Goal: Task Accomplishment & Management: Complete application form

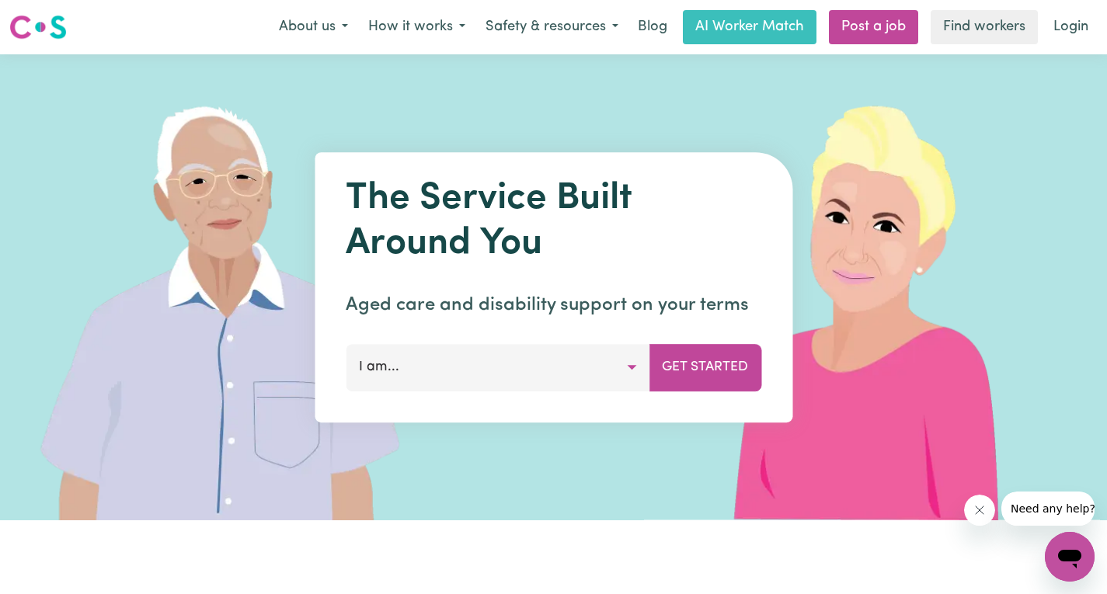
click at [498, 362] on button "I am..." at bounding box center [498, 367] width 304 height 47
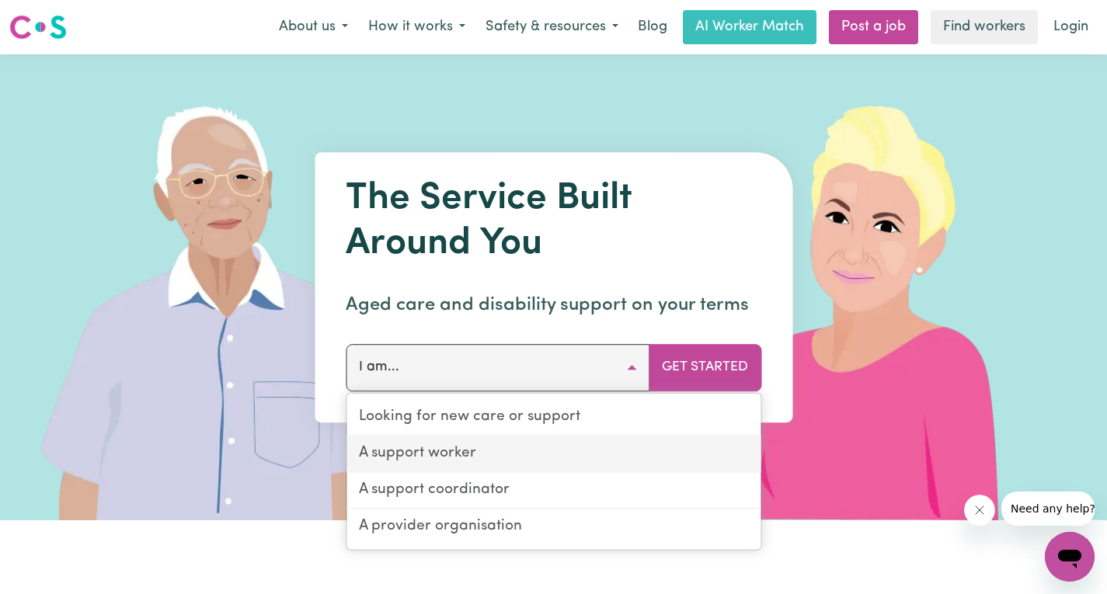
click at [447, 454] on link "A support worker" at bounding box center [553, 455] width 414 height 37
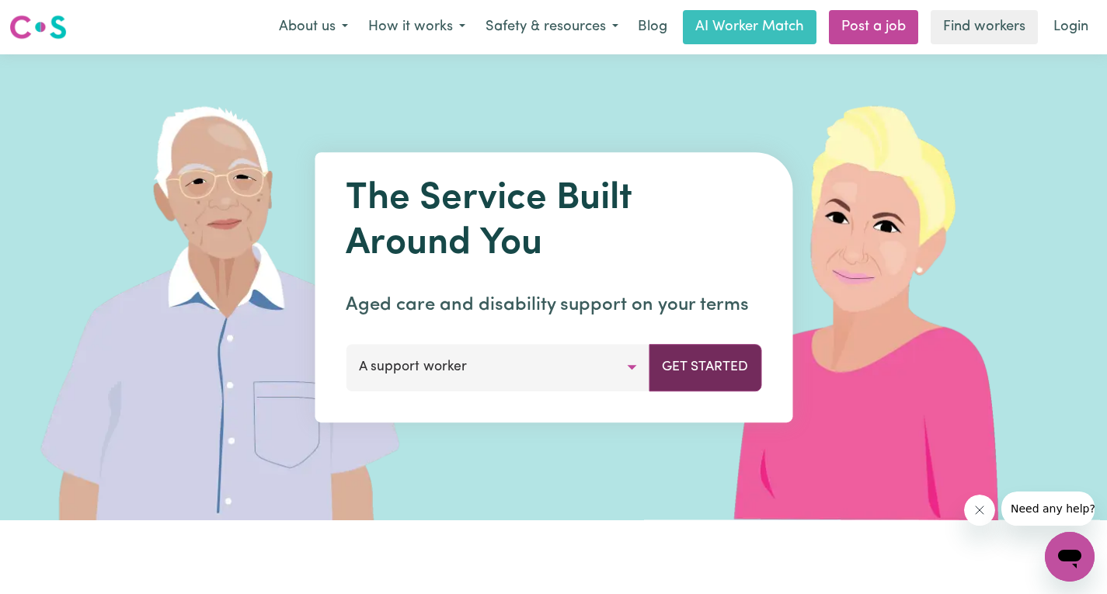
click at [687, 357] on button "Get Started" at bounding box center [705, 367] width 113 height 47
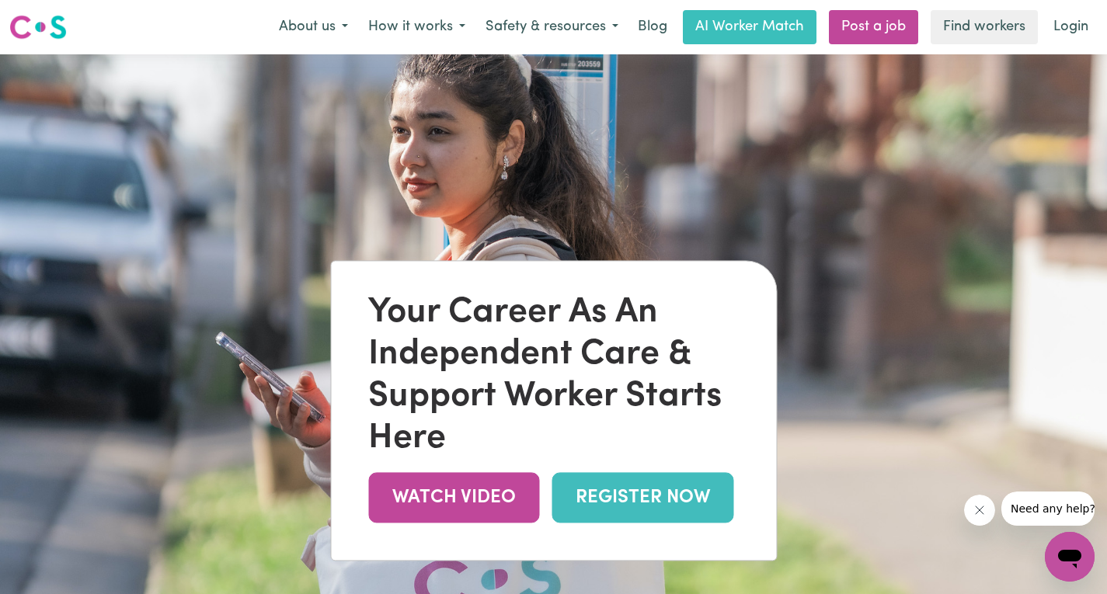
click at [612, 506] on link "REGISTER NOW" at bounding box center [643, 497] width 182 height 50
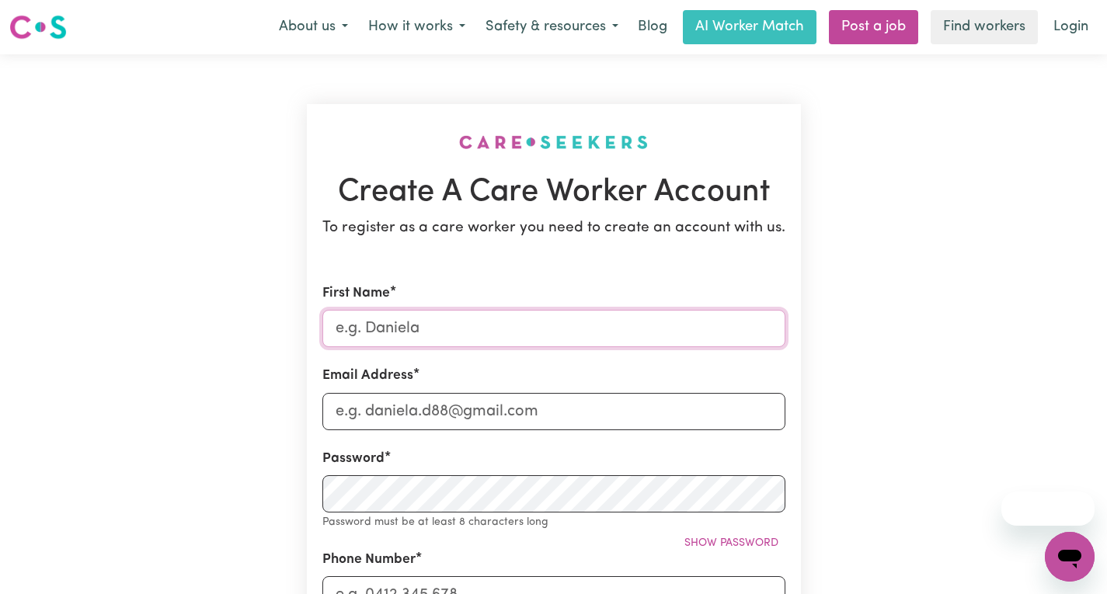
click at [465, 336] on input "First Name" at bounding box center [553, 328] width 463 height 37
type input "[PERSON_NAME]"
type input "[EMAIL_ADDRESS][DOMAIN_NAME]"
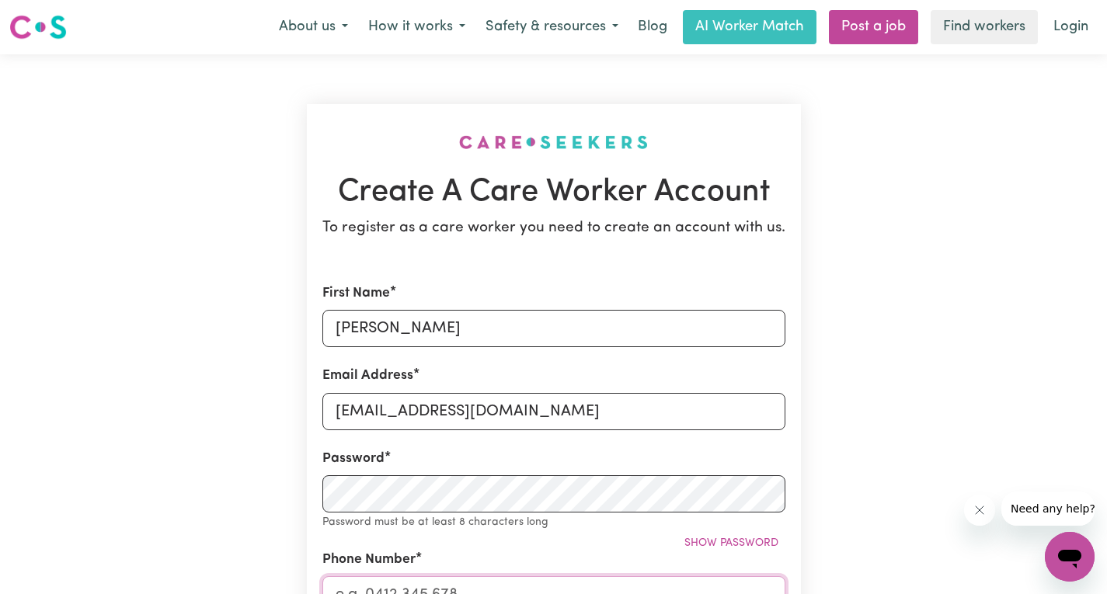
type input "0432226770"
type input "Uni [STREET_ADDRESS]"
click at [1074, 30] on link "Login" at bounding box center [1071, 27] width 54 height 34
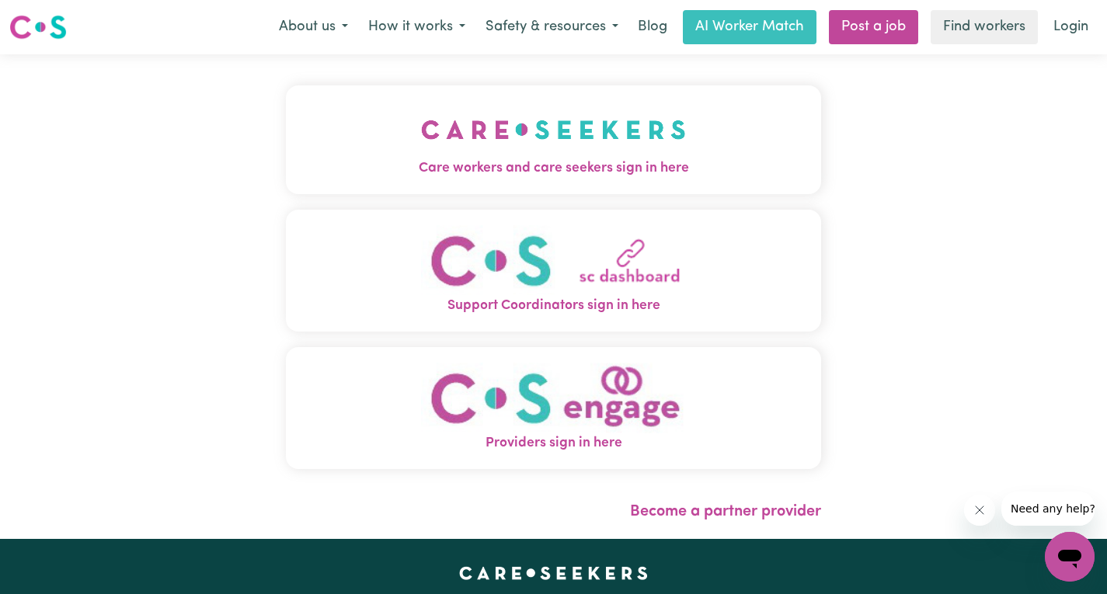
click at [583, 145] on img "Care workers and care seekers sign in here" at bounding box center [553, 129] width 265 height 57
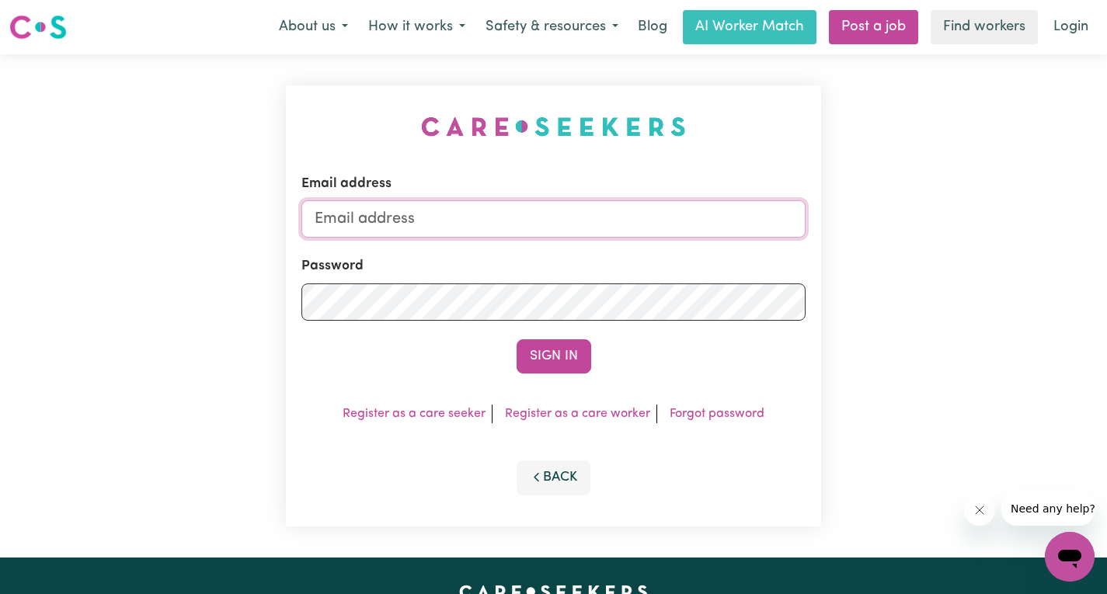
click at [440, 222] on input "Email address" at bounding box center [553, 218] width 504 height 37
type input "[EMAIL_ADDRESS][DOMAIN_NAME]"
click at [632, 412] on link "Register as a care worker" at bounding box center [577, 414] width 145 height 12
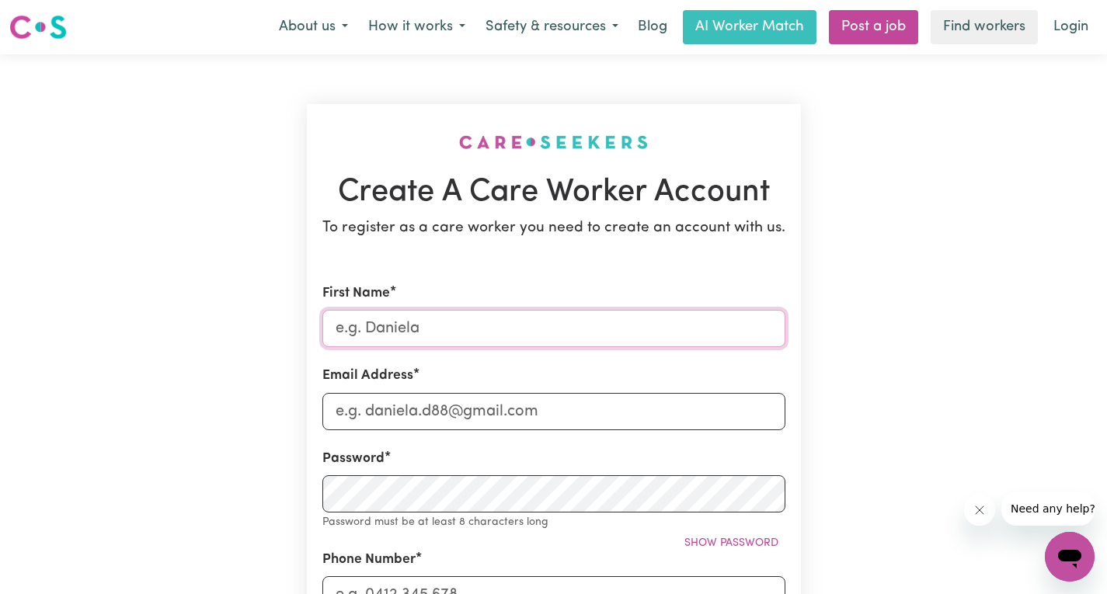
click at [395, 341] on input "First Name" at bounding box center [553, 328] width 463 height 37
type input "[PERSON_NAME]"
type input "[EMAIL_ADDRESS][DOMAIN_NAME]"
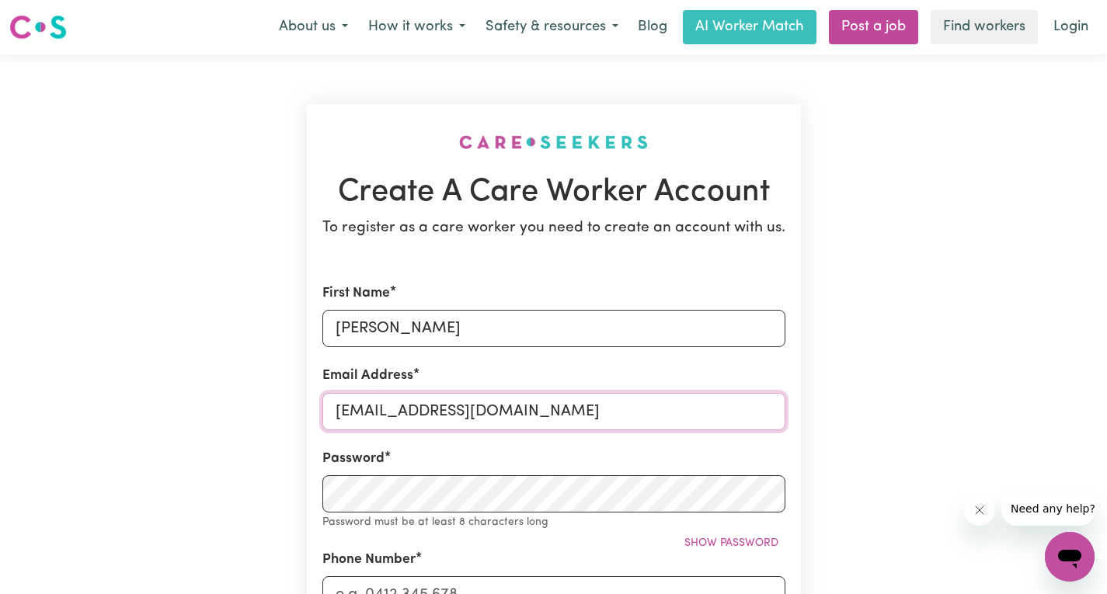
type input "0432226770"
type input "Uni [STREET_ADDRESS]"
click at [435, 515] on div "Password Password must be at least 8 characters long Show password" at bounding box center [553, 490] width 463 height 82
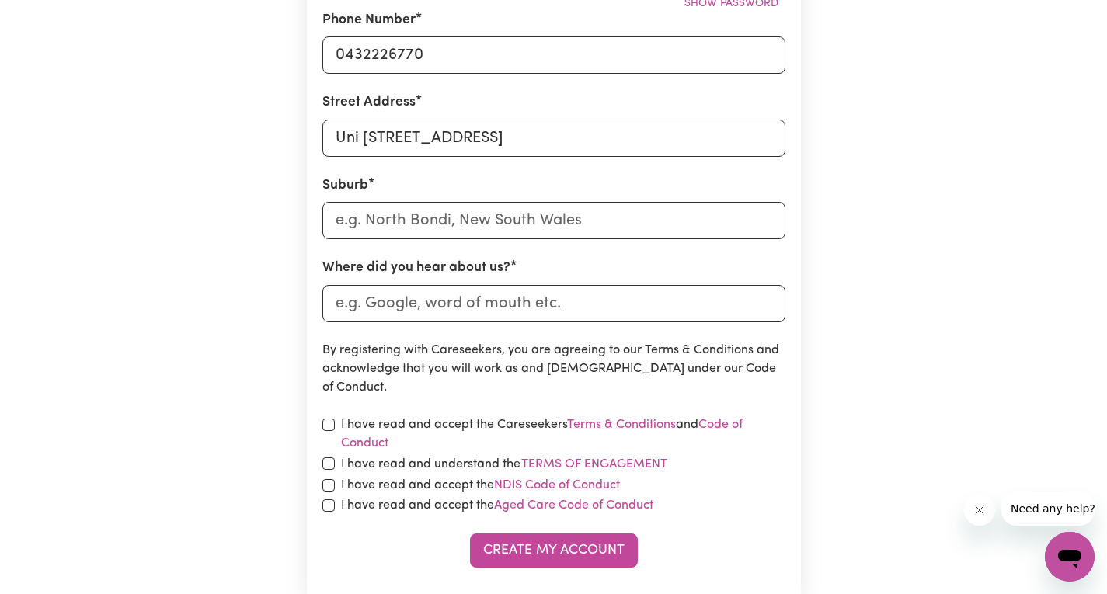
scroll to position [388, 0]
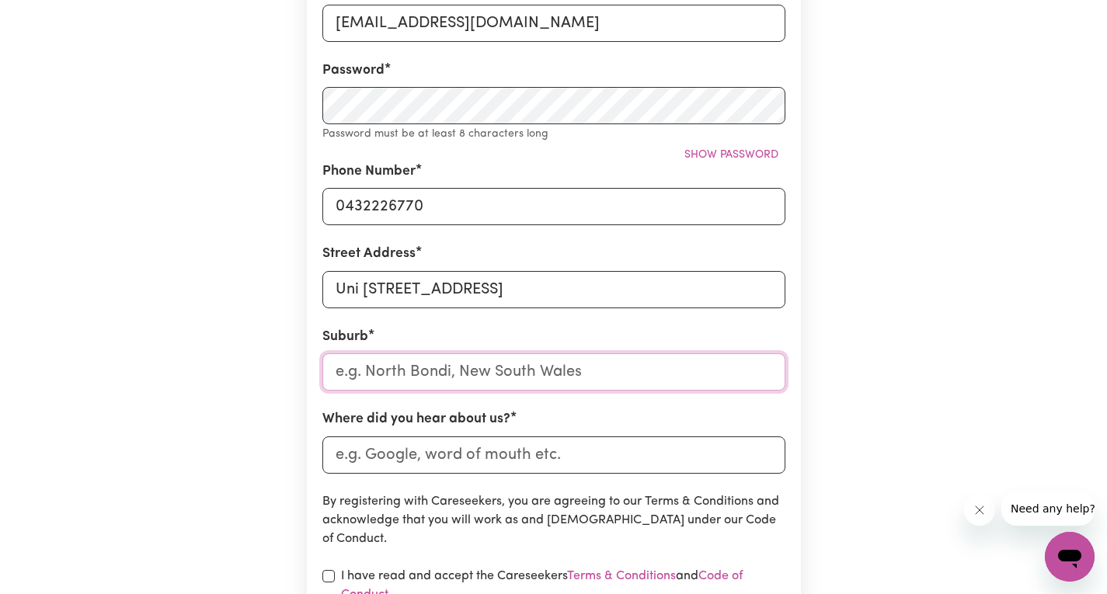
click at [432, 355] on input "text" at bounding box center [553, 371] width 463 height 37
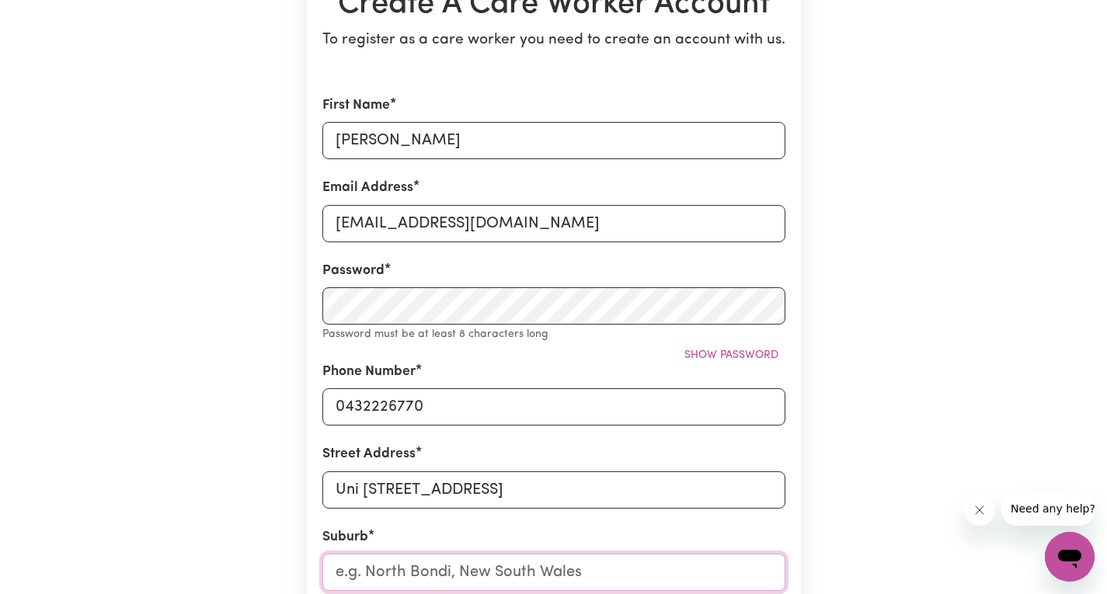
scroll to position [78, 0]
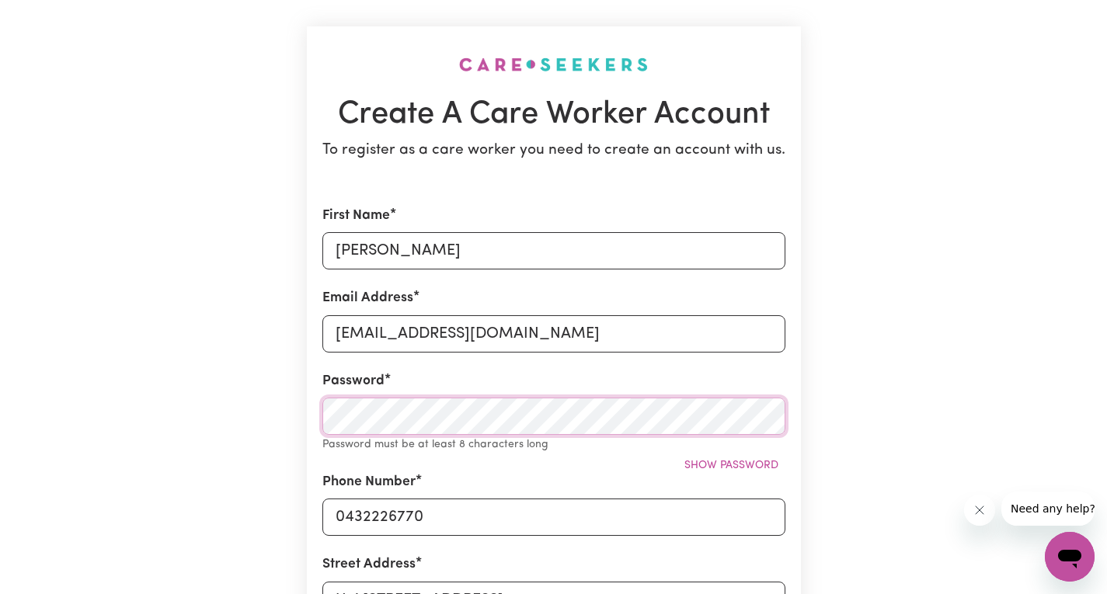
click at [278, 418] on div "Create A Care Worker Account To register as a care worker you need to create an…" at bounding box center [553, 544] width 1025 height 1134
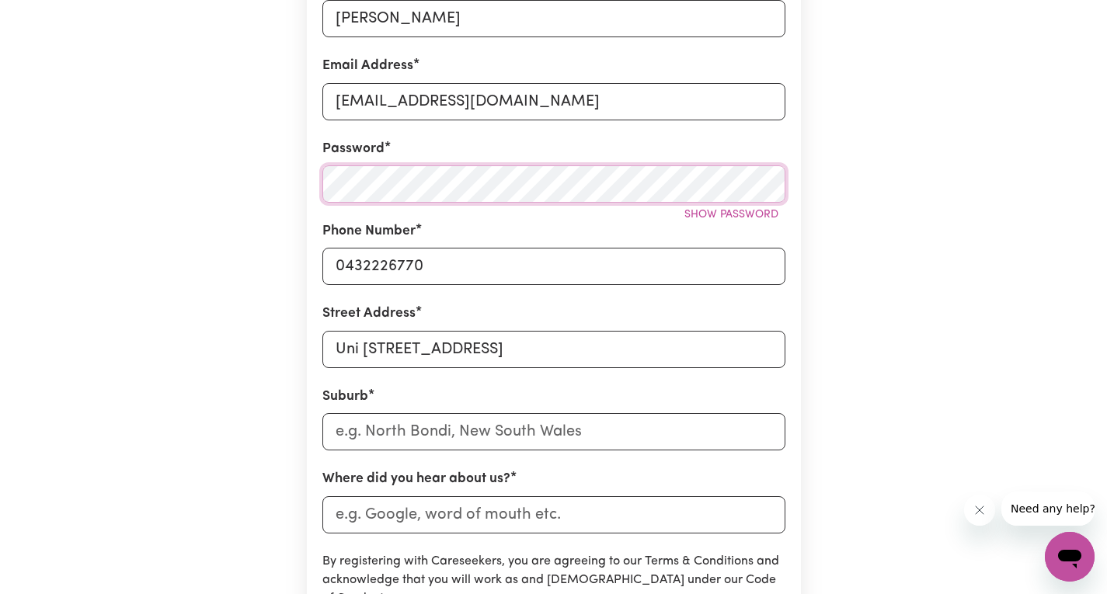
scroll to position [311, 0]
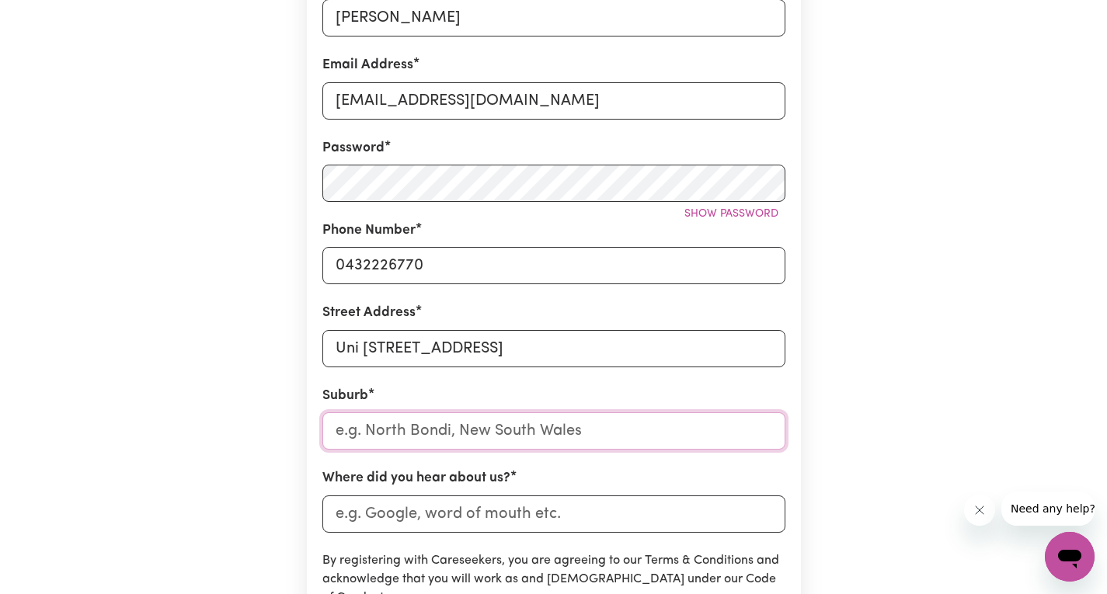
click at [614, 428] on input "text" at bounding box center [553, 430] width 463 height 37
click at [278, 188] on div "Create A Care Worker Account To register as a care worker you need to create an…" at bounding box center [553, 301] width 1025 height 1115
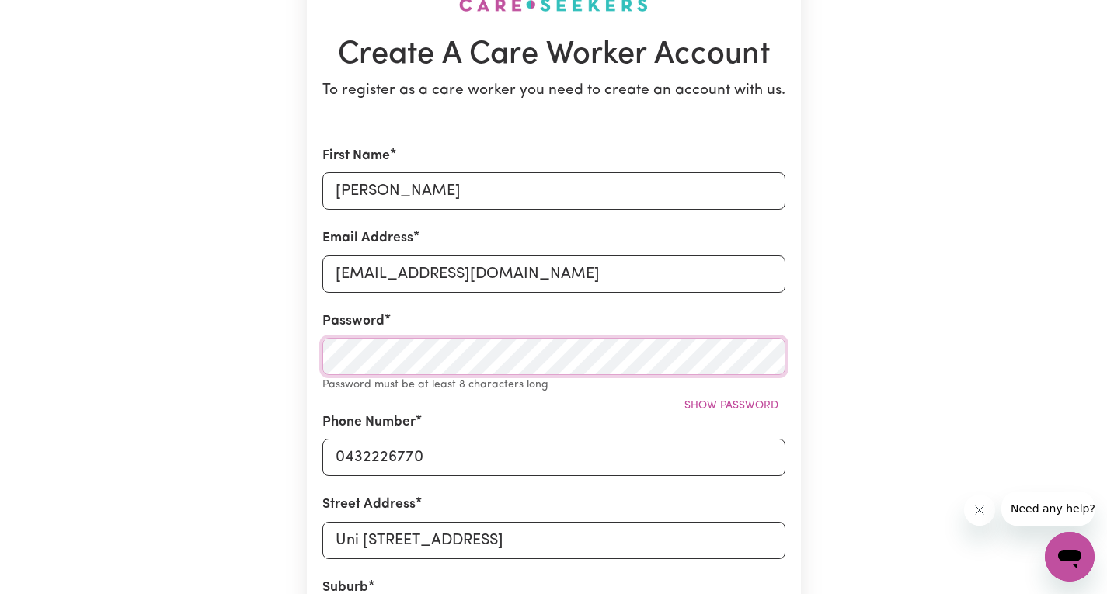
scroll to position [0, 0]
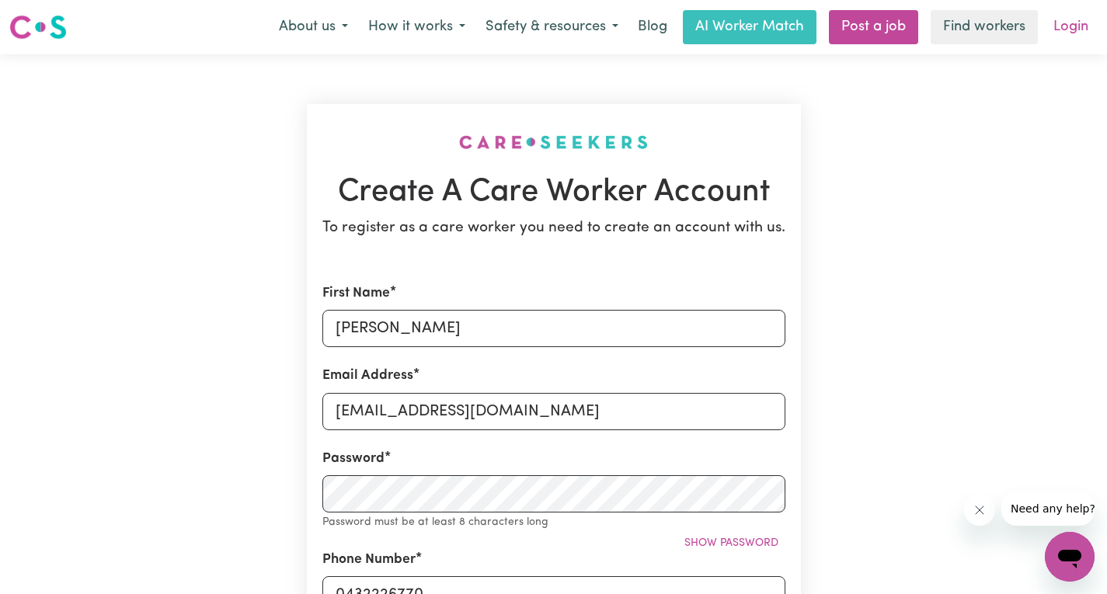
click at [1071, 29] on link "Login" at bounding box center [1071, 27] width 54 height 34
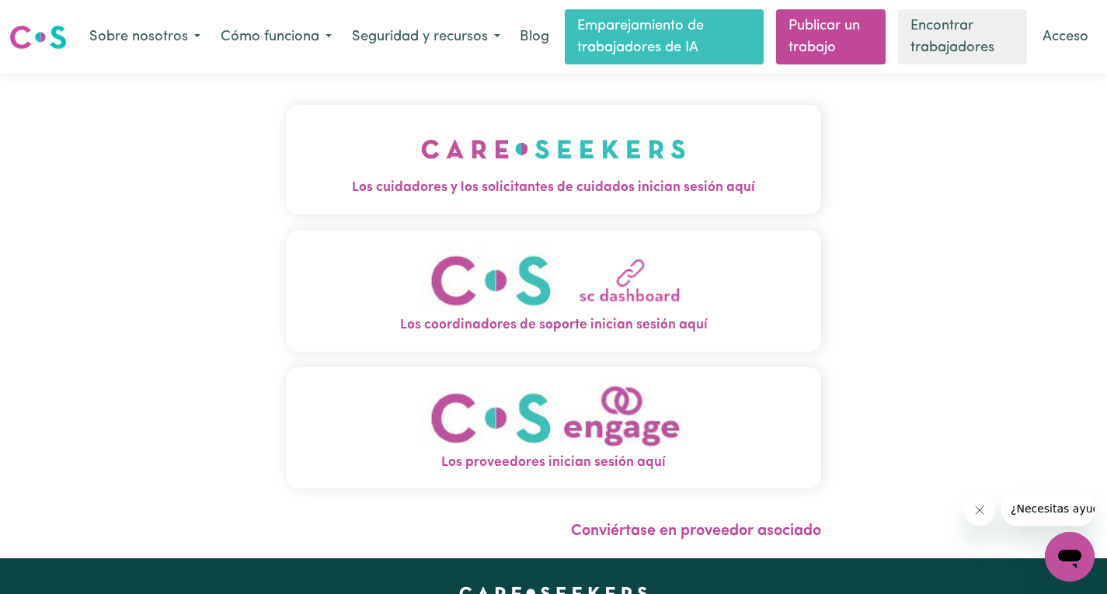
click at [942, 298] on div "Los cuidadores y los solicitantes de cuidados inician sesión aquí Los coordinad…" at bounding box center [553, 316] width 1107 height 485
click at [669, 160] on img "Los cuidadores y los solicitantes de cuidados inician sesión aquí" at bounding box center [553, 148] width 265 height 57
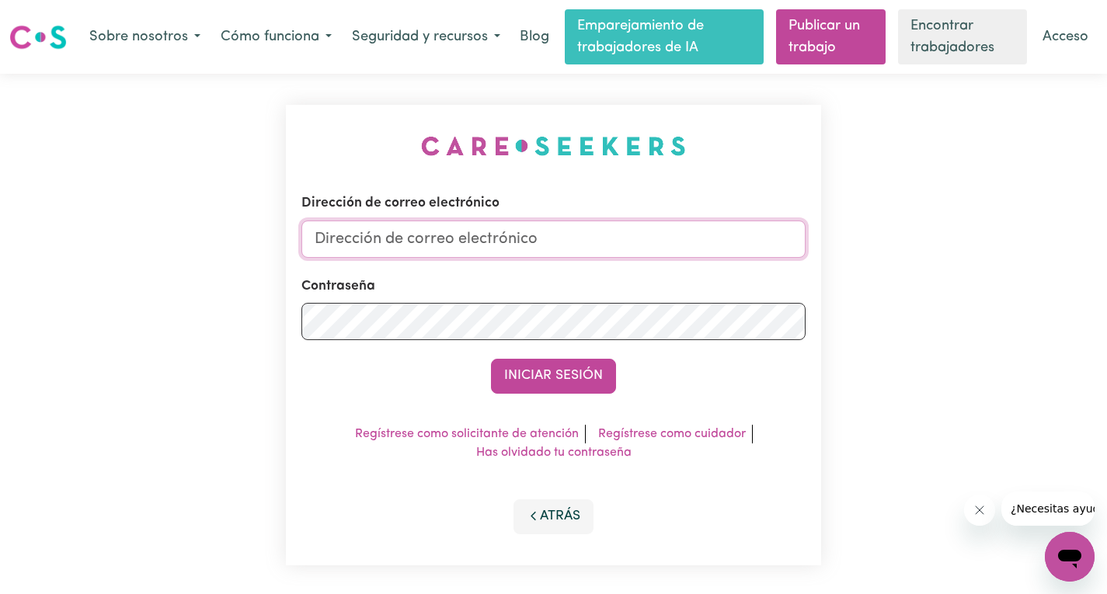
click at [472, 242] on input "Dirección de correo electrónico" at bounding box center [553, 239] width 504 height 37
type input "[EMAIL_ADDRESS][DOMAIN_NAME]"
click at [680, 437] on font "Regístrese como cuidador" at bounding box center [672, 434] width 148 height 12
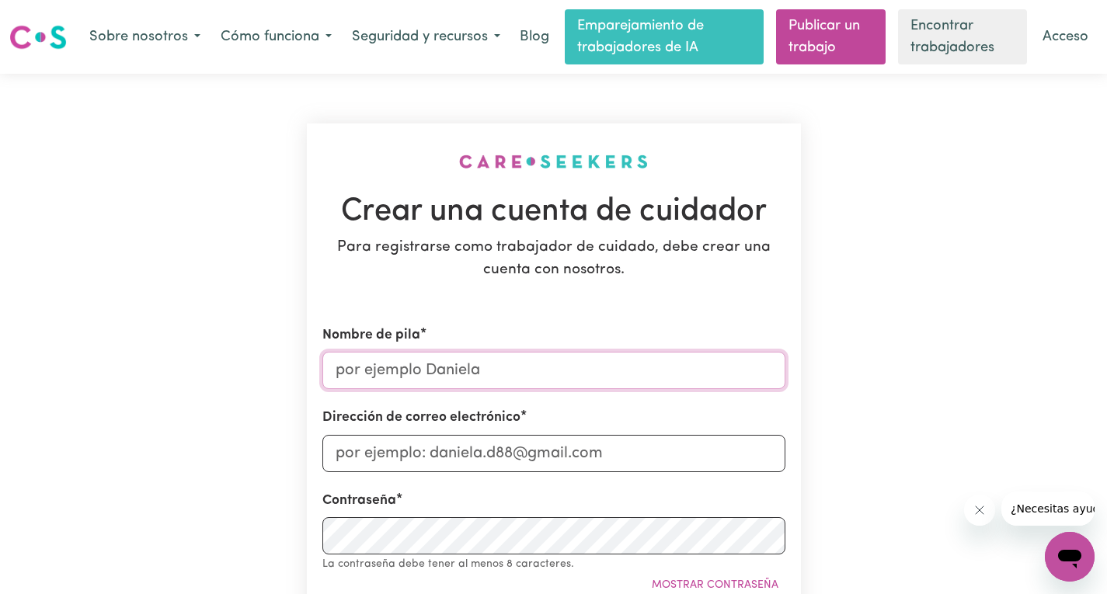
click at [471, 377] on input "Nombre de pila" at bounding box center [553, 370] width 463 height 37
type input "[PERSON_NAME]"
type input "[EMAIL_ADDRESS][DOMAIN_NAME]"
type input "0432226770"
type input "Uni [STREET_ADDRESS]"
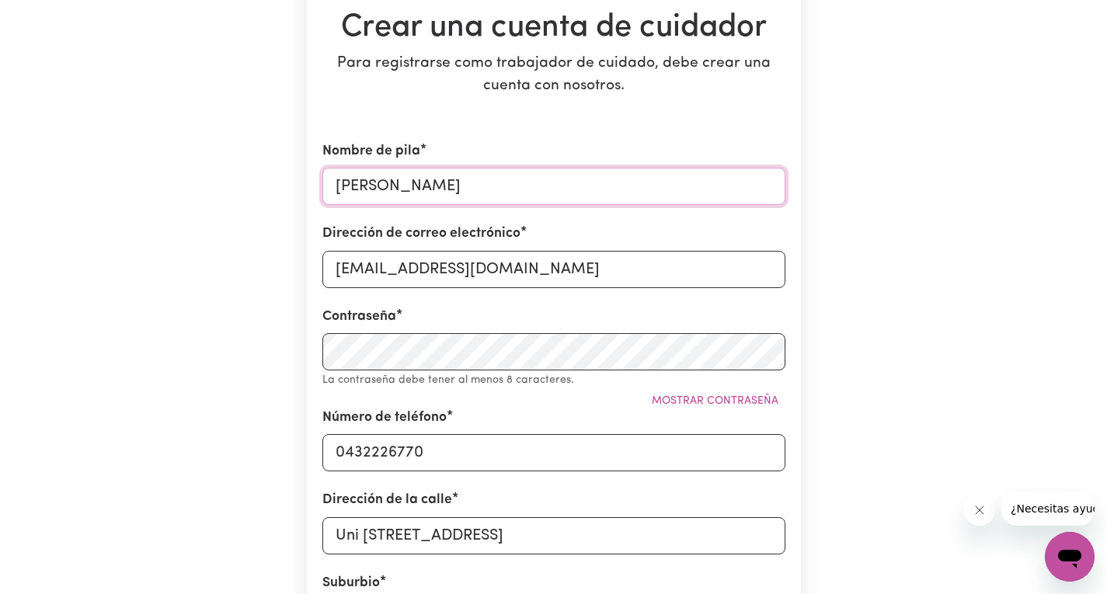
scroll to position [233, 0]
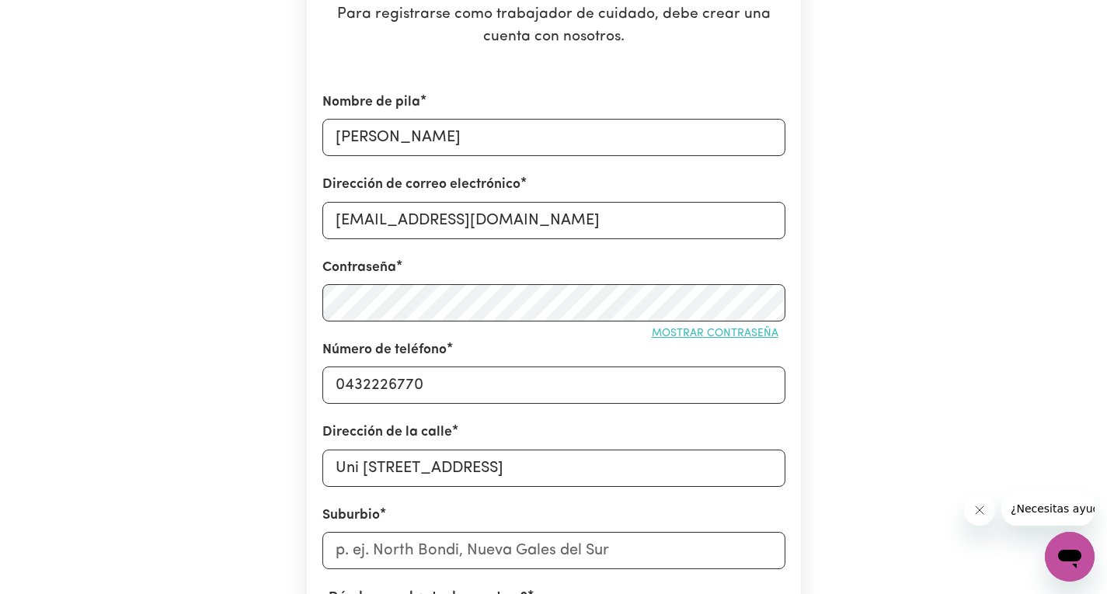
click at [670, 336] on font "Mostrar contraseña" at bounding box center [715, 334] width 127 height 12
click at [583, 344] on div "Ocultar contraseña" at bounding box center [553, 334] width 463 height 24
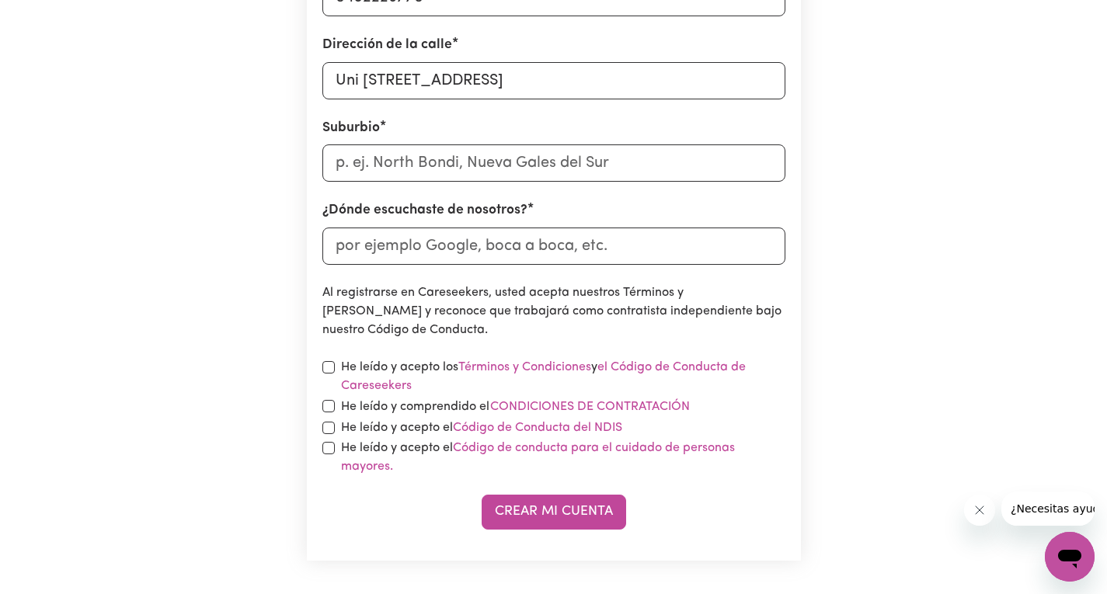
scroll to position [621, 0]
click at [406, 170] on input "text" at bounding box center [553, 162] width 463 height 37
type input "Arn"
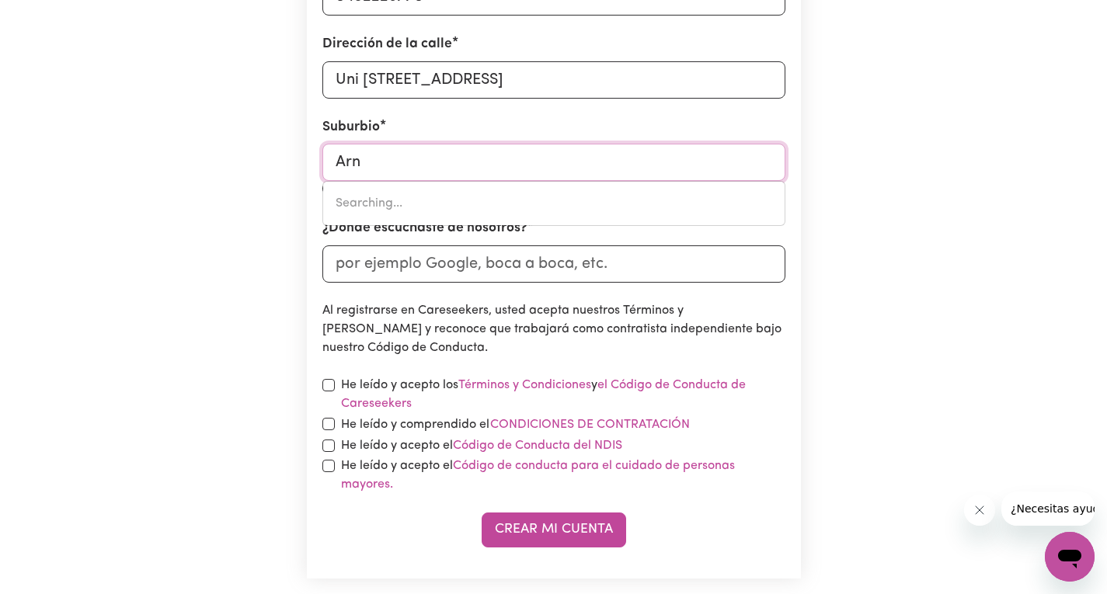
type input "ArnCLIFFE, [GEOGRAPHIC_DATA], 2205"
type input "Arnc"
type input "ArncLIFFE, [GEOGRAPHIC_DATA], 2205"
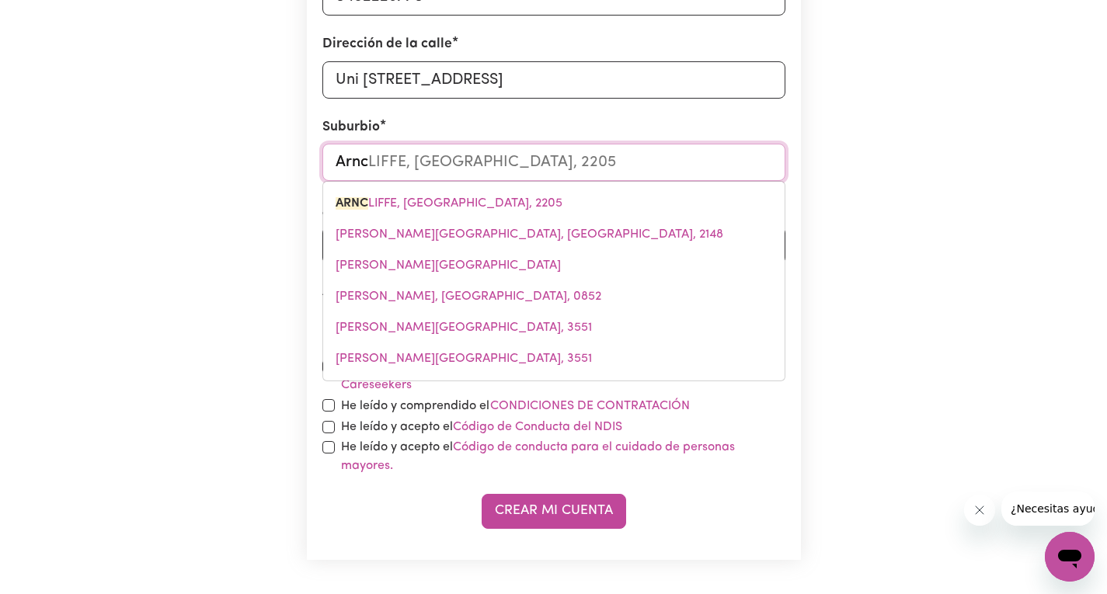
type input "Arncl"
type input "ArnclIFFE, [GEOGRAPHIC_DATA], 2205"
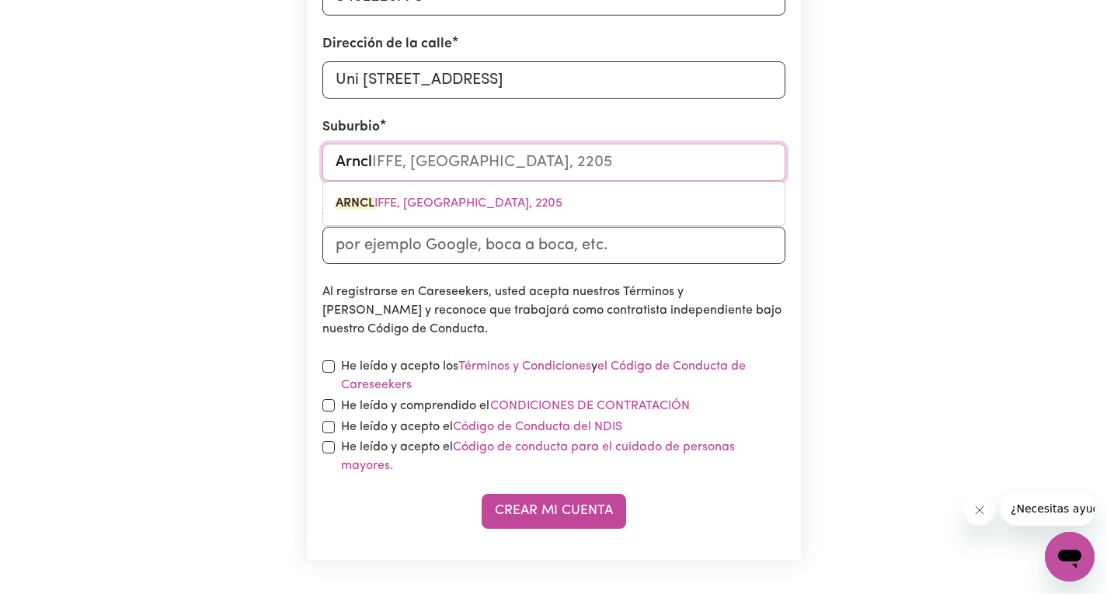
type input "Arncli"
type input "ArncliFFE, [GEOGRAPHIC_DATA], 2205"
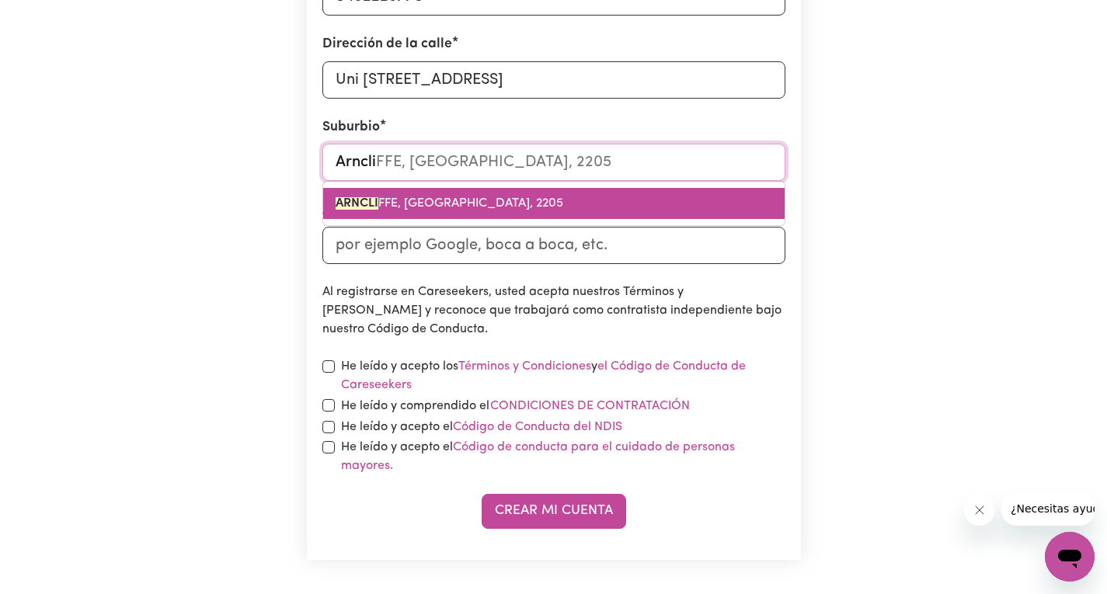
click at [472, 208] on font "FFE, [GEOGRAPHIC_DATA], 2205" at bounding box center [470, 203] width 185 height 12
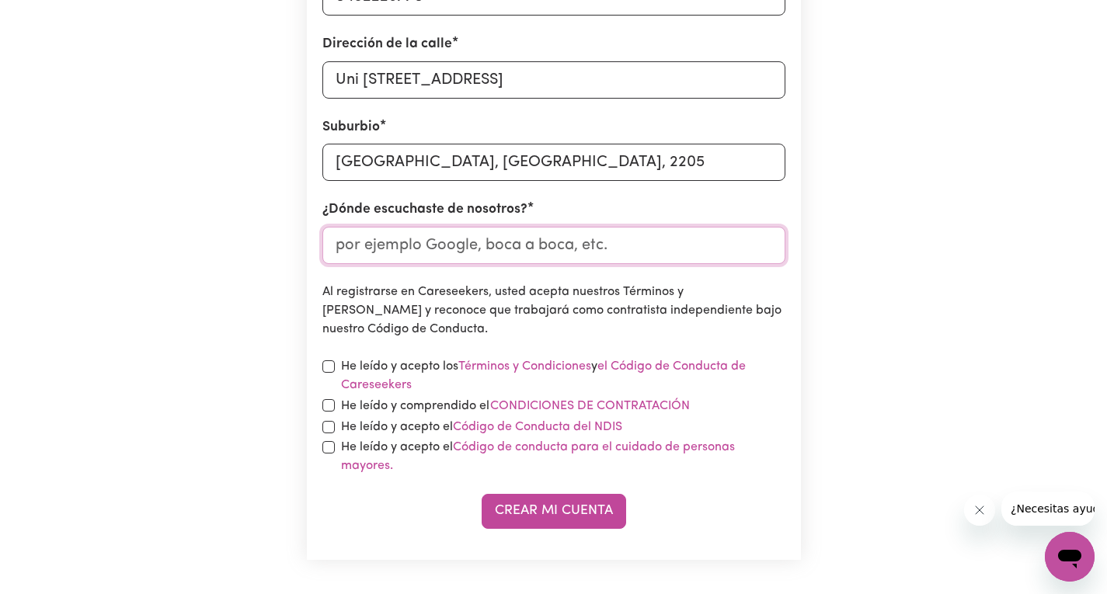
click at [455, 235] on input "¿Dónde escuchaste de nosotros?" at bounding box center [553, 245] width 463 height 37
click at [444, 244] on input "¿Dónde escuchaste de nosotros?" at bounding box center [553, 245] width 463 height 37
click at [405, 250] on input "¿Dónde escuchaste de nosotros?" at bounding box center [553, 245] width 463 height 37
click at [400, 252] on input "¿Dónde escuchaste de nosotros?" at bounding box center [553, 245] width 463 height 37
click at [378, 247] on input "¿Dónde escuchaste de nosotros?" at bounding box center [553, 245] width 463 height 37
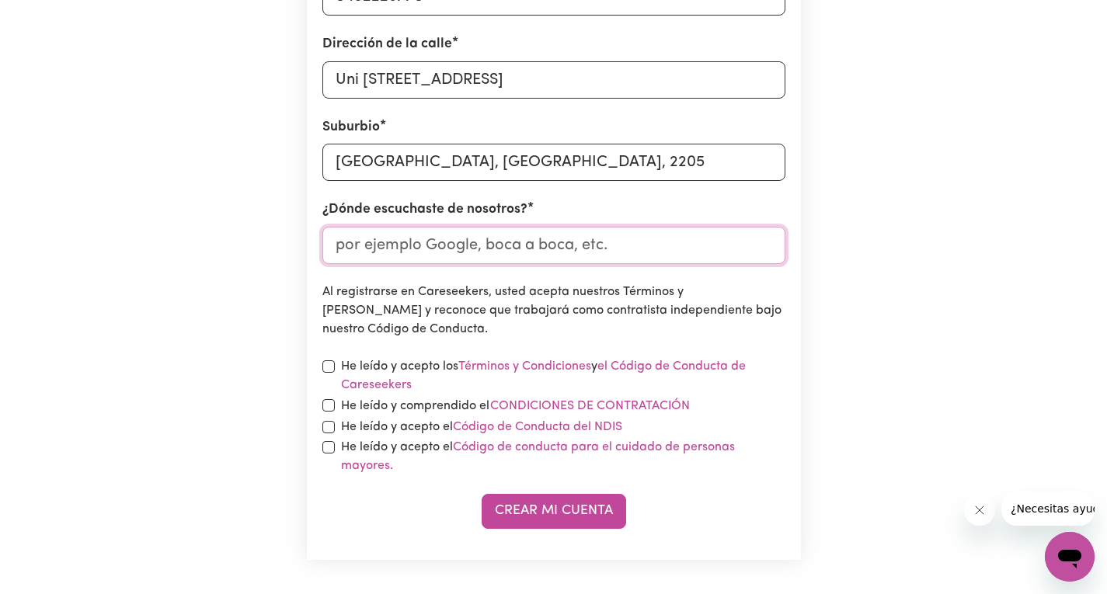
drag, startPoint x: 333, startPoint y: 246, endPoint x: 612, endPoint y: 246, distance: 278.9
click at [612, 246] on input "¿Dónde escuchaste de nosotros?" at bounding box center [553, 245] width 463 height 37
drag, startPoint x: 589, startPoint y: 259, endPoint x: 586, endPoint y: 235, distance: 24.3
click at [588, 265] on form "Nombre [PERSON_NAME] Dirección de correo electrónico [EMAIL_ADDRESS][DOMAIN_NAM…" at bounding box center [553, 116] width 463 height 825
drag, startPoint x: 478, startPoint y: 258, endPoint x: 315, endPoint y: 242, distance: 163.1
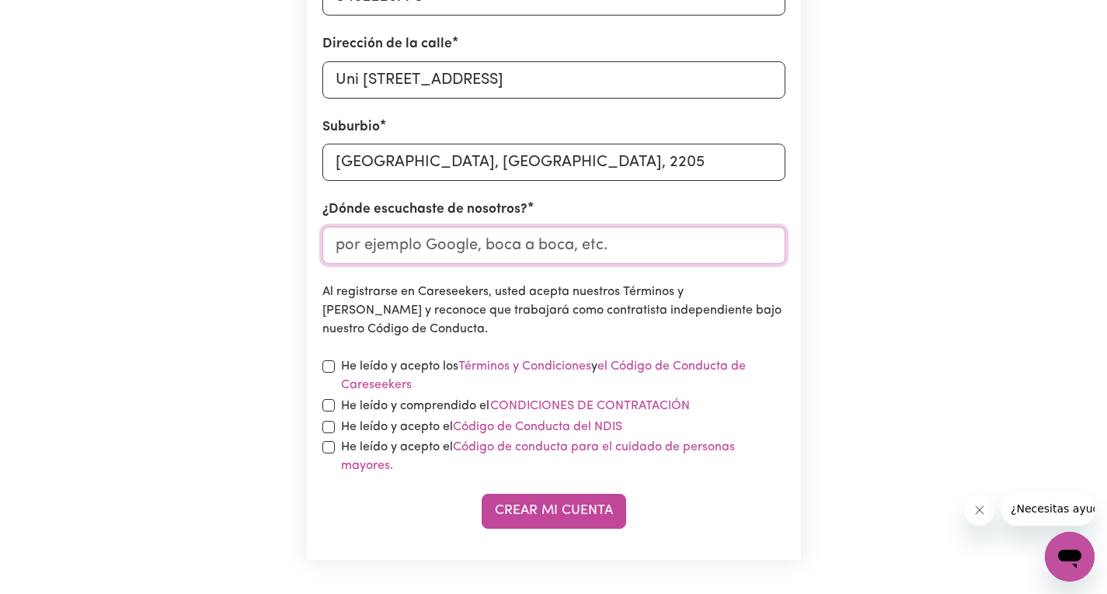
click at [316, 233] on section "Crear una cuenta de cuidador Para registrarse como trabajador de cuidado, debe …" at bounding box center [554, 31] width 494 height 1058
click at [395, 259] on input "¿Dónde escuchaste de nosotros?" at bounding box center [553, 245] width 463 height 37
click at [344, 233] on input "¿Dónde escuchaste de nosotros?" at bounding box center [553, 245] width 463 height 37
click at [402, 243] on input "¿Dónde escuchaste de nosotros?" at bounding box center [553, 245] width 463 height 37
click at [400, 249] on input "¿Dónde escuchaste de nosotros?" at bounding box center [553, 245] width 463 height 37
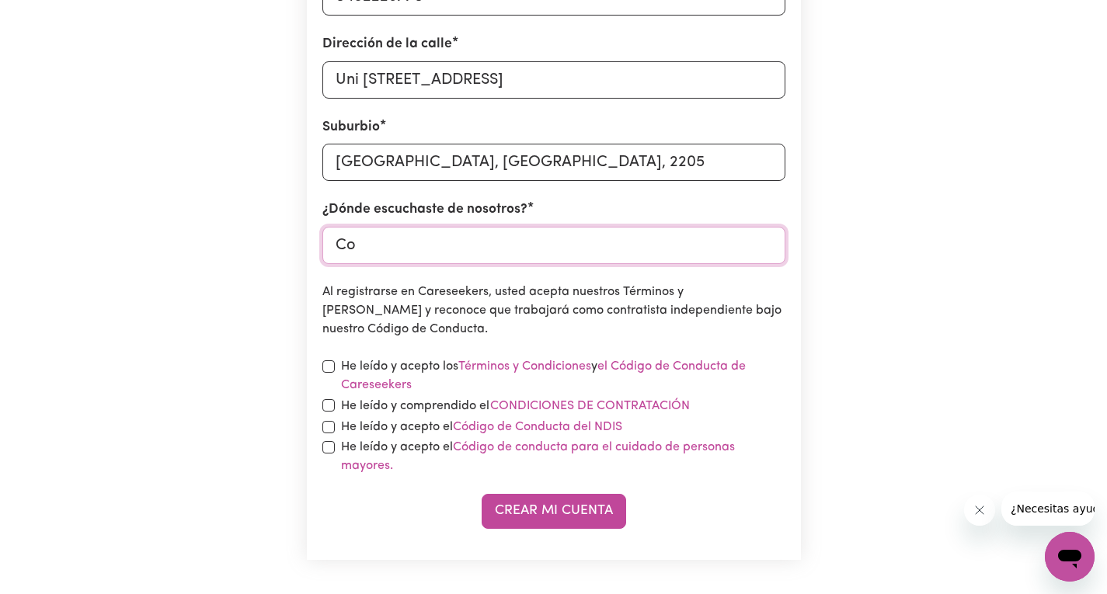
type input "C"
type input "Amiga"
click at [333, 363] on input "checkbox" at bounding box center [328, 366] width 12 height 12
checkbox input "true"
click at [329, 403] on input "checkbox" at bounding box center [328, 405] width 12 height 12
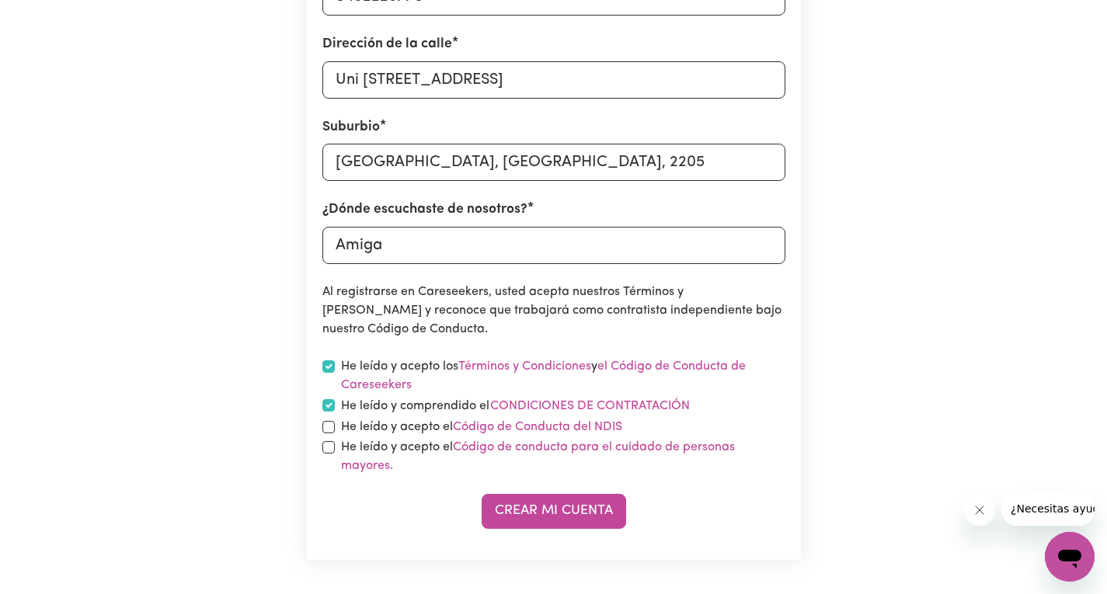
checkbox input "true"
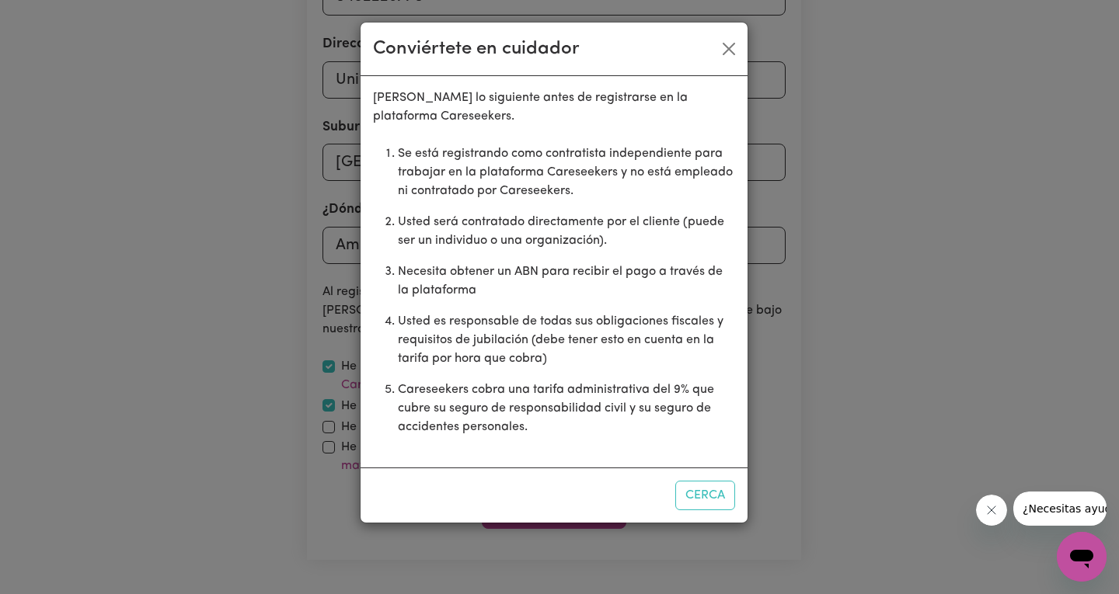
click at [326, 427] on div "Conviértete en cuidador [PERSON_NAME] lo siguiente antes de registrarse en la p…" at bounding box center [559, 297] width 1119 height 594
click at [696, 508] on button "Cerca" at bounding box center [705, 496] width 60 height 30
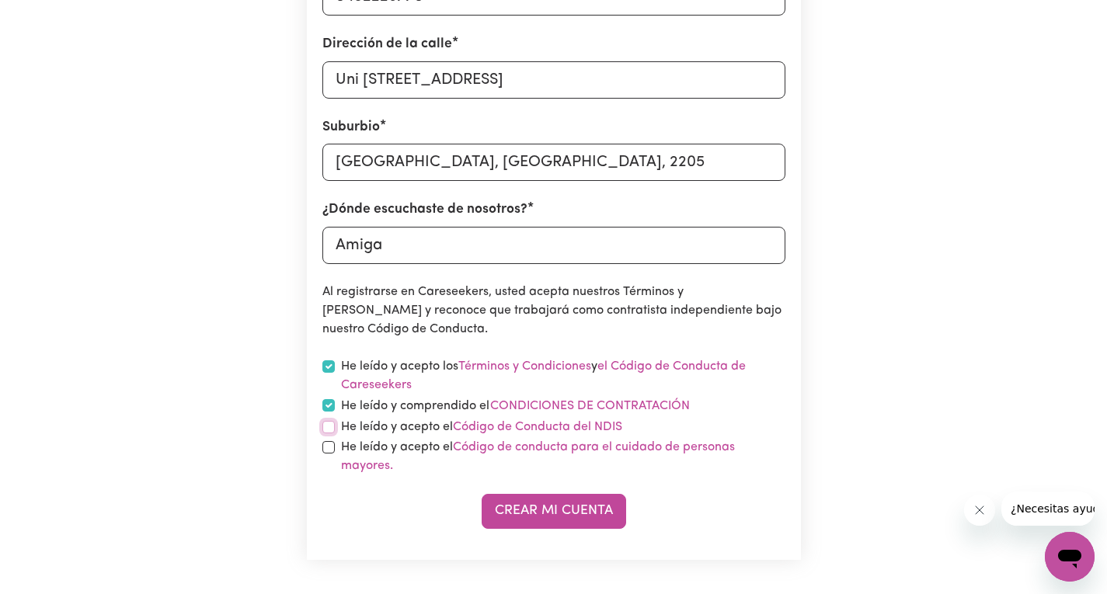
click at [334, 432] on input "checkbox" at bounding box center [328, 427] width 12 height 12
checkbox input "true"
click at [322, 447] on input "checkbox" at bounding box center [328, 447] width 12 height 12
checkbox input "true"
click at [368, 507] on div "Crear mi cuenta" at bounding box center [553, 511] width 463 height 35
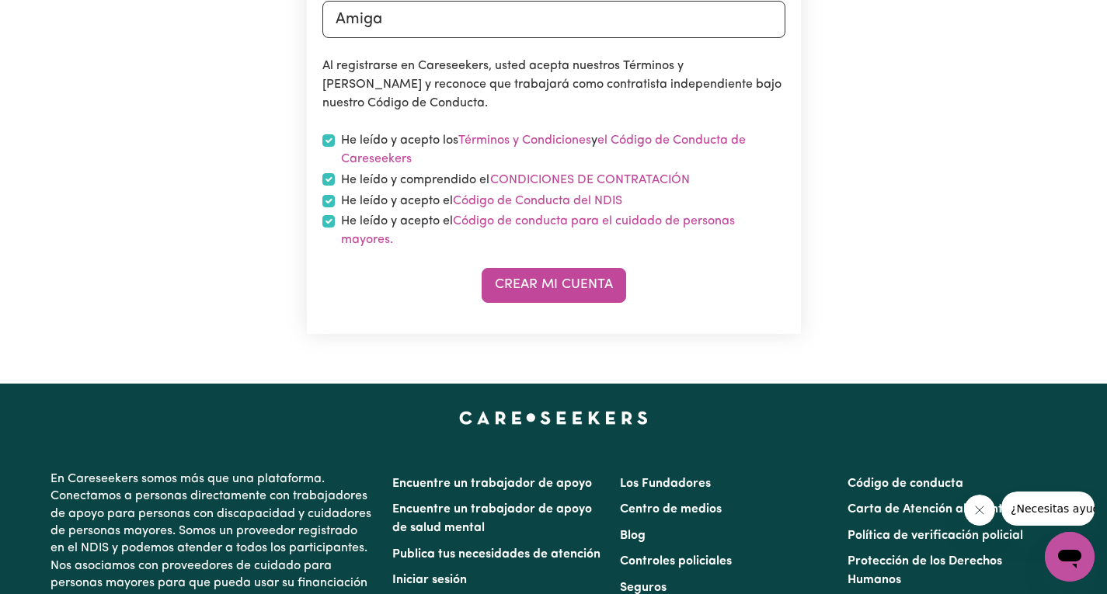
scroll to position [699, 0]
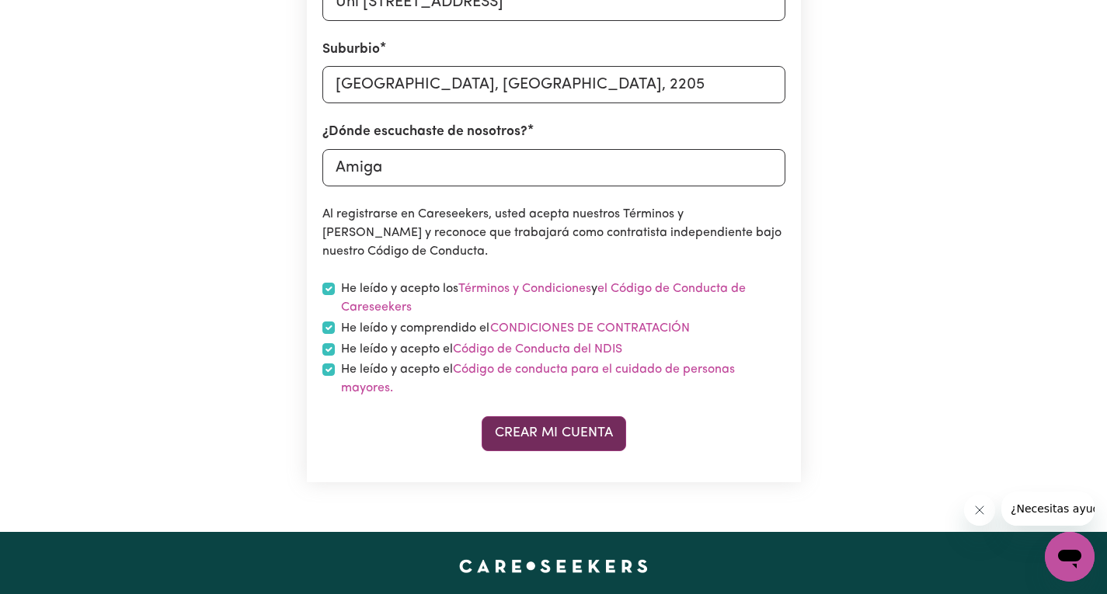
click at [560, 451] on button "Crear mi cuenta" at bounding box center [554, 433] width 144 height 35
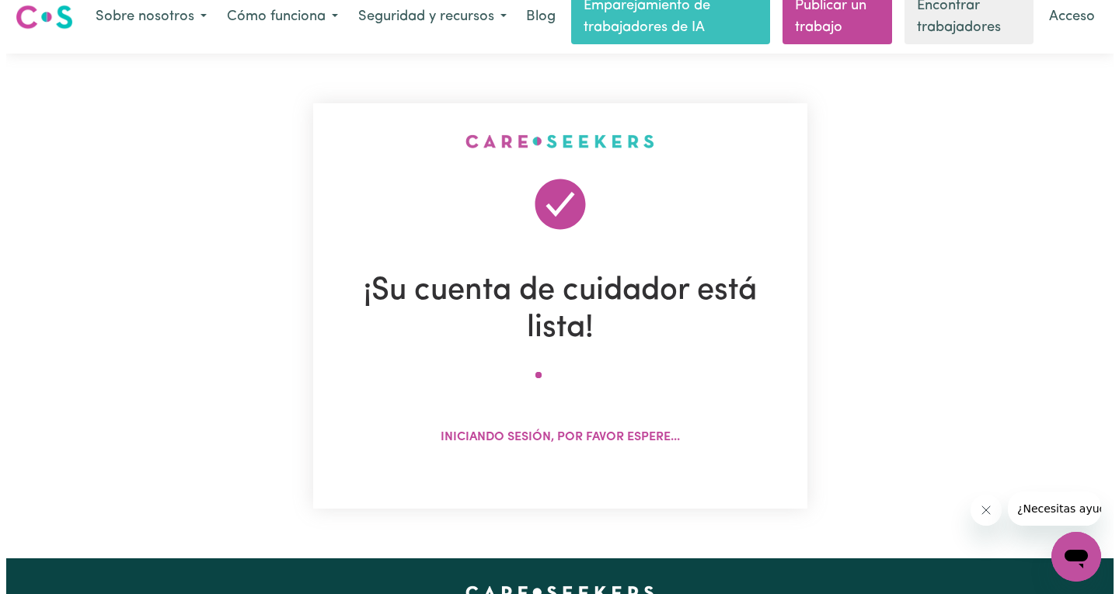
scroll to position [0, 0]
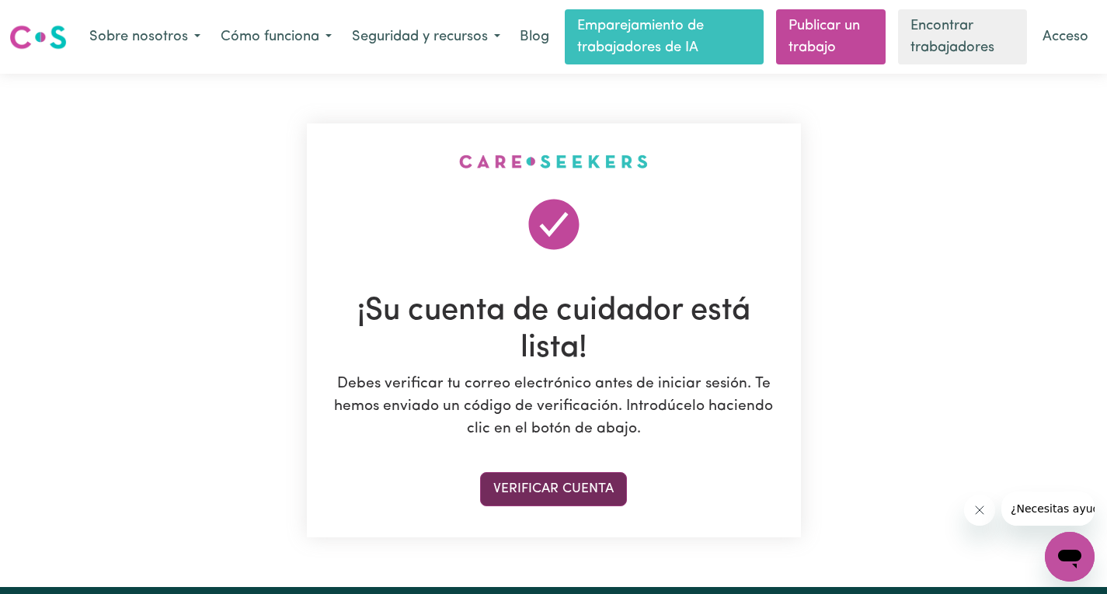
click at [574, 499] on button "Verificar cuenta" at bounding box center [553, 489] width 147 height 35
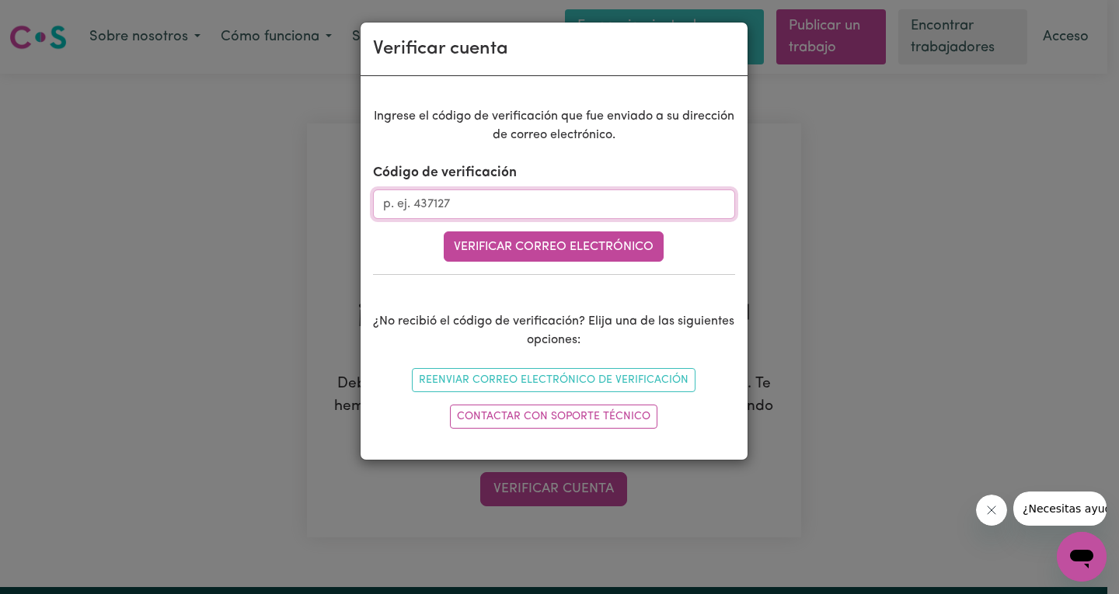
click at [457, 206] on input "Código de verificación" at bounding box center [554, 205] width 362 height 30
click at [386, 276] on div "Ingrese el código de verificación que fue enviado a su dirección de correo elec…" at bounding box center [554, 271] width 362 height 328
click at [431, 204] on input "Código de verificación" at bounding box center [554, 205] width 362 height 30
click at [401, 275] on div "Ingrese el código de verificación que fue enviado a su dirección de correo elec…" at bounding box center [554, 271] width 362 height 328
click at [437, 211] on input "Código de verificación" at bounding box center [554, 205] width 362 height 30
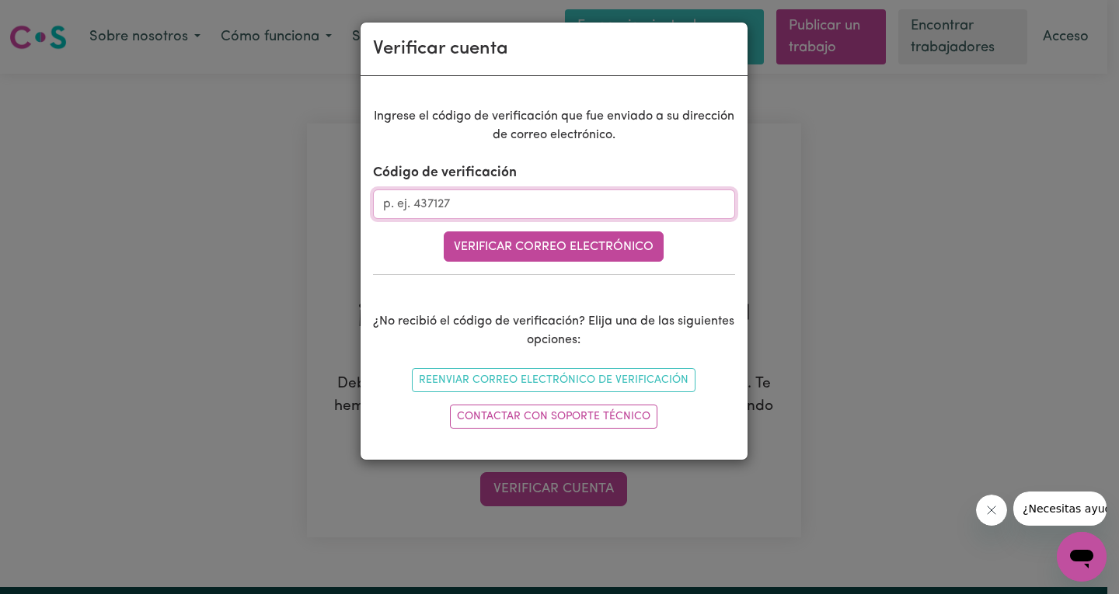
click at [465, 203] on input "Código de verificación" at bounding box center [554, 205] width 362 height 30
paste input "089874"
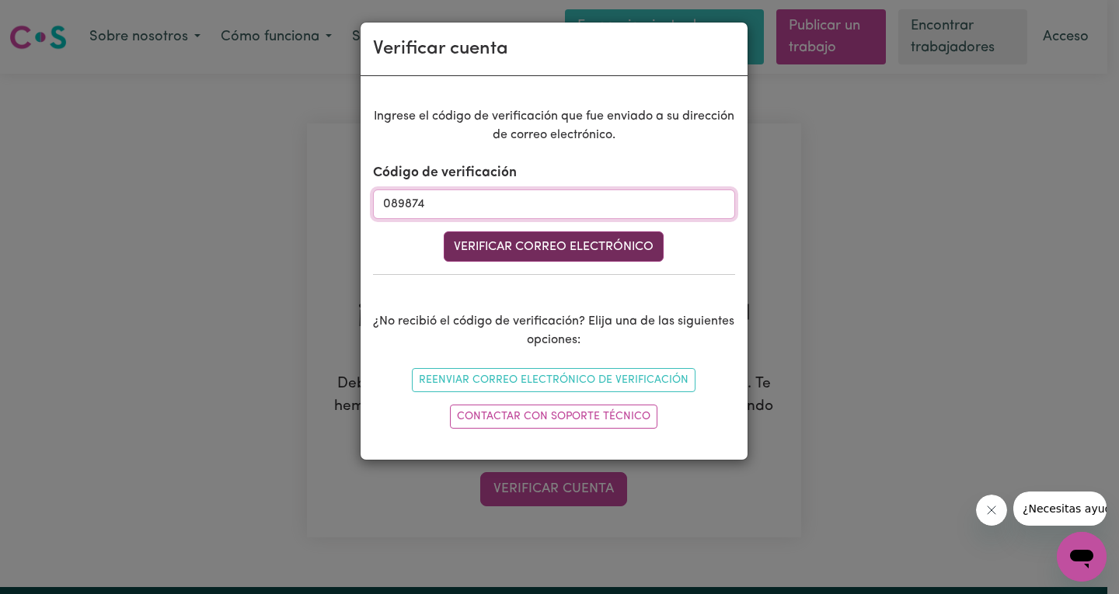
type input "089874"
click at [525, 247] on font "Verificar correo electrónico" at bounding box center [554, 247] width 200 height 12
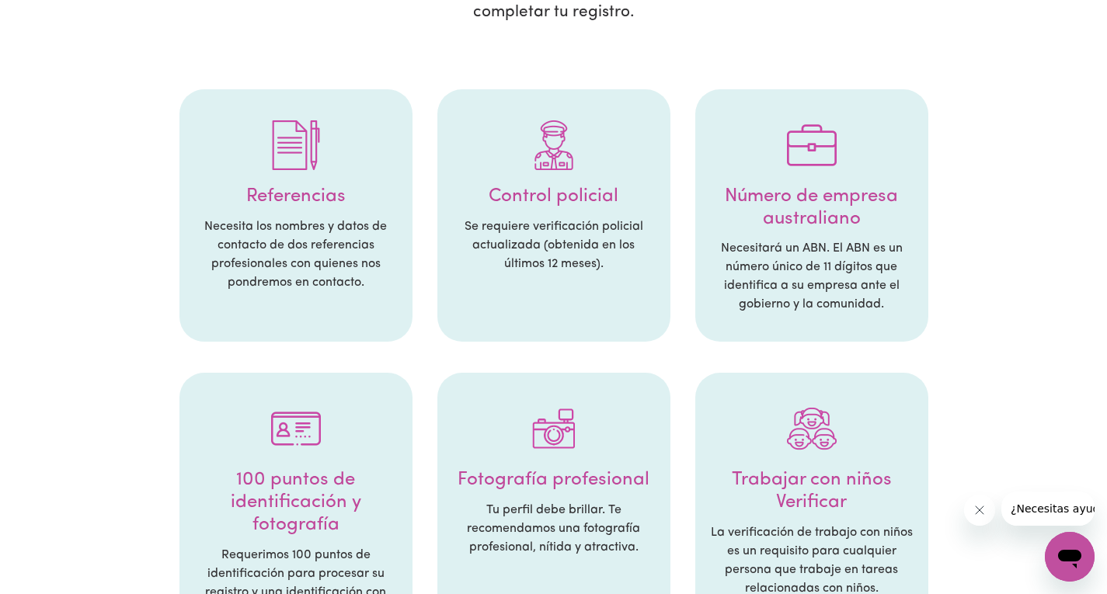
scroll to position [311, 0]
click at [851, 187] on font "Número de empresa australiano" at bounding box center [811, 207] width 173 height 41
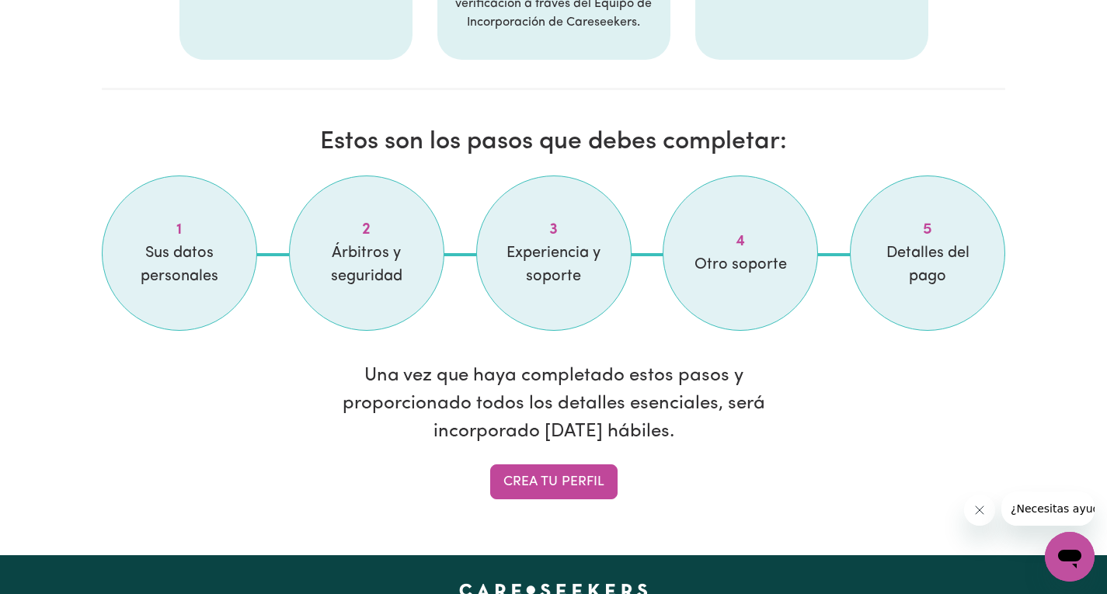
scroll to position [1321, 0]
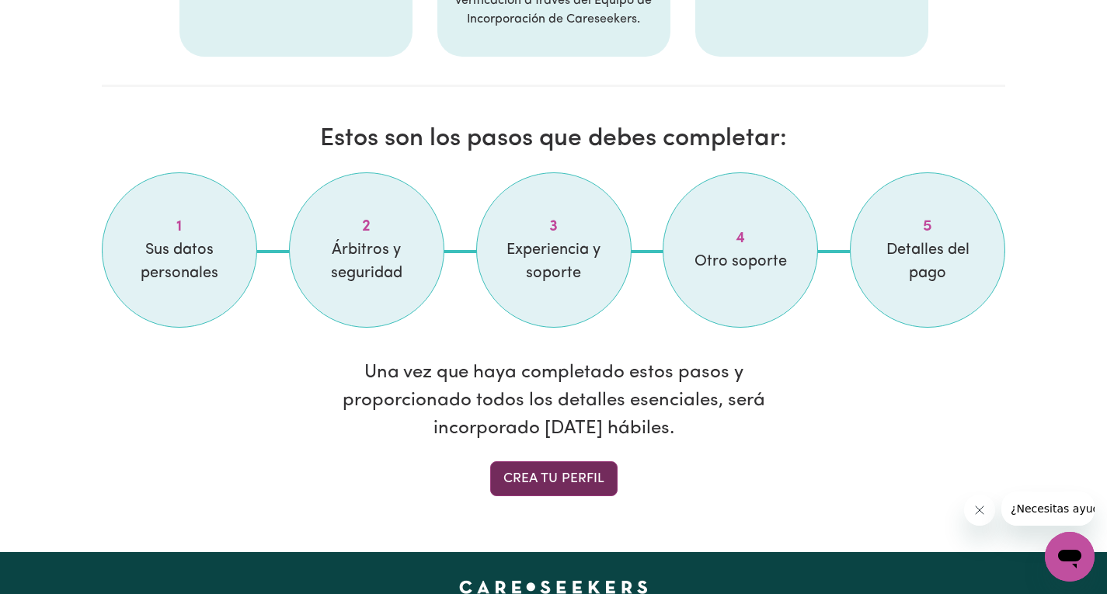
click at [547, 472] on font "Crea tu perfil" at bounding box center [553, 478] width 101 height 13
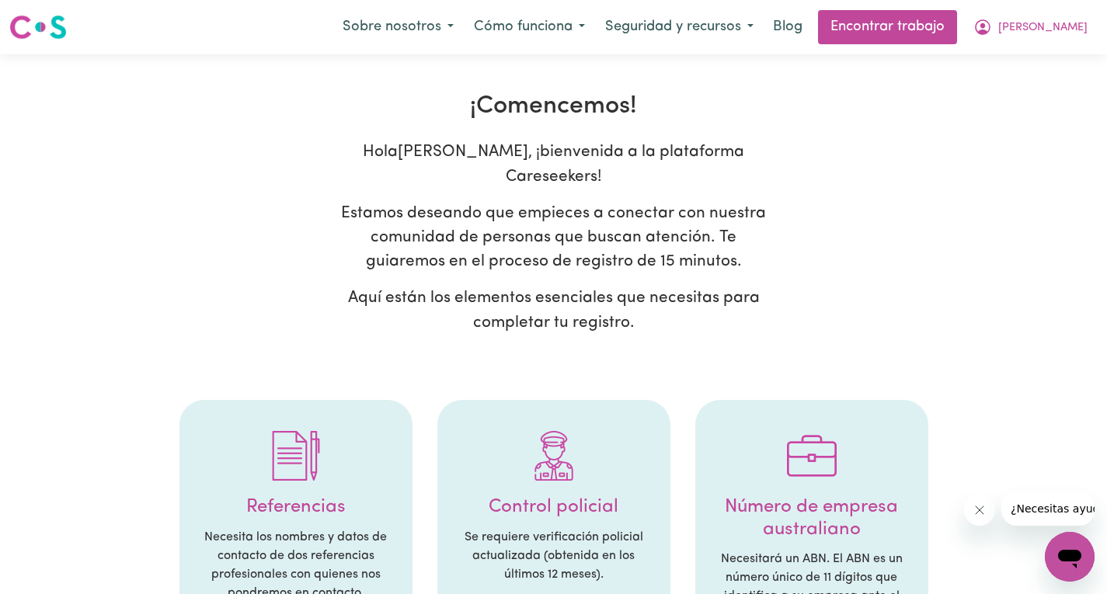
select select "Studying a healthcare related degree or qualification"
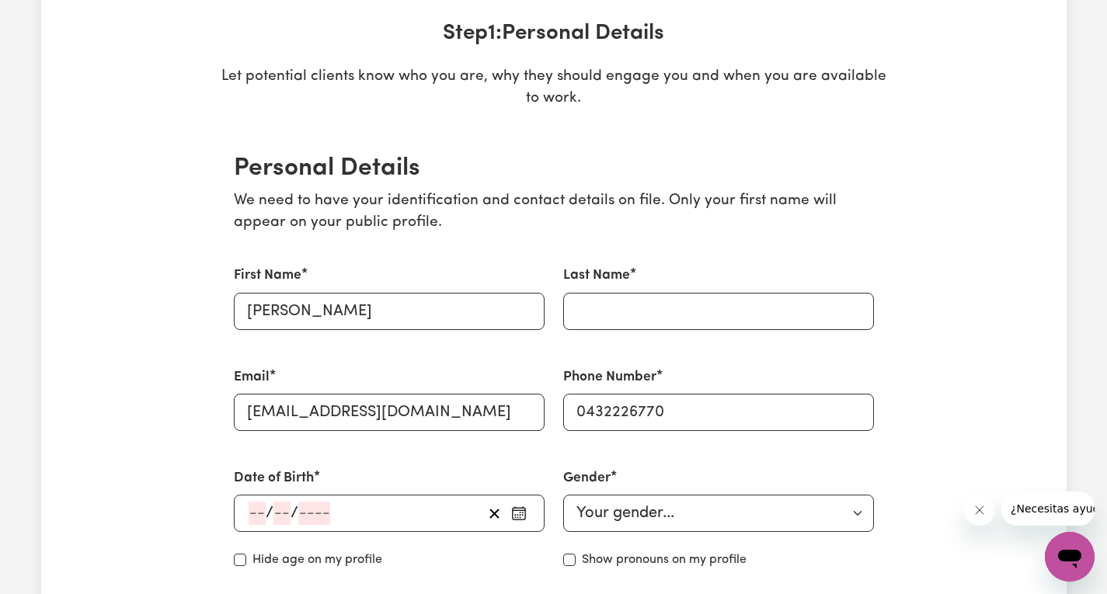
scroll to position [233, 0]
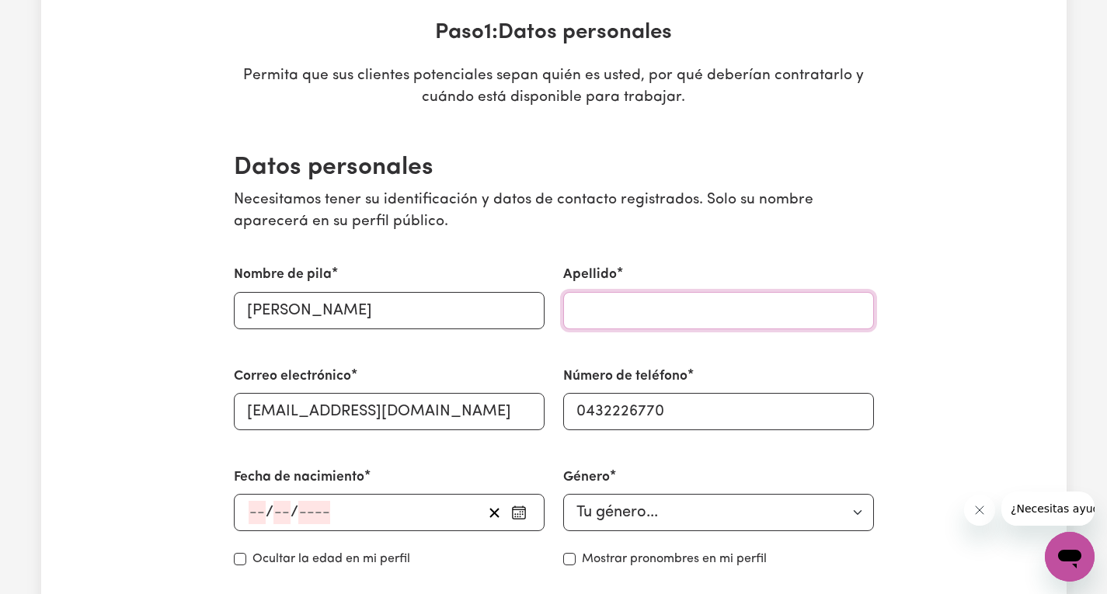
click at [647, 315] on input "Apellido" at bounding box center [718, 310] width 311 height 37
type input "[PERSON_NAME]"
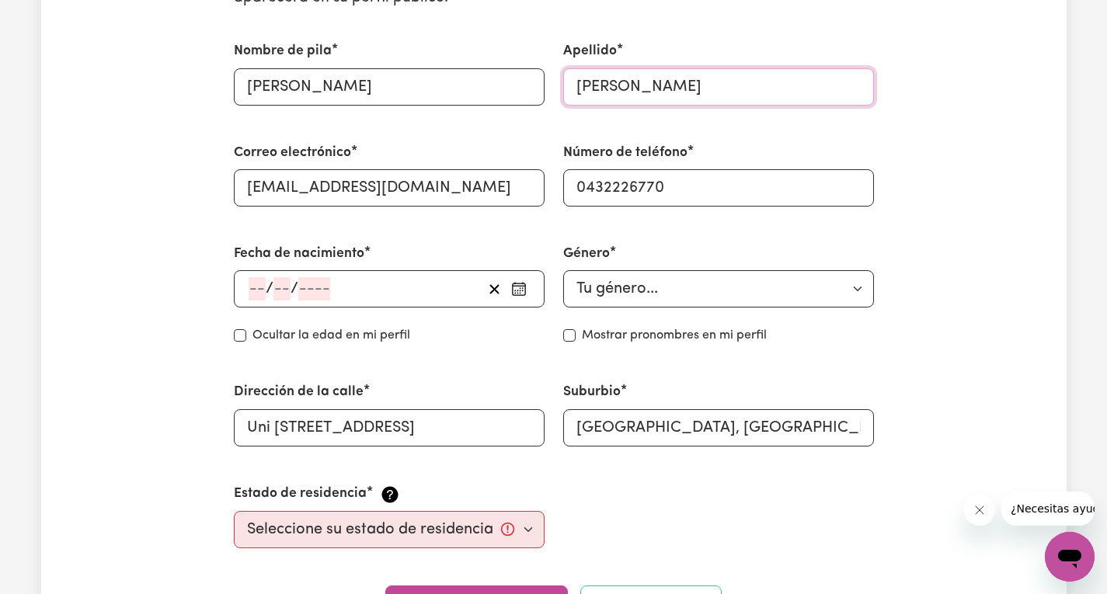
scroll to position [466, 0]
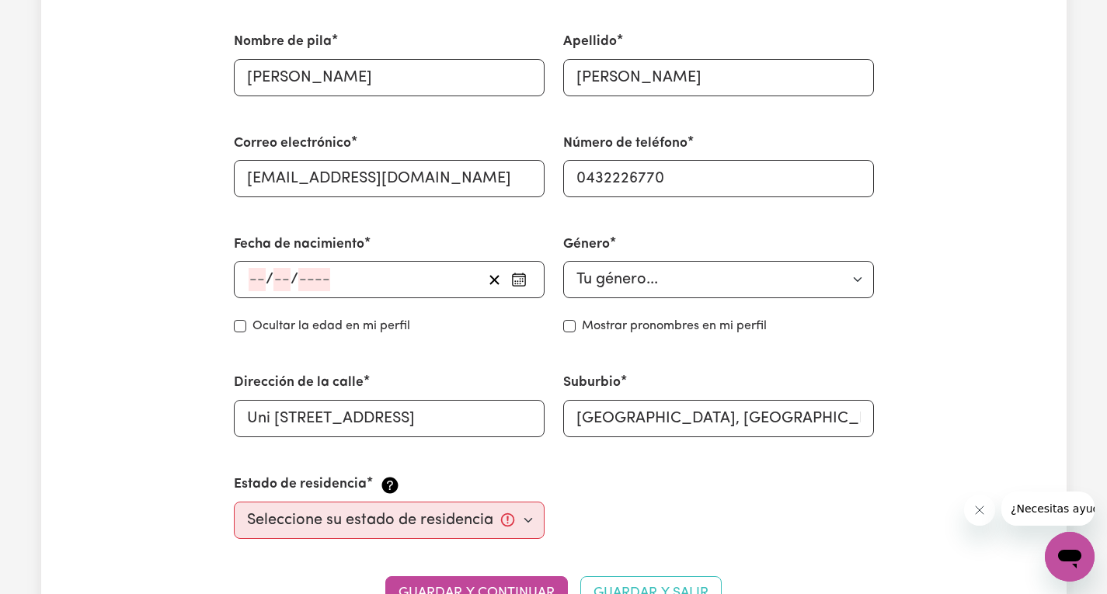
click at [263, 282] on input "number" at bounding box center [257, 279] width 17 height 23
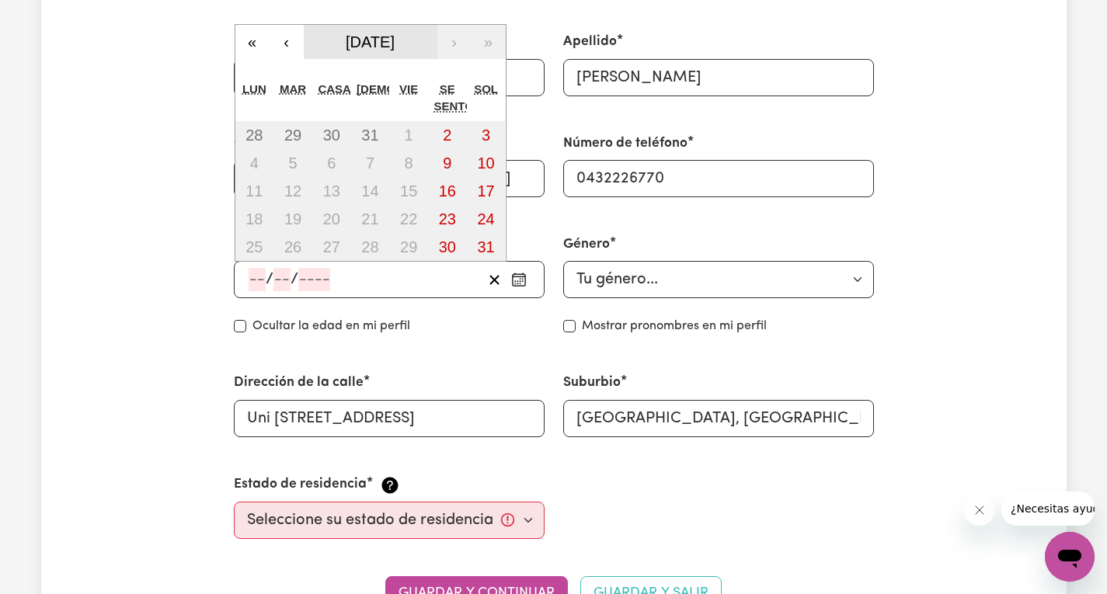
click at [395, 40] on font "[DATE]" at bounding box center [370, 41] width 49 height 17
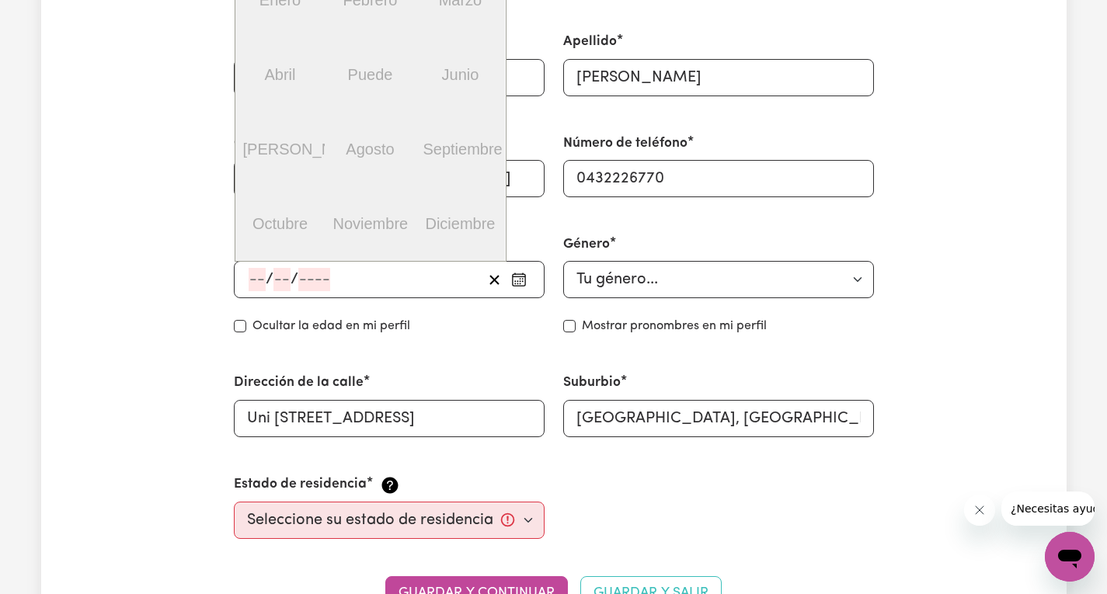
scroll to position [311, 0]
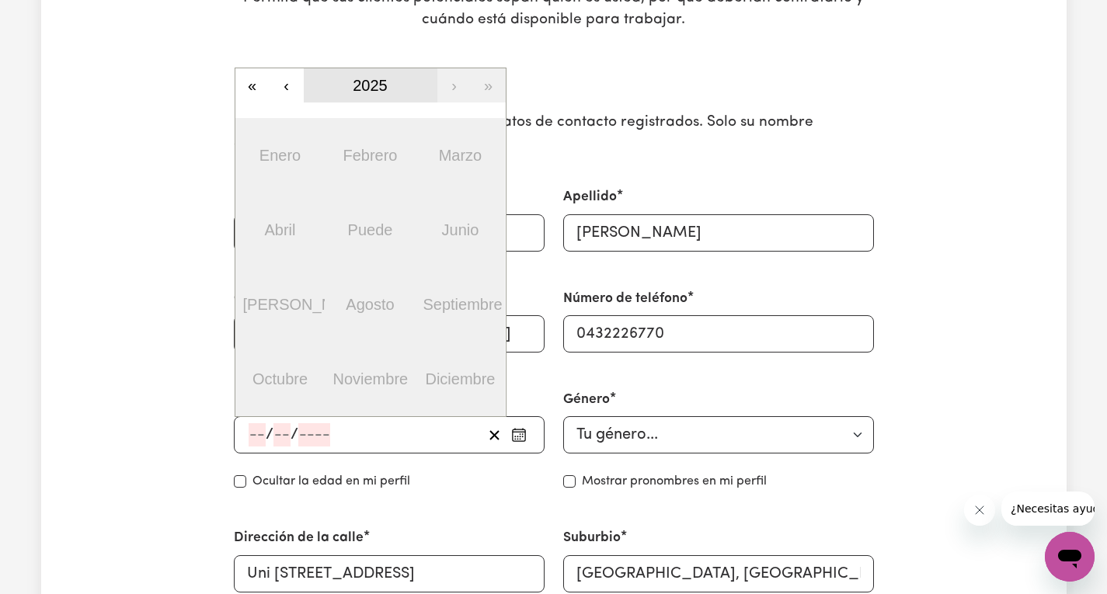
click at [385, 82] on font "2025" at bounding box center [370, 85] width 35 height 17
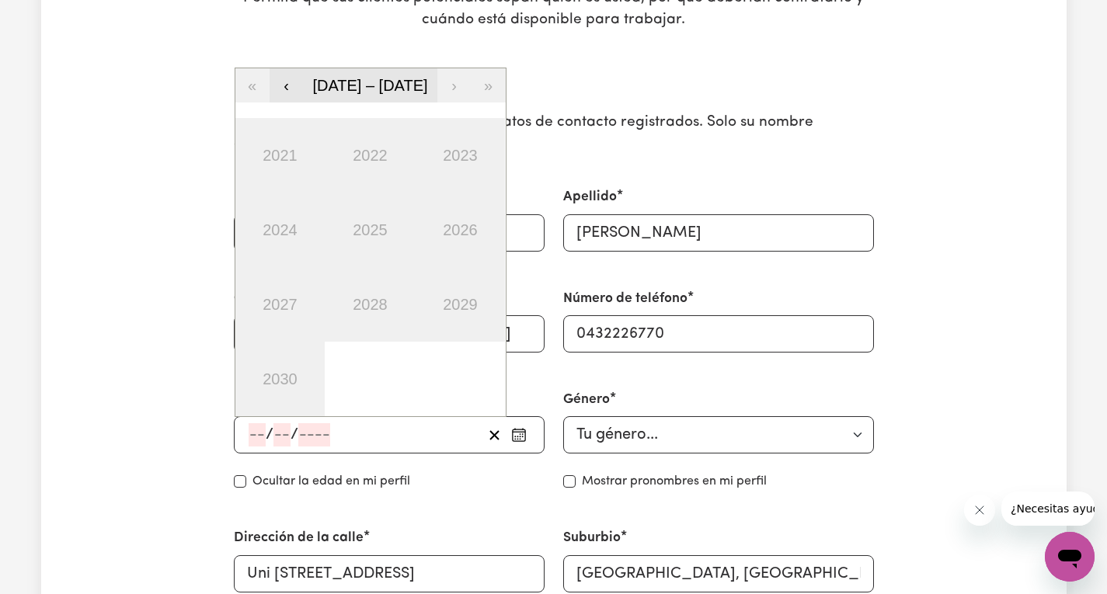
click at [291, 82] on button "‹" at bounding box center [287, 85] width 34 height 34
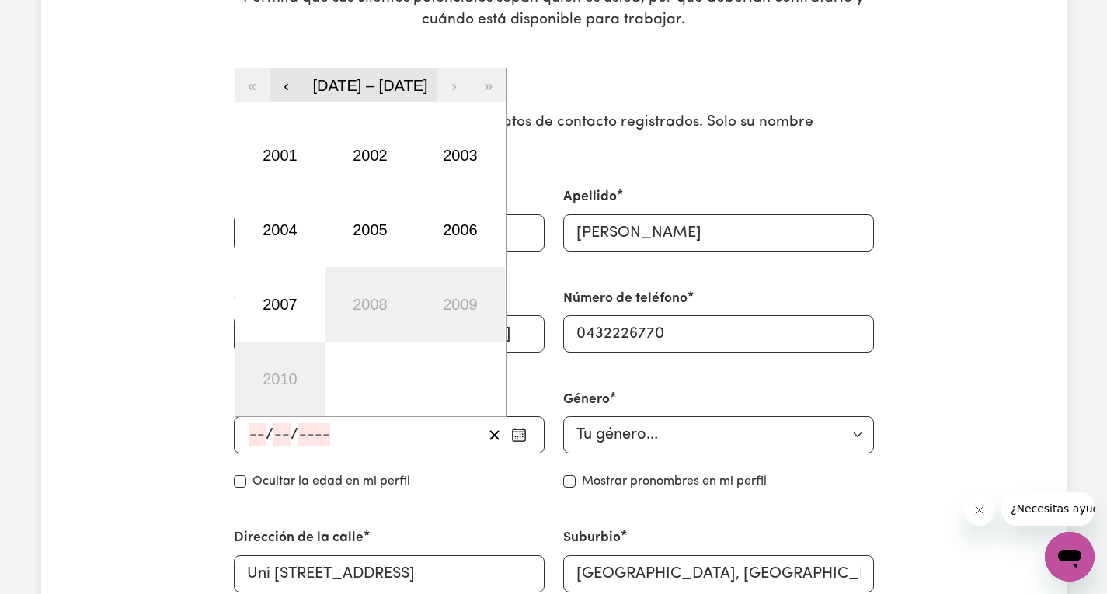
click at [291, 82] on button "‹" at bounding box center [287, 85] width 34 height 34
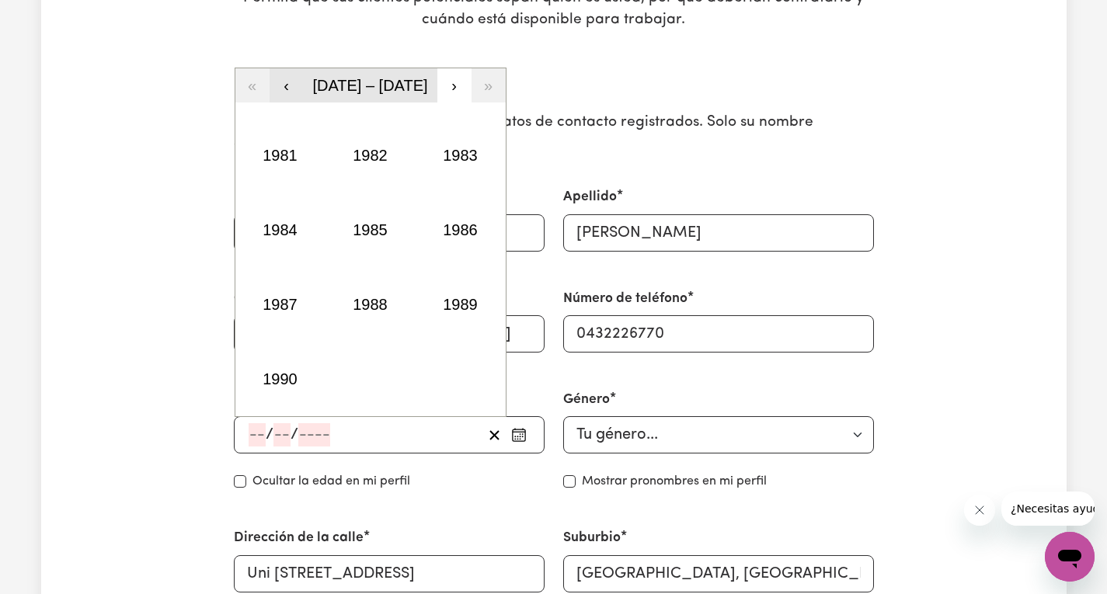
click at [291, 82] on button "‹" at bounding box center [287, 85] width 34 height 34
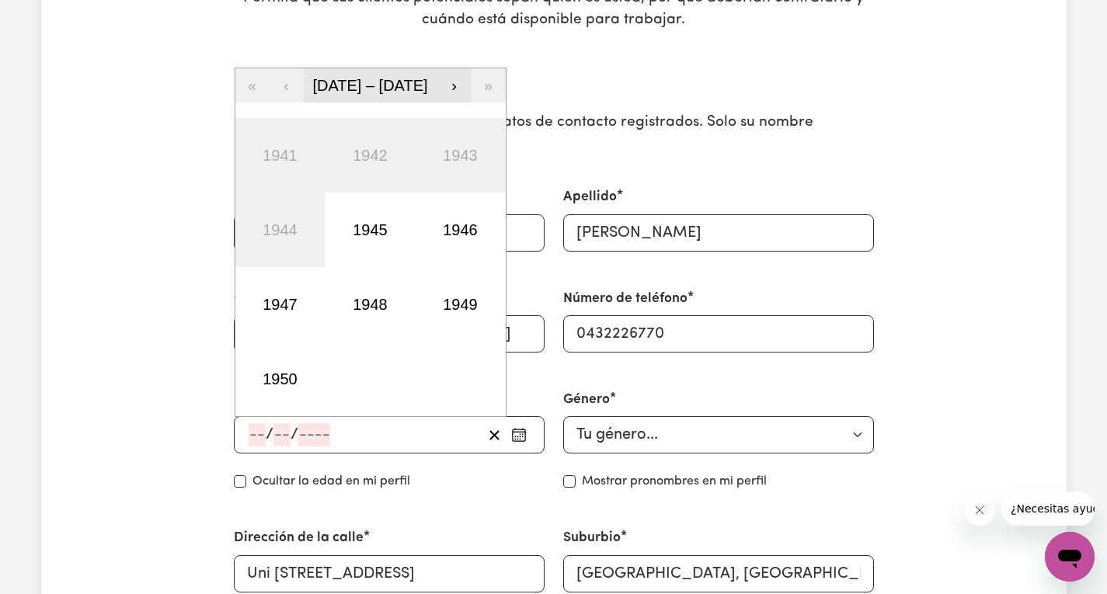
click at [453, 85] on font "›" at bounding box center [453, 85] width 5 height 17
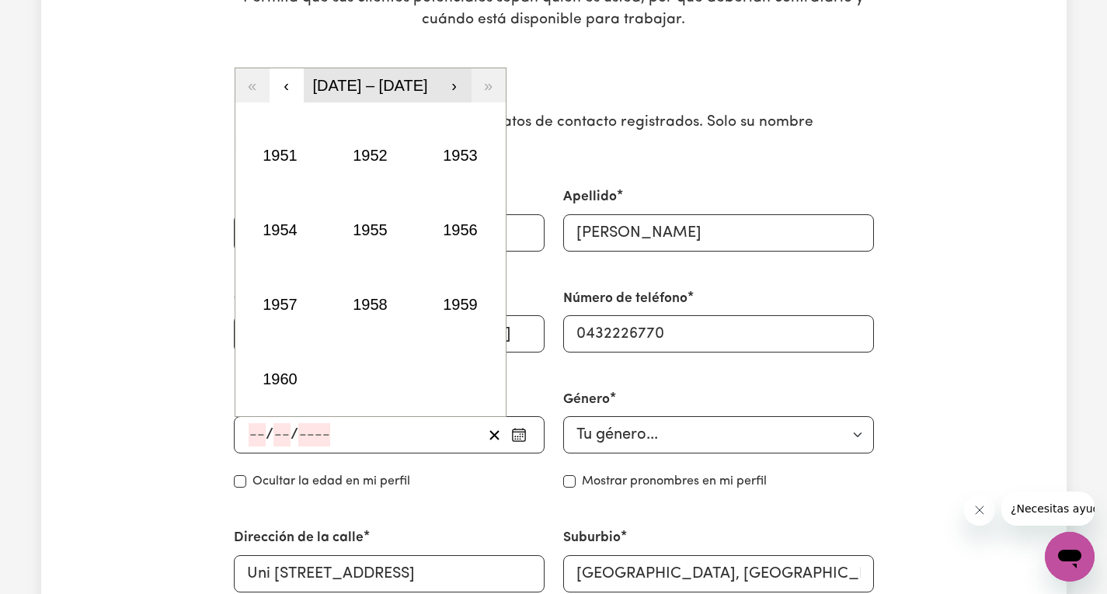
click at [453, 85] on font "›" at bounding box center [453, 85] width 5 height 17
click at [447, 84] on button "›" at bounding box center [454, 85] width 34 height 34
click at [385, 152] on font "1992" at bounding box center [370, 155] width 35 height 17
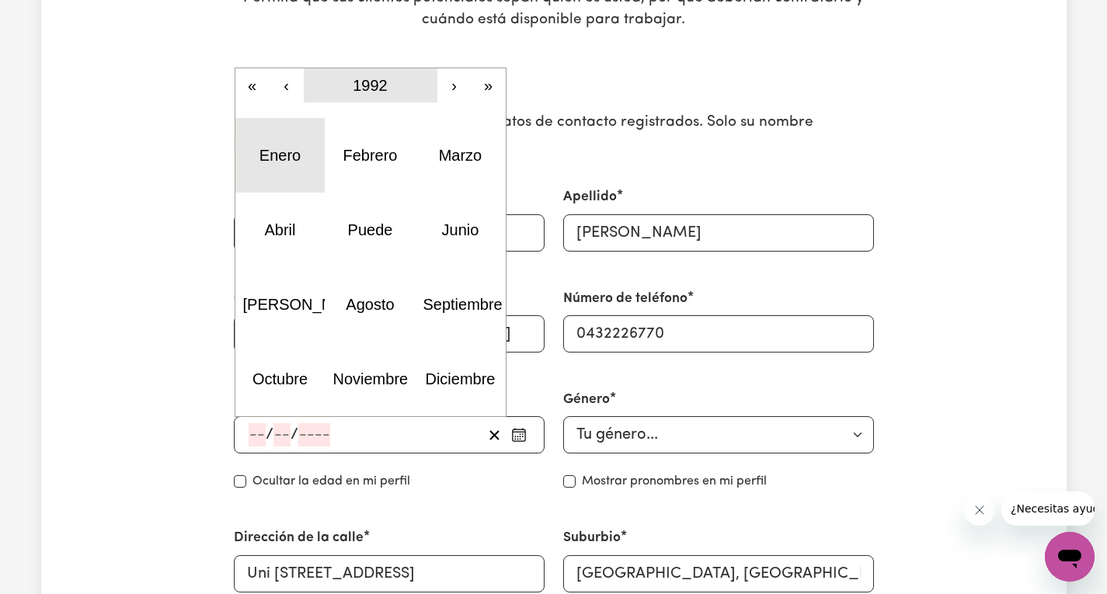
click at [246, 139] on button "Enero" at bounding box center [280, 155] width 90 height 75
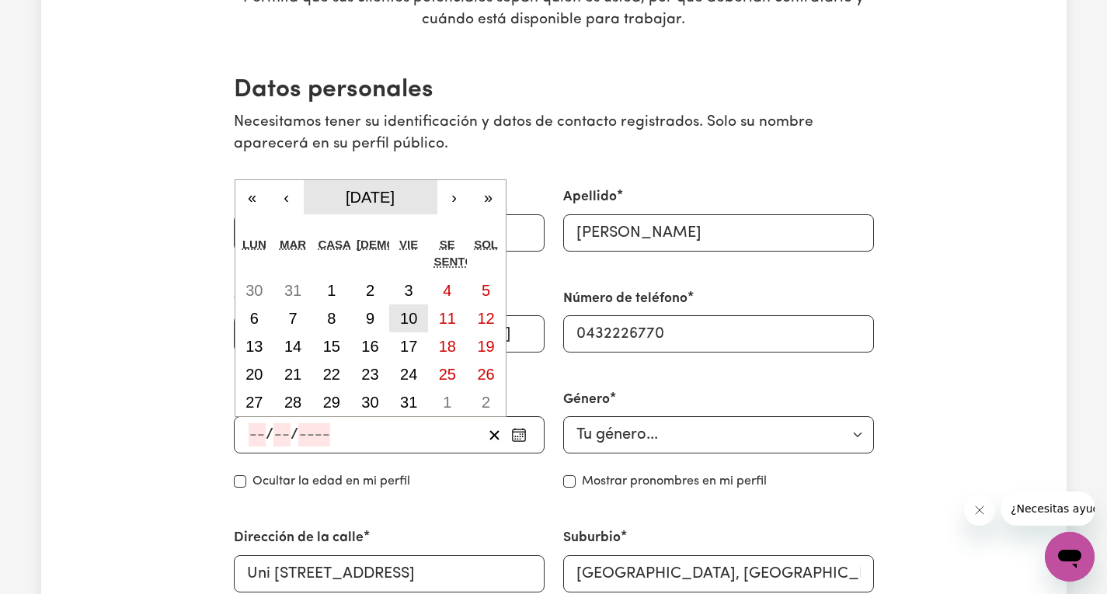
click at [409, 325] on font "10" at bounding box center [408, 318] width 17 height 17
type input "[DATE]"
type input "10"
type input "1"
type input "1992"
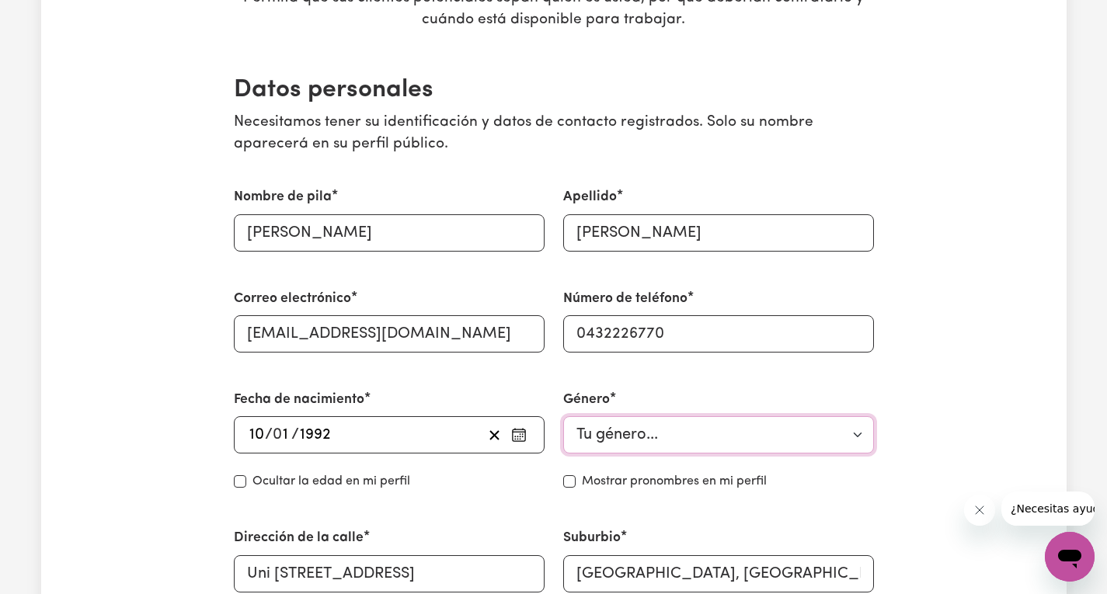
click at [715, 447] on select "Tu género... Femenino Masculino No binario Otro Prefiero no decirlo" at bounding box center [718, 434] width 311 height 37
select select "[DEMOGRAPHIC_DATA]"
click at [563, 416] on select "Tu género... Femenino Masculino No binario Otro Prefiero no decirlo" at bounding box center [718, 434] width 311 height 37
click at [235, 482] on input "Ocultar edad" at bounding box center [240, 481] width 12 height 12
checkbox input "true"
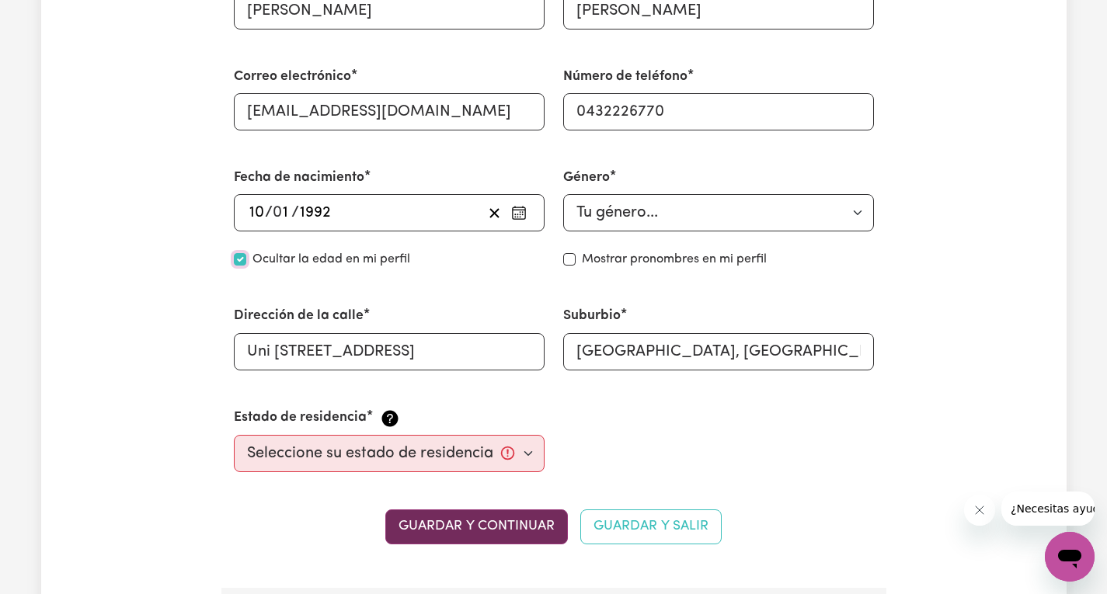
scroll to position [544, 0]
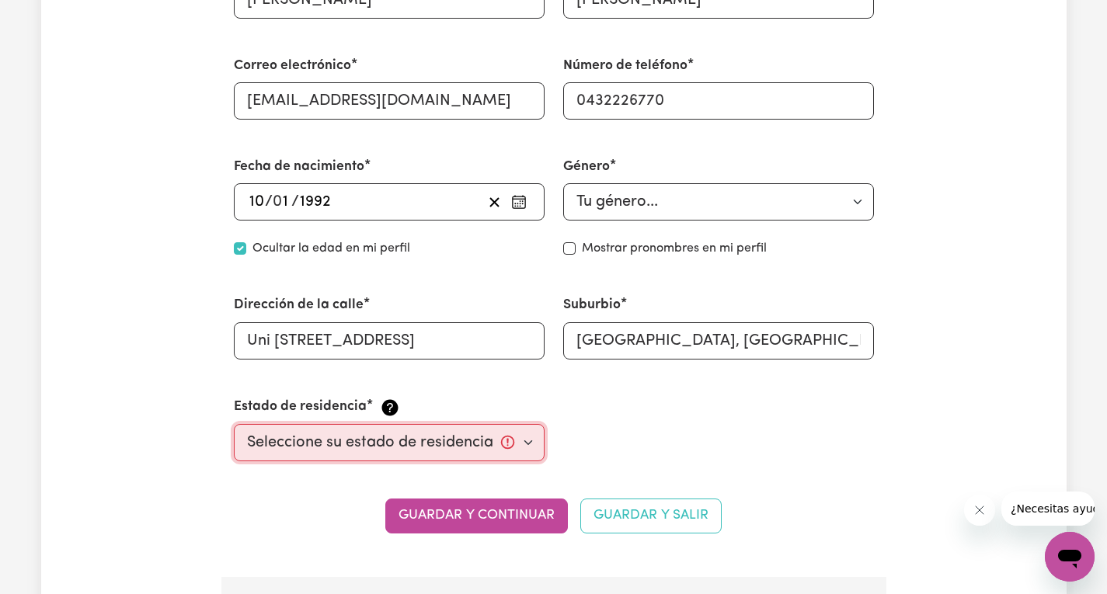
click at [521, 445] on select "Seleccione su estado de residencia... ciudadano [DEMOGRAPHIC_DATA] Relaciones p…" at bounding box center [389, 442] width 311 height 37
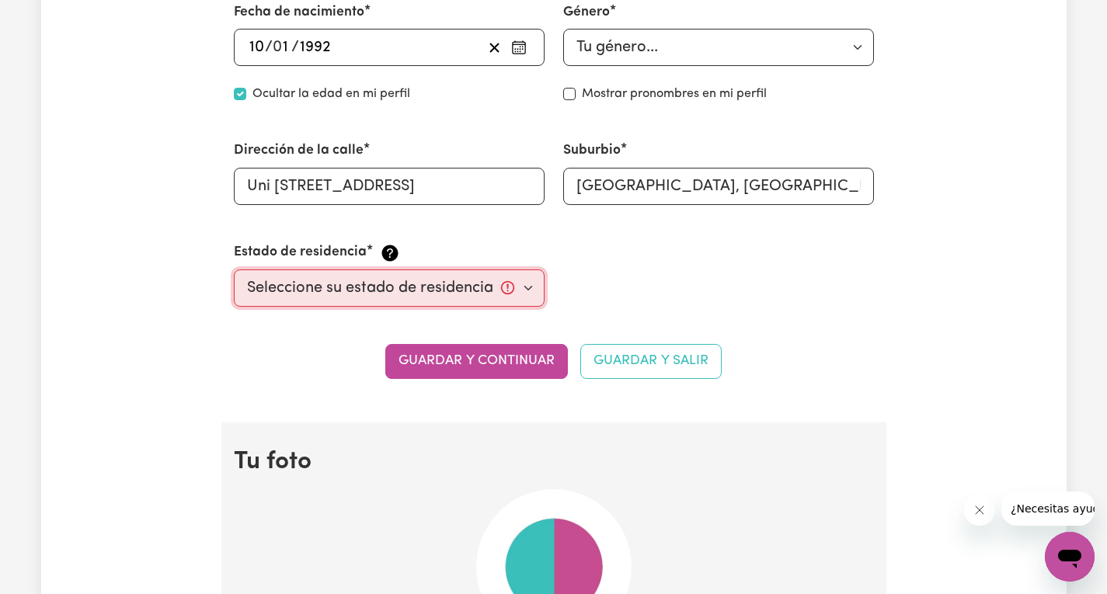
scroll to position [699, 0]
click at [513, 281] on select "Seleccione su estado de residencia... ciudadano [DEMOGRAPHIC_DATA] Relaciones p…" at bounding box center [389, 287] width 311 height 37
select select "[DEMOGRAPHIC_DATA] Work Visa"
click at [234, 269] on select "Seleccione su estado de residencia... ciudadano [DEMOGRAPHIC_DATA] Relaciones p…" at bounding box center [389, 287] width 311 height 37
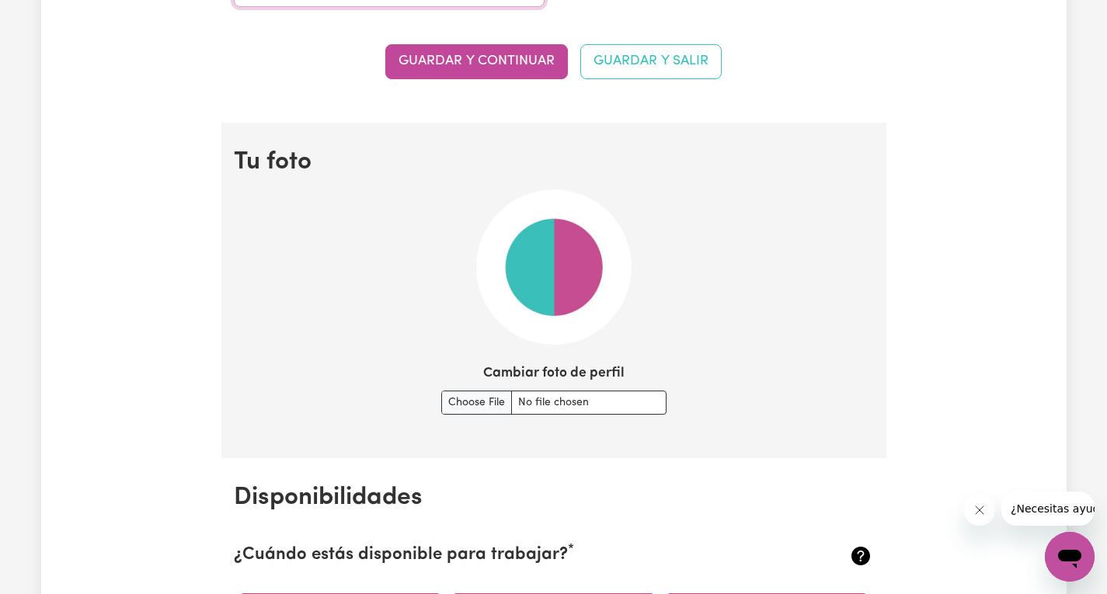
scroll to position [1010, 0]
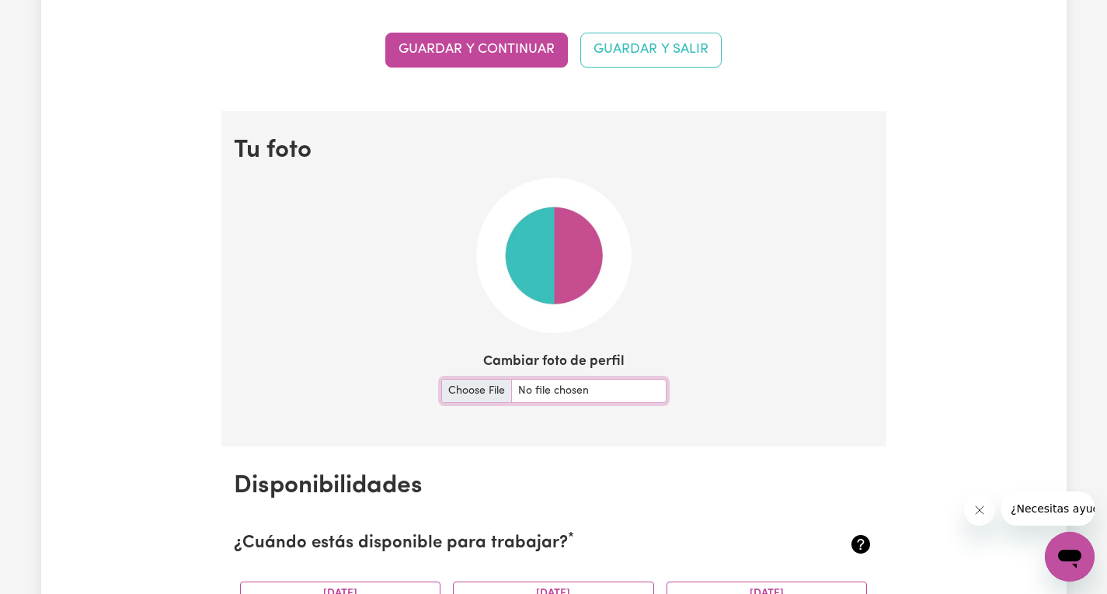
click at [441, 389] on input "Cambiar foto de perfil" at bounding box center [553, 391] width 225 height 24
type input "C:\fakepath\1.jpg"
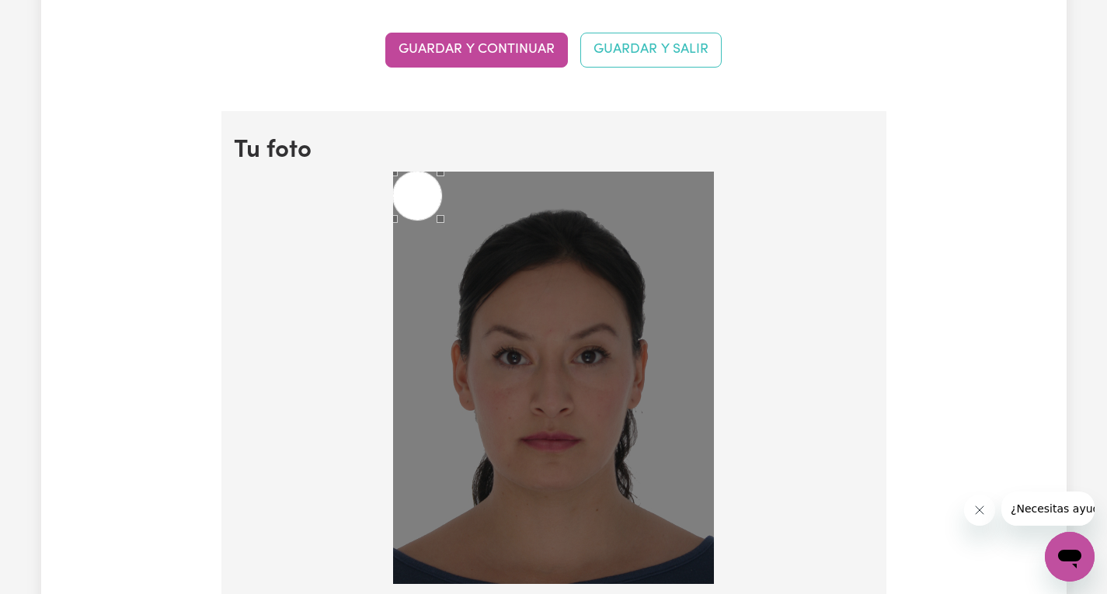
click at [790, 245] on div at bounding box center [554, 381] width 640 height 419
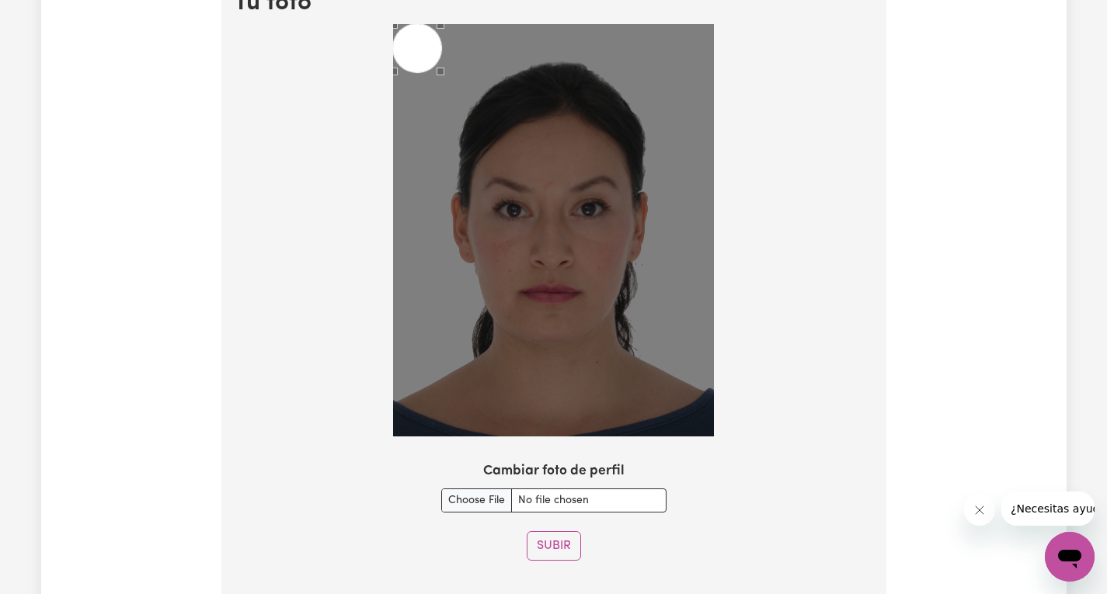
scroll to position [1165, 0]
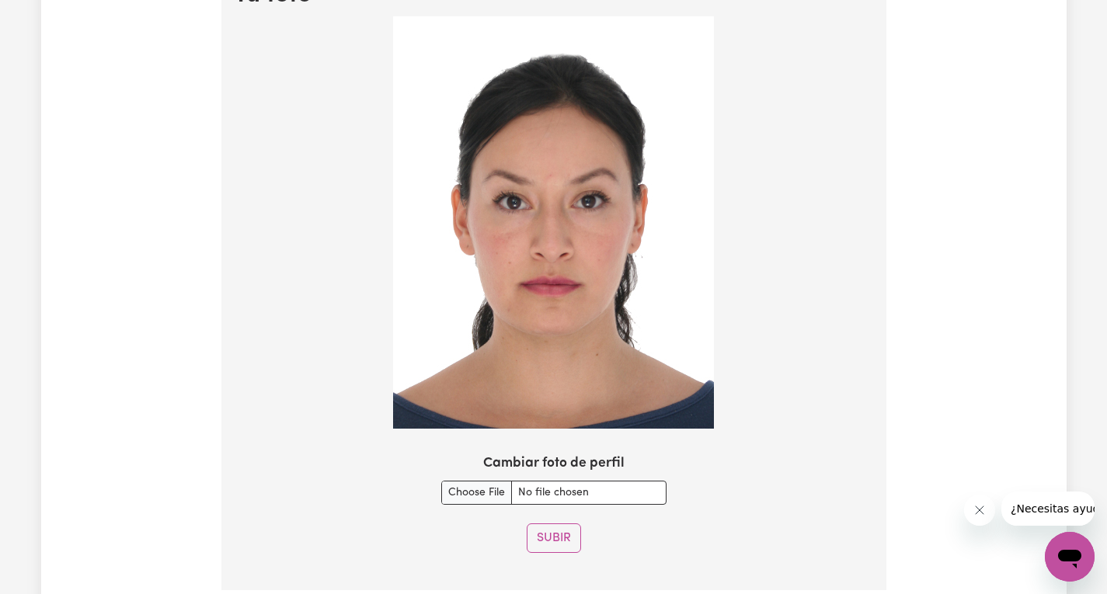
click at [625, 182] on img at bounding box center [553, 222] width 321 height 412
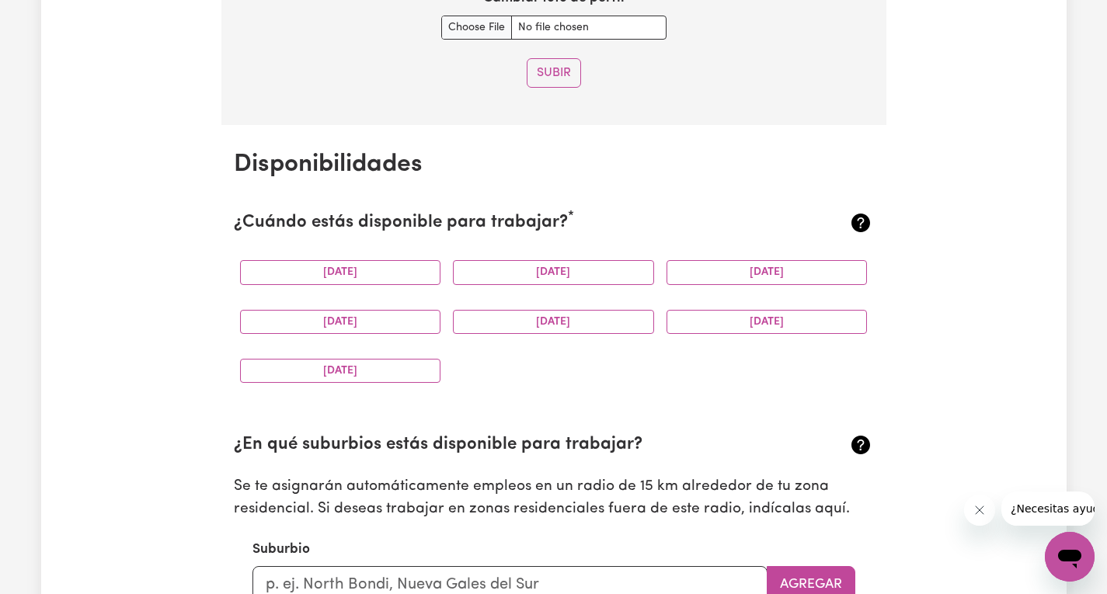
scroll to position [1631, 0]
click at [402, 282] on button "[DATE]" at bounding box center [340, 271] width 201 height 24
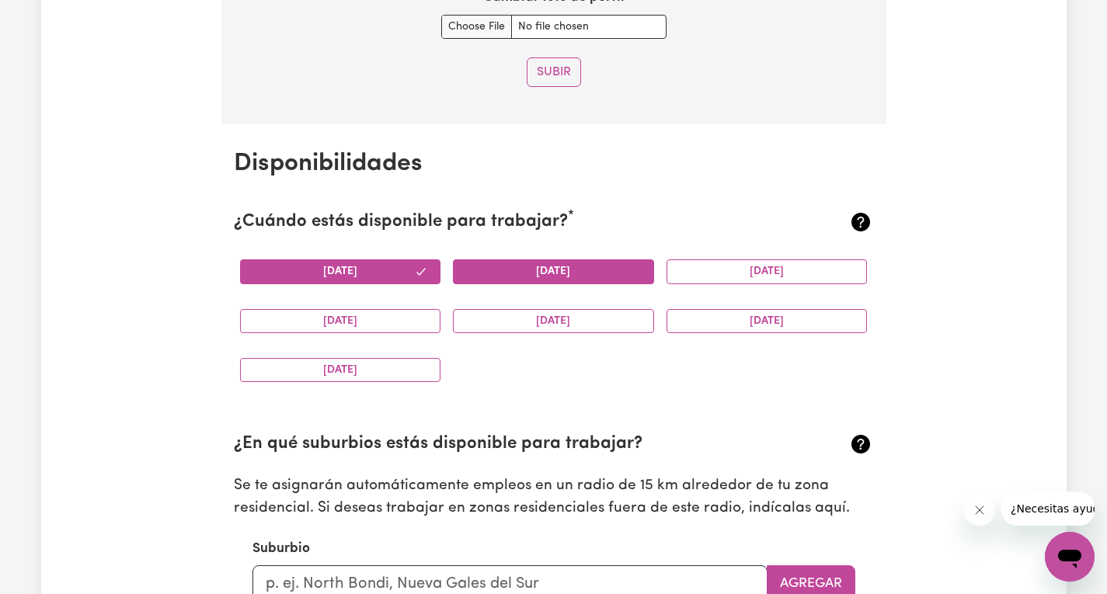
click at [506, 266] on button "[DATE]" at bounding box center [553, 271] width 201 height 24
click at [776, 277] on font "[DATE]" at bounding box center [767, 272] width 34 height 12
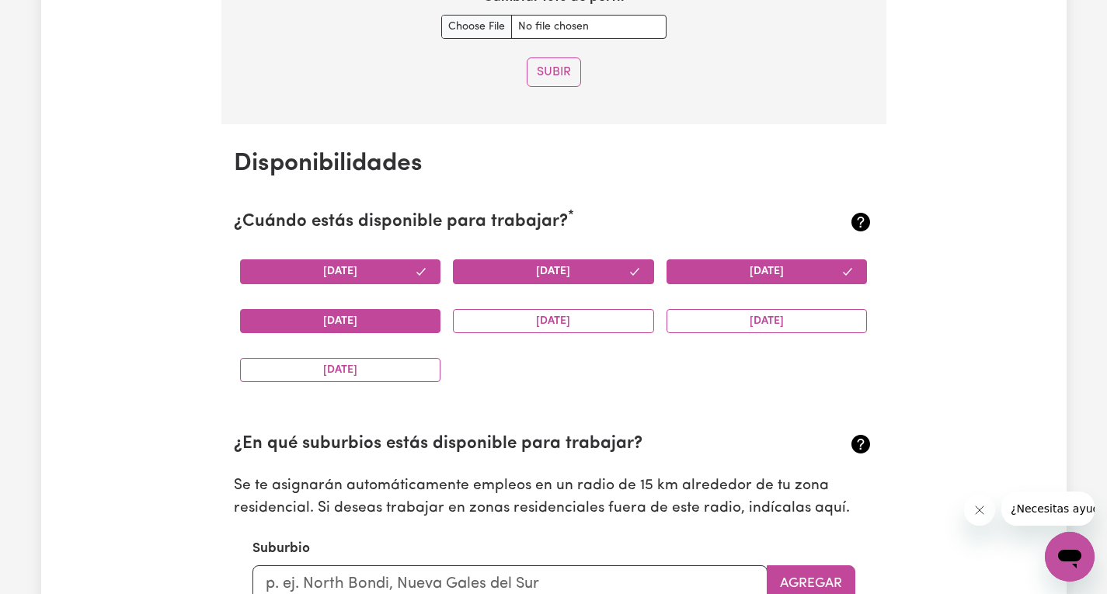
click at [367, 322] on button "[DATE]" at bounding box center [340, 321] width 201 height 24
click at [561, 318] on font "[DATE]" at bounding box center [553, 321] width 34 height 12
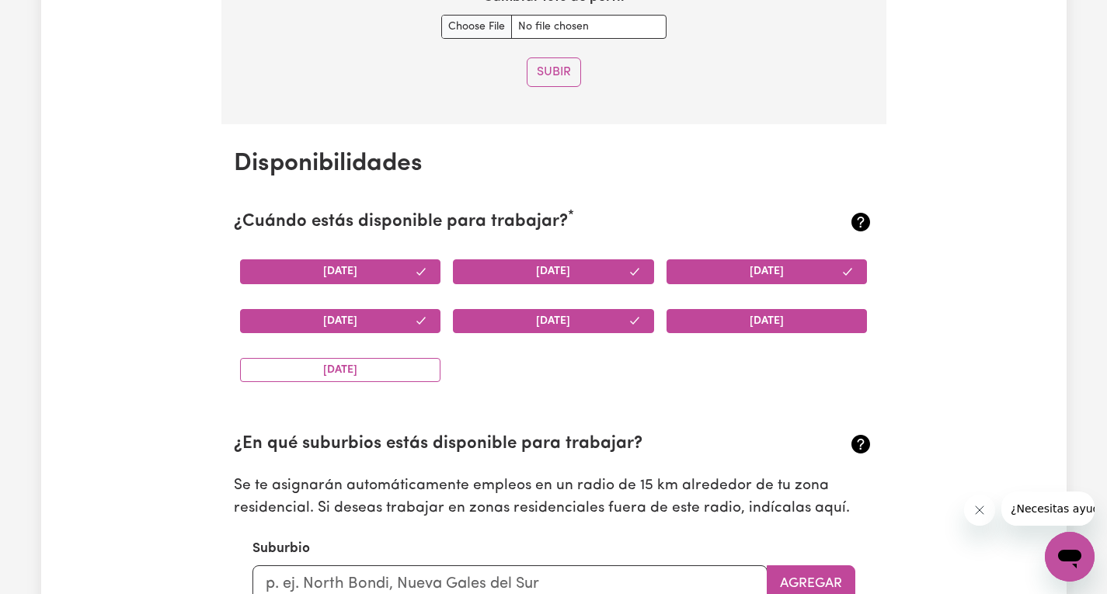
click at [738, 317] on button "[DATE]" at bounding box center [766, 321] width 201 height 24
click at [323, 376] on font "[DATE]" at bounding box center [340, 370] width 34 height 12
click at [623, 415] on section "¿En qué suburbios estás disponible para trabajar? Se te asignarán automáticamen…" at bounding box center [554, 535] width 640 height 256
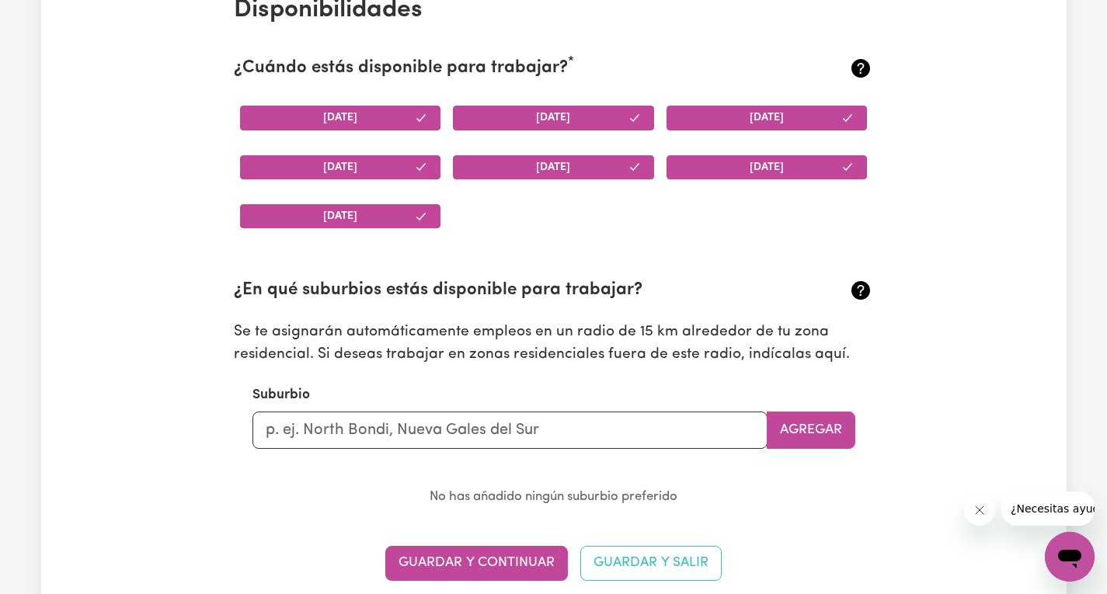
scroll to position [1787, 0]
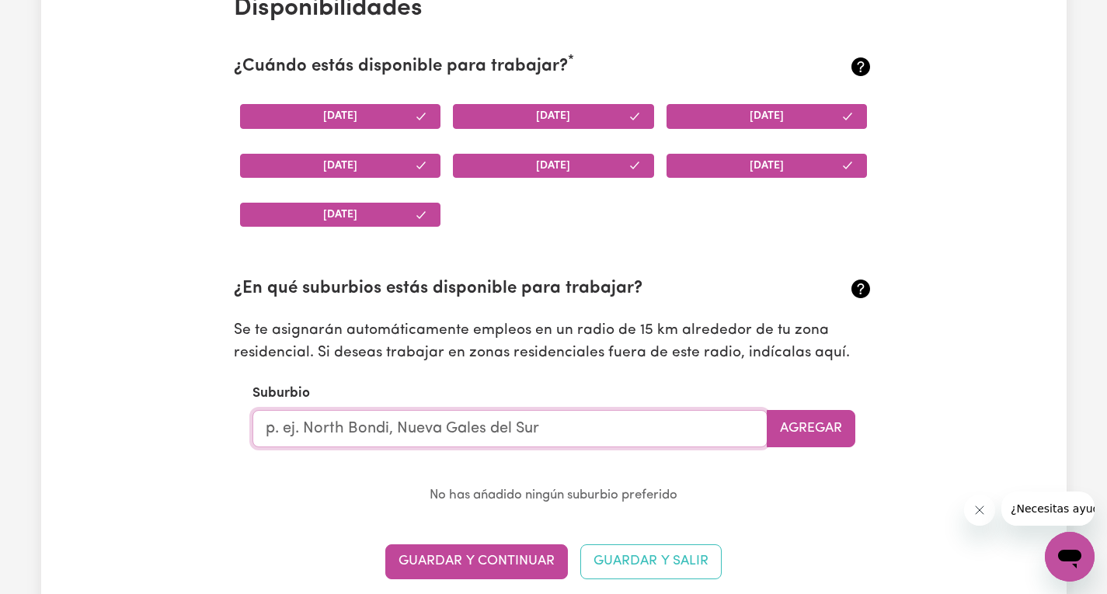
click at [450, 442] on input "text" at bounding box center [509, 428] width 515 height 37
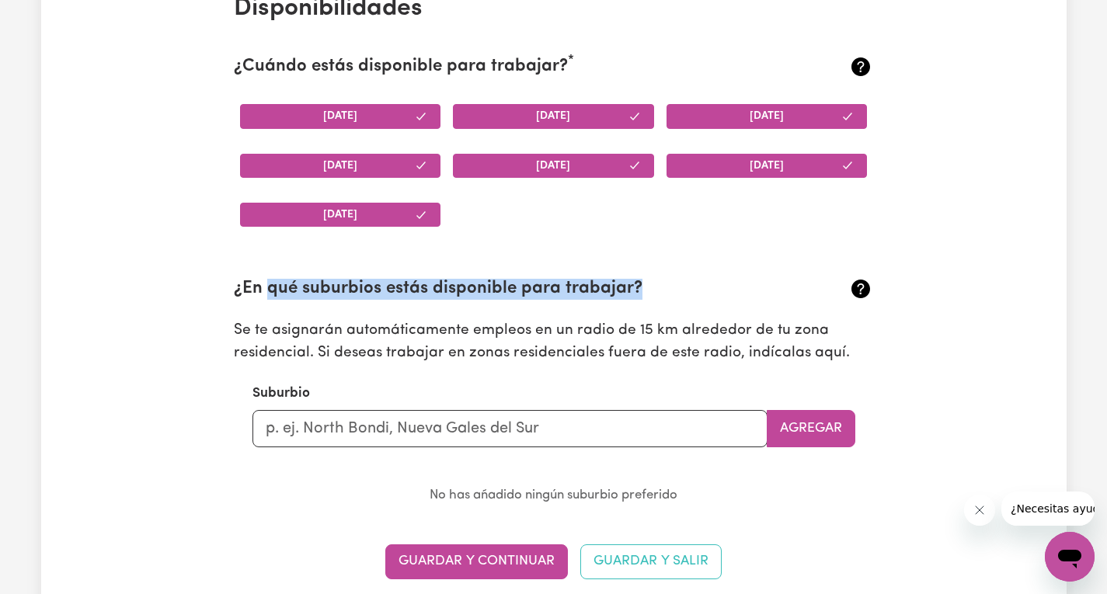
drag, startPoint x: 266, startPoint y: 298, endPoint x: 659, endPoint y: 287, distance: 392.4
click at [659, 287] on h2 "¿En qué suburbios estás disponible para trabajar?" at bounding box center [501, 289] width 534 height 21
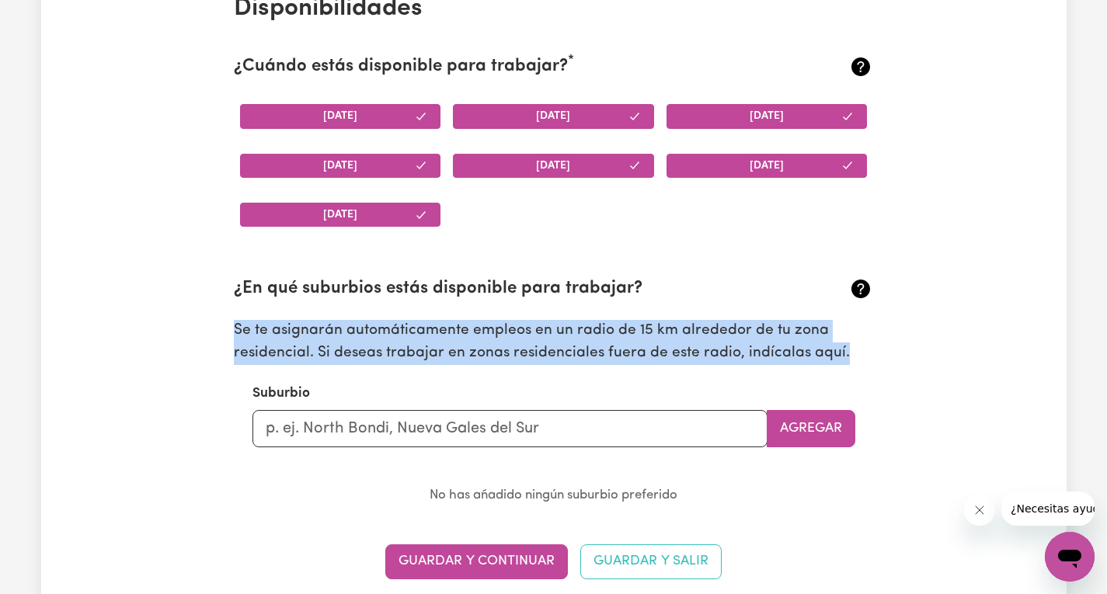
drag, startPoint x: 236, startPoint y: 341, endPoint x: 837, endPoint y: 350, distance: 601.3
click at [837, 350] on p "Se te asignarán automáticamente empleos en un radio de 15 km alrededor de tu zo…" at bounding box center [554, 342] width 640 height 45
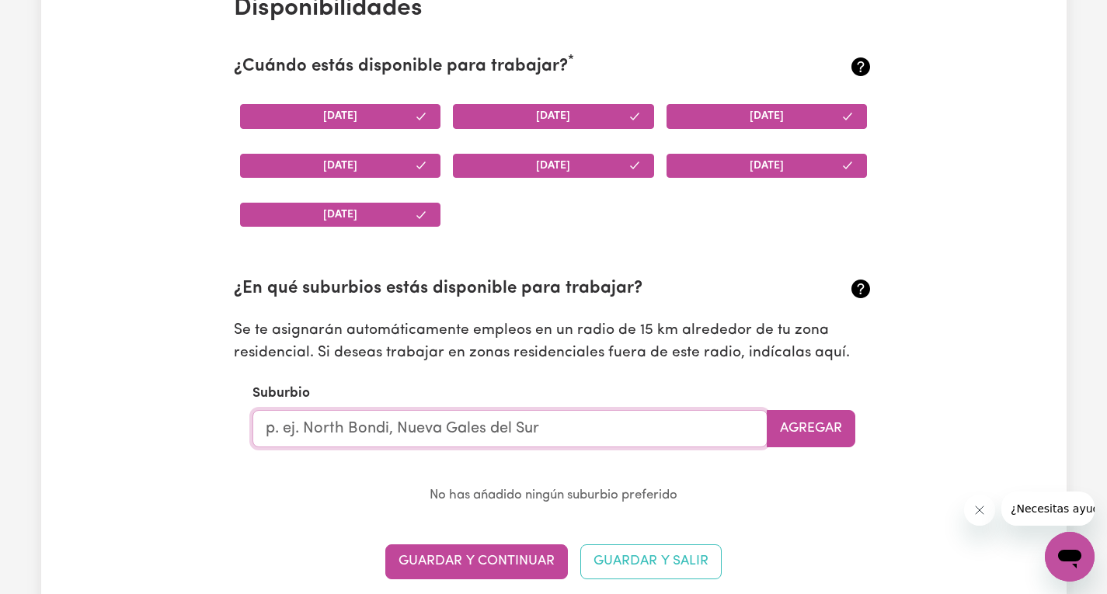
click at [537, 442] on input "text" at bounding box center [509, 428] width 515 height 37
drag, startPoint x: 392, startPoint y: 440, endPoint x: 270, endPoint y: 440, distance: 122.0
click at [270, 440] on input "text" at bounding box center [509, 428] width 515 height 37
type input "Arnc"
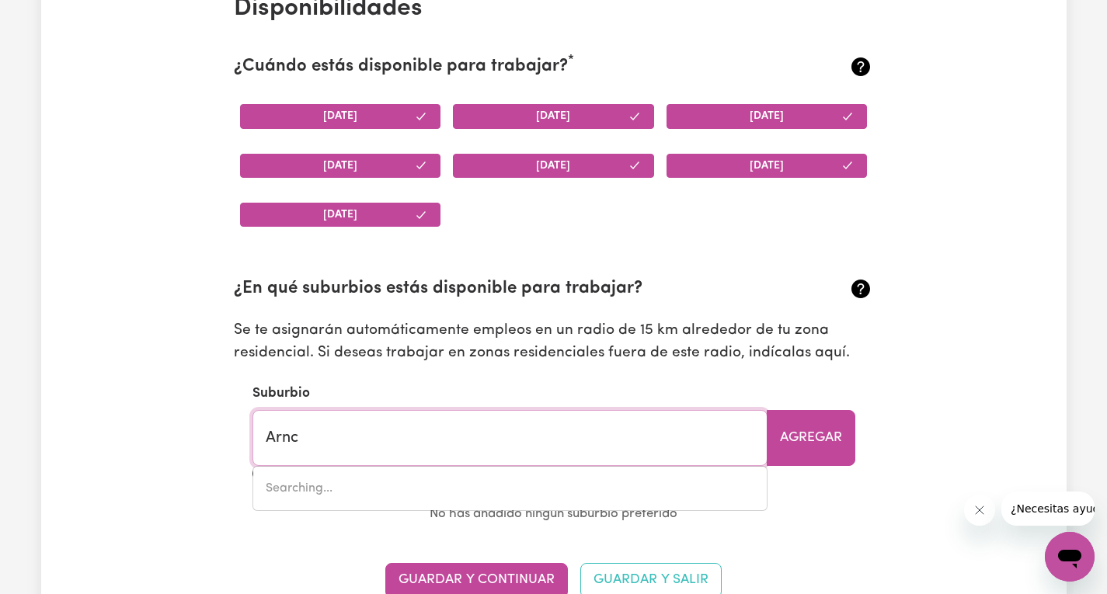
type input "ArncLIFFE, [GEOGRAPHIC_DATA], 2205"
type input "Arncl"
type input "ArnclIFFE, [GEOGRAPHIC_DATA], 2205"
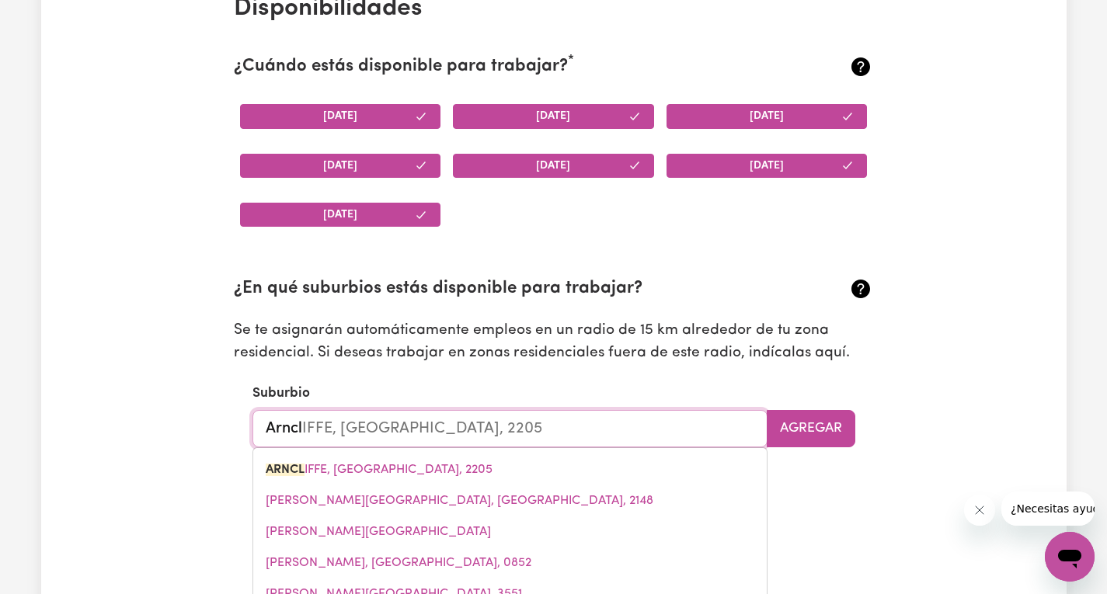
type input "Arncli"
type input "ArncliFFE, [GEOGRAPHIC_DATA], 2205"
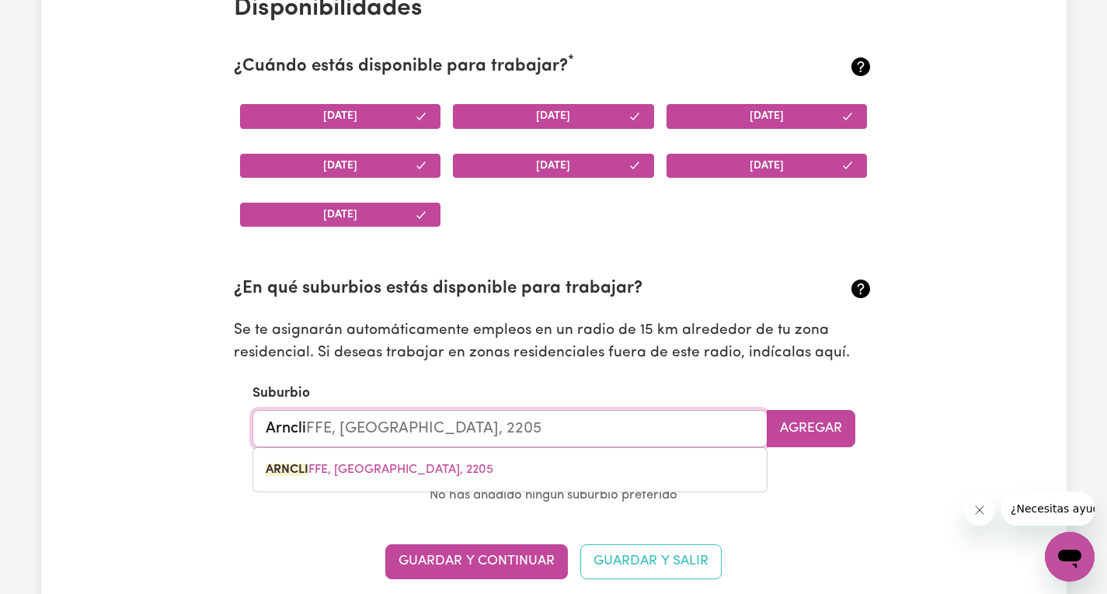
type input "Arnclif"
type input "ArnclifFE, [GEOGRAPHIC_DATA], 2205"
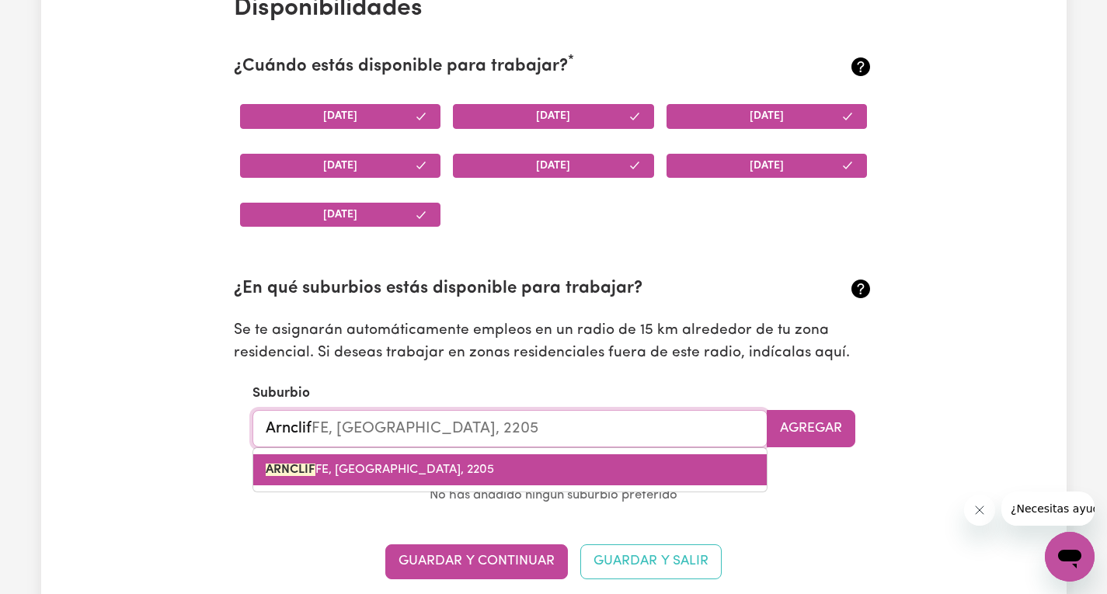
click at [333, 476] on font "FE, [GEOGRAPHIC_DATA], 2205" at bounding box center [404, 470] width 179 height 12
type input "[GEOGRAPHIC_DATA], [GEOGRAPHIC_DATA], 2205"
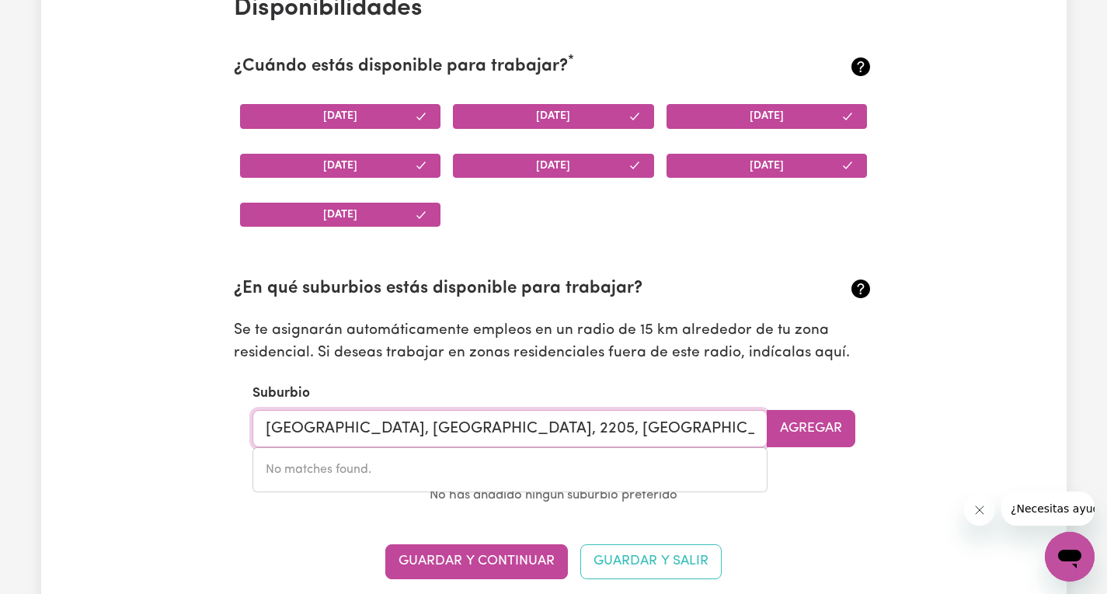
click at [533, 444] on input "[GEOGRAPHIC_DATA], [GEOGRAPHIC_DATA], 2205, [GEOGRAPHIC_DATA]" at bounding box center [509, 428] width 515 height 37
click at [607, 436] on input "[GEOGRAPHIC_DATA], [STREET_ADDRESS]" at bounding box center [509, 428] width 515 height 37
click at [339, 473] on div "No se encontraron coincidencias." at bounding box center [509, 469] width 515 height 45
type input "[GEOGRAPHIC_DATA], [GEOGRAPHIC_DATA], 2205,"
click at [840, 495] on p "No has añadido ningún suburbio preferido" at bounding box center [553, 496] width 603 height 23
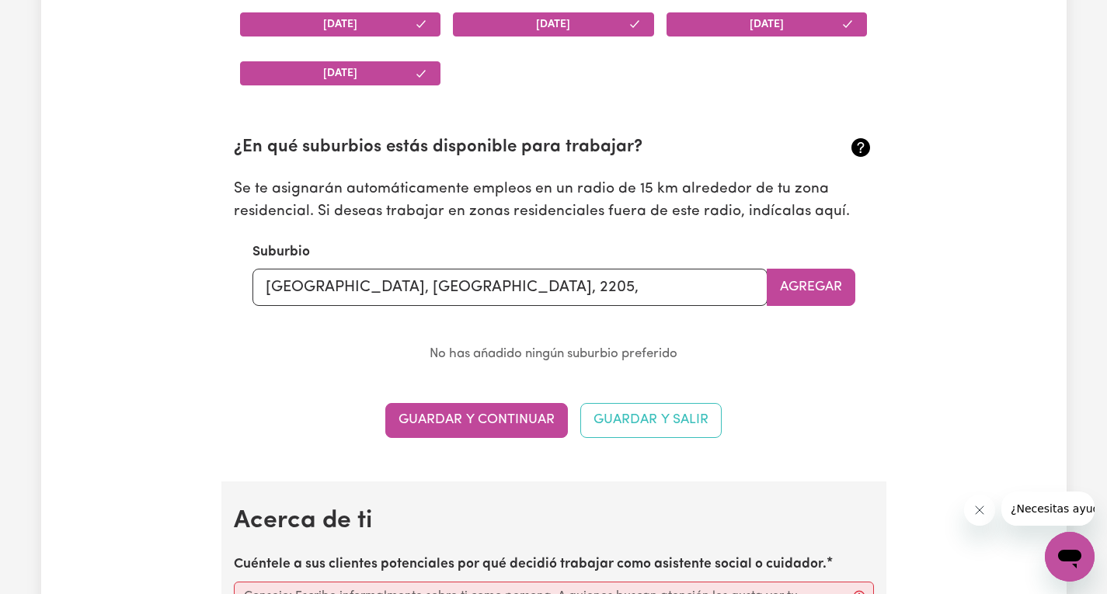
scroll to position [1942, 0]
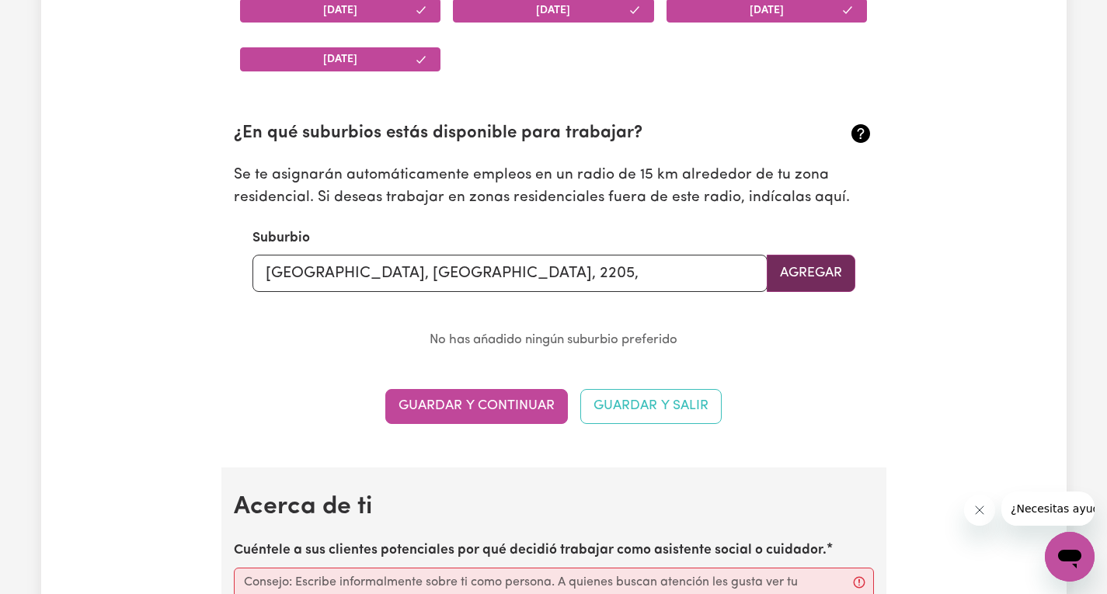
click at [802, 280] on font "Agregar" at bounding box center [811, 272] width 62 height 13
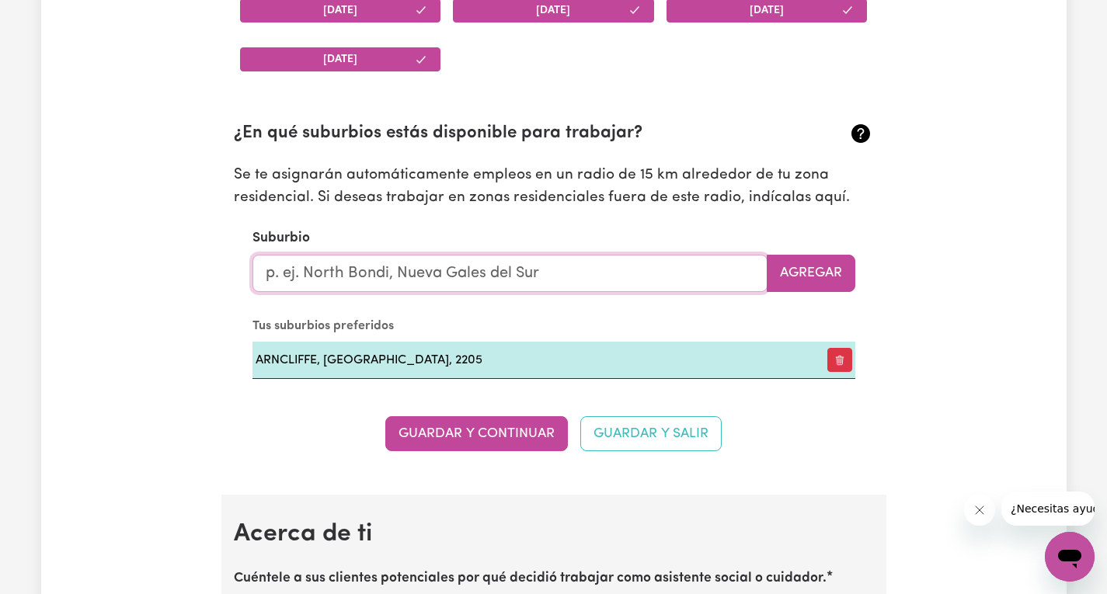
click at [437, 277] on input "text" at bounding box center [509, 273] width 515 height 37
type input "s"
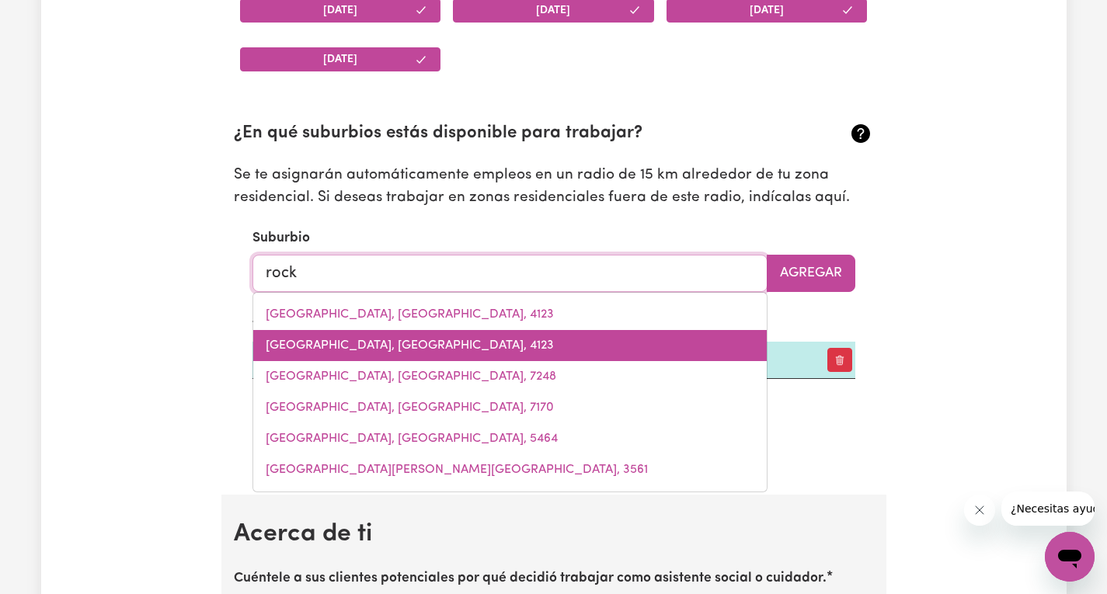
click at [440, 337] on link "[GEOGRAPHIC_DATA], [GEOGRAPHIC_DATA], 4123" at bounding box center [509, 345] width 513 height 31
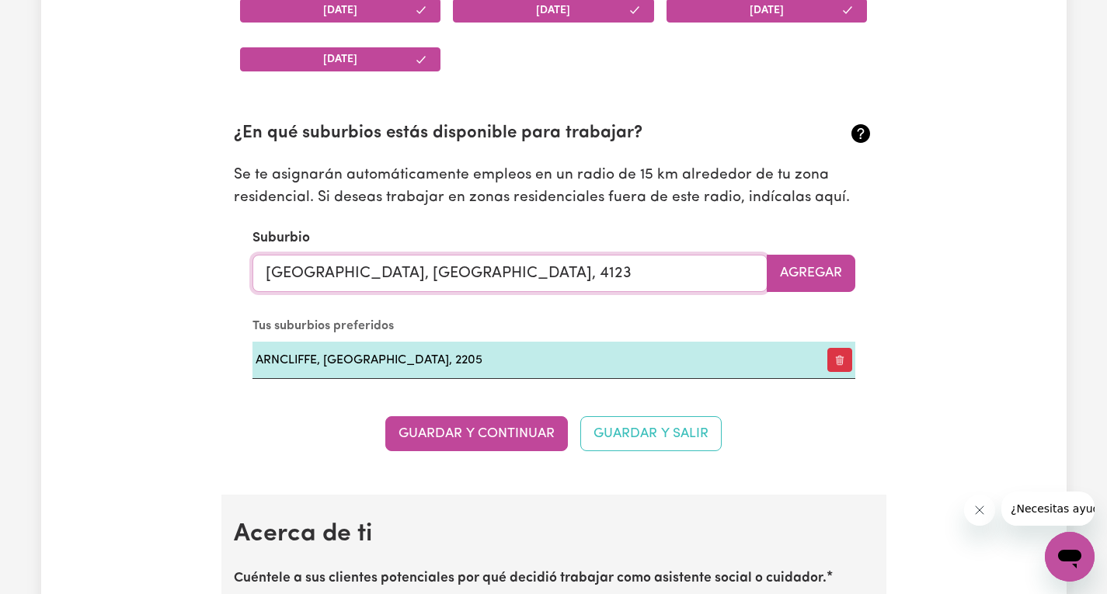
drag, startPoint x: 574, startPoint y: 284, endPoint x: 255, endPoint y: 289, distance: 319.3
click at [255, 289] on input "[GEOGRAPHIC_DATA], [GEOGRAPHIC_DATA], 4123" at bounding box center [509, 273] width 515 height 37
type input "roc"
type input "rocHEDALE, [GEOGRAPHIC_DATA], 4123"
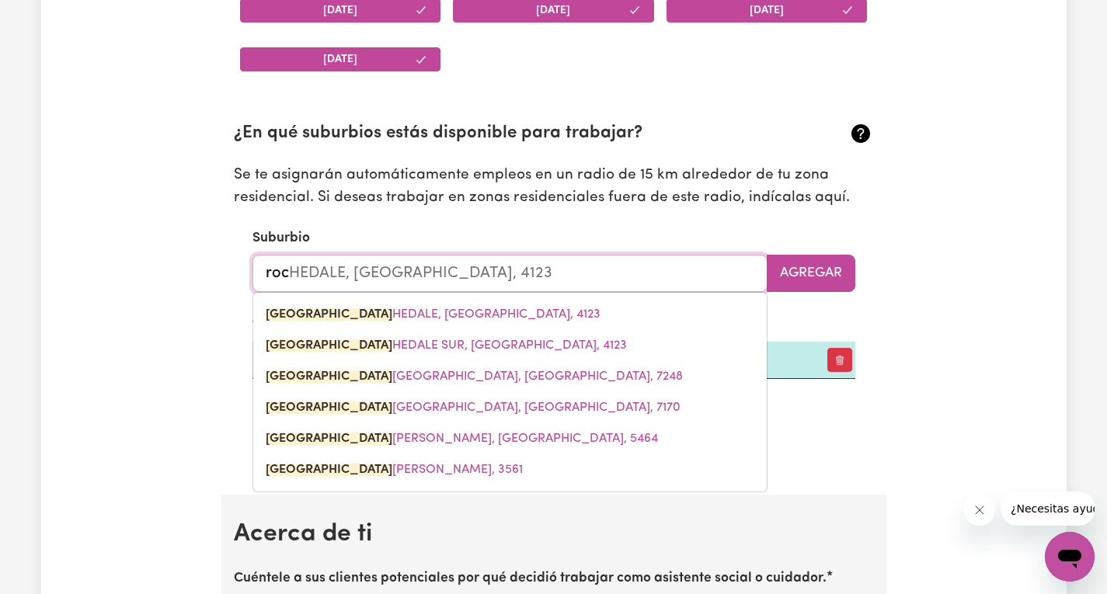
type input "ro"
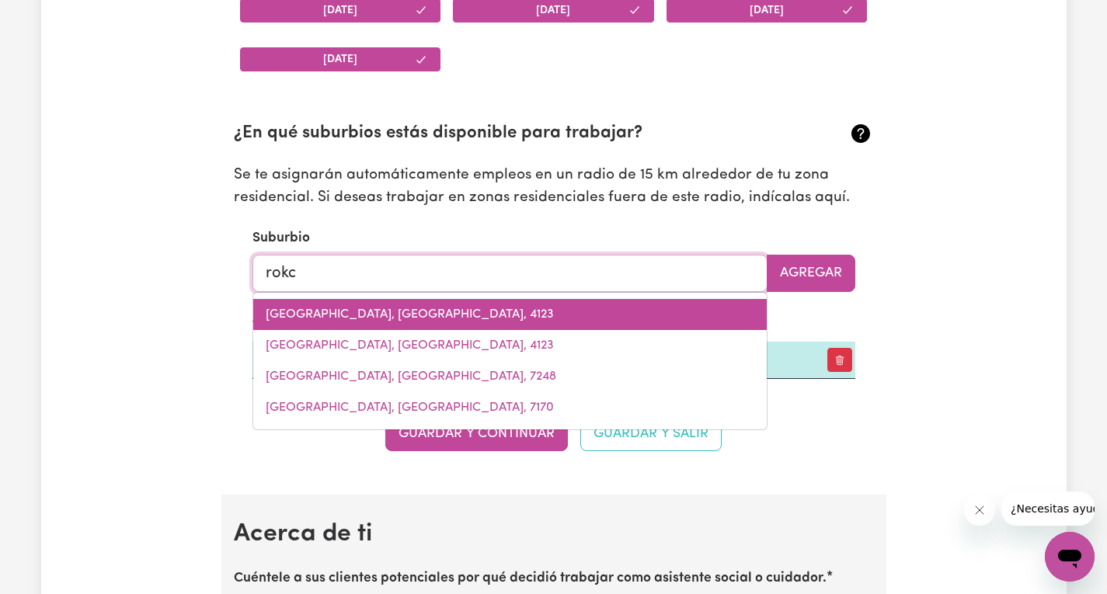
click at [283, 315] on link "[GEOGRAPHIC_DATA], [GEOGRAPHIC_DATA], 4123" at bounding box center [509, 314] width 513 height 31
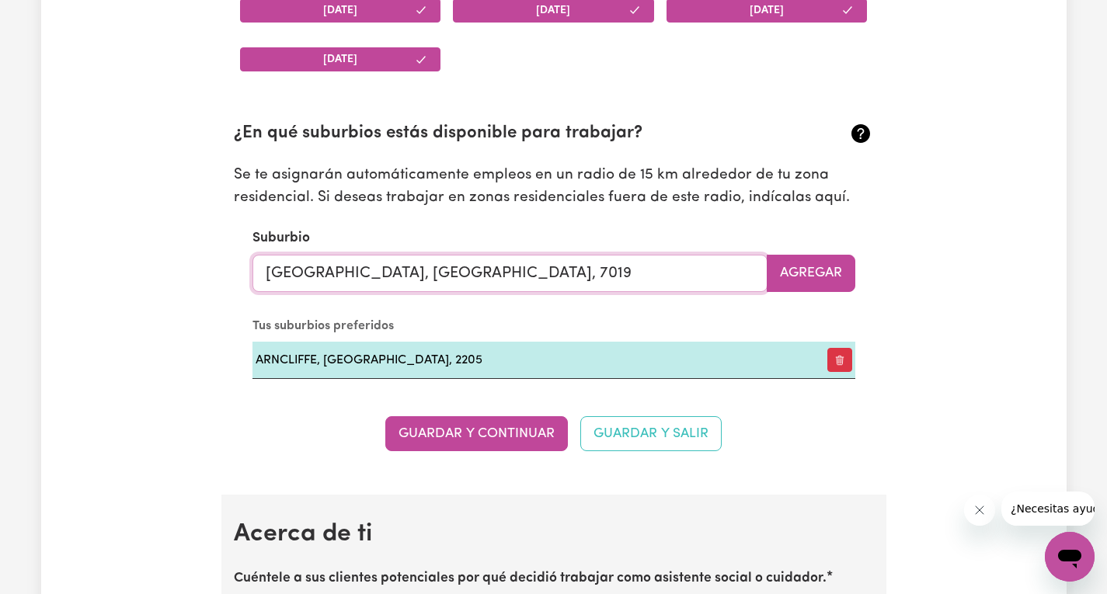
drag, startPoint x: 507, startPoint y: 283, endPoint x: 199, endPoint y: 288, distance: 308.4
click at [199, 288] on div "Actualizar perfil 1 2 3 4 5 Paso 1 : Datos personales Permita que sus clientes …" at bounding box center [553, 337] width 1025 height 4363
type input "roc"
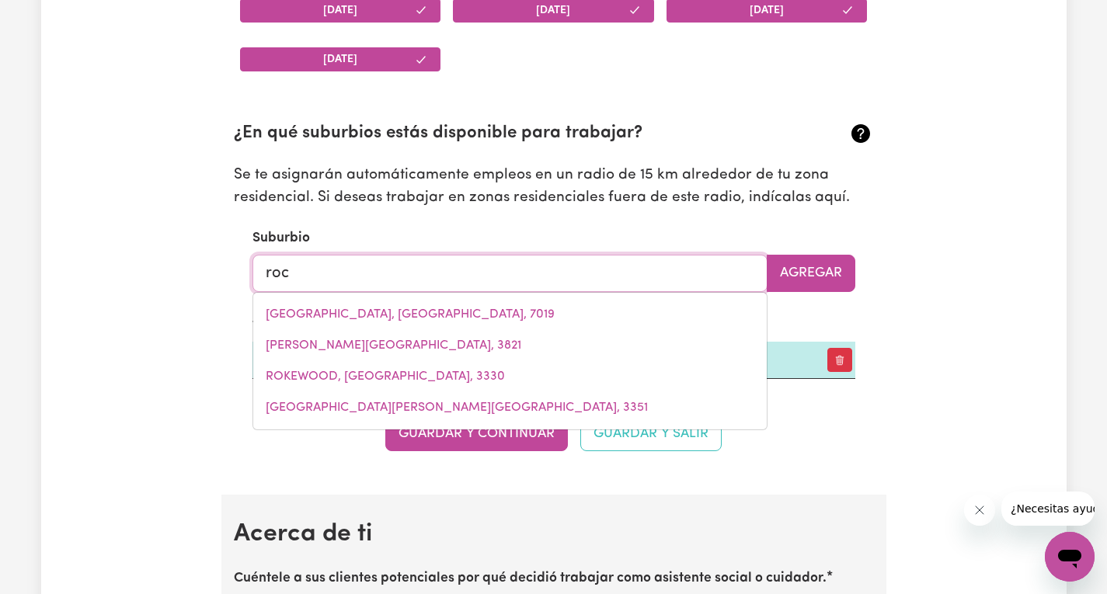
type input "rocHEDALE, [GEOGRAPHIC_DATA], 4123"
type input "rock"
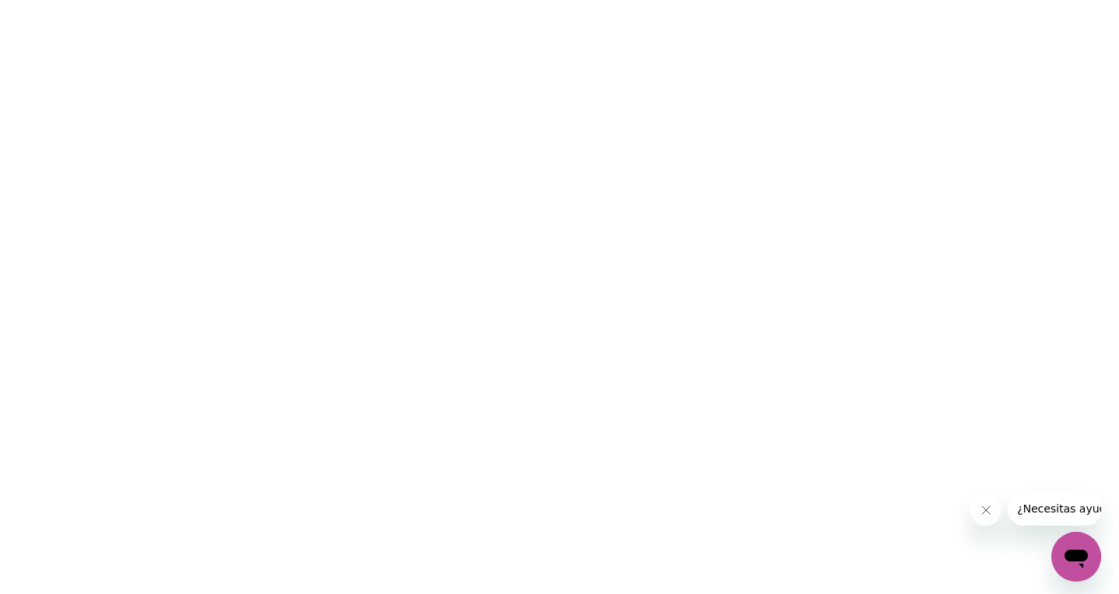
scroll to position [0, 0]
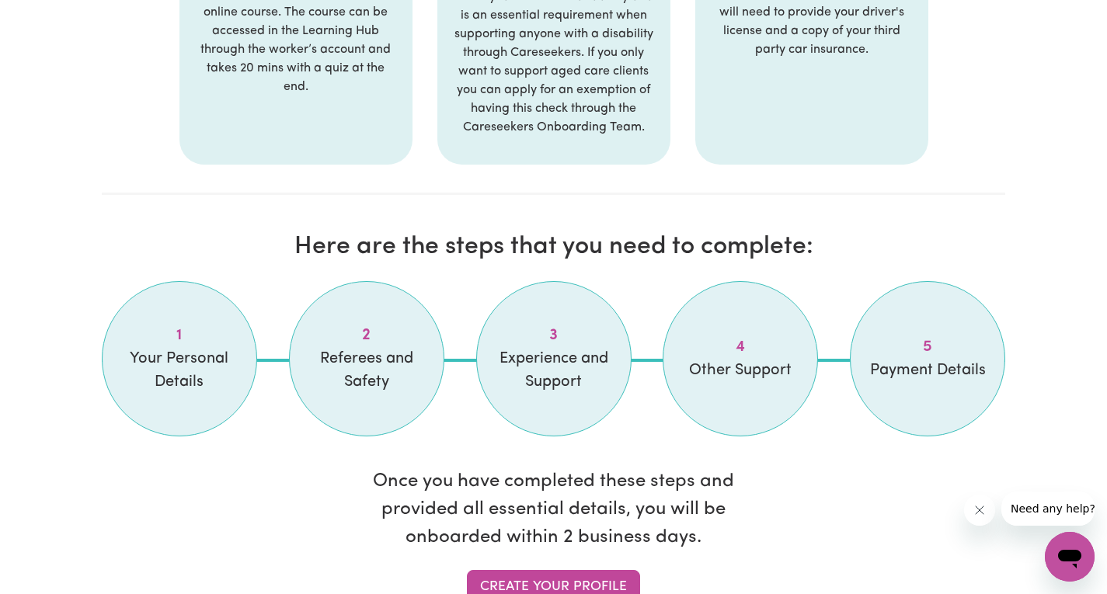
scroll to position [1554, 0]
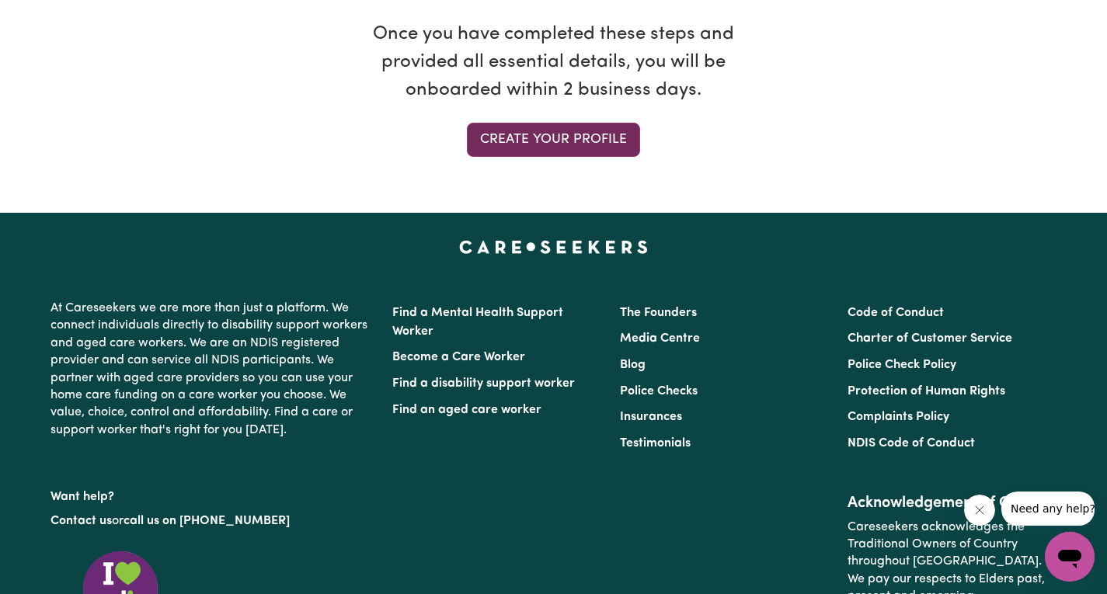
click at [611, 145] on link "Create your profile" at bounding box center [553, 140] width 173 height 34
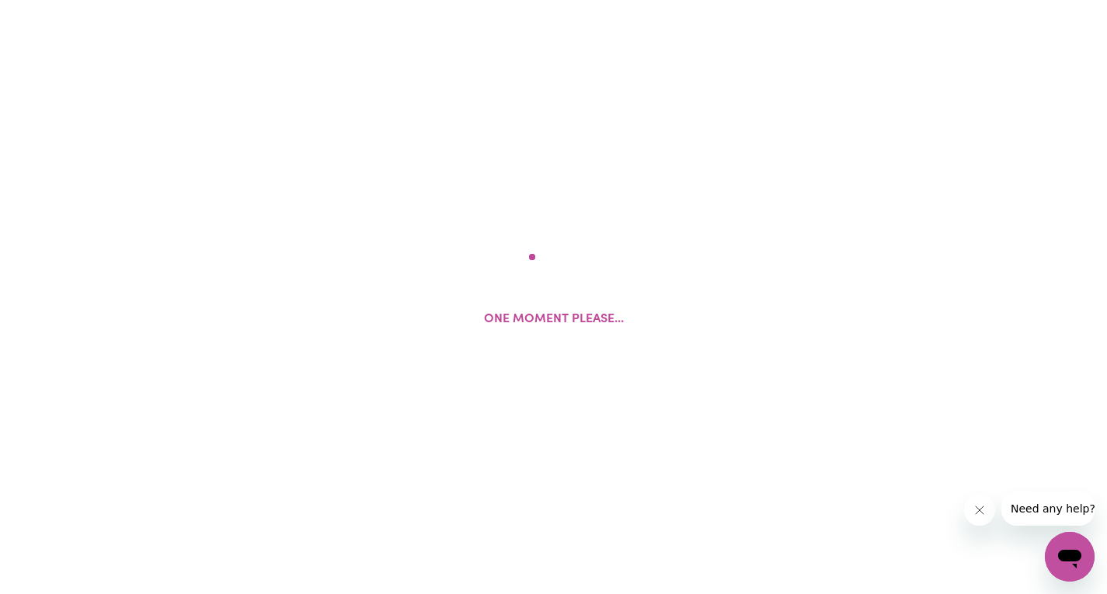
select select "Studying a healthcare related degree or qualification"
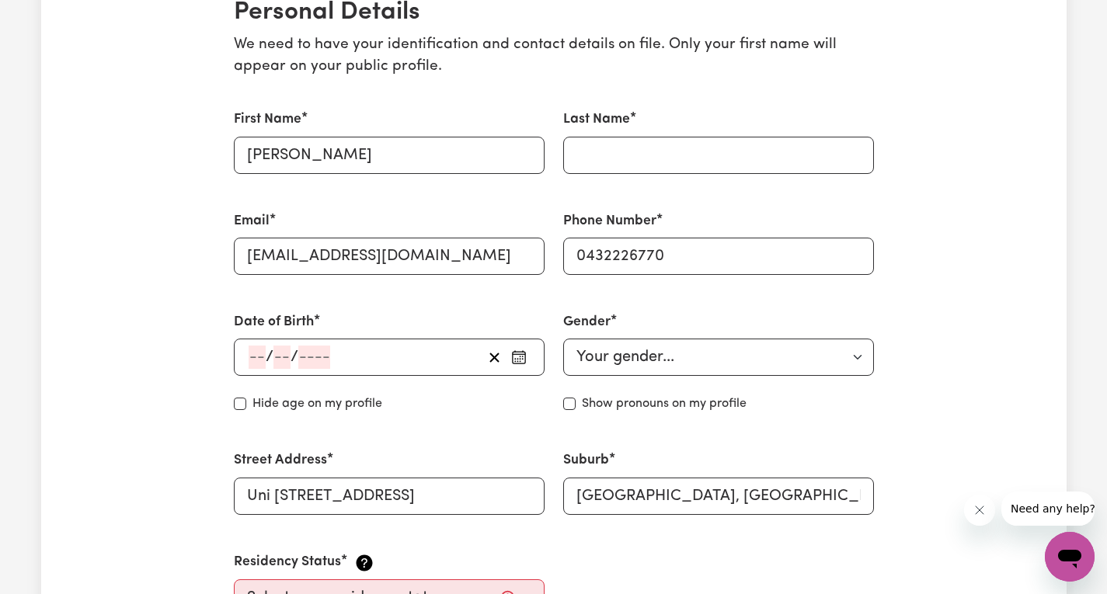
scroll to position [466, 0]
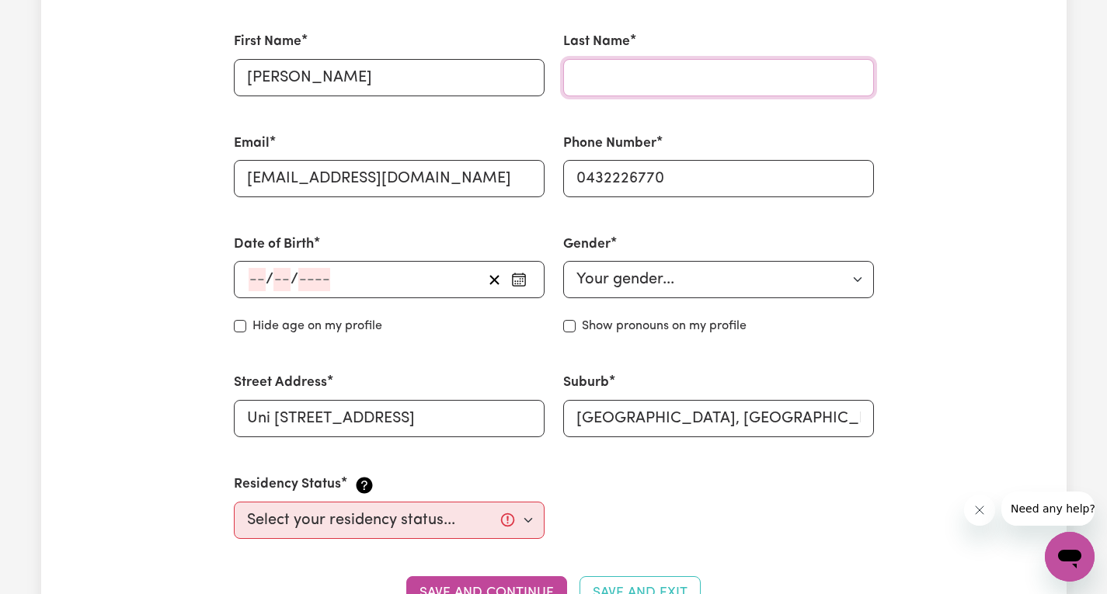
click at [621, 90] on input "Last Name" at bounding box center [718, 77] width 311 height 37
type input "[PERSON_NAME]"
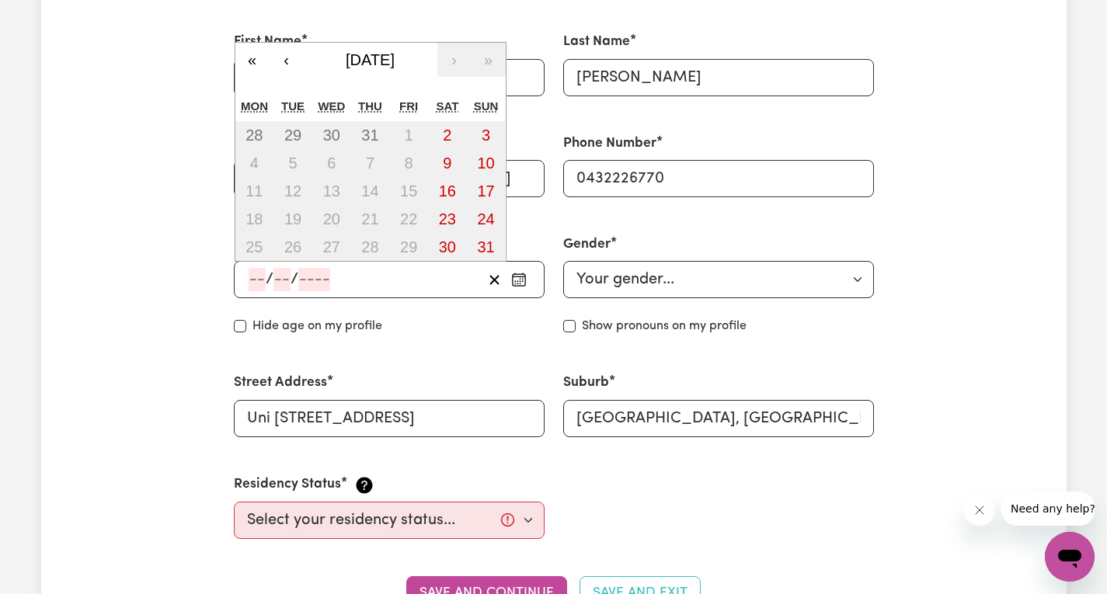
click at [308, 286] on input "number" at bounding box center [314, 279] width 32 height 23
click at [395, 64] on span "August 2025" at bounding box center [370, 59] width 49 height 17
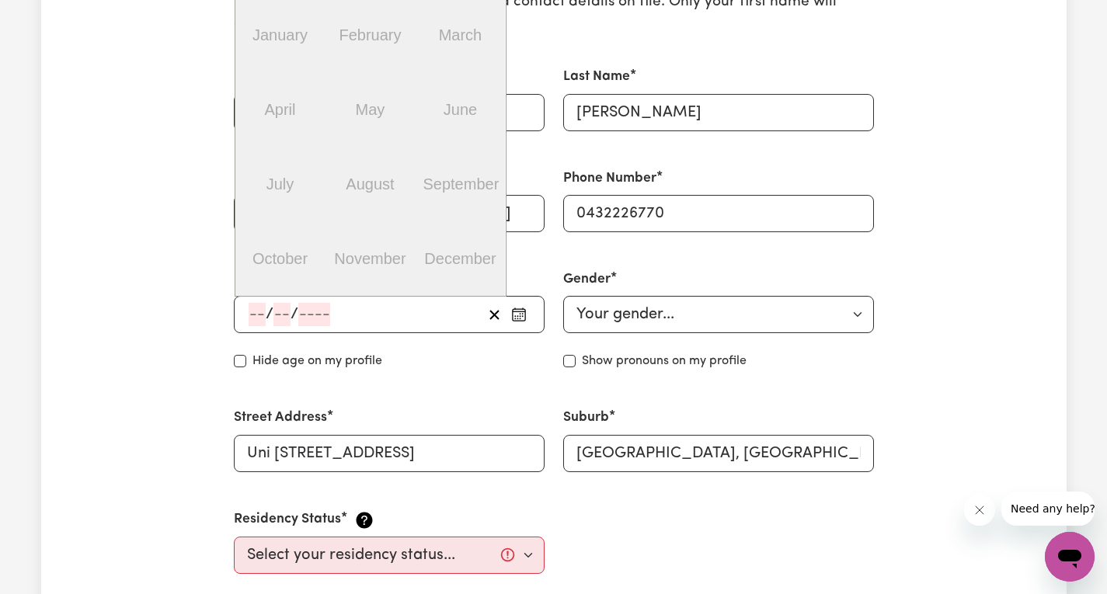
scroll to position [388, 0]
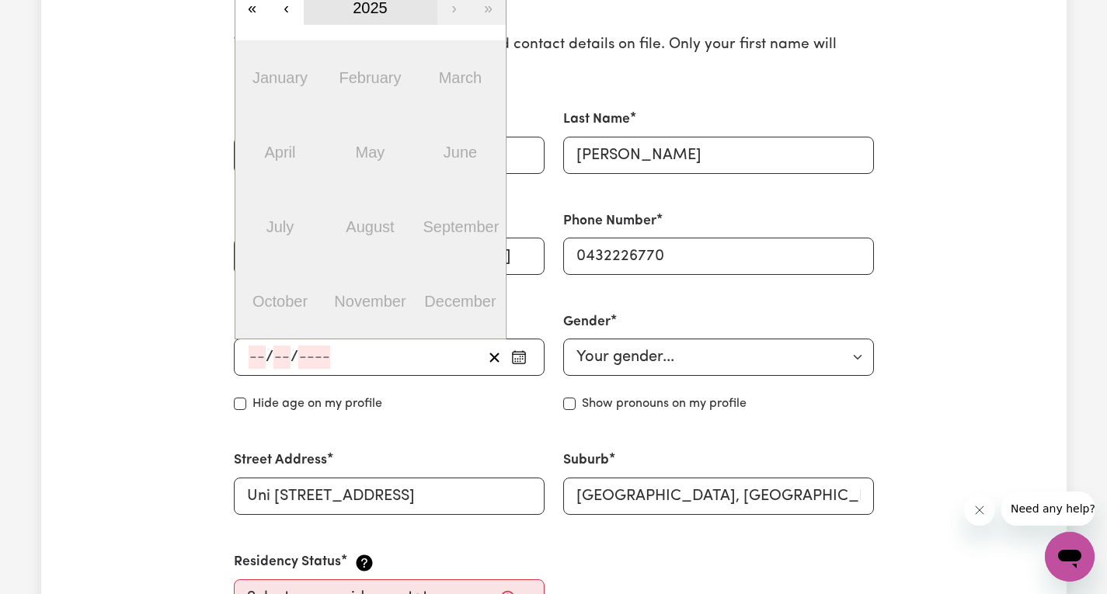
click at [350, 14] on button "2025" at bounding box center [371, 8] width 134 height 34
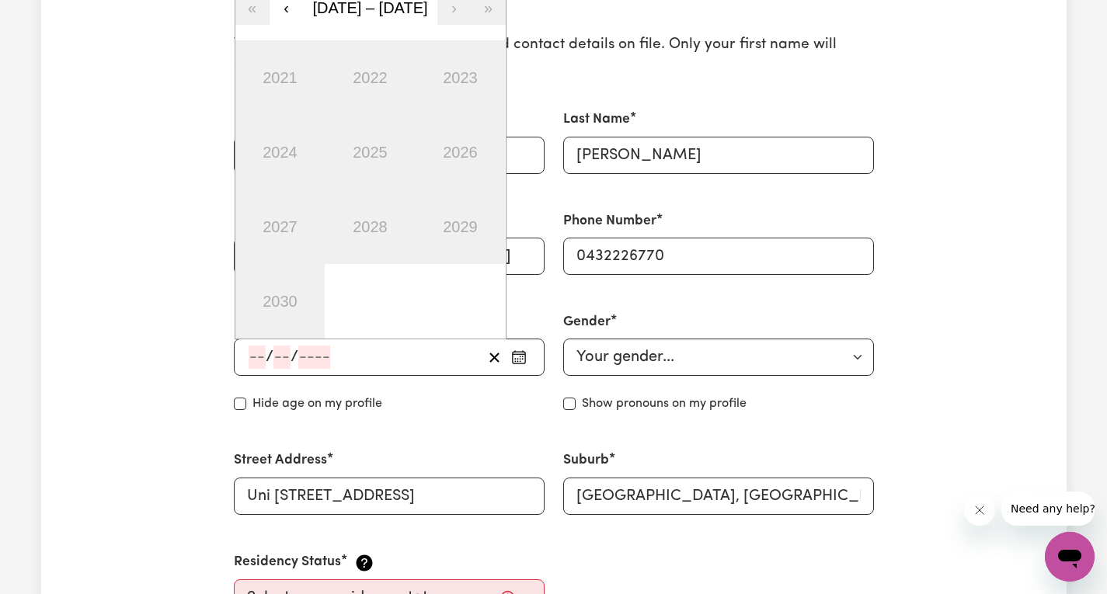
scroll to position [233, 0]
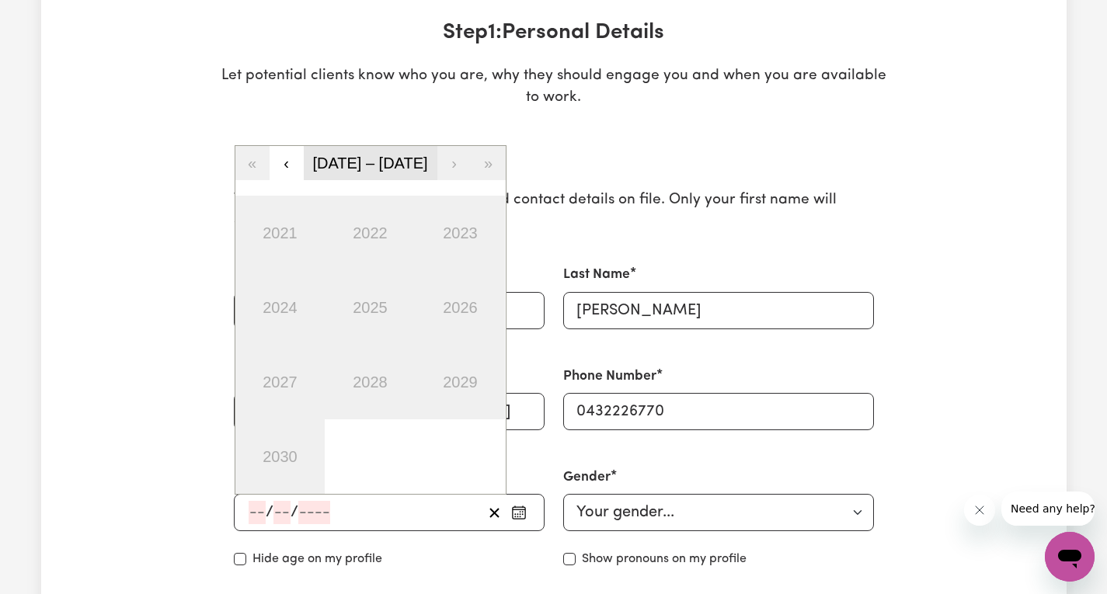
click at [351, 162] on span "[DATE] – [DATE]" at bounding box center [369, 163] width 115 height 17
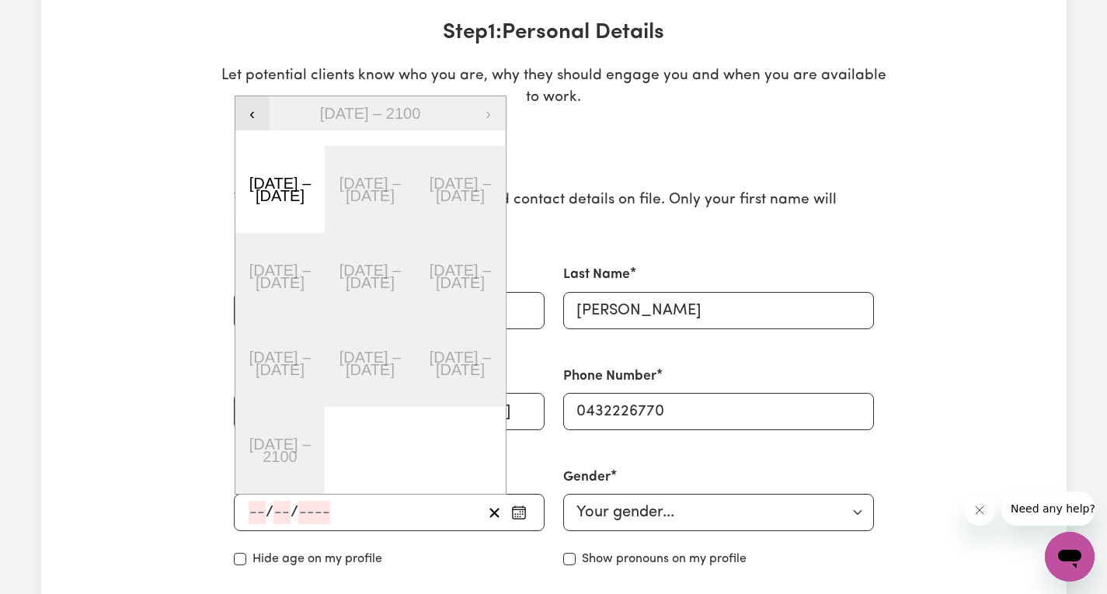
drag, startPoint x: 260, startPoint y: 108, endPoint x: 329, endPoint y: 144, distance: 77.5
click at [261, 108] on button "‹" at bounding box center [252, 113] width 34 height 34
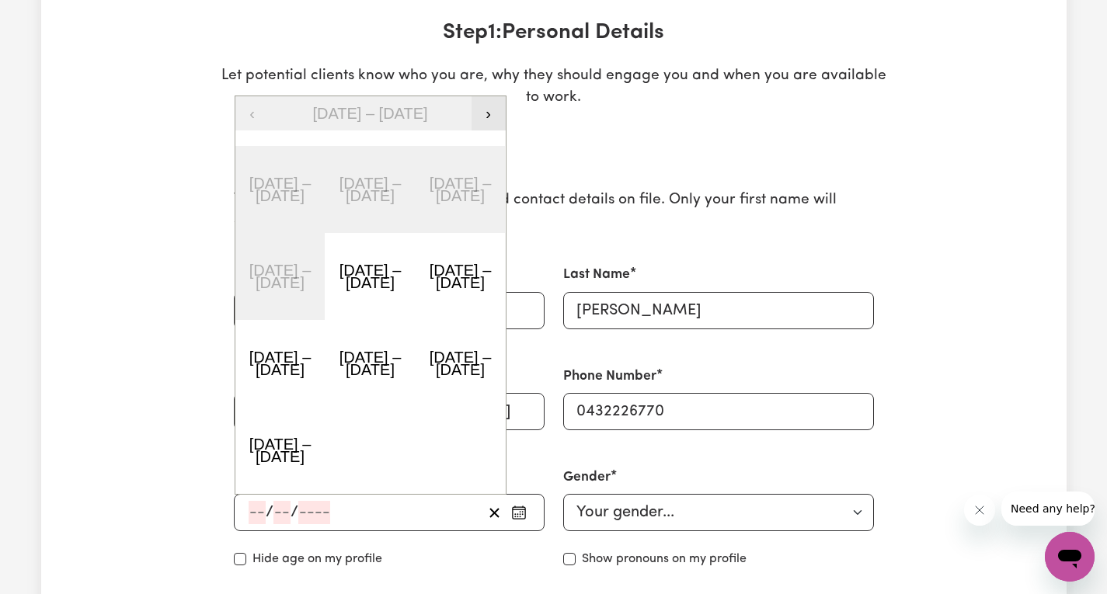
click at [493, 123] on button "›" at bounding box center [489, 113] width 34 height 34
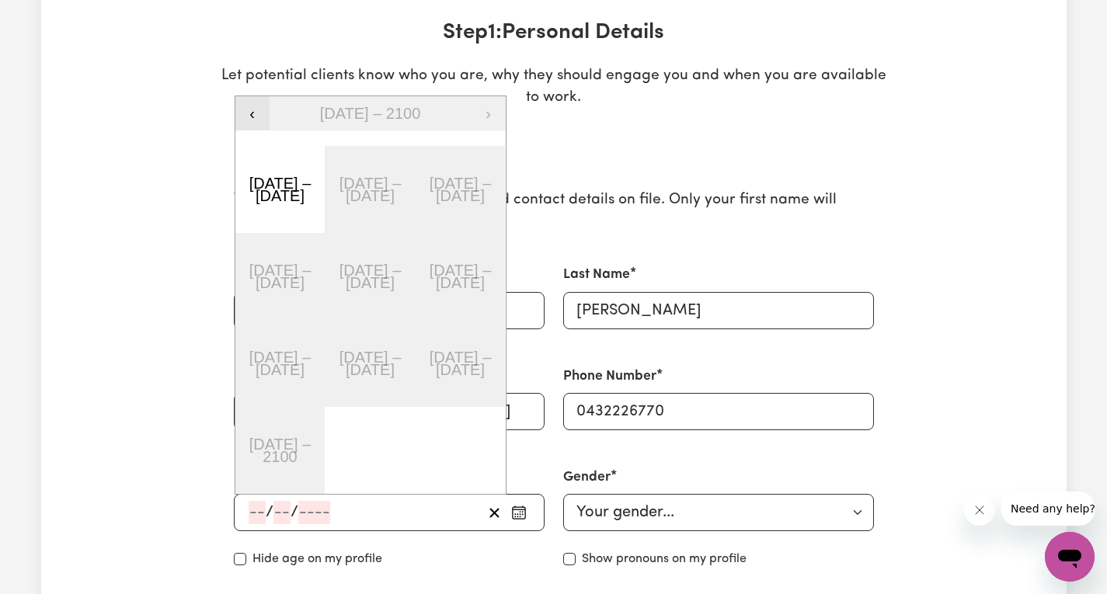
click at [258, 120] on button "‹" at bounding box center [252, 113] width 34 height 34
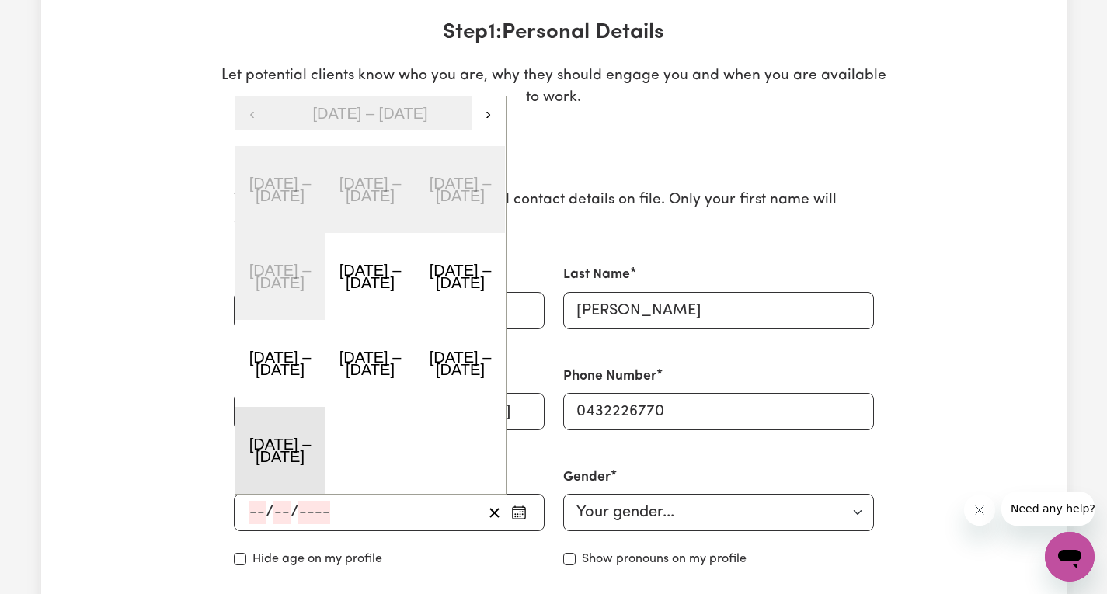
click at [280, 453] on button "[DATE] – [DATE]" at bounding box center [280, 450] width 90 height 87
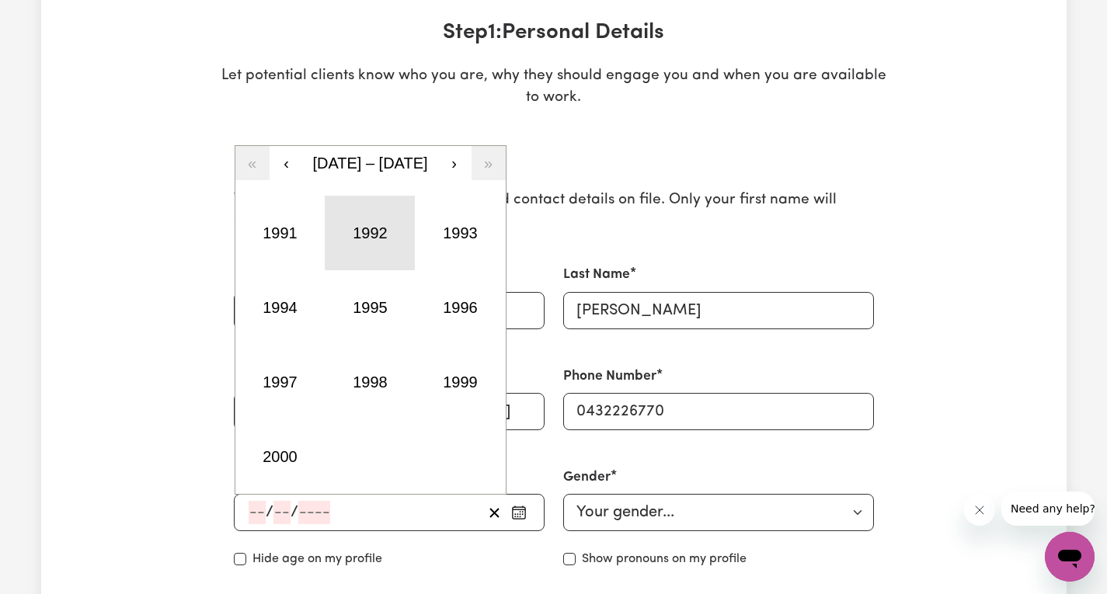
click at [373, 234] on button "1992" at bounding box center [370, 233] width 90 height 75
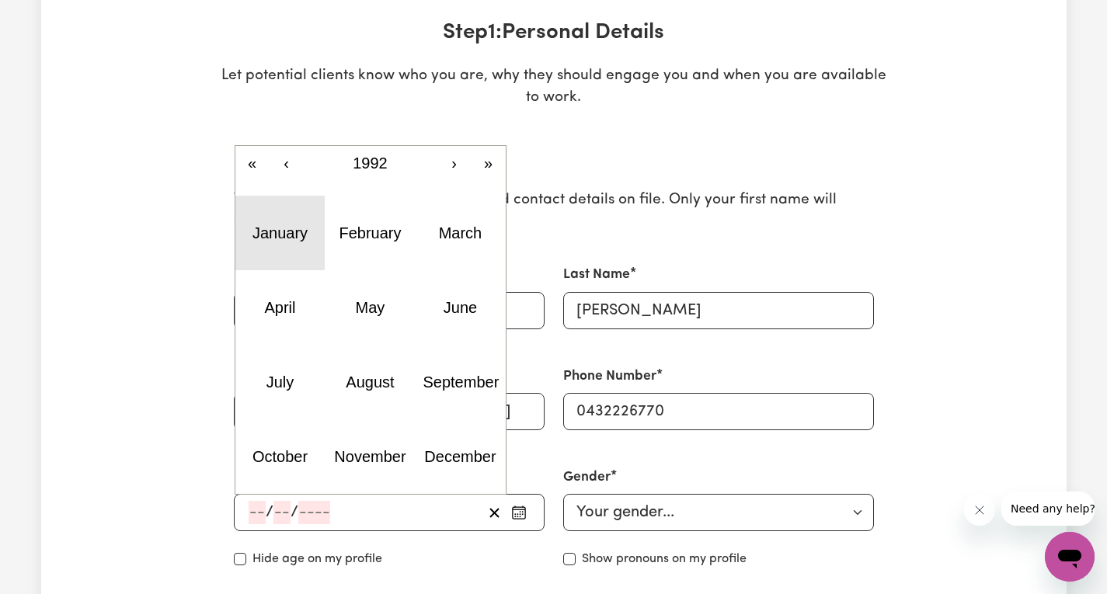
click at [298, 232] on abbr "January" at bounding box center [279, 232] width 55 height 17
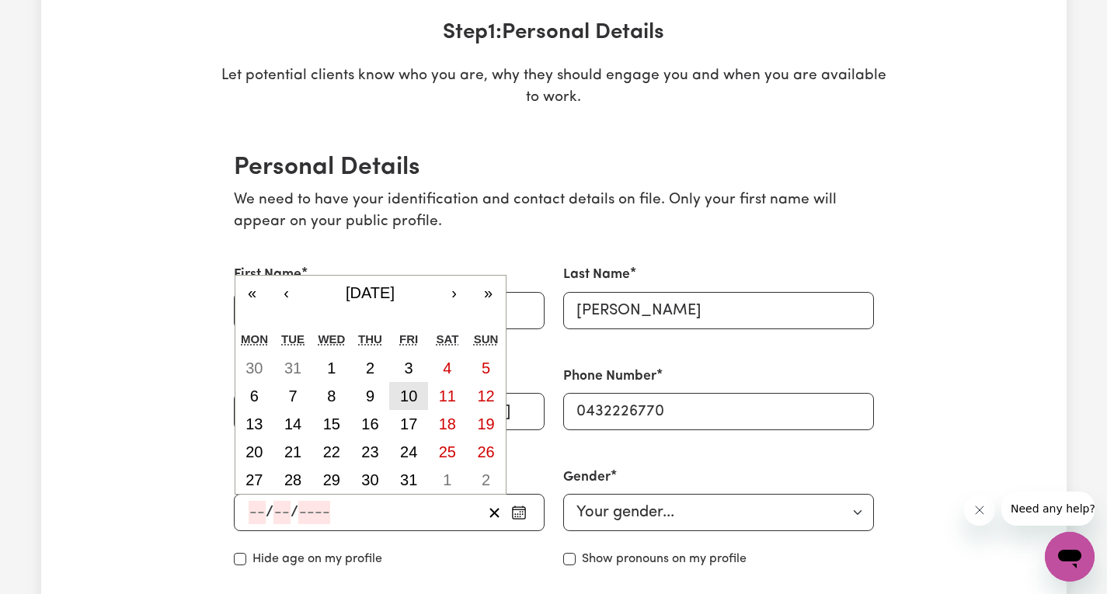
click at [411, 398] on abbr "10" at bounding box center [408, 396] width 17 height 17
type input "[DATE]"
type input "10"
type input "1"
type input "1992"
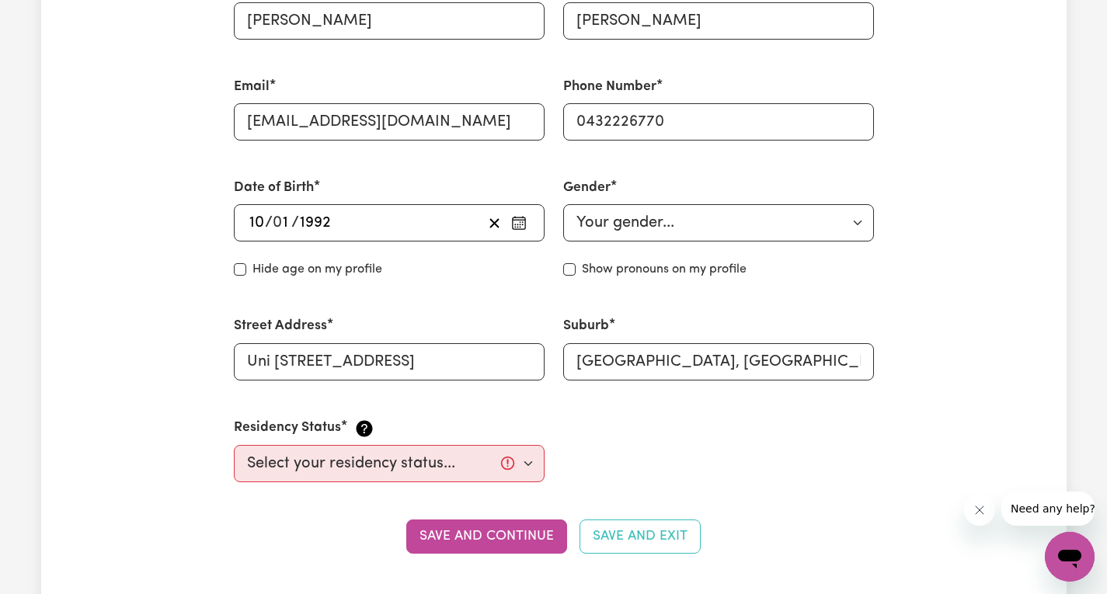
scroll to position [544, 0]
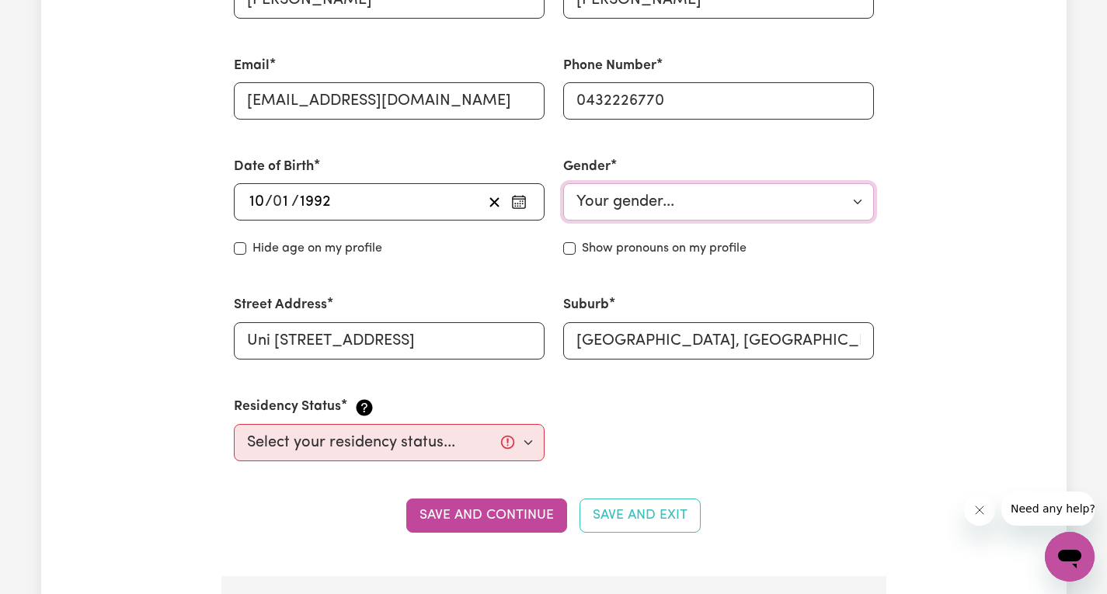
click at [621, 207] on select "Your gender... Female Male Non-binary Other Prefer not to say" at bounding box center [718, 201] width 311 height 37
select select "[DEMOGRAPHIC_DATA]"
click at [563, 183] on select "Your gender... Female Male Non-binary Other Prefer not to say" at bounding box center [718, 201] width 311 height 37
click at [579, 247] on div "Show pronouns on my profile" at bounding box center [718, 248] width 311 height 19
click at [576, 249] on div "Show pronouns on my profile" at bounding box center [718, 248] width 311 height 19
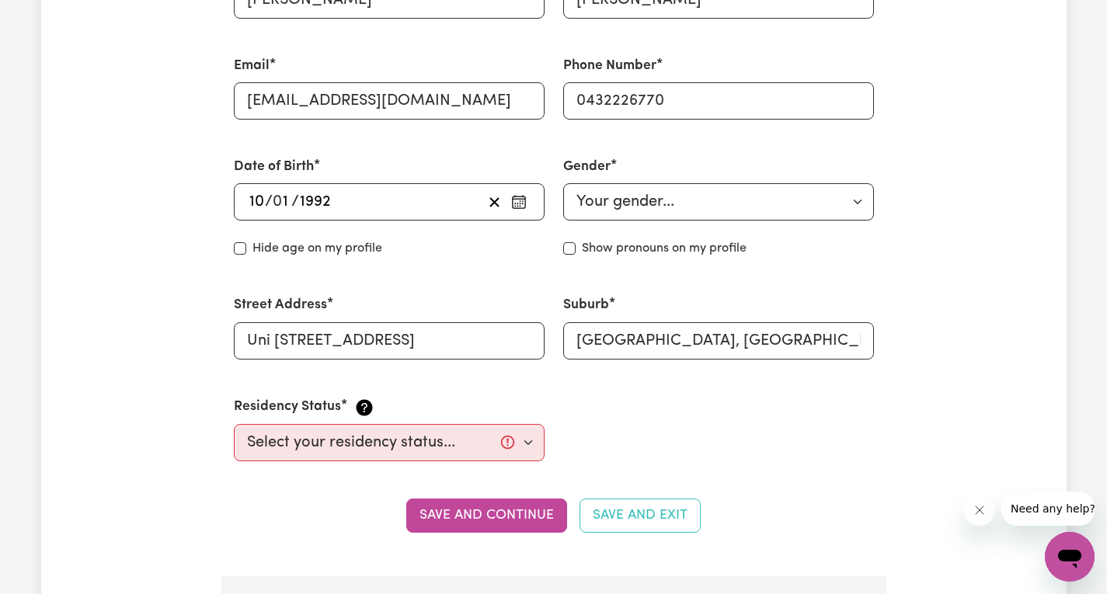
click at [568, 259] on div "Gender Your gender... Female Male Non-binary Other Prefer not to say Show prono…" at bounding box center [718, 207] width 329 height 138
click at [573, 252] on input "Show pronouns on my profile" at bounding box center [569, 248] width 12 height 12
checkbox input "false"
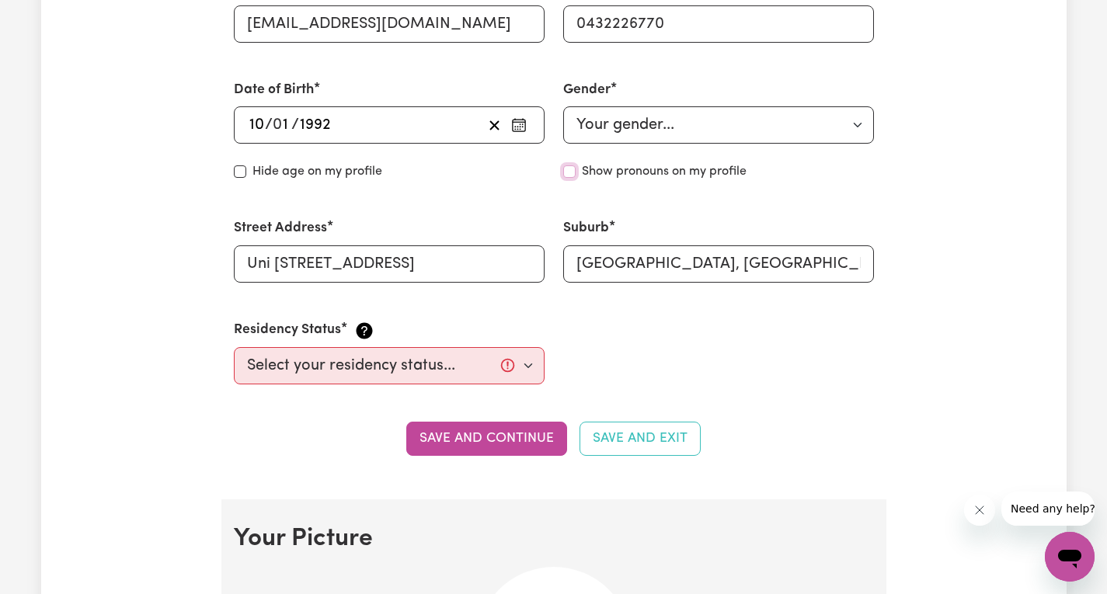
scroll to position [621, 0]
click at [726, 342] on div "First Name Laura Last Name Castañeda Email lhcasta@outlook.com Phone Number 043…" at bounding box center [553, 130] width 659 height 545
click at [534, 351] on select "Select your residency status... Australian citizen Australian PR Temporary Work…" at bounding box center [389, 364] width 311 height 37
select select "Student Visa"
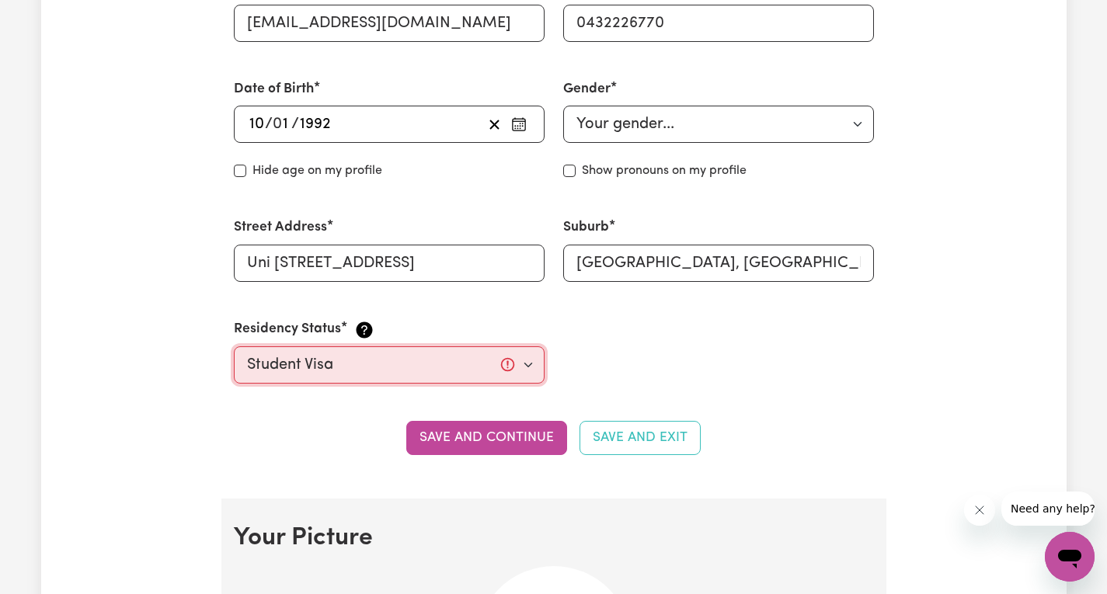
click at [234, 346] on select "Select your residency status... Australian citizen Australian PR Temporary Work…" at bounding box center [389, 364] width 311 height 37
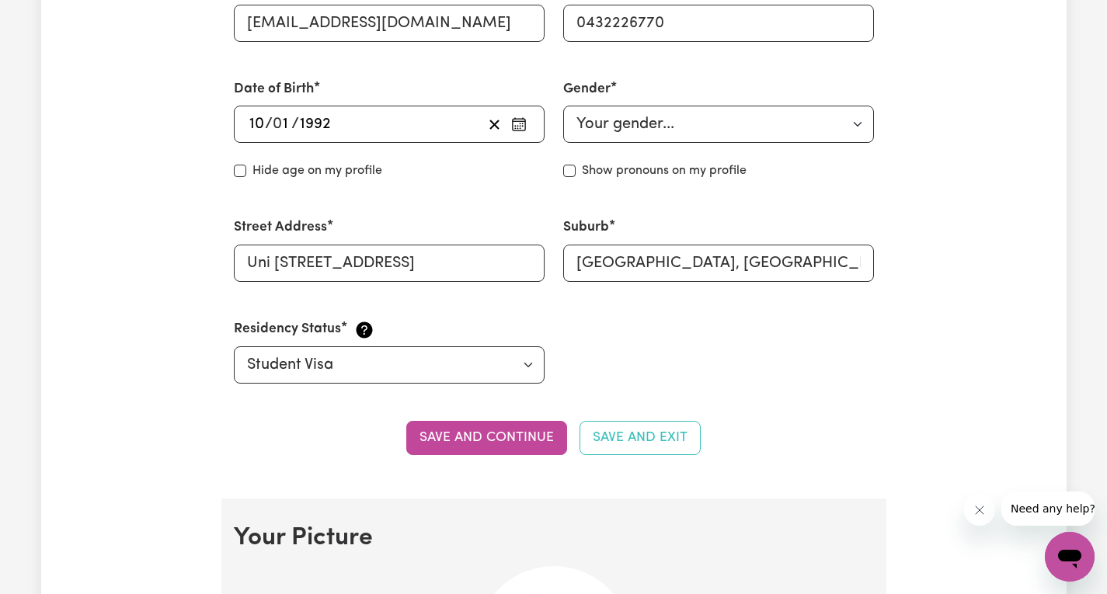
click at [668, 354] on div "First Name Laura Last Name Castañeda Email lhcasta@outlook.com Phone Number 043…" at bounding box center [553, 130] width 659 height 545
click at [508, 439] on button "Save and continue" at bounding box center [486, 438] width 161 height 34
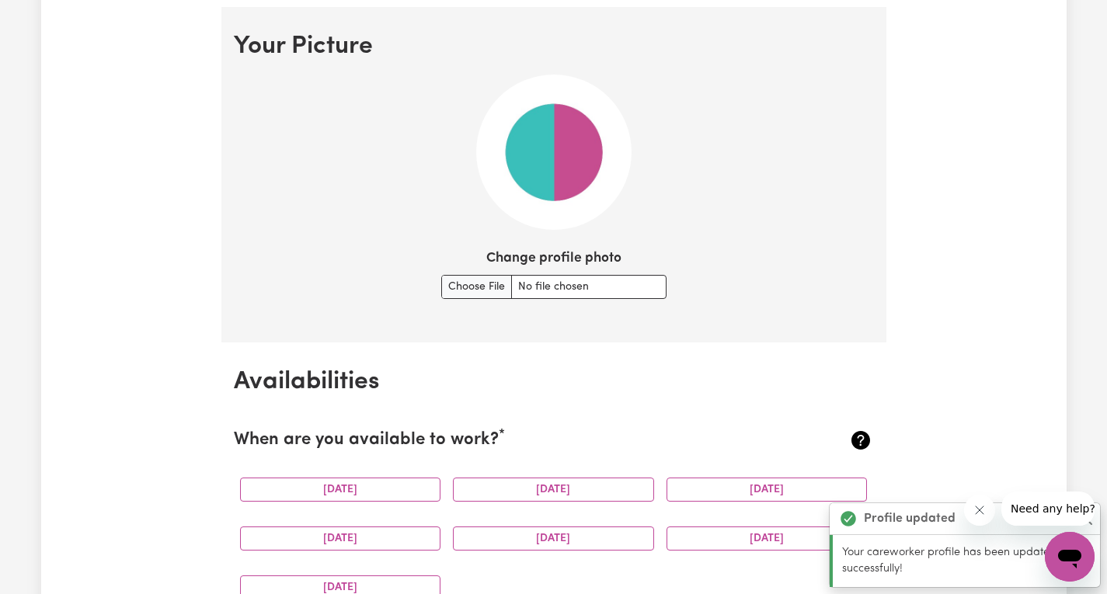
scroll to position [1120, 0]
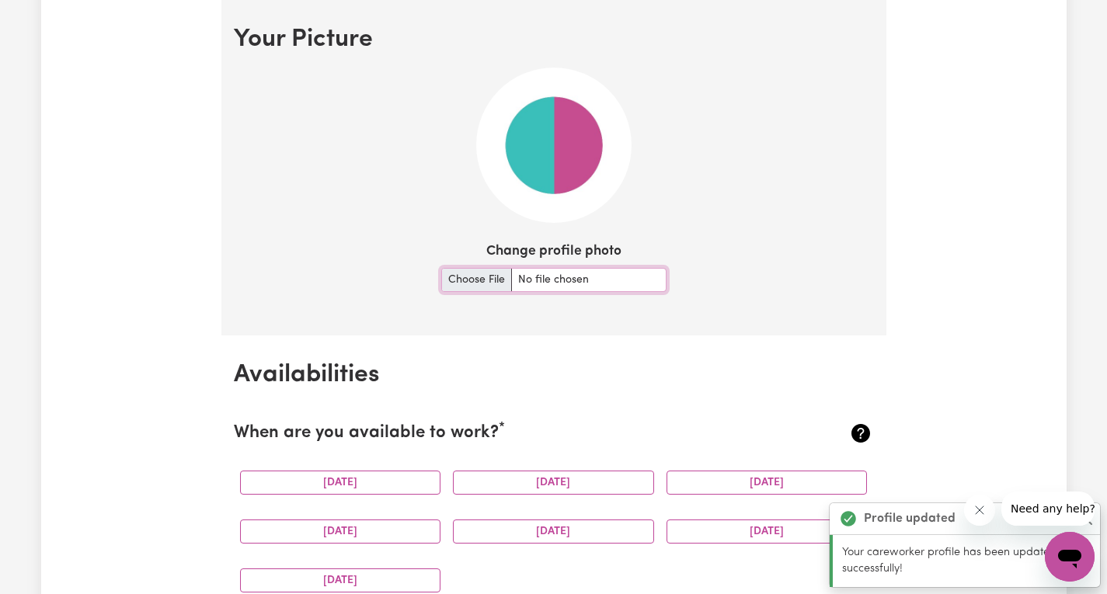
click at [476, 282] on input "Change profile photo" at bounding box center [553, 280] width 225 height 24
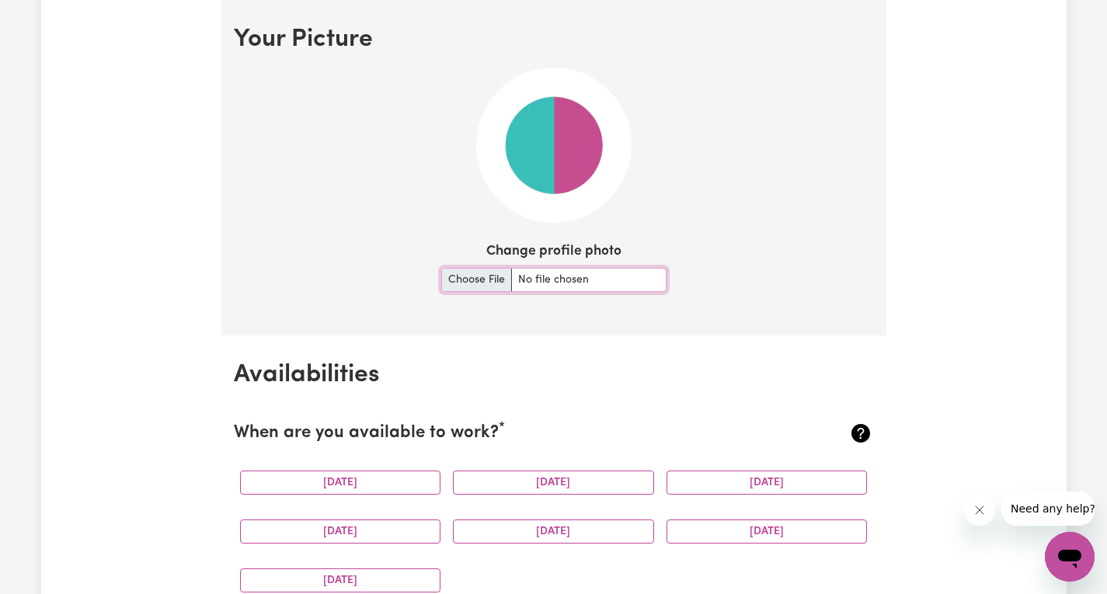
type input "C:\fakepath\1.jpg"
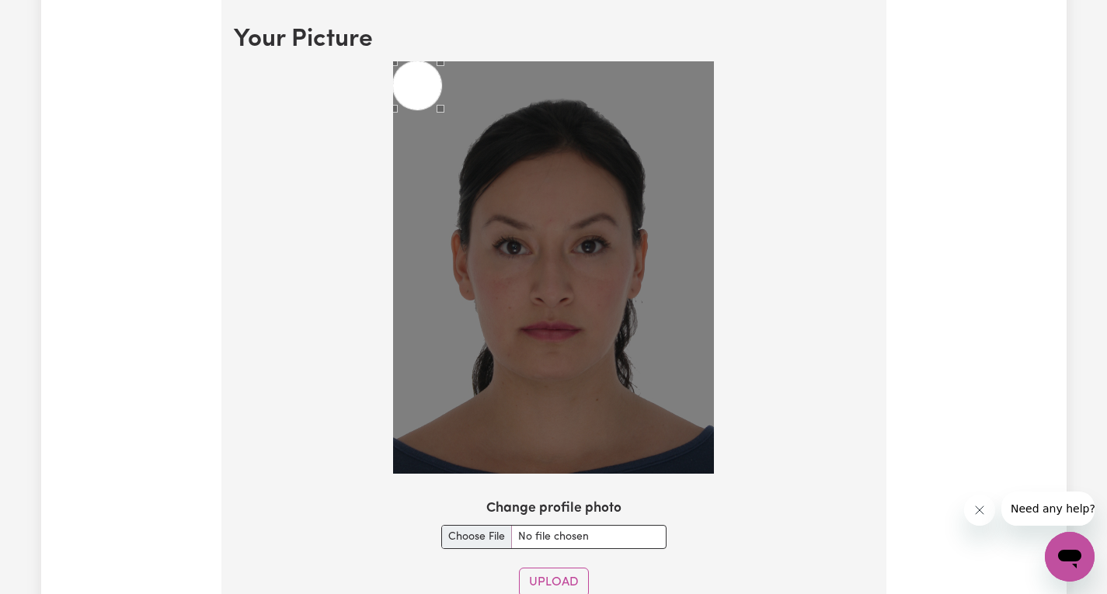
click at [881, 400] on section "Your Picture Change profile photo Upload" at bounding box center [553, 317] width 665 height 635
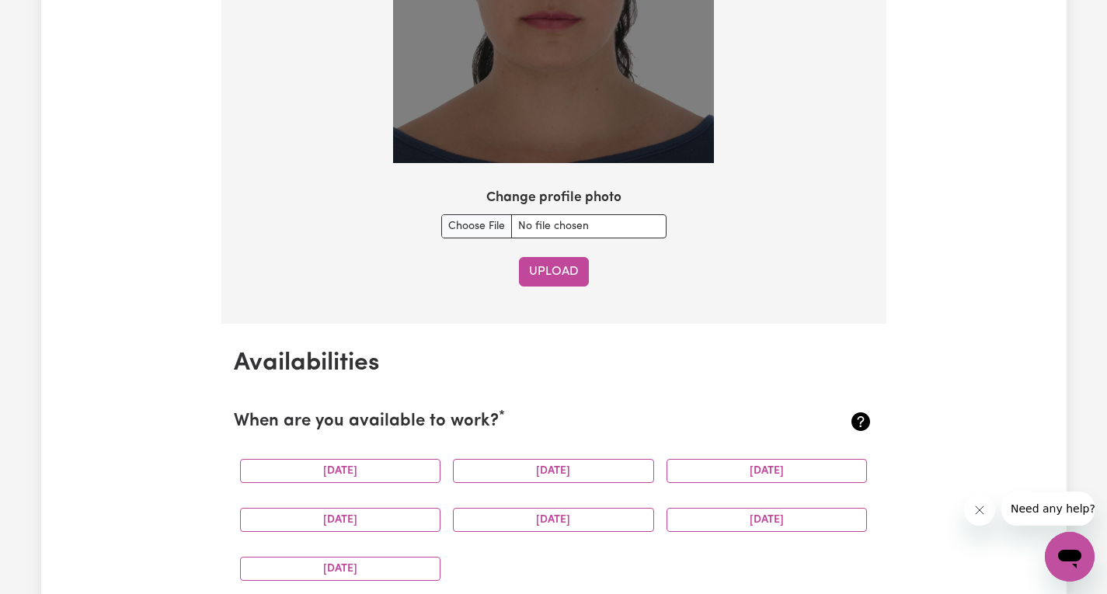
click at [555, 278] on button "Upload" at bounding box center [554, 272] width 70 height 30
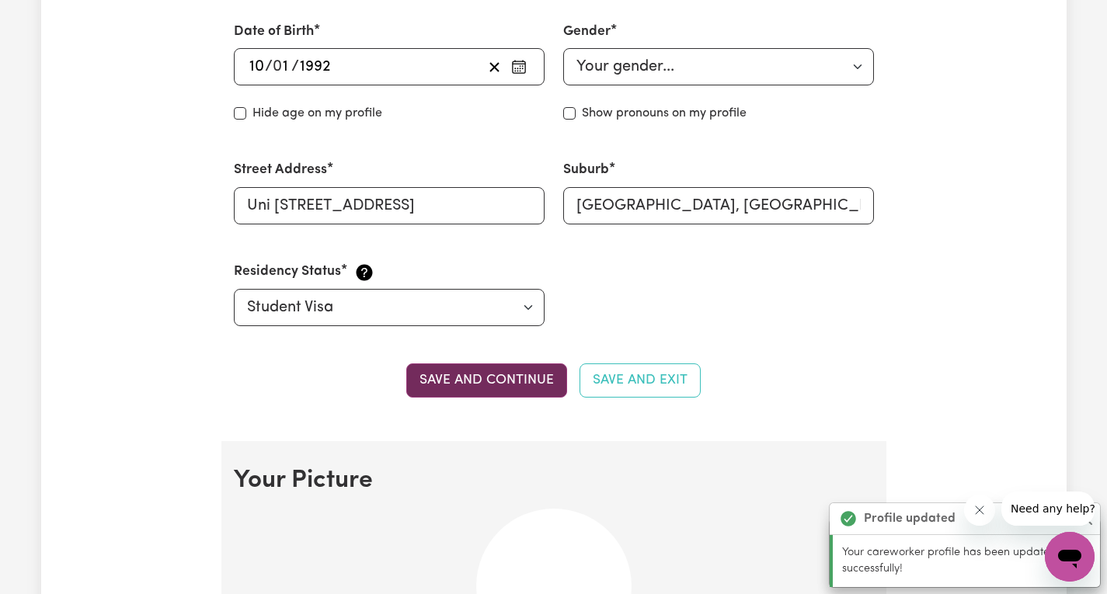
scroll to position [1067, 0]
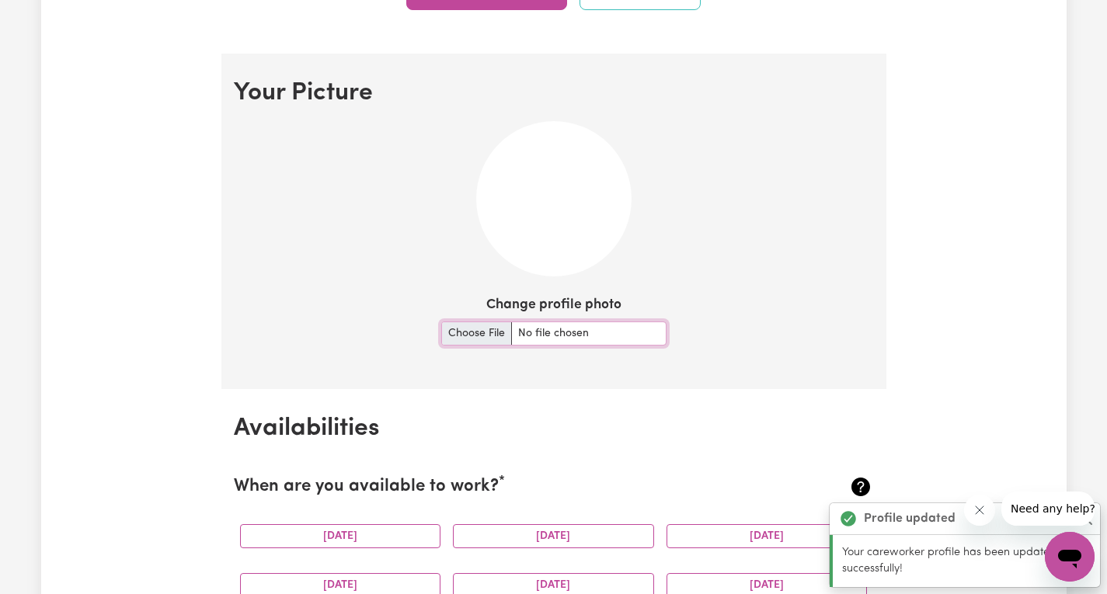
click at [478, 333] on input "Change profile photo" at bounding box center [553, 334] width 225 height 24
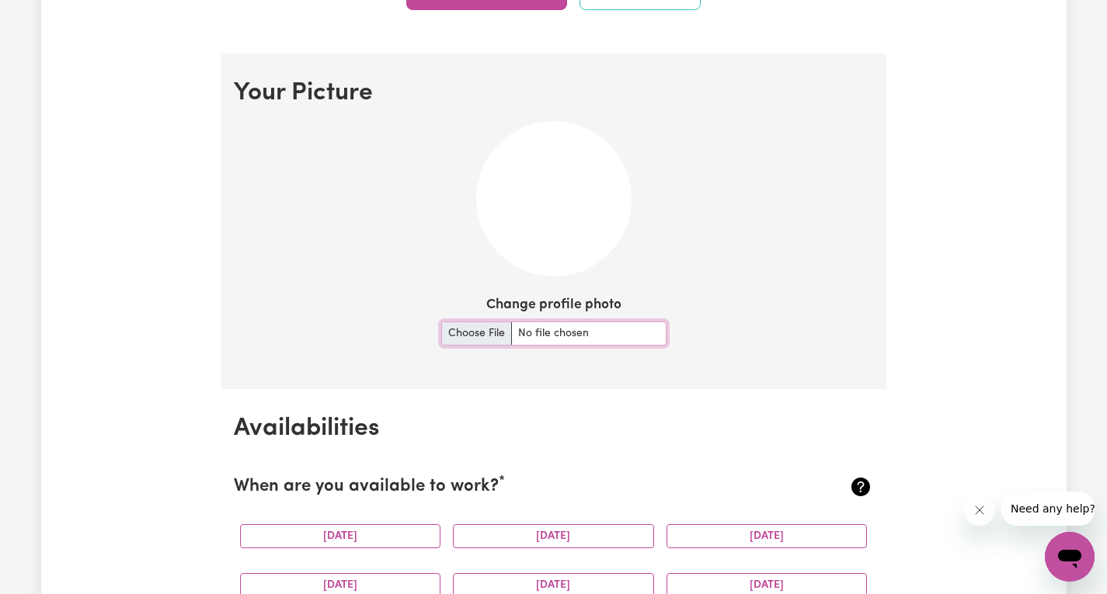
type input "C:\fakepath\1.jpg"
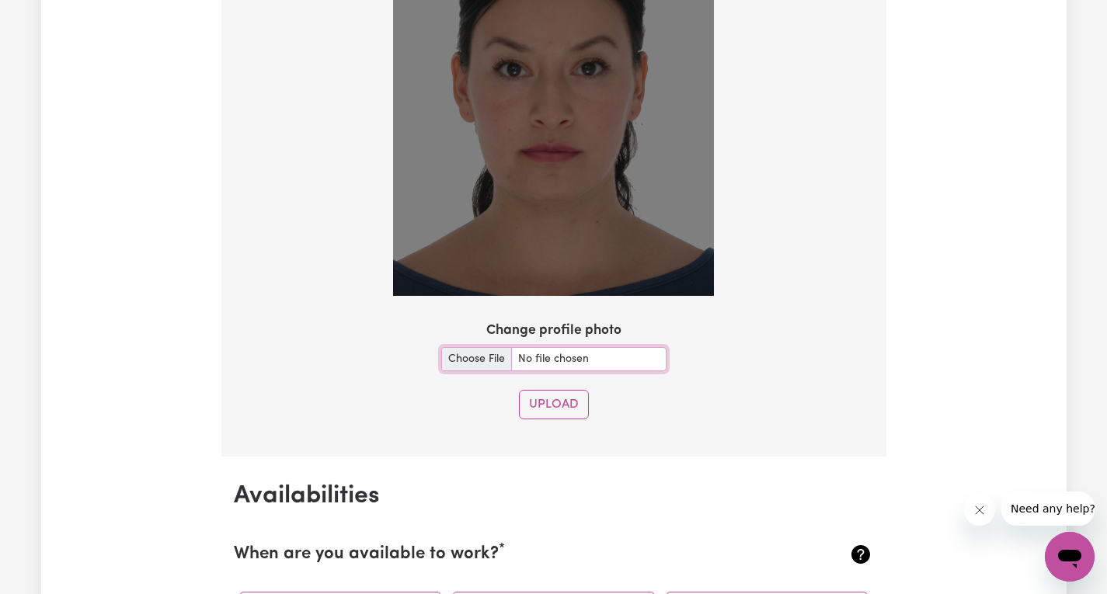
scroll to position [1300, 0]
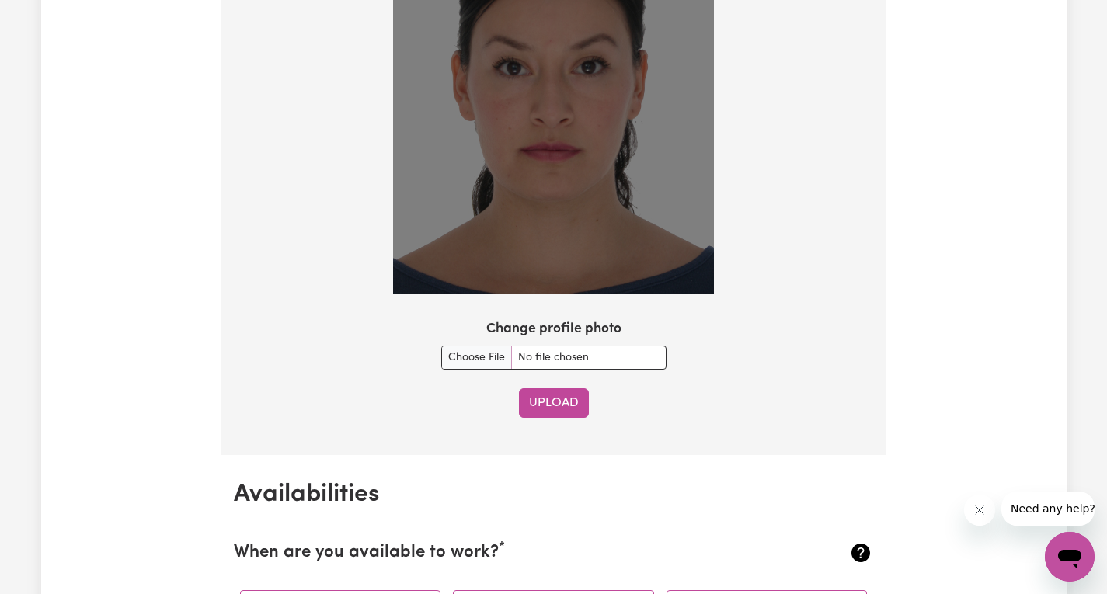
click at [563, 405] on button "Upload" at bounding box center [554, 403] width 70 height 30
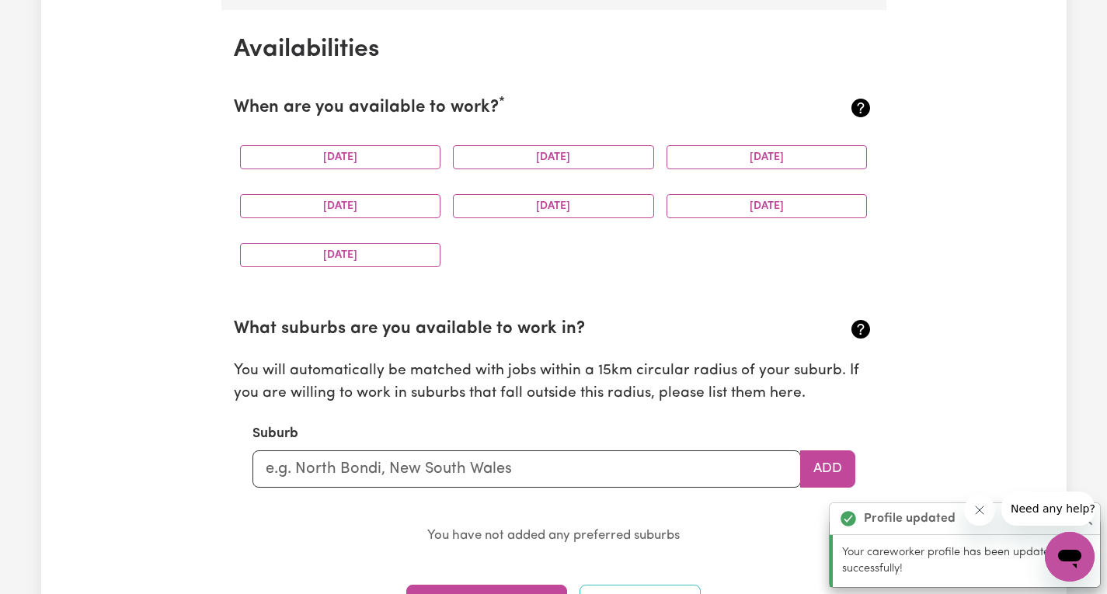
scroll to position [1455, 0]
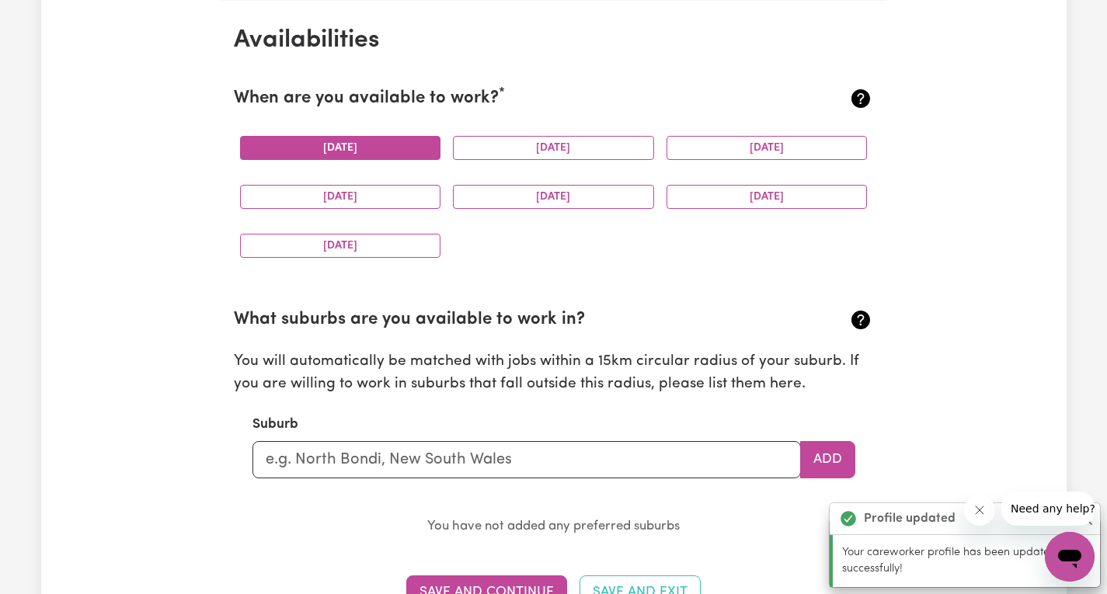
click at [423, 146] on button "[DATE]" at bounding box center [340, 148] width 201 height 24
drag, startPoint x: 513, startPoint y: 150, endPoint x: 643, endPoint y: 172, distance: 132.3
click at [515, 149] on button "[DATE]" at bounding box center [553, 148] width 201 height 24
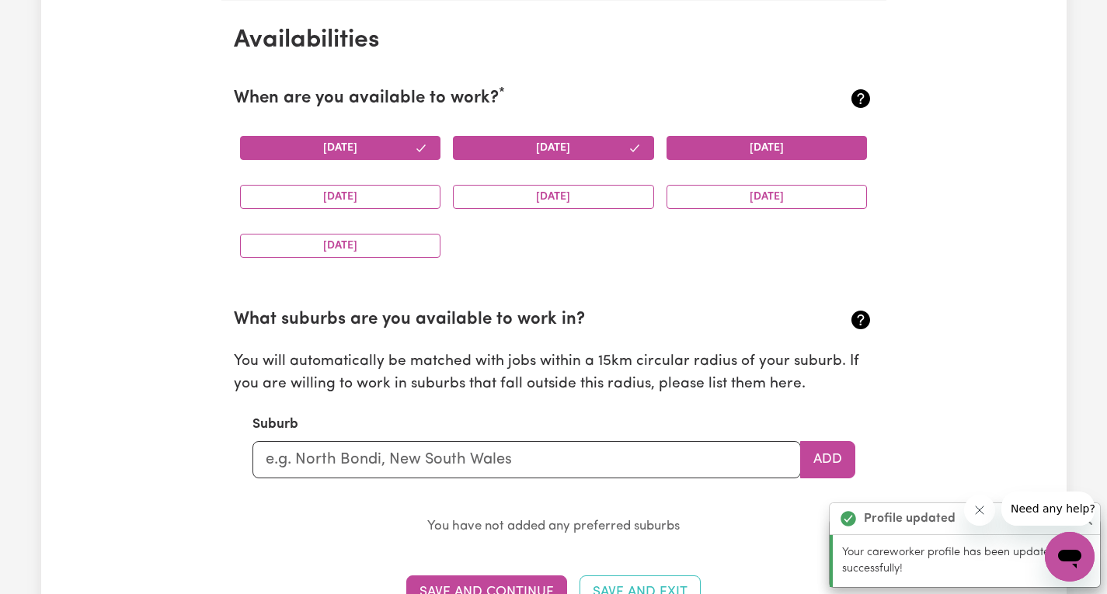
click at [759, 154] on button "[DATE]" at bounding box center [766, 148] width 201 height 24
drag, startPoint x: 359, startPoint y: 202, endPoint x: 539, endPoint y: 216, distance: 180.8
click at [362, 200] on button "[DATE]" at bounding box center [340, 197] width 201 height 24
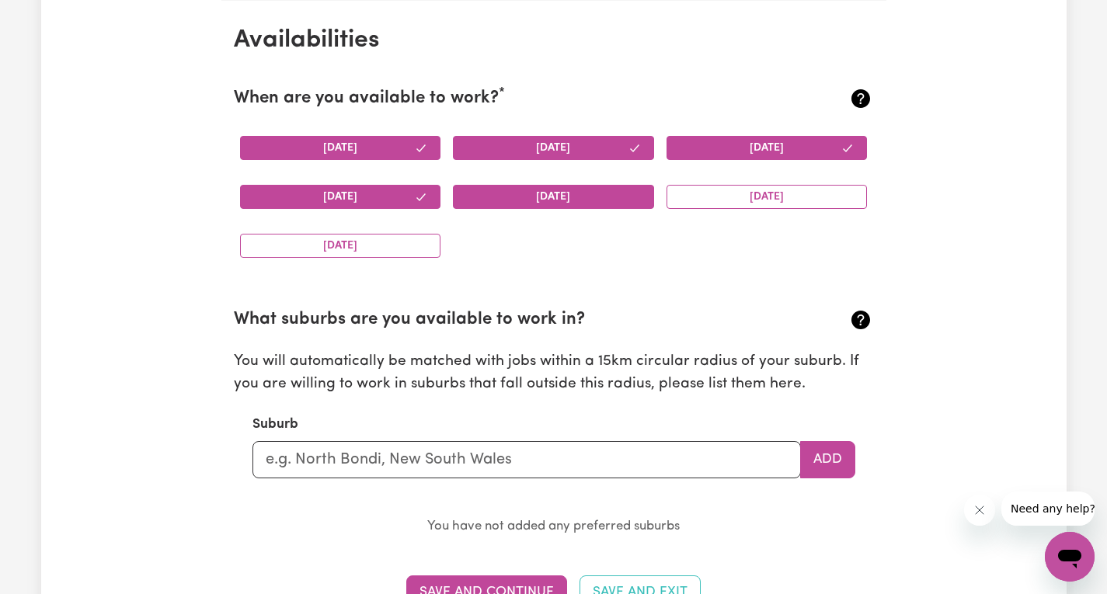
drag, startPoint x: 587, startPoint y: 200, endPoint x: 707, endPoint y: 209, distance: 119.9
click at [594, 200] on button "[DATE]" at bounding box center [553, 197] width 201 height 24
click at [754, 200] on button "[DATE]" at bounding box center [766, 197] width 201 height 24
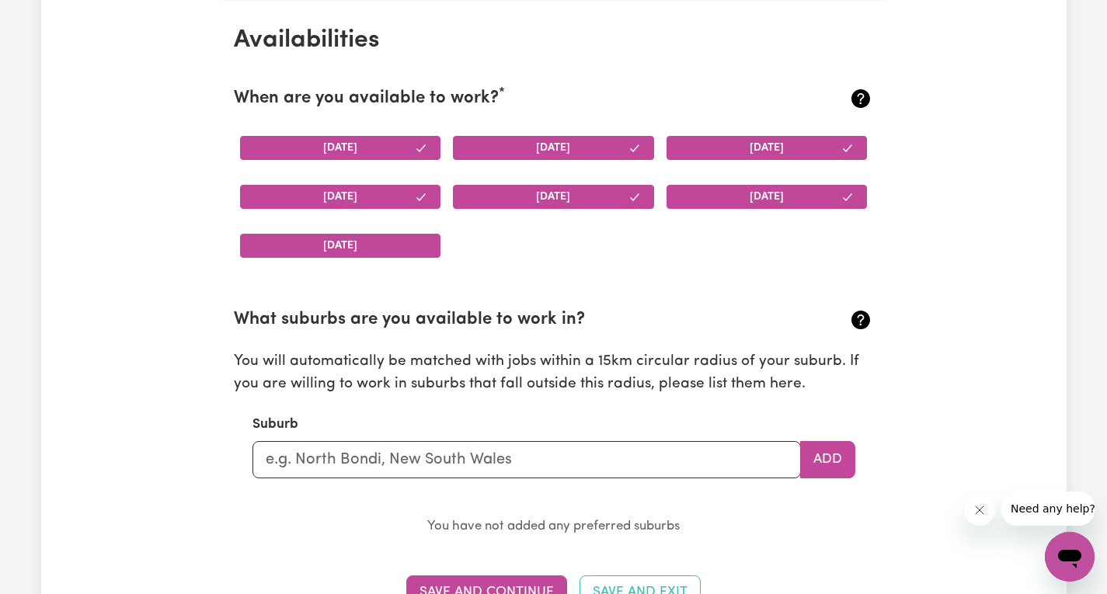
click at [356, 235] on button "[DATE]" at bounding box center [340, 246] width 201 height 24
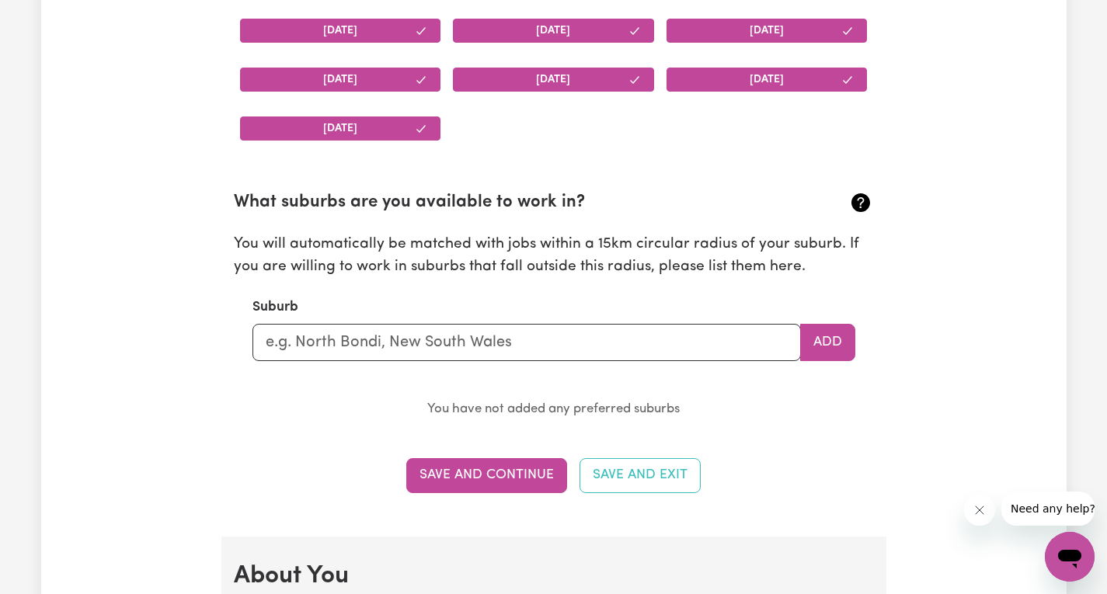
scroll to position [1610, 0]
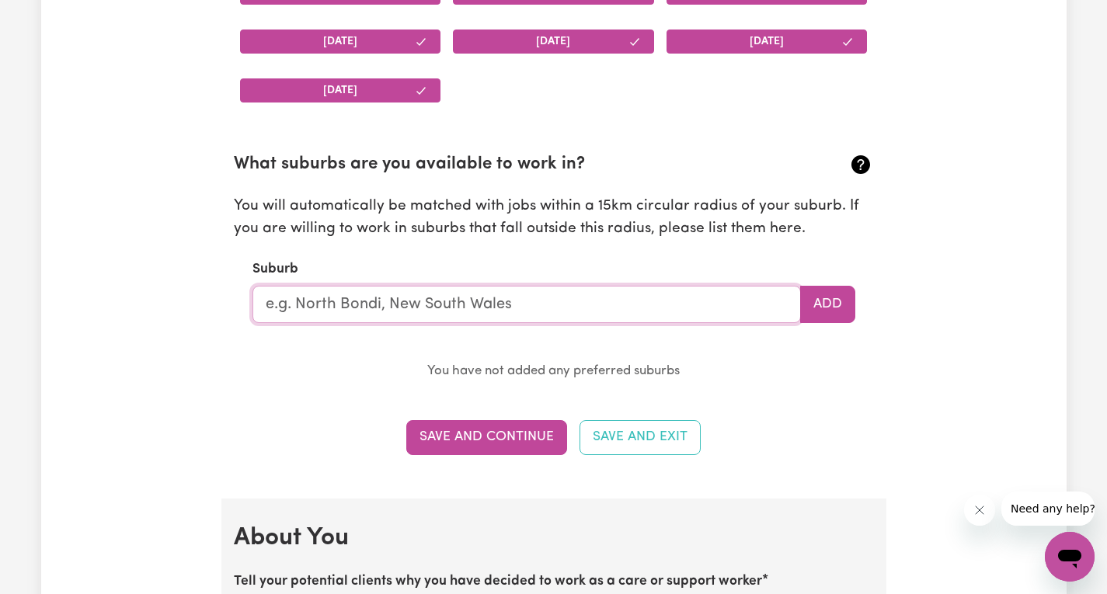
click at [495, 311] on input "text" at bounding box center [526, 304] width 548 height 37
type input "ARNCLIFFE"
type input "[GEOGRAPHIC_DATA], [GEOGRAPHIC_DATA], 2205"
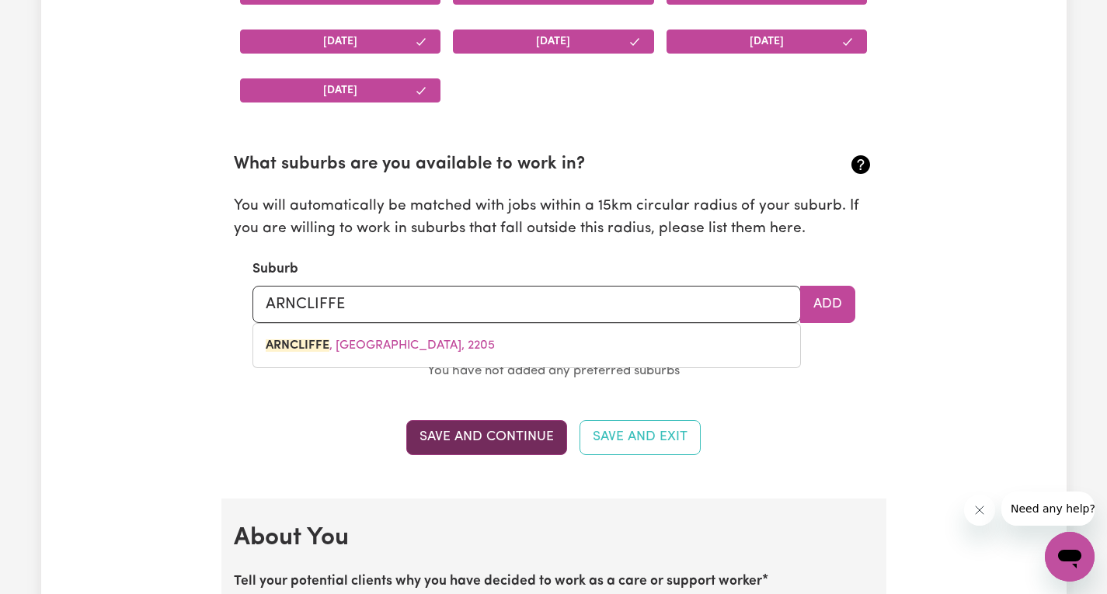
click at [474, 443] on button "Save and Continue" at bounding box center [486, 437] width 161 height 34
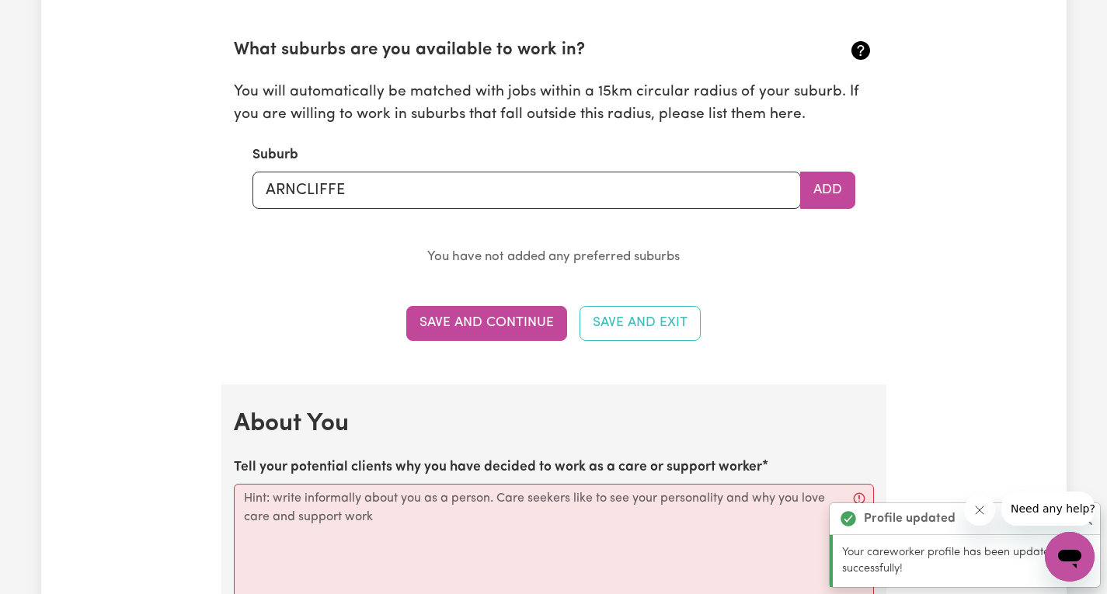
scroll to position [1720, 0]
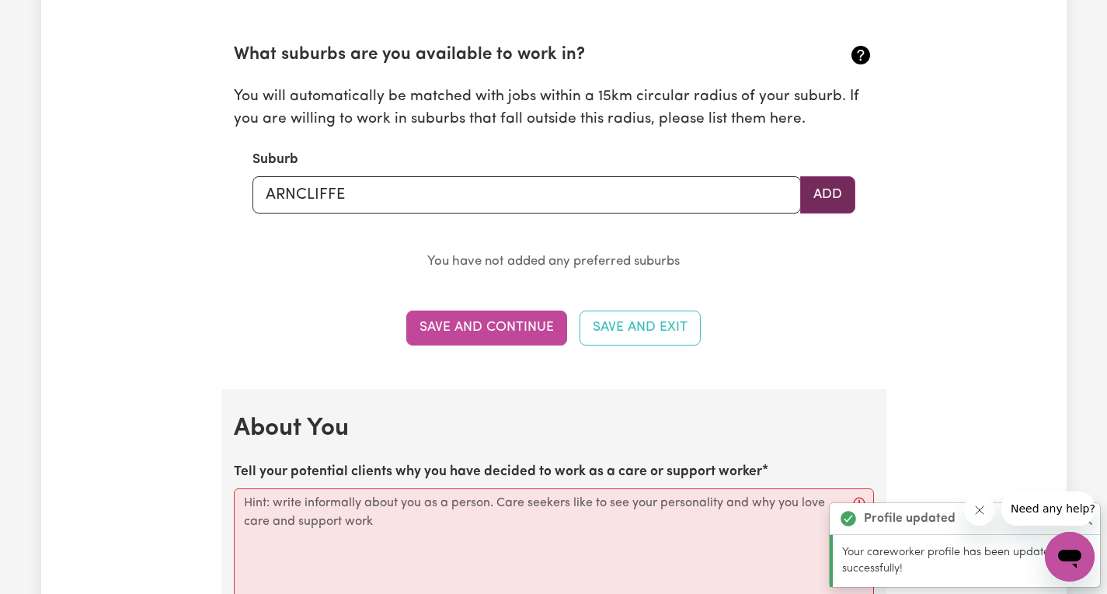
click at [835, 202] on button "Add" at bounding box center [827, 194] width 55 height 37
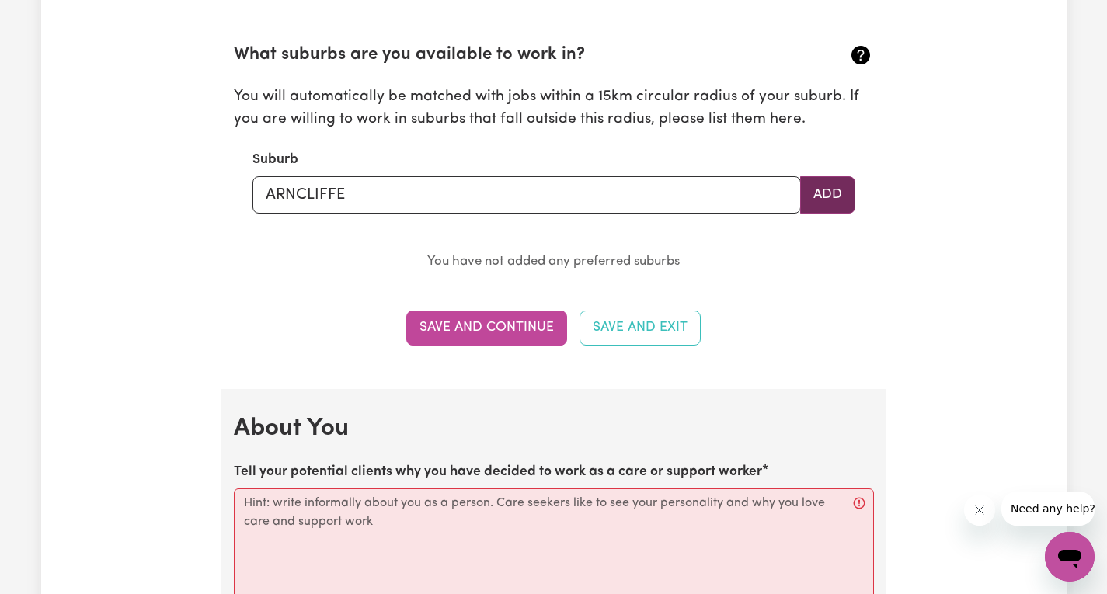
click at [823, 193] on button "Add" at bounding box center [827, 194] width 55 height 37
click at [840, 192] on button "Add" at bounding box center [827, 194] width 55 height 37
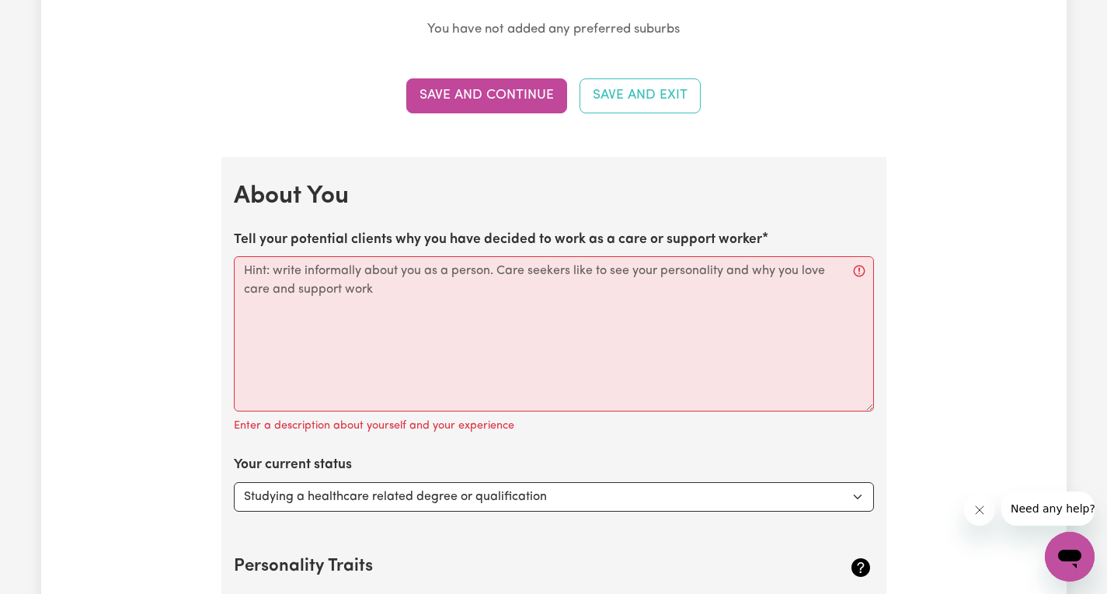
scroll to position [1953, 0]
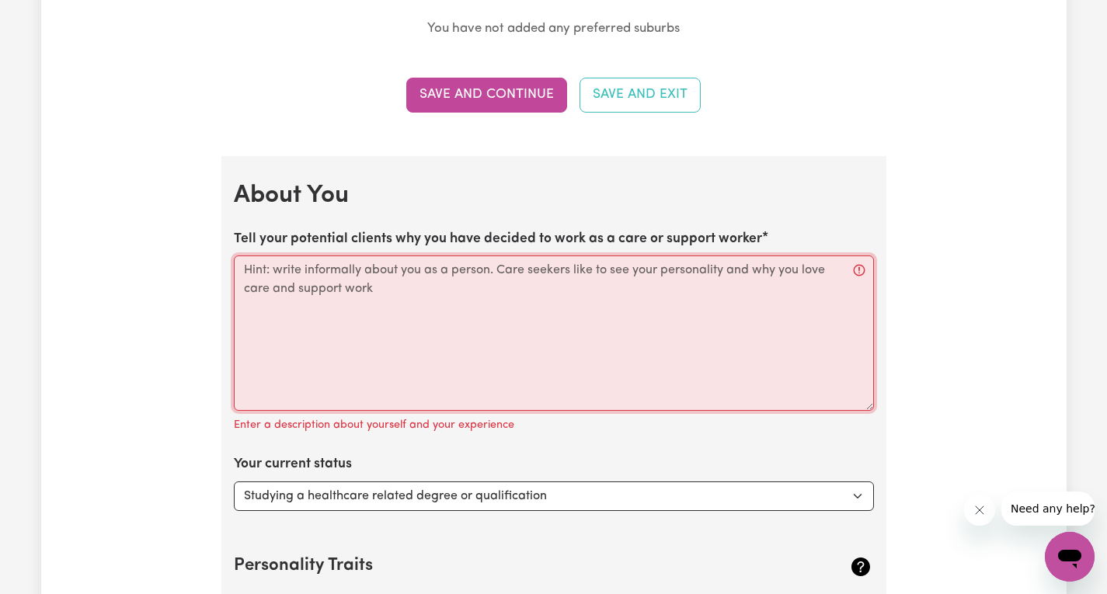
click at [271, 277] on textarea "Tell your potential clients why you have decided to work as a care or support w…" at bounding box center [554, 333] width 640 height 155
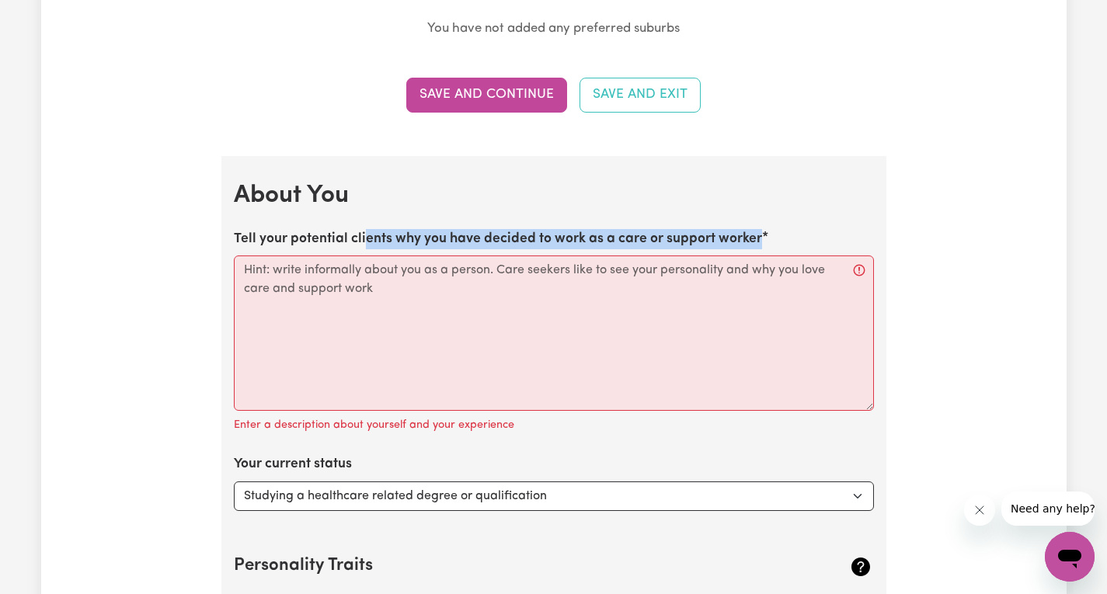
drag, startPoint x: 365, startPoint y: 235, endPoint x: 445, endPoint y: 250, distance: 81.5
click at [445, 250] on div "Tell your potential clients why you have decided to work as a care or support w…" at bounding box center [554, 332] width 640 height 207
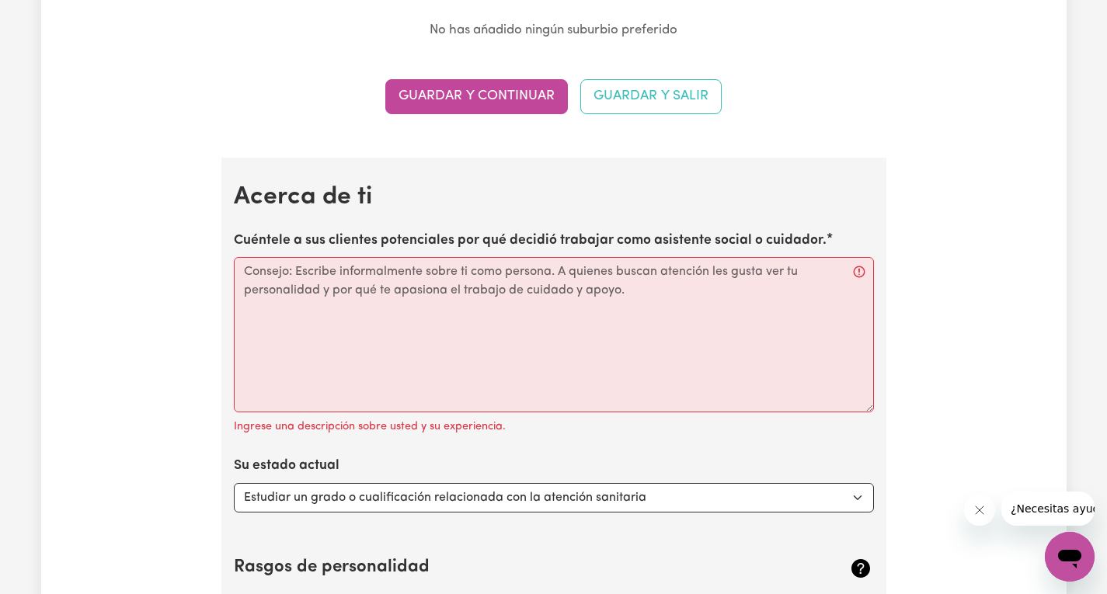
scroll to position [1961, 0]
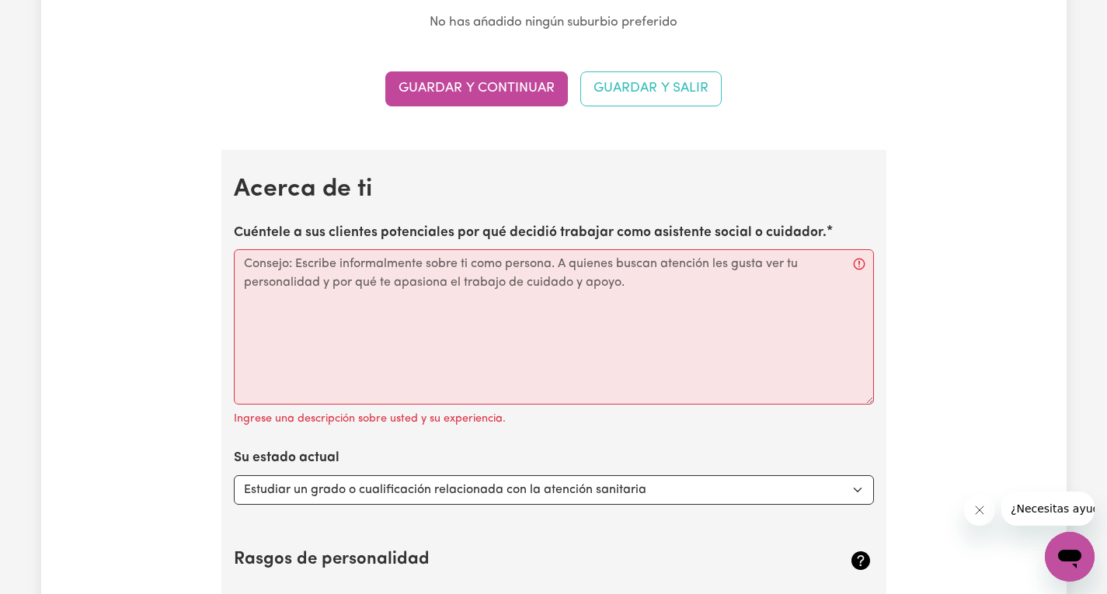
click at [837, 242] on div "Cuéntele a sus clientes potenciales por qué decidió trabajar como asistente soc…" at bounding box center [554, 326] width 640 height 207
drag, startPoint x: 228, startPoint y: 239, endPoint x: 280, endPoint y: 243, distance: 52.2
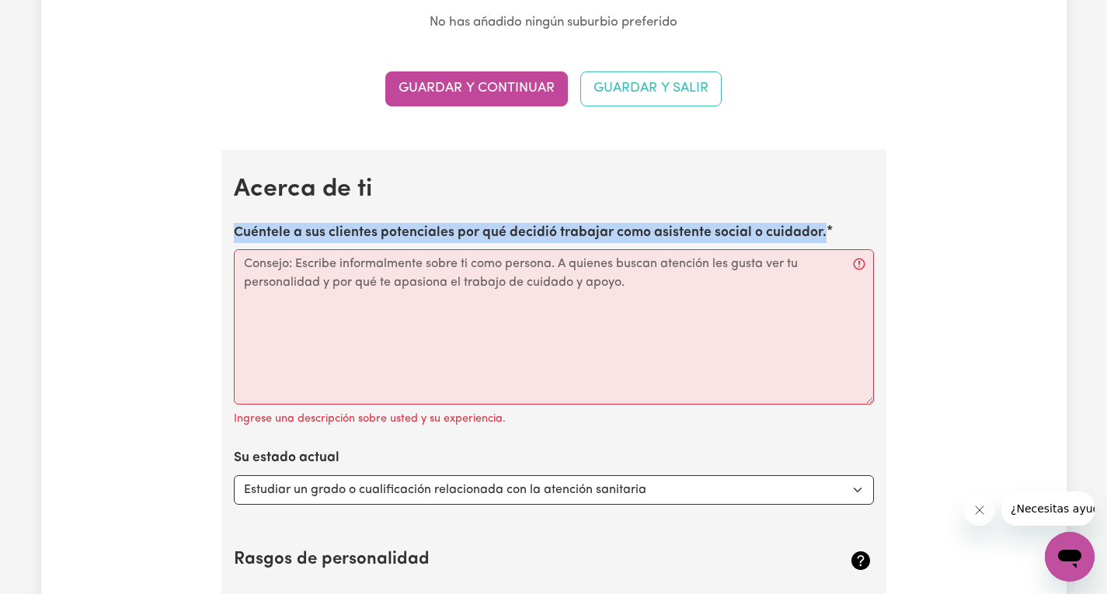
drag, startPoint x: 235, startPoint y: 243, endPoint x: 836, endPoint y: 245, distance: 601.2
click at [836, 245] on div "Cuéntele a sus clientes potenciales por qué decidió trabajar como asistente soc…" at bounding box center [554, 326] width 640 height 207
copy font "Cuéntele a sus clientes potenciales por qué decidió trabajar como asistente soc…"
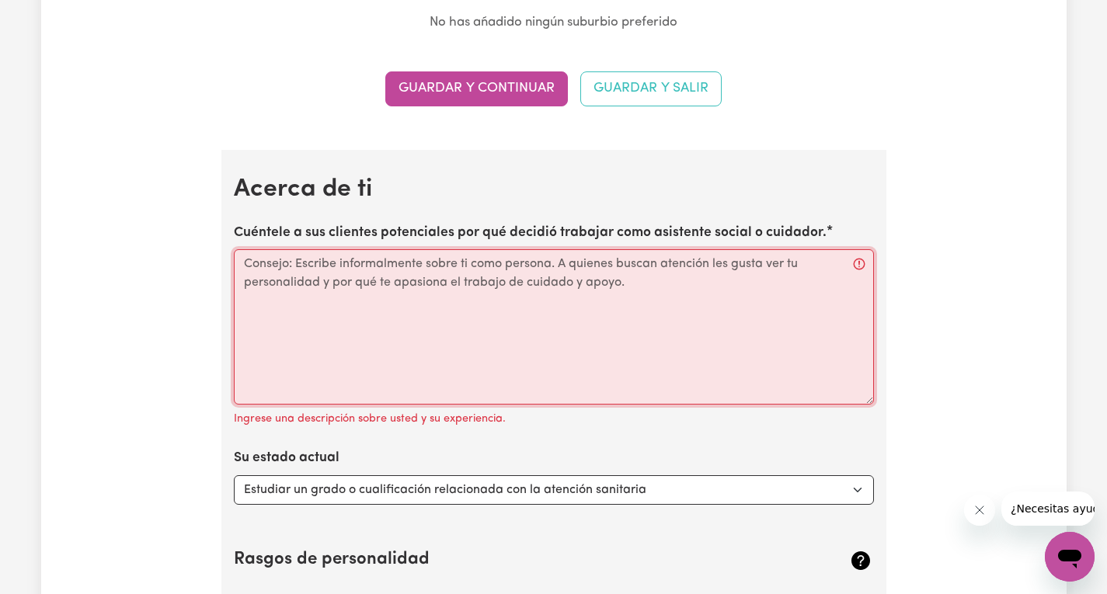
click at [269, 301] on textarea "Cuéntele a sus clientes potenciales por qué decidió trabajar como asistente soc…" at bounding box center [554, 326] width 640 height 155
paste textarea "“I decided to work as a social worker/caregiver because I grew up very close to…"
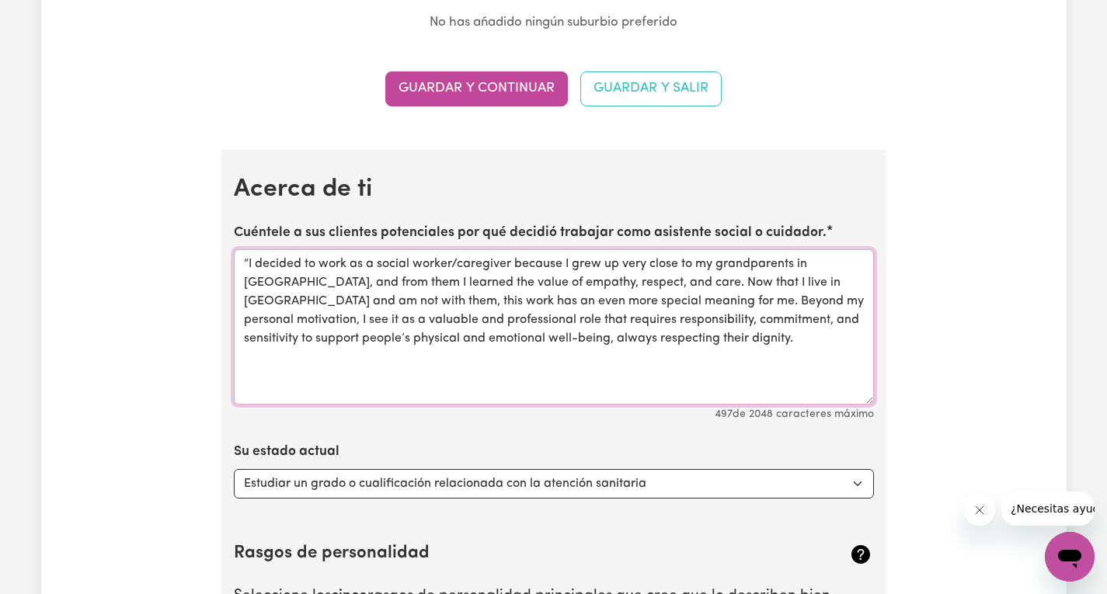
click at [249, 271] on textarea "“I decided to work as a social worker/caregiver because I grew up very close to…" at bounding box center [554, 326] width 640 height 155
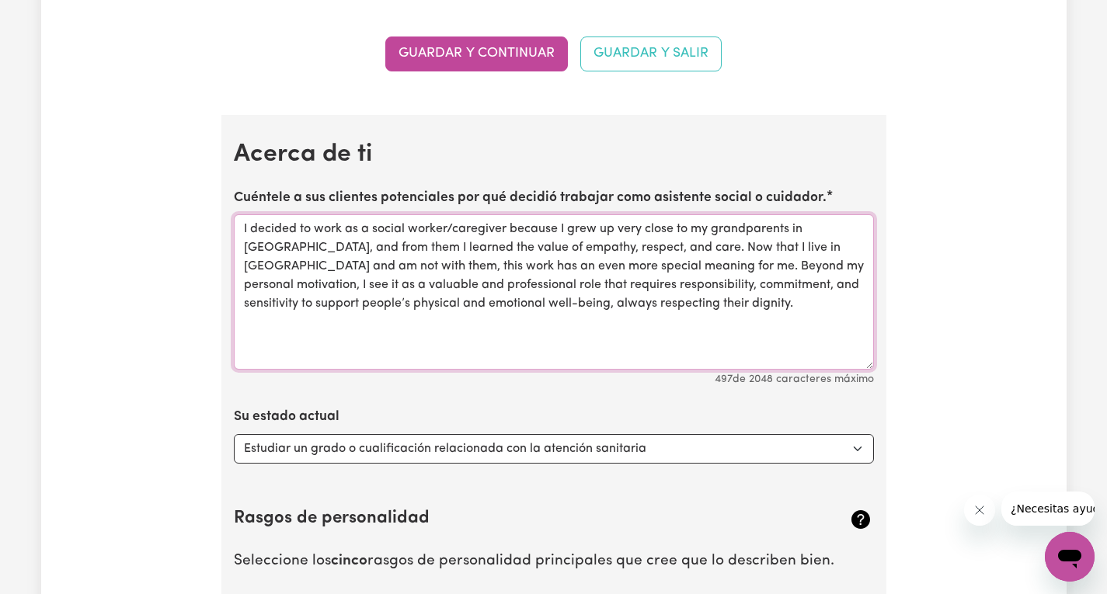
scroll to position [2116, 0]
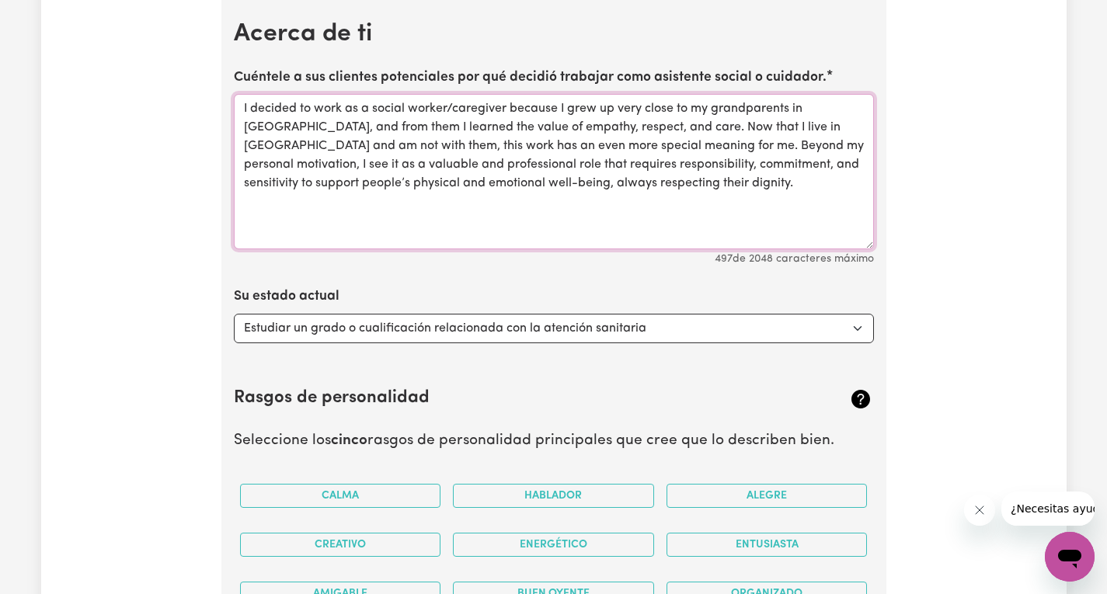
type textarea "I decided to work as a social worker/caregiver because I grew up very close to …"
click at [302, 337] on select "Seleccionar... Estudiar un grado o cualificación relacionada con la atención sa…" at bounding box center [554, 329] width 640 height 30
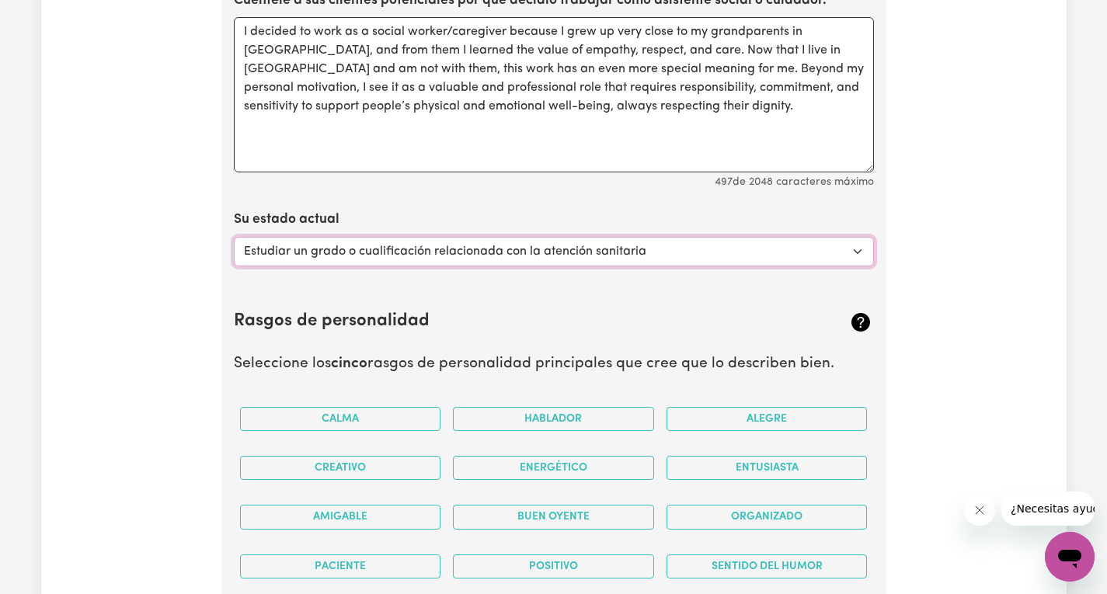
scroll to position [2194, 0]
click at [374, 261] on select "Seleccionar... Estudiar un grado o cualificación relacionada con la atención sa…" at bounding box center [554, 251] width 640 height 30
select select "Looking for extra work to fill my week and/or weekends"
click at [234, 244] on select "Seleccionar... Estudiar un grado o cualificación relacionada con la atención sa…" at bounding box center [554, 251] width 640 height 30
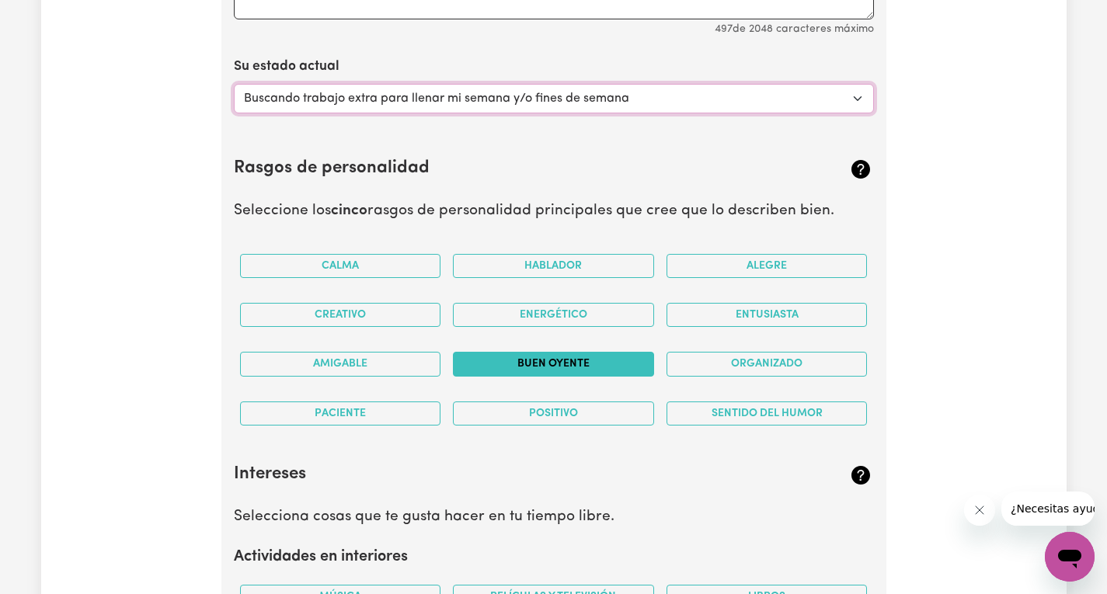
scroll to position [2349, 0]
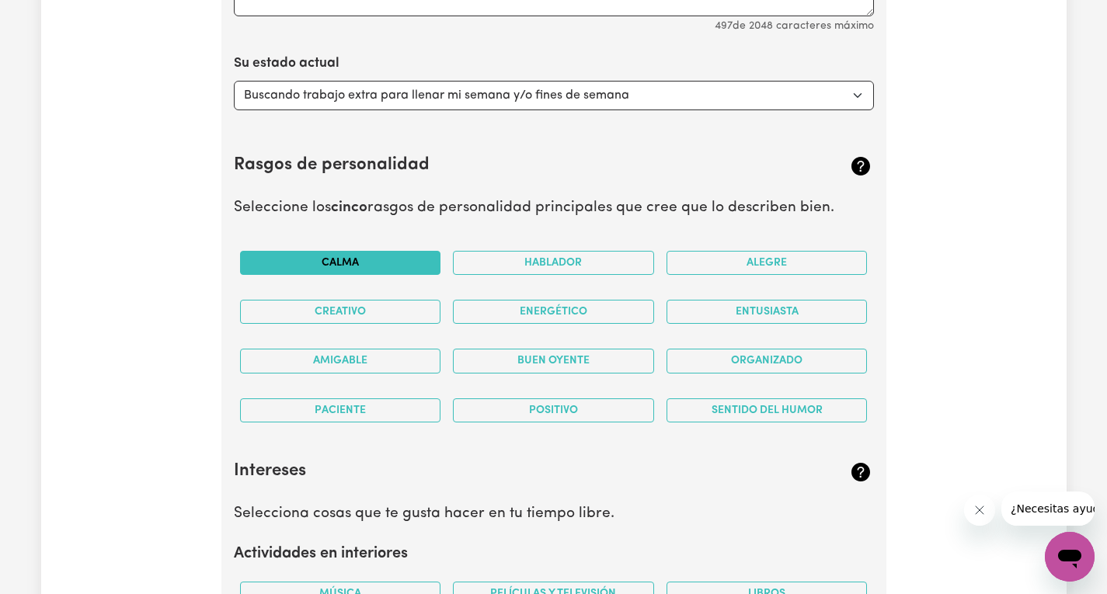
click at [301, 266] on button "Calma" at bounding box center [340, 263] width 201 height 24
click at [348, 318] on font "Creativo" at bounding box center [340, 312] width 51 height 12
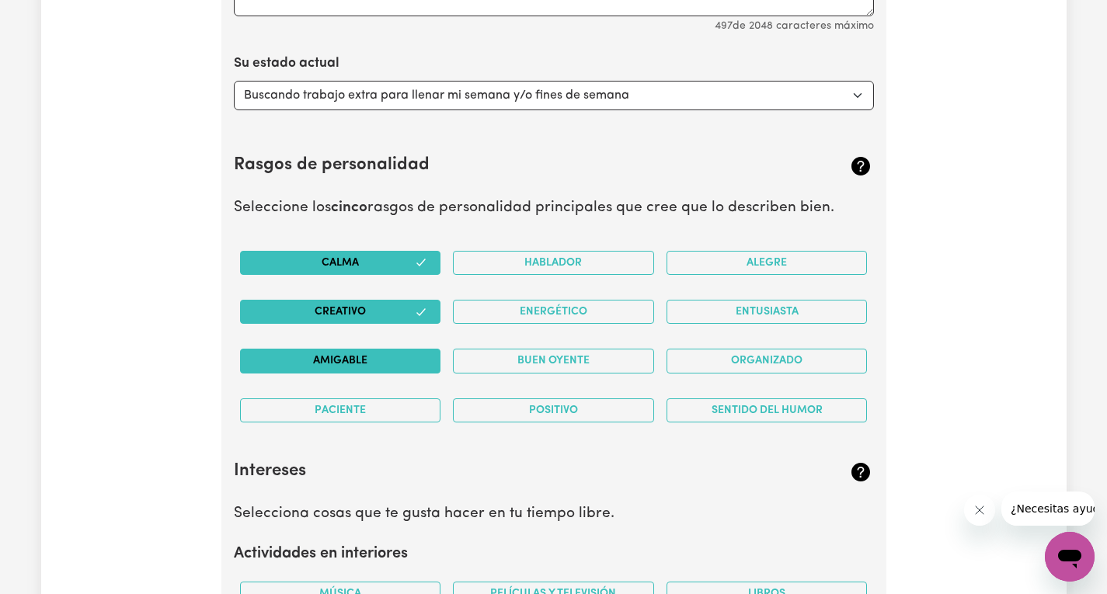
click at [351, 367] on font "Amigable" at bounding box center [340, 362] width 54 height 12
click at [405, 421] on button "Paciente" at bounding box center [340, 410] width 201 height 24
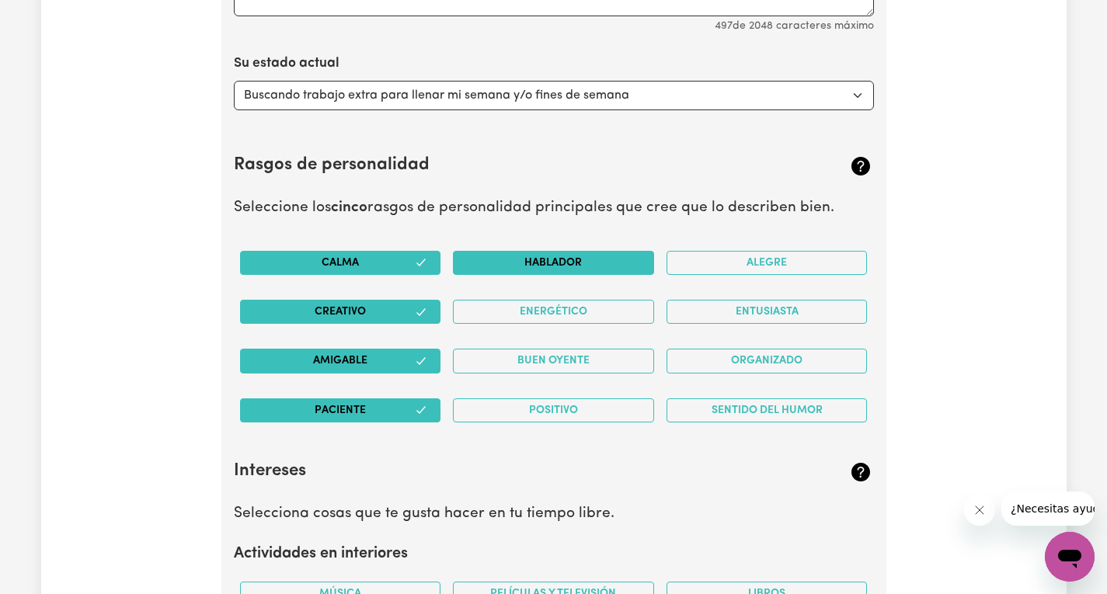
click at [639, 268] on button "Hablador" at bounding box center [553, 263] width 201 height 24
click at [786, 269] on font "Alegre" at bounding box center [766, 263] width 40 height 12
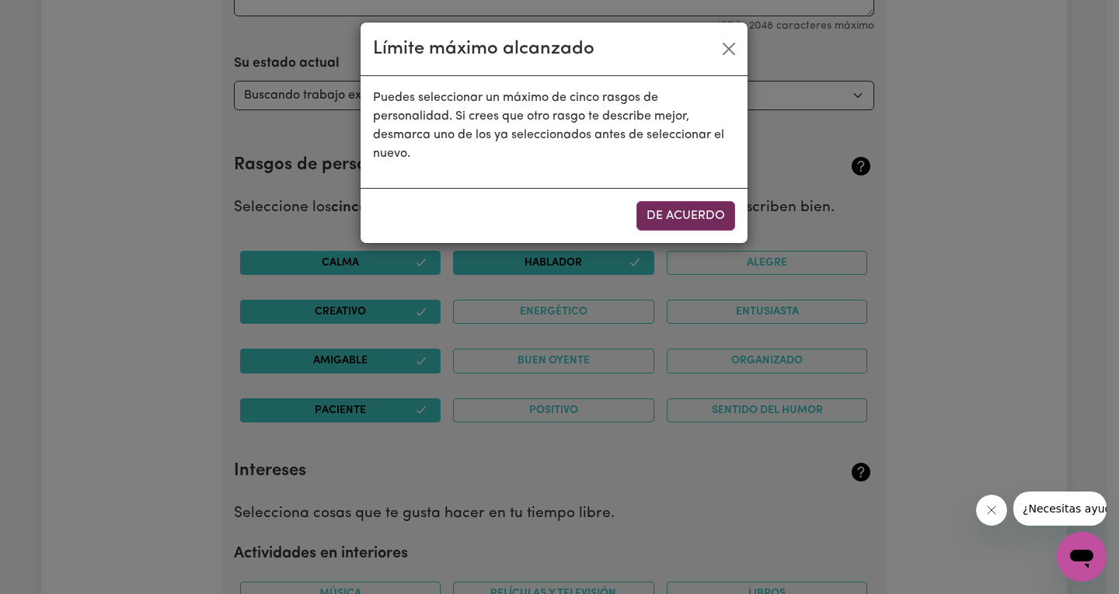
click at [697, 220] on font "DE ACUERDO" at bounding box center [685, 216] width 78 height 12
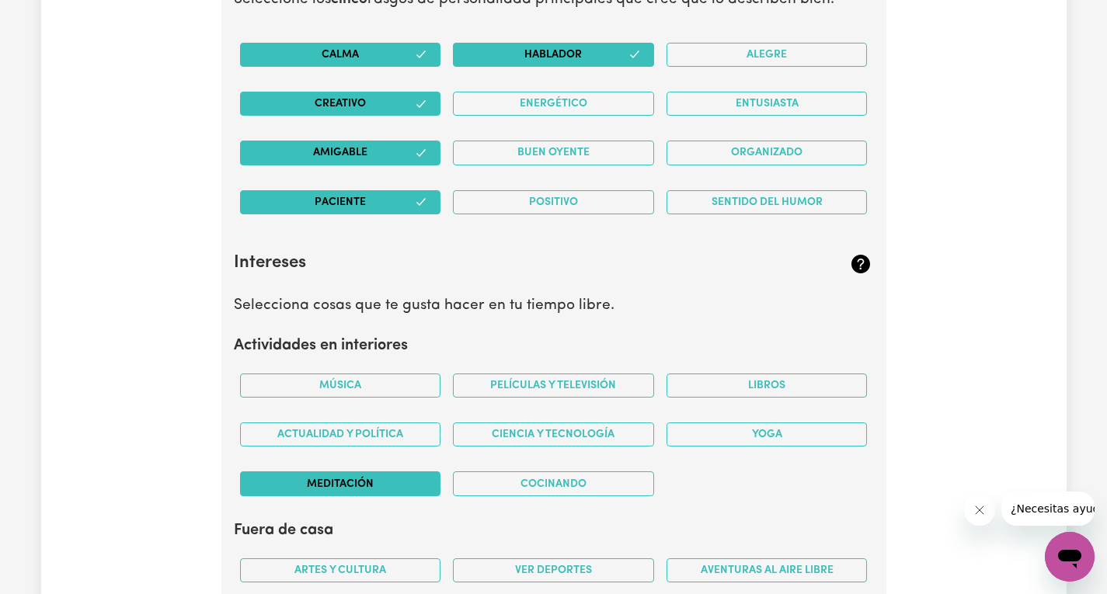
scroll to position [2582, 0]
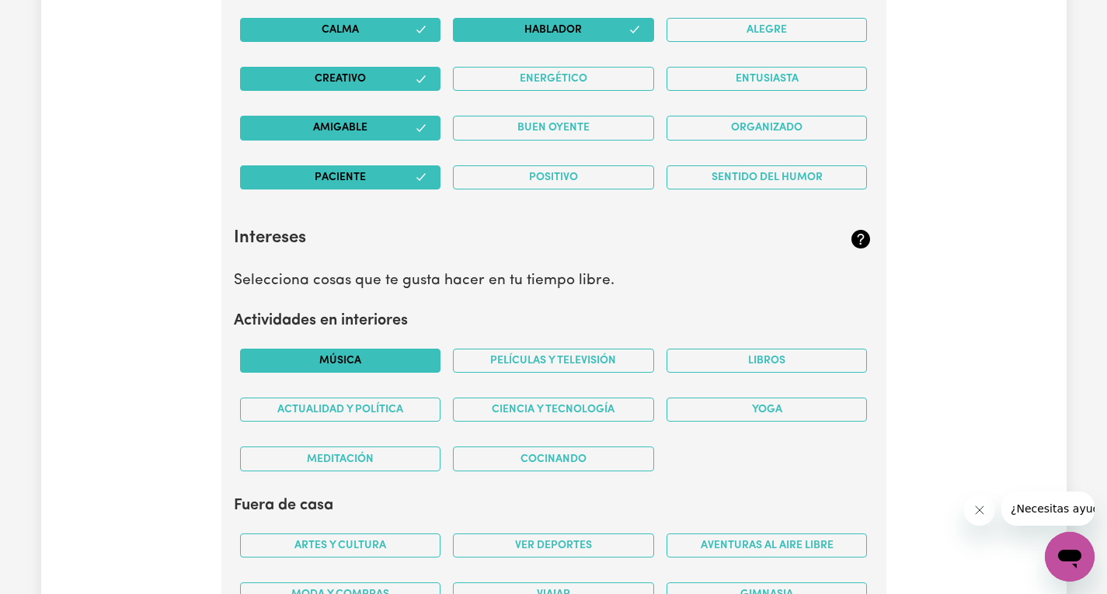
click at [326, 367] on font "Música" at bounding box center [340, 361] width 42 height 12
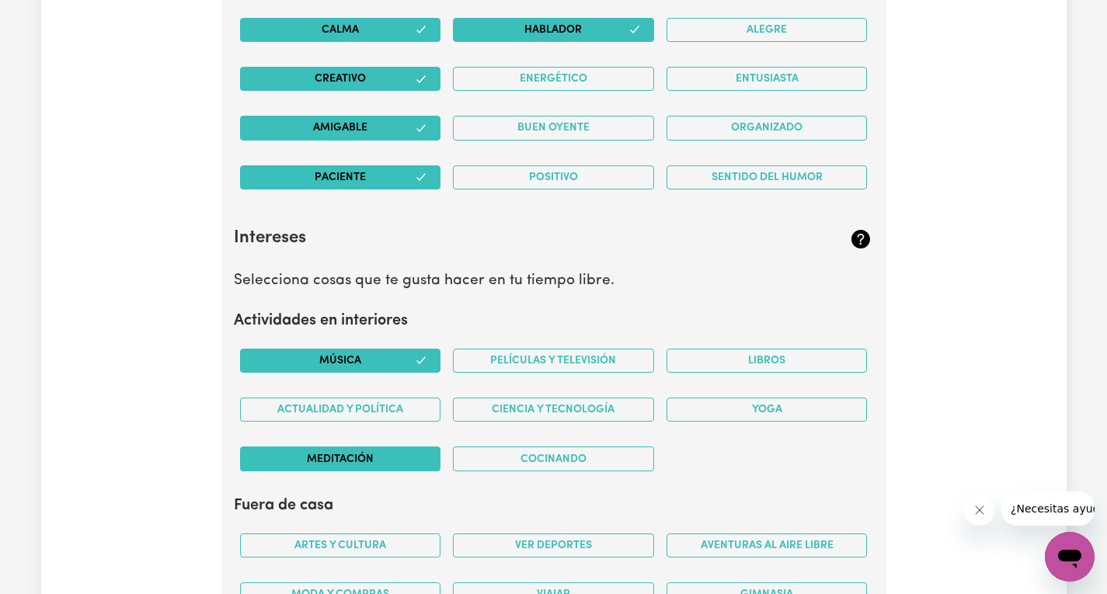
click at [374, 471] on button "Meditación" at bounding box center [340, 459] width 201 height 24
click at [753, 367] on button "Libros" at bounding box center [766, 361] width 201 height 24
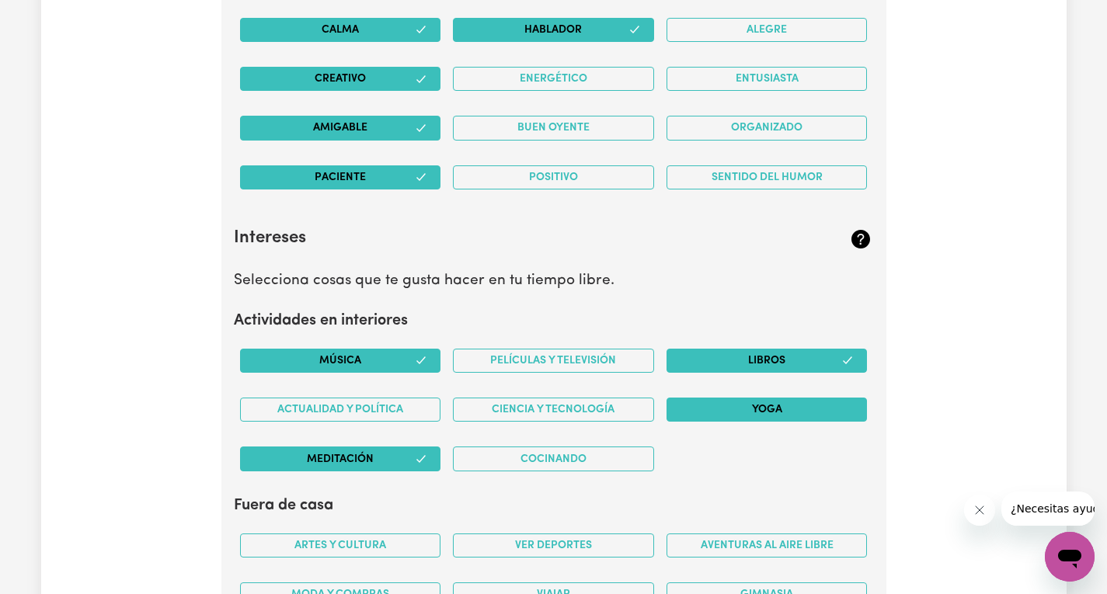
click at [740, 422] on button "Yoga" at bounding box center [766, 410] width 201 height 24
click at [538, 416] on font "Ciencia y tecnología" at bounding box center [553, 410] width 123 height 12
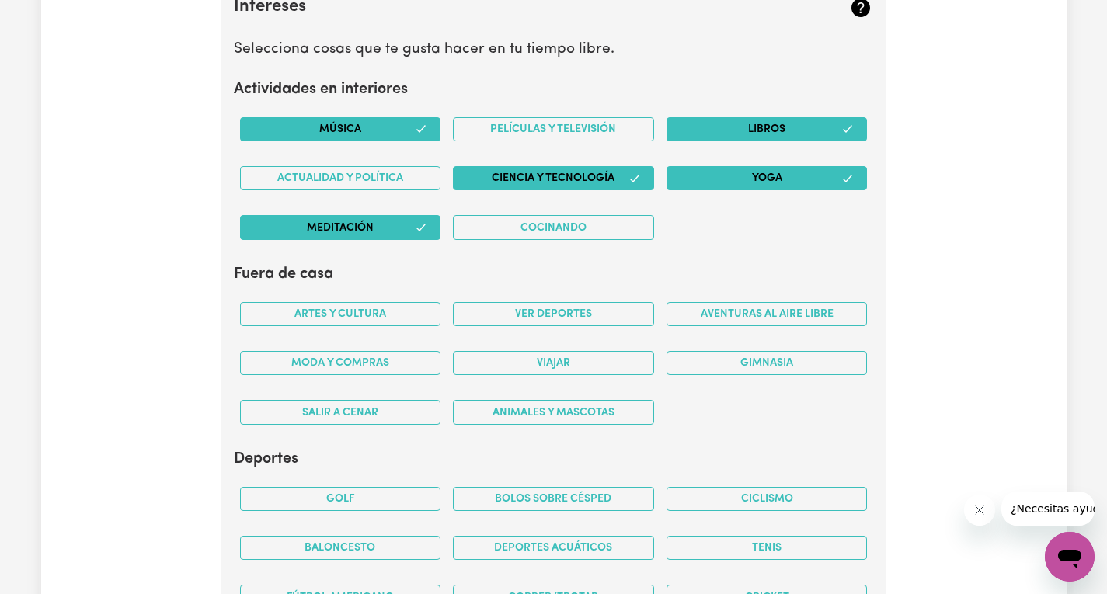
scroll to position [2815, 0]
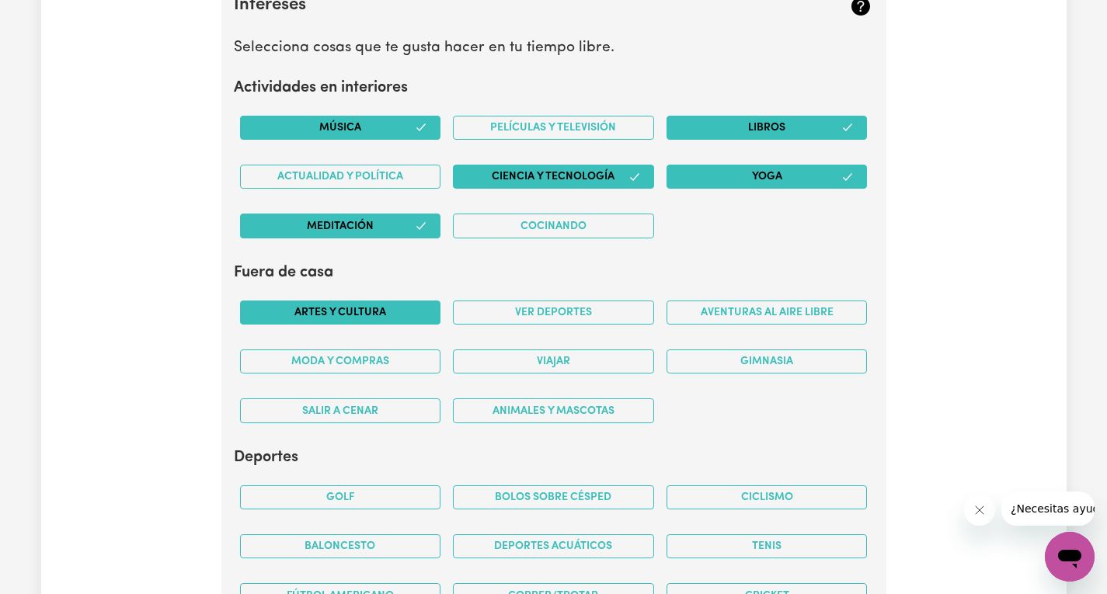
click at [329, 318] on font "Artes y cultura" at bounding box center [340, 313] width 92 height 12
click at [537, 318] on font "Ver deportes" at bounding box center [553, 313] width 77 height 12
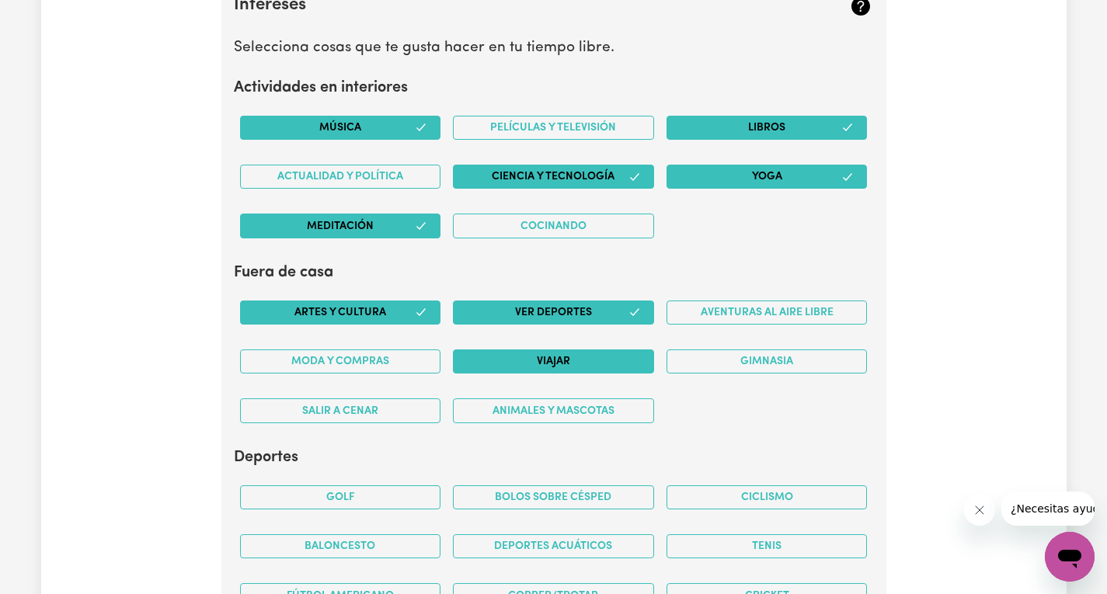
click at [628, 374] on button "Viajar" at bounding box center [553, 362] width 201 height 24
click at [728, 318] on font "Aventuras al aire libre" at bounding box center [767, 313] width 133 height 12
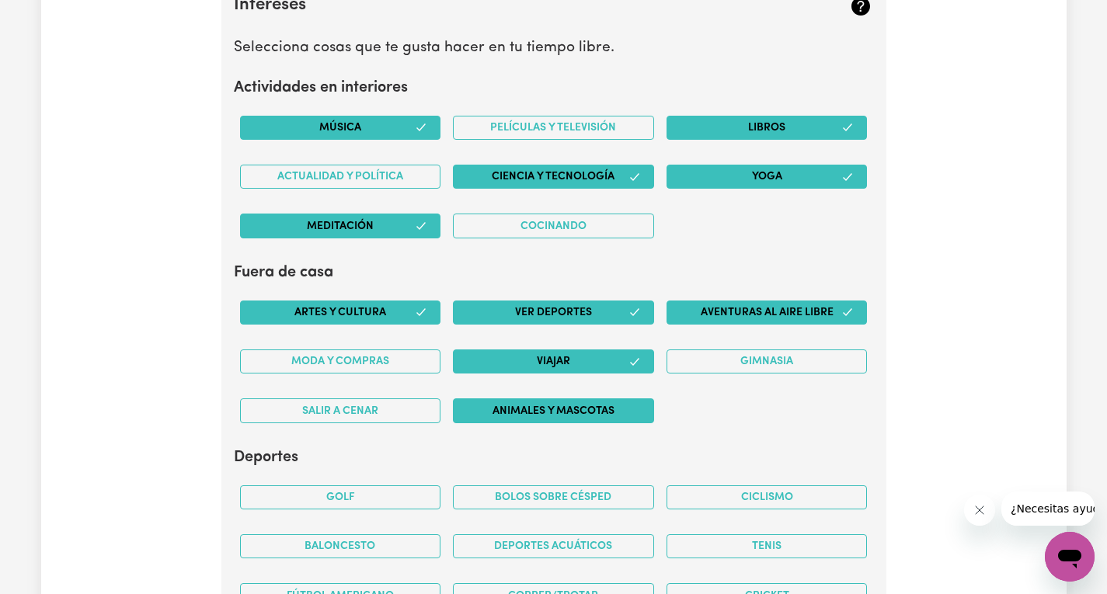
click at [597, 417] on font "Animales y mascotas" at bounding box center [553, 411] width 122 height 12
click at [306, 417] on font "Salir a cenar" at bounding box center [340, 411] width 76 height 12
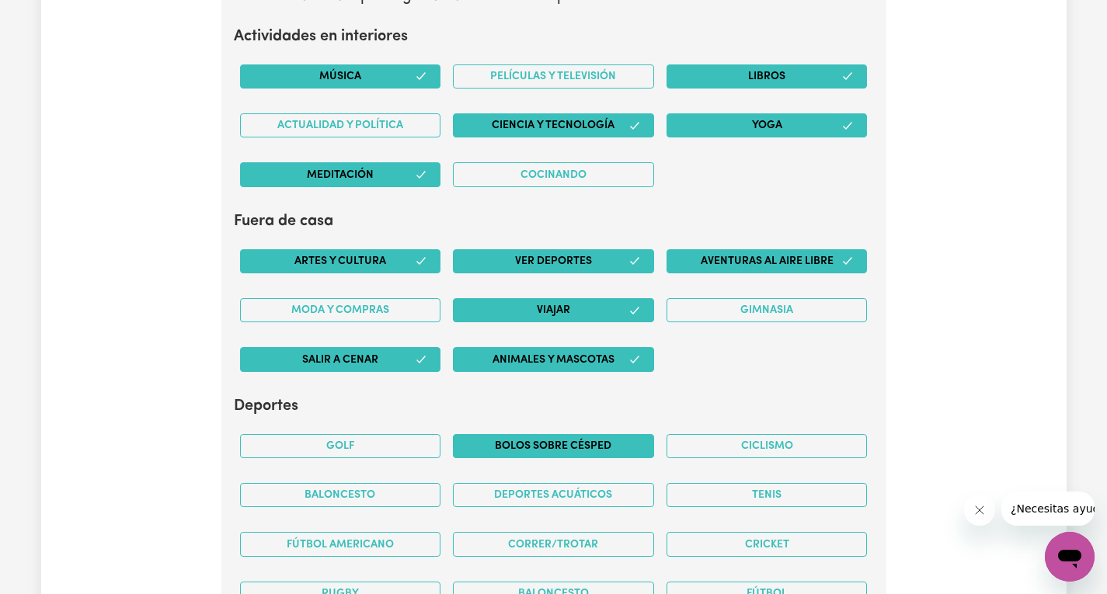
scroll to position [2970, 0]
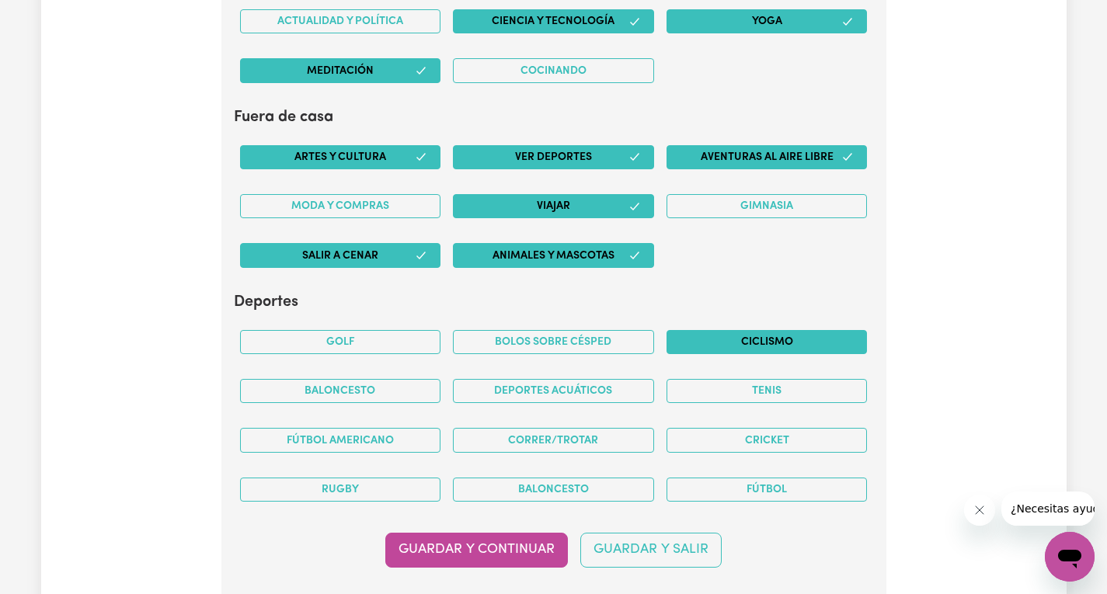
click at [785, 348] on font "Ciclismo" at bounding box center [767, 342] width 52 height 12
click at [532, 403] on button "Deportes acuáticos" at bounding box center [553, 391] width 201 height 24
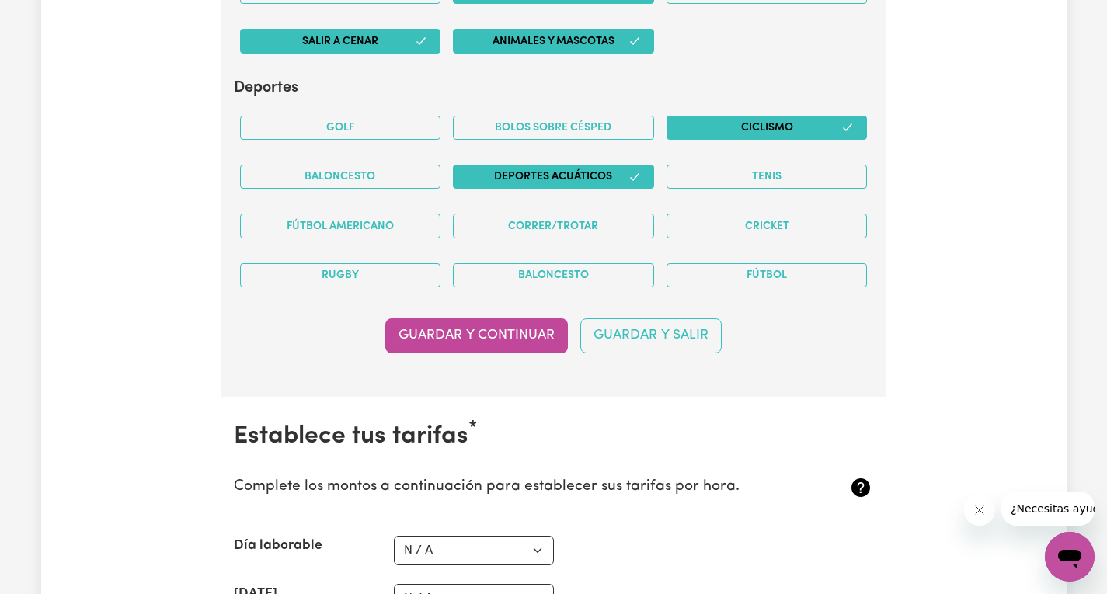
scroll to position [3203, 0]
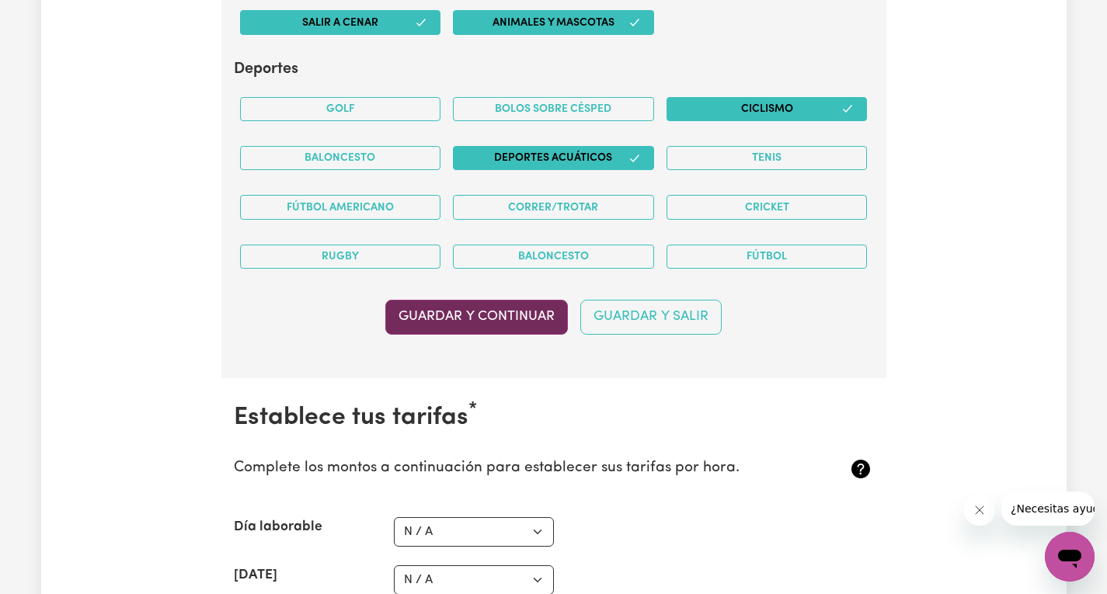
click at [511, 323] on font "Guardar y continuar" at bounding box center [476, 316] width 156 height 13
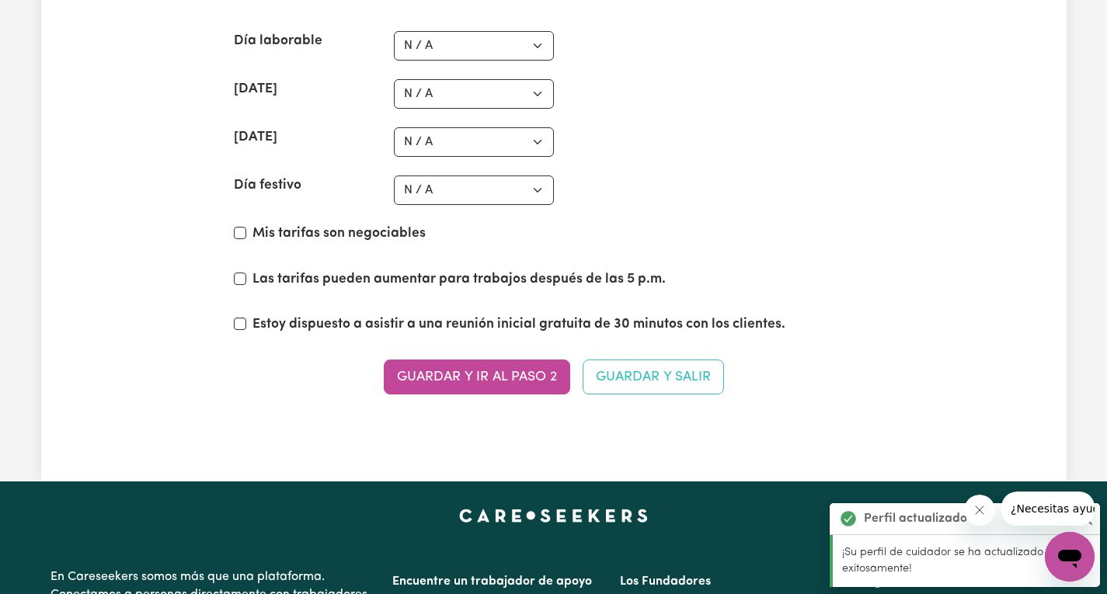
scroll to position [3694, 0]
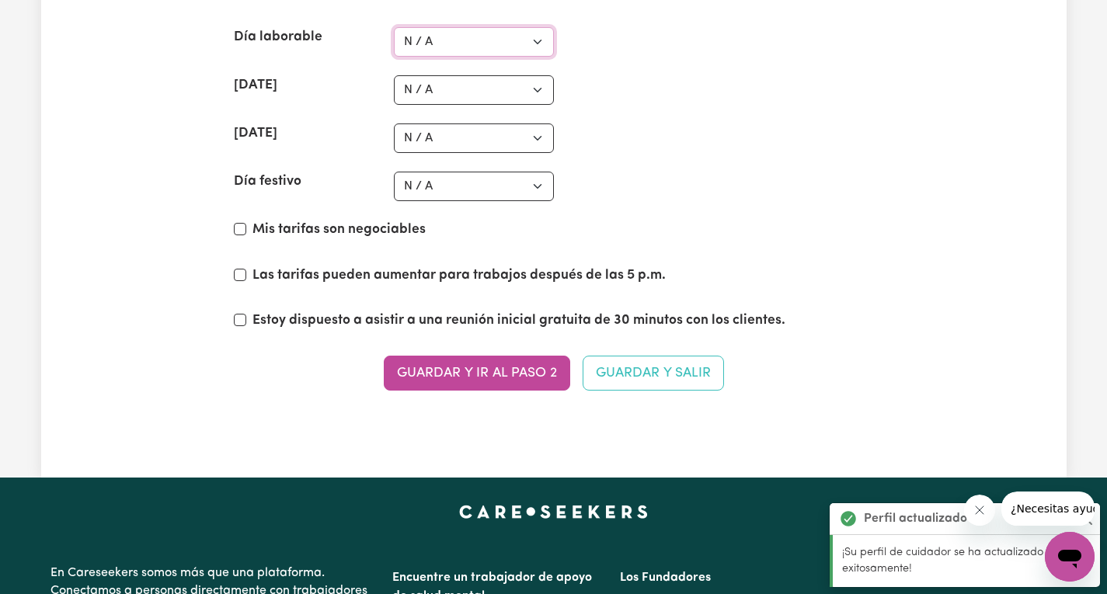
click at [534, 57] on select "N / A $37 $38 $39 $40 $41 $42 $43 $44 $45 $46 $47 $48 $49 $50 $51 $52 $53 $54 $…" at bounding box center [474, 42] width 160 height 30
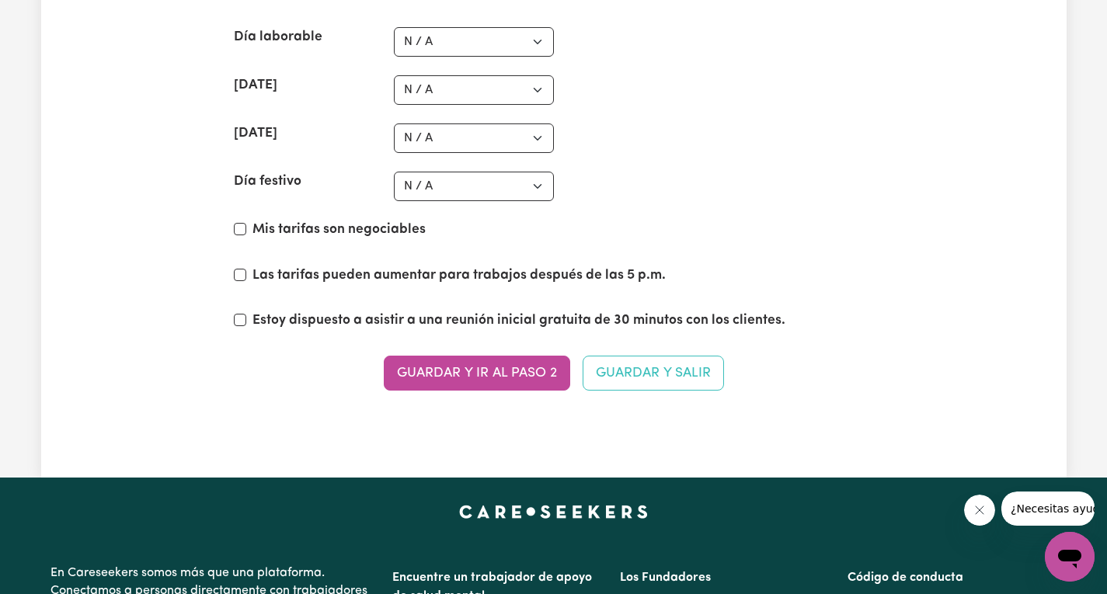
click at [705, 105] on div "Sábado N / A $37 $38 $39 $40 $41 $42 $43 $44 $45 $46 $47 $48 $49 $50 $51 $52 $5…" at bounding box center [554, 90] width 640 height 30
click at [548, 57] on select "N / A $37 $38 $39 $40 $41 $42 $43 $44 $45 $46 $47 $48 $49 $50 $51 $52 $53 $54 $…" at bounding box center [474, 42] width 160 height 30
select select "45"
click at [394, 57] on select "N / A $37 $38 $39 $40 $41 $42 $43 $44 $45 $46 $47 $48 $49 $50 $51 $52 $53 $54 $…" at bounding box center [474, 42] width 160 height 30
click at [464, 105] on select "N / A $37 $38 $39 $40 $41 $42 $43 $44 $45 $46 $47 $48 $49 $50 $51 $52 $53 $54 $…" at bounding box center [474, 90] width 160 height 30
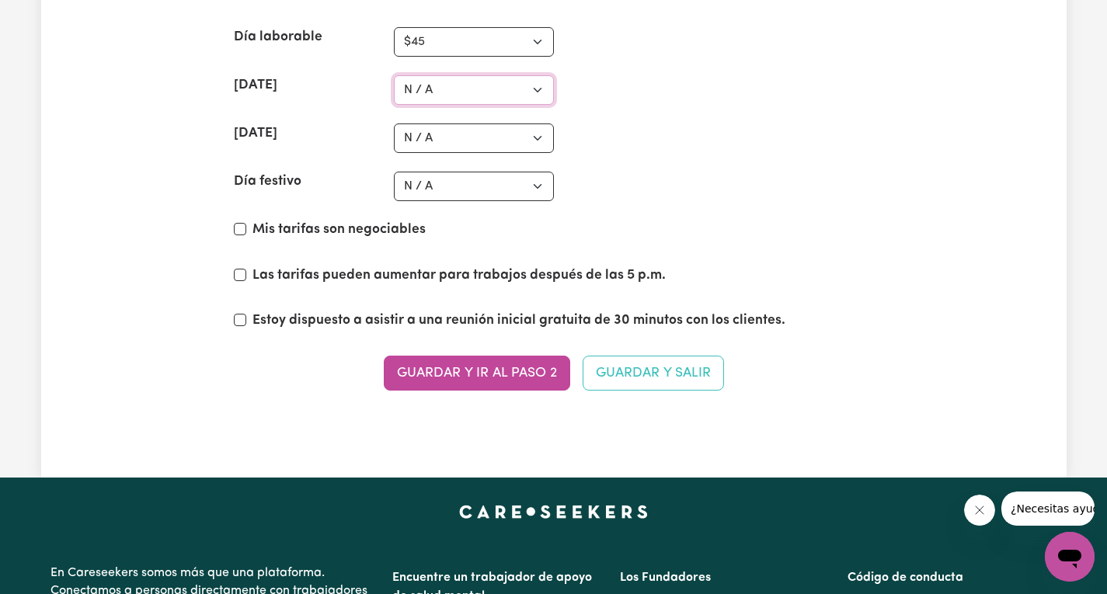
select select "55"
click at [394, 105] on select "N / A $37 $38 $39 $40 $41 $42 $43 $44 $45 $46 $47 $48 $49 $50 $51 $52 $53 $54 $…" at bounding box center [474, 90] width 160 height 30
click at [473, 153] on select "N / A $37 $38 $39 $40 $41 $42 $43 $44 $45 $46 $47 $48 $49 $50 $51 $52 $53 $54 $…" at bounding box center [474, 139] width 160 height 30
select select "85"
click at [394, 153] on select "N / A $37 $38 $39 $40 $41 $42 $43 $44 $45 $46 $47 $48 $49 $50 $51 $52 $53 $54 $…" at bounding box center [474, 139] width 160 height 30
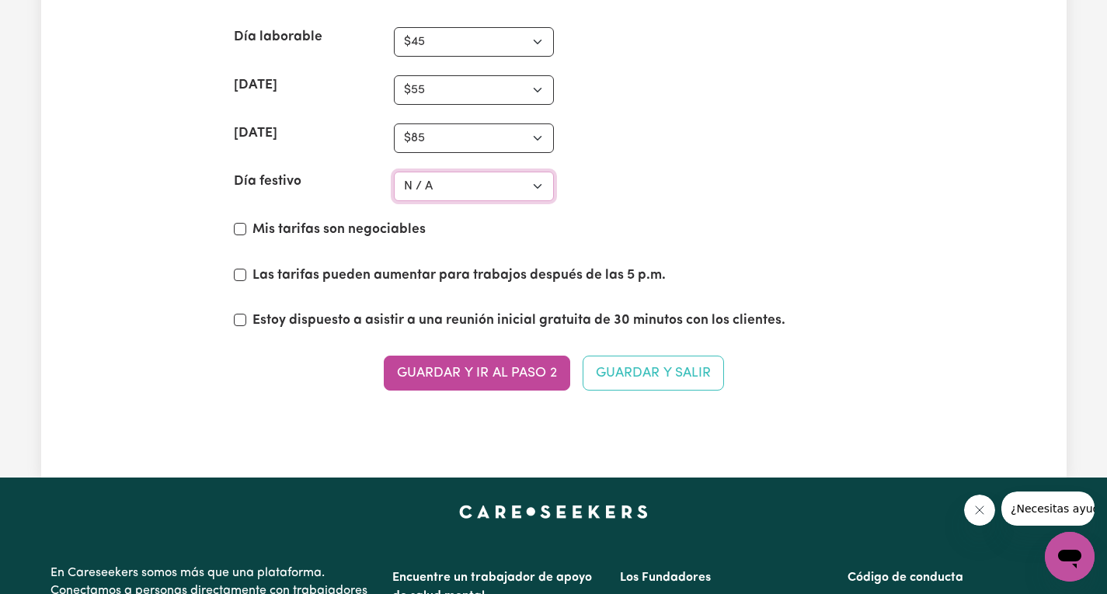
click at [472, 201] on select "N / A $37 $38 $39 $40 $41 $42 $43 $44 $45 $46 $47 $48 $49 $50 $51 $52 $53 $54 $…" at bounding box center [474, 187] width 160 height 30
select select "85"
click at [394, 201] on select "N / A $37 $38 $39 $40 $41 $42 $43 $44 $45 $46 $47 $48 $49 $50 $51 $52 $53 $54 $…" at bounding box center [474, 187] width 160 height 30
click at [708, 201] on div "Día festivo N / A $37 $38 $39 $40 $41 $42 $43 $44 $45 $46 $47 $48 $49 $50 $51 $…" at bounding box center [554, 187] width 640 height 30
click at [237, 235] on input "Mis tarifas son negociables" at bounding box center [240, 229] width 12 height 12
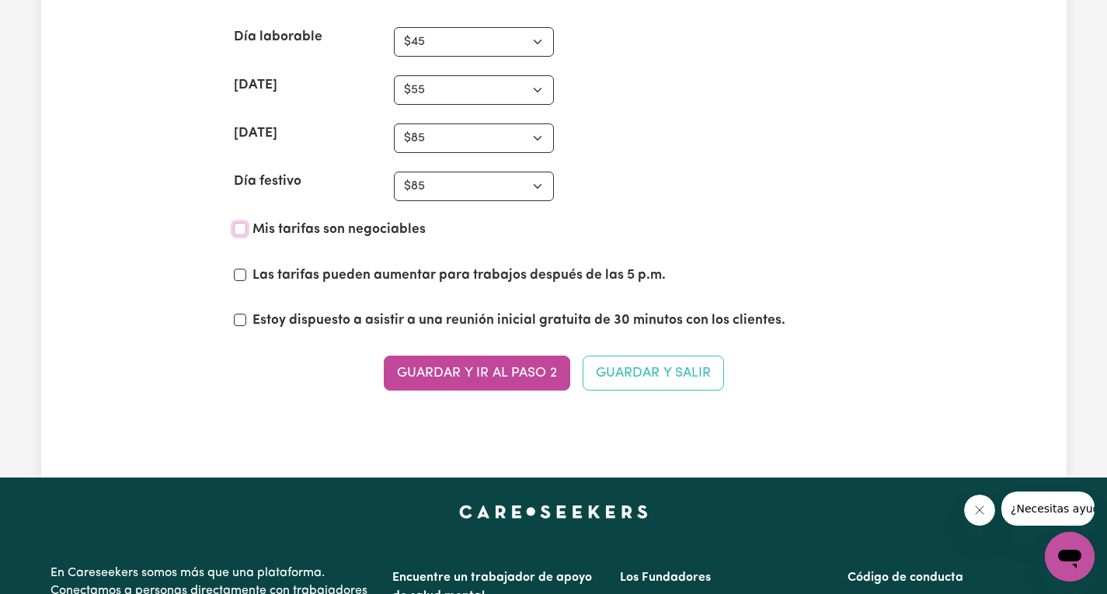
checkbox input "true"
click at [242, 281] on input "Las tarifas pueden aumentar para trabajos después de las 5 p.m." at bounding box center [240, 275] width 12 height 12
checkbox input "true"
click at [245, 326] on input "Estoy dispuesto a asistir a una reunión inicial gratuita de 30 minutos con los …" at bounding box center [240, 320] width 12 height 12
checkbox input "true"
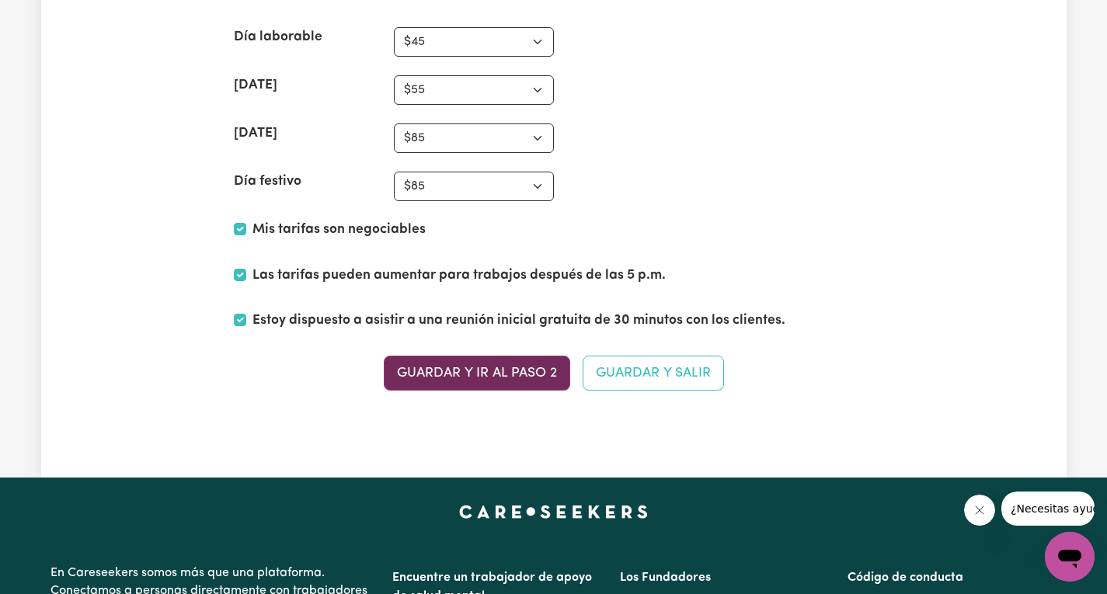
click at [410, 379] on font "Guardar y ir al paso 2" at bounding box center [477, 372] width 160 height 13
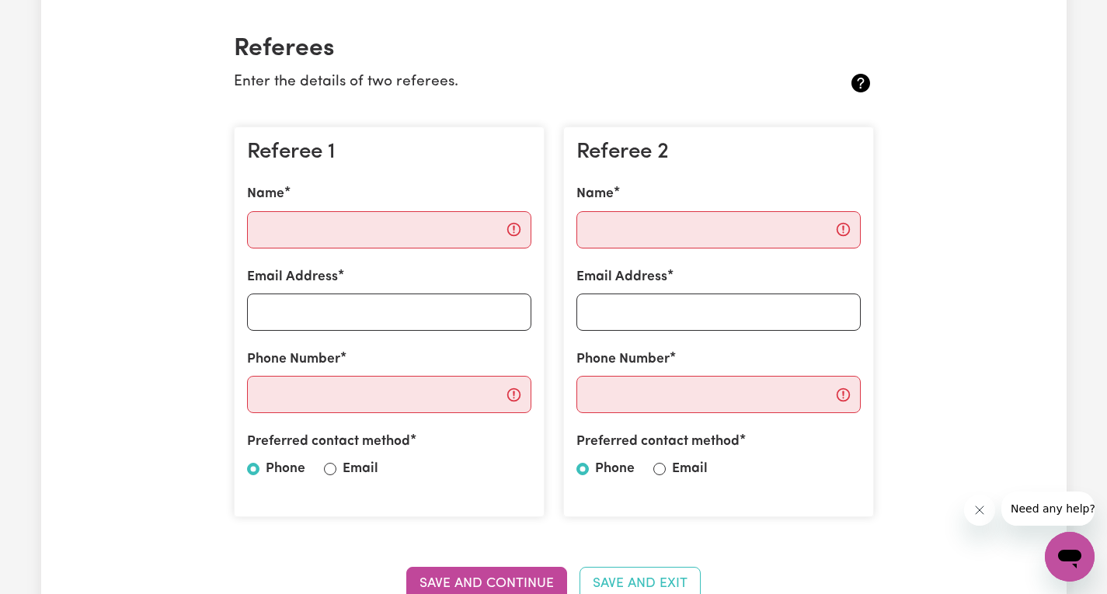
scroll to position [388, 0]
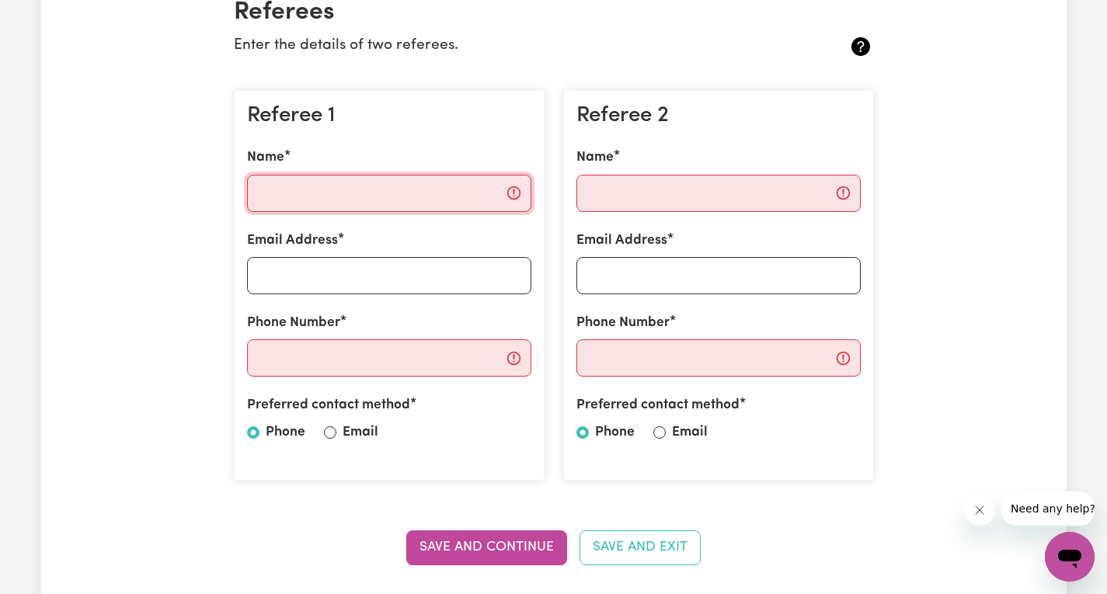
click at [426, 197] on input "Name" at bounding box center [389, 193] width 284 height 37
click at [298, 364] on input "Phone Number" at bounding box center [389, 357] width 284 height 37
paste input "+61 415 267 858"
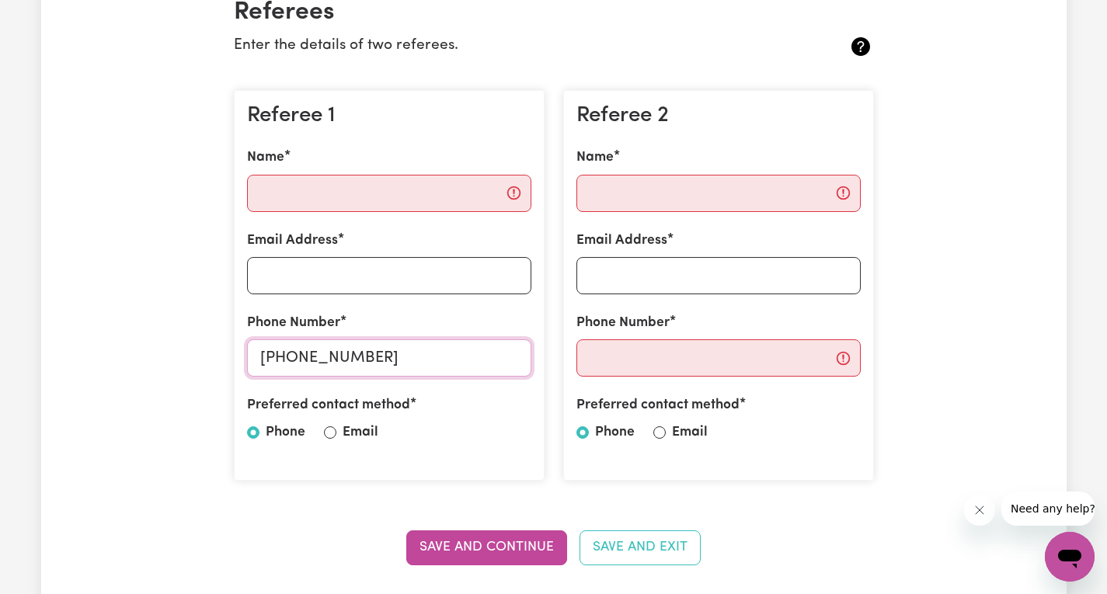
type input "+61 415 267 858"
click at [279, 196] on input "Name" at bounding box center [389, 193] width 284 height 37
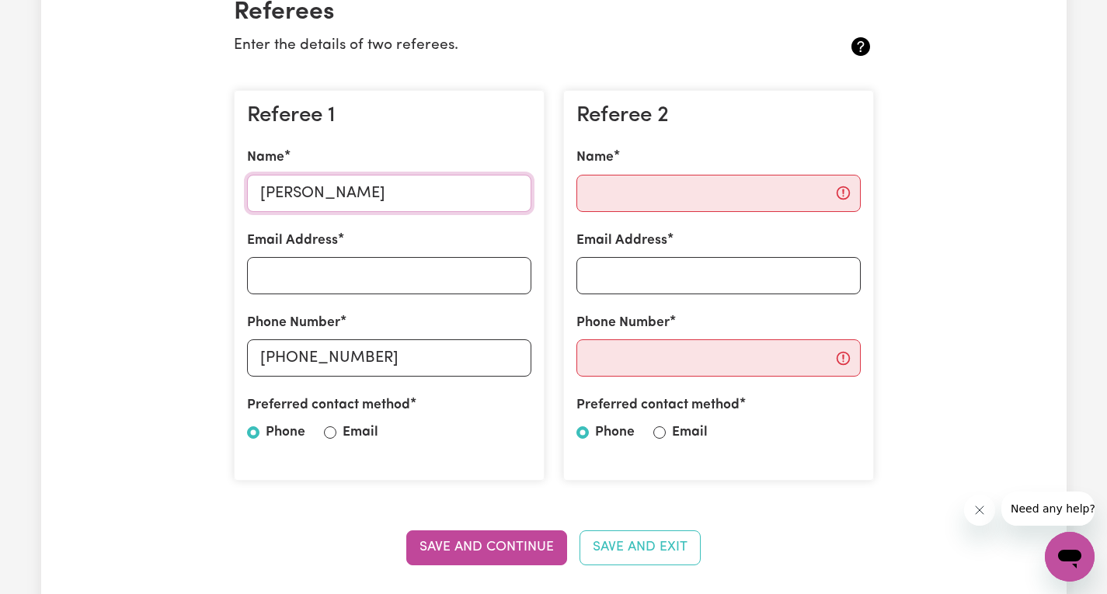
type input "Alejandra"
click at [313, 273] on input "Email Address" at bounding box center [389, 275] width 284 height 37
click at [632, 201] on input "Name" at bounding box center [718, 193] width 284 height 37
click at [610, 194] on input "Name" at bounding box center [718, 193] width 284 height 37
click at [694, 202] on input "Name" at bounding box center [718, 193] width 284 height 37
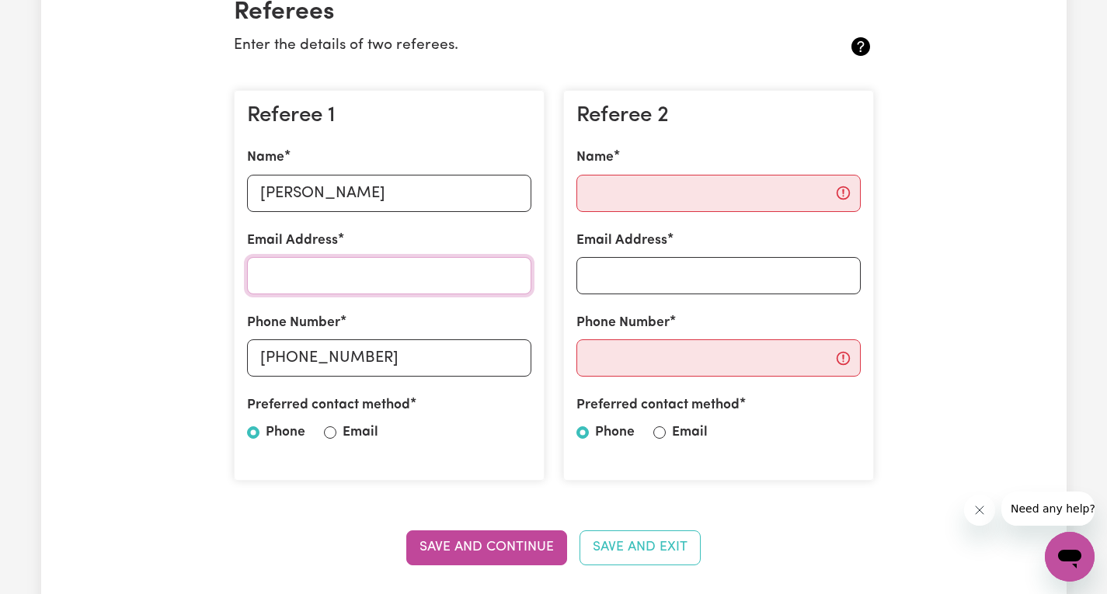
click at [328, 285] on input "Email Address" at bounding box center [389, 275] width 284 height 37
click at [625, 199] on input "Name" at bounding box center [718, 193] width 284 height 37
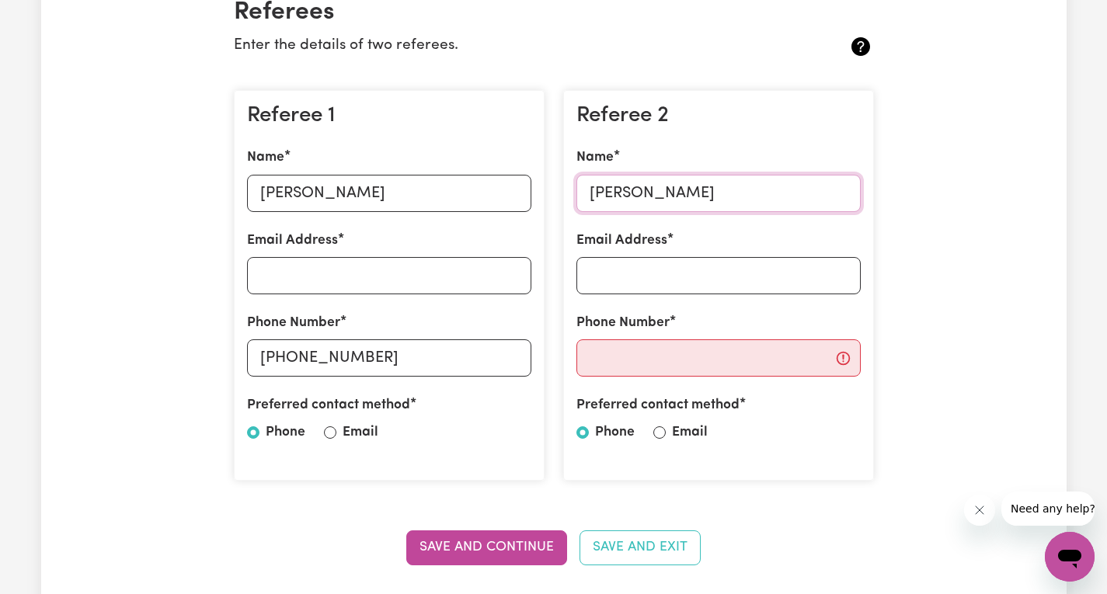
type input "Karen"
click at [700, 280] on input "Email Address" at bounding box center [718, 275] width 284 height 37
click at [600, 353] on input "Phone Number" at bounding box center [718, 357] width 284 height 37
paste input "+61 415 743 441"
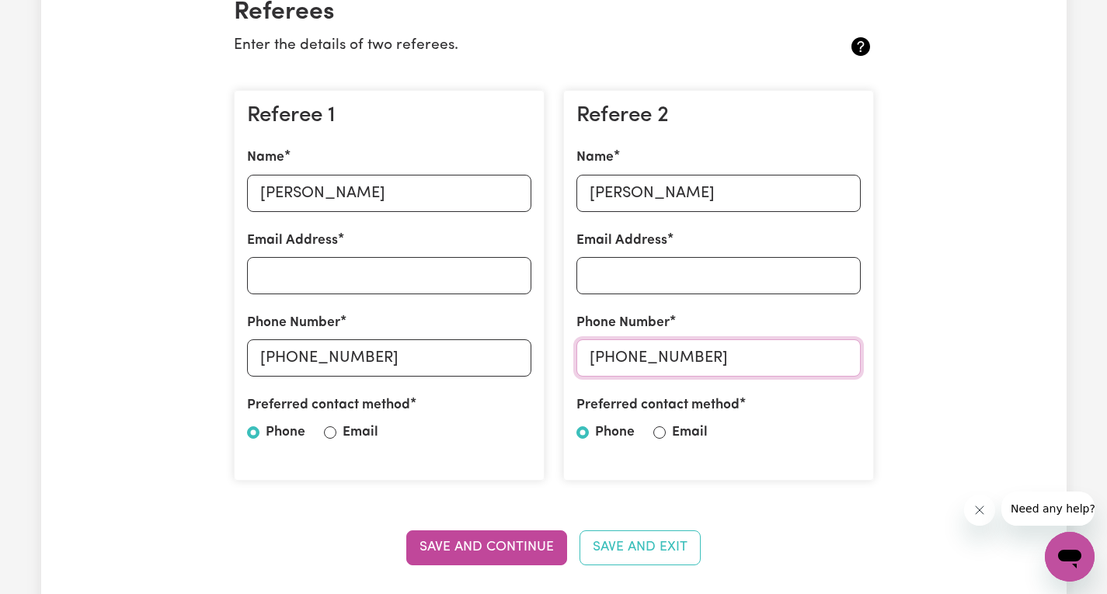
type input "+61 415 743 441"
click at [274, 271] on input "Email Address" at bounding box center [389, 275] width 284 height 37
click at [377, 208] on input "Alejandra" at bounding box center [389, 193] width 284 height 37
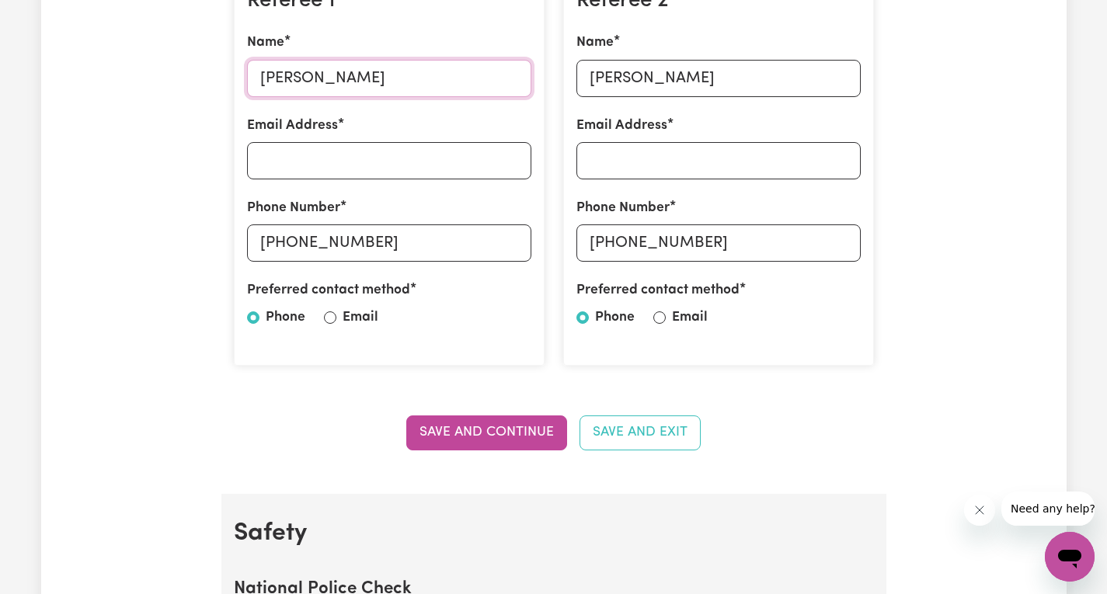
scroll to position [544, 0]
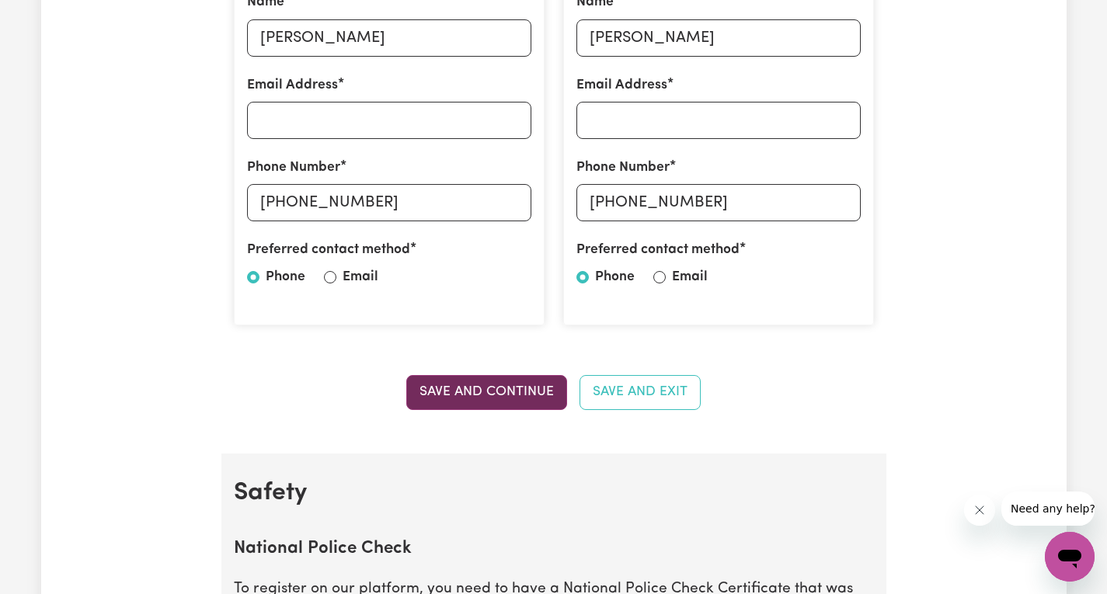
click at [517, 395] on button "Save and Continue" at bounding box center [486, 392] width 161 height 34
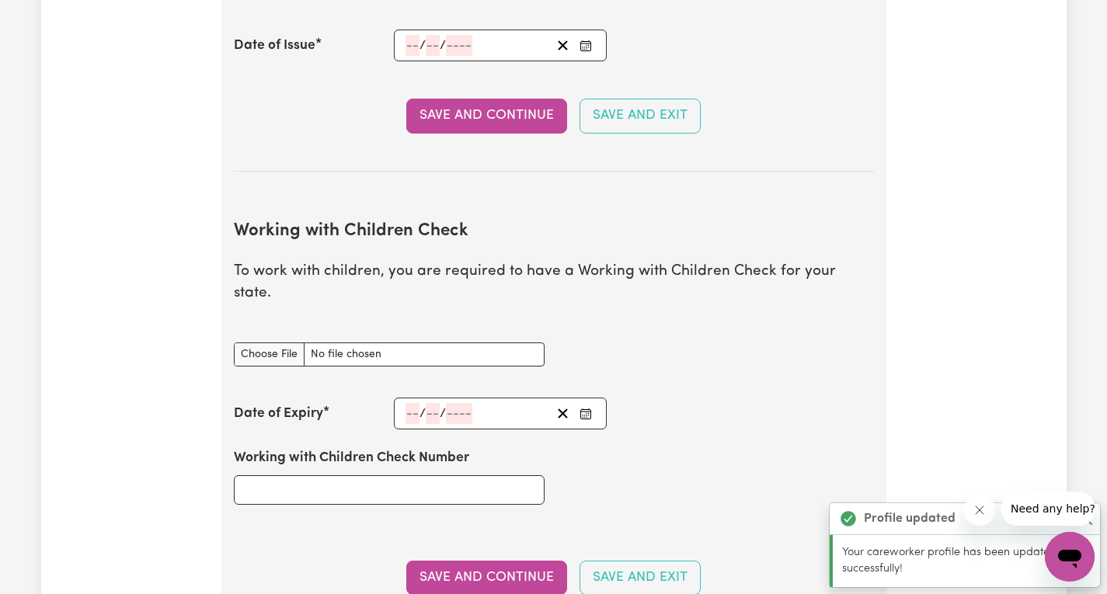
scroll to position [1230, 0]
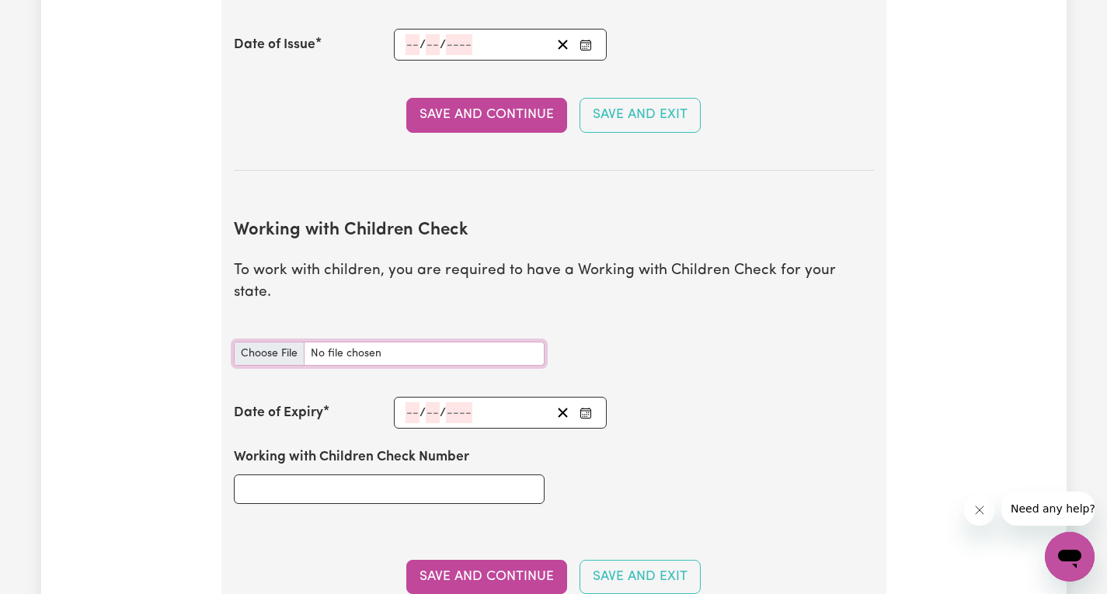
click at [272, 342] on input "Working with Children Check document" at bounding box center [389, 354] width 311 height 24
type input "C:\fakepath\NSWPF-2023-523772.pdf"
click at [277, 342] on input "Working with Children Check document" at bounding box center [389, 354] width 311 height 24
click at [249, 342] on input "Working with Children Check document" at bounding box center [389, 354] width 311 height 24
type input "C:\fakepath\WWCC.jpg"
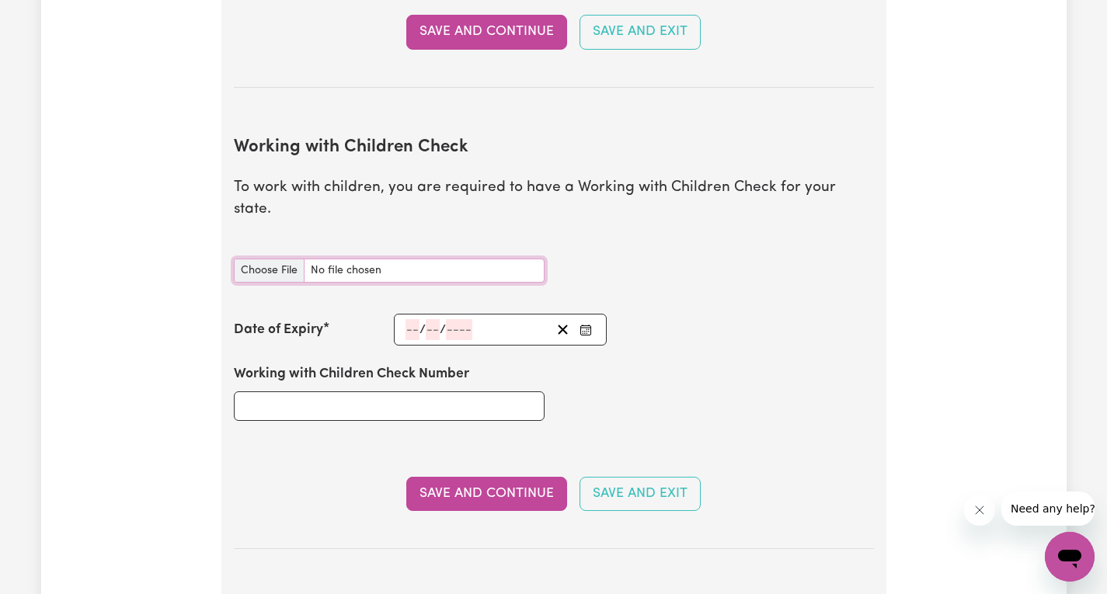
scroll to position [1386, 0]
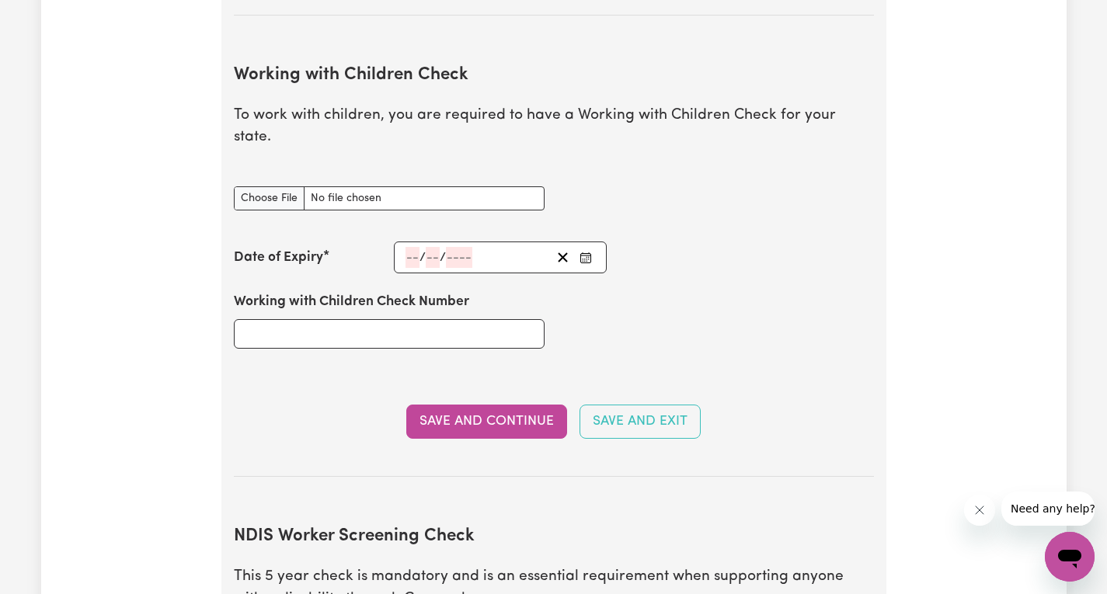
click at [443, 251] on span "/" at bounding box center [443, 258] width 6 height 14
click at [594, 247] on button "Enter the Date of Expiry of your Working with Children Check" at bounding box center [586, 257] width 22 height 21
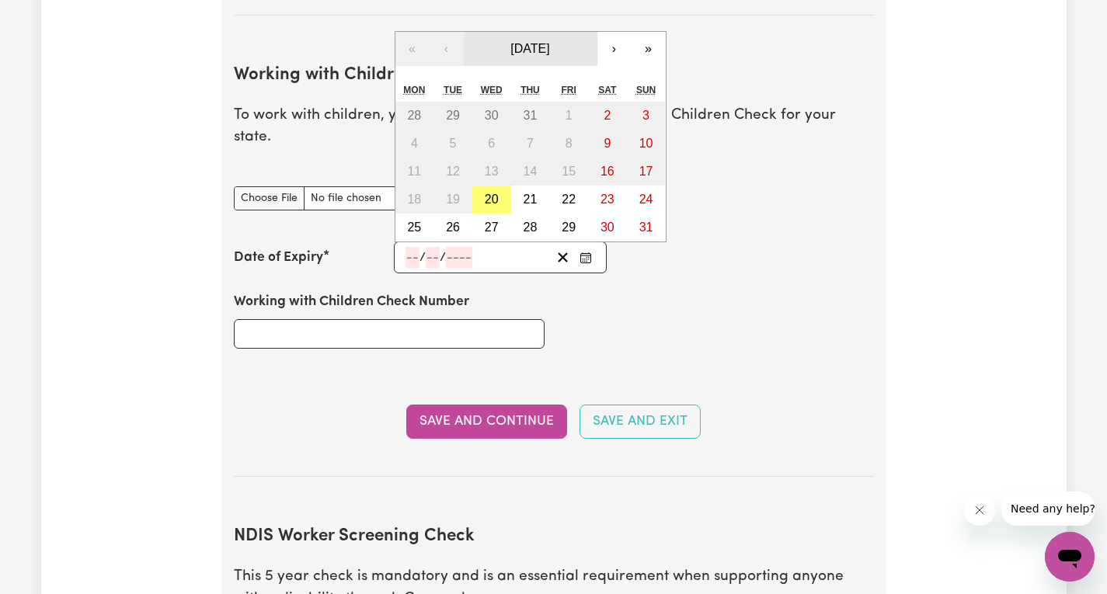
click at [549, 42] on span "August 2025" at bounding box center [529, 48] width 39 height 13
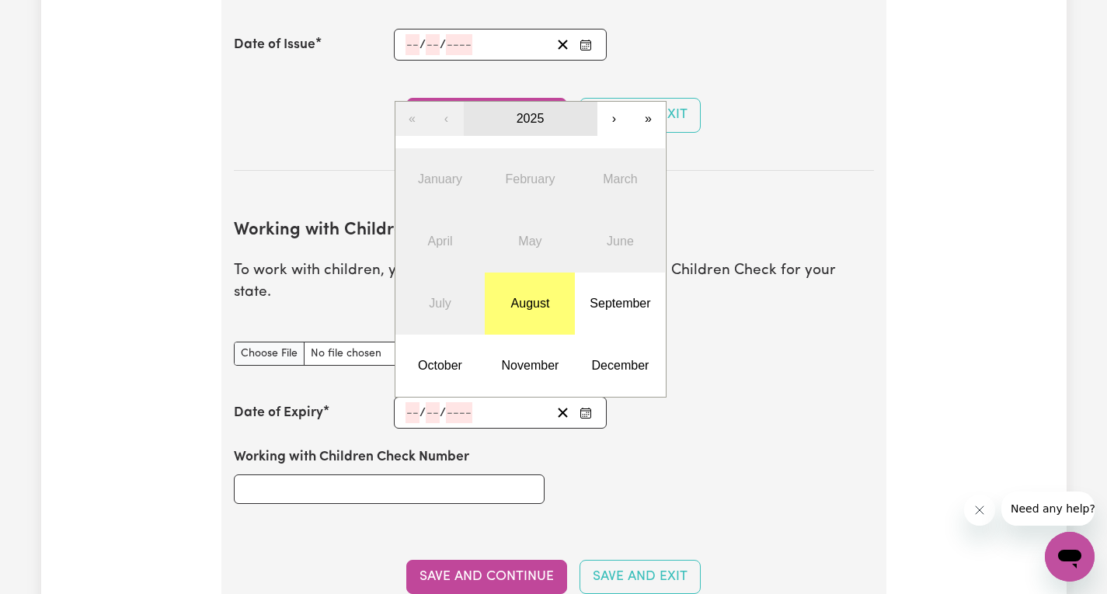
scroll to position [1230, 0]
click at [613, 102] on button "›" at bounding box center [614, 119] width 34 height 34
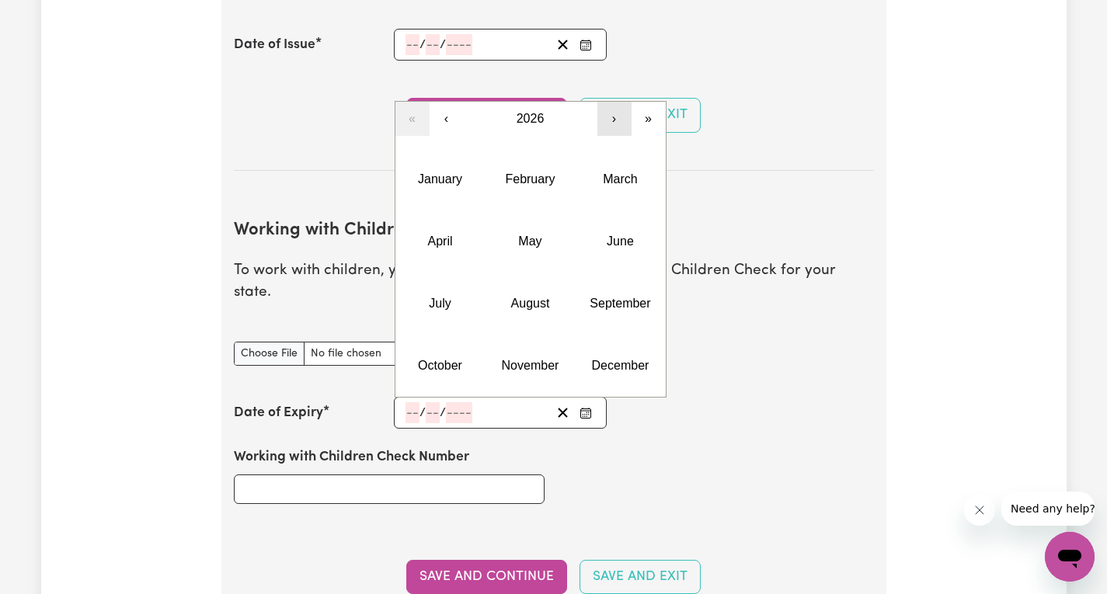
click at [613, 102] on button "›" at bounding box center [614, 119] width 34 height 34
click at [609, 235] on abbr "June" at bounding box center [620, 241] width 27 height 13
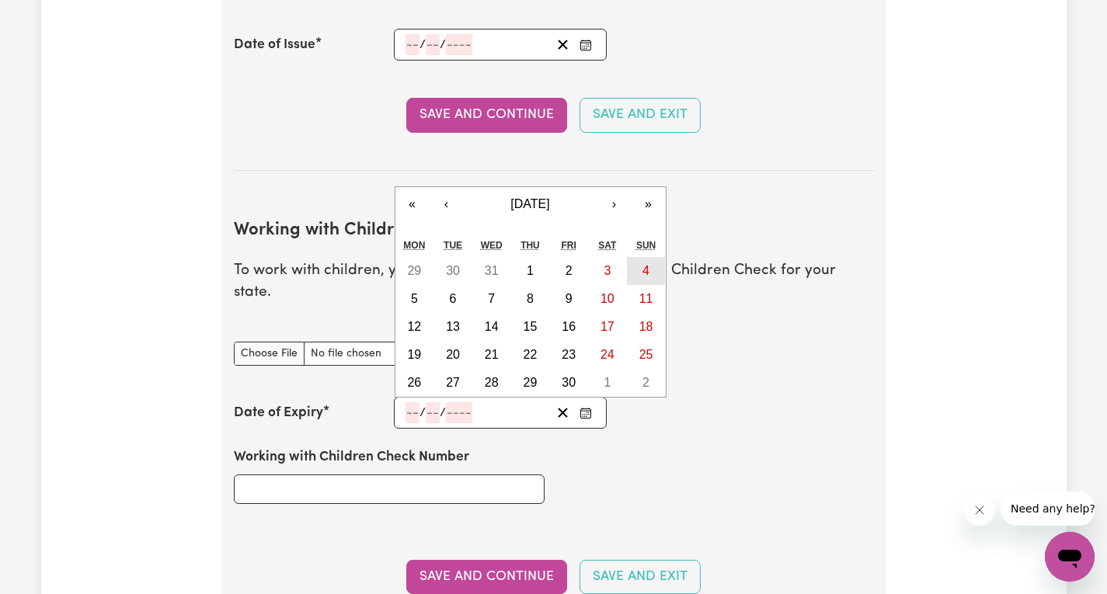
click at [642, 257] on button "4" at bounding box center [646, 271] width 39 height 28
type input "2028-06-04"
type input "4"
type input "6"
type input "2028"
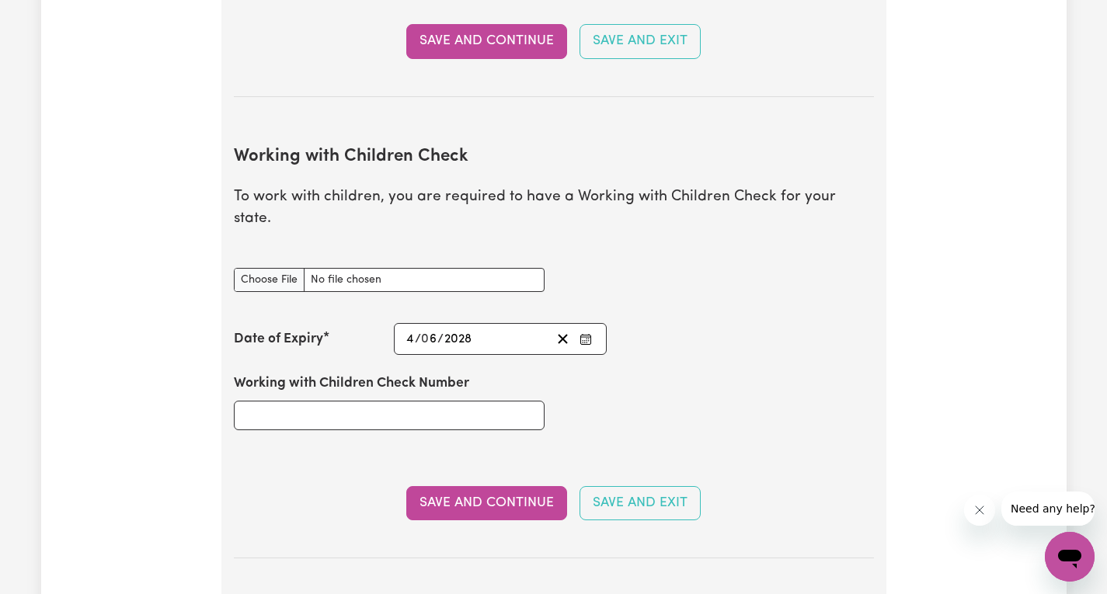
scroll to position [1308, 0]
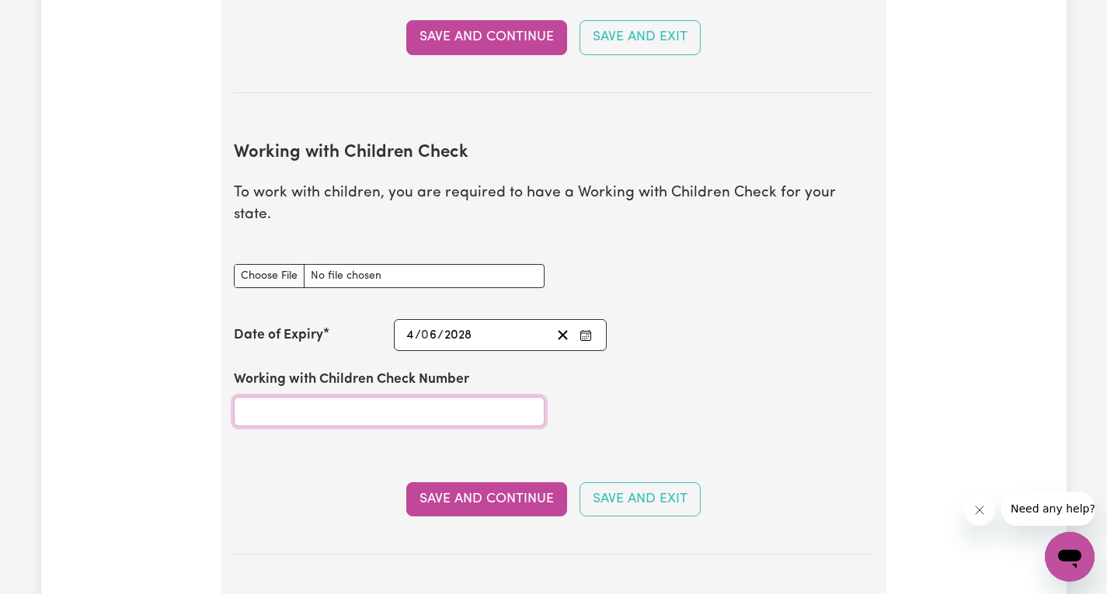
click at [270, 397] on input "Working with Children Check Number" at bounding box center [389, 412] width 311 height 30
type input "w"
click at [336, 400] on input "WWC" at bounding box center [389, 412] width 311 height 30
type input "WWC2677152E"
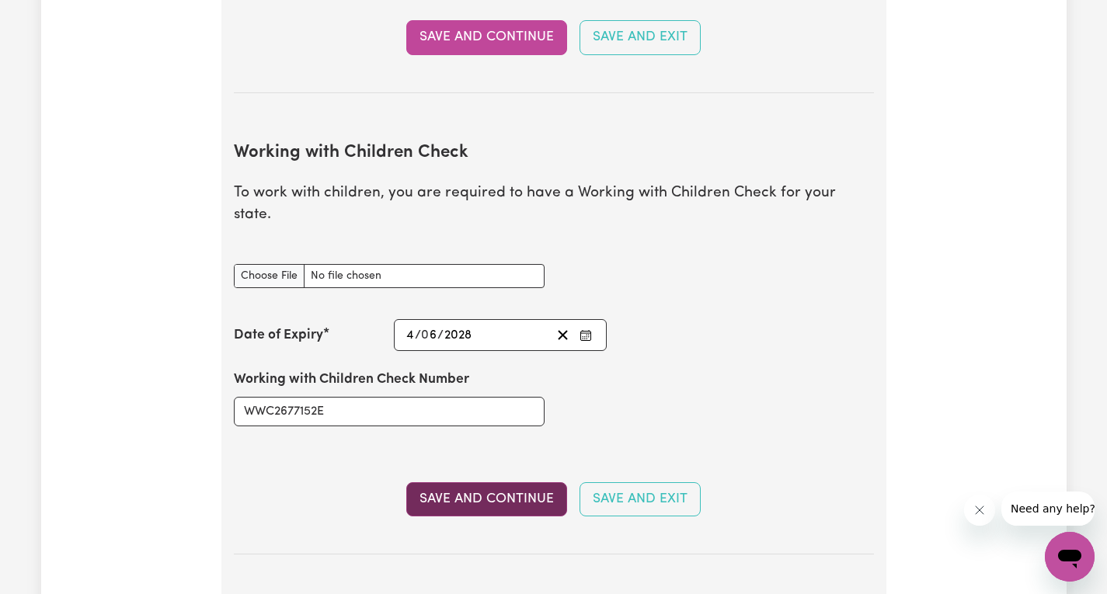
click at [531, 482] on button "Save and Continue" at bounding box center [486, 499] width 161 height 34
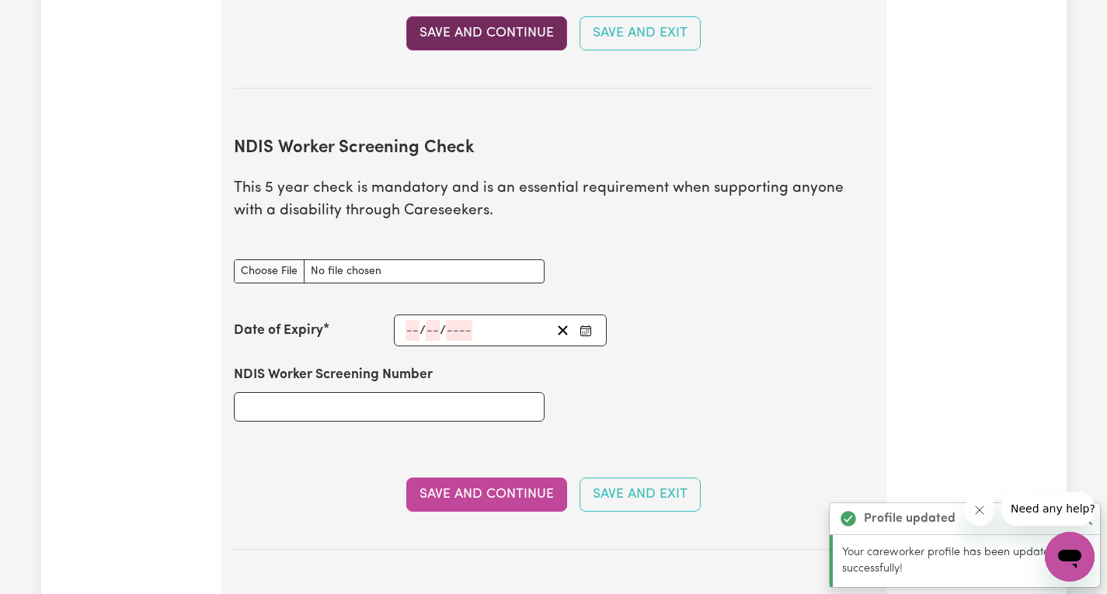
scroll to position [1865, 0]
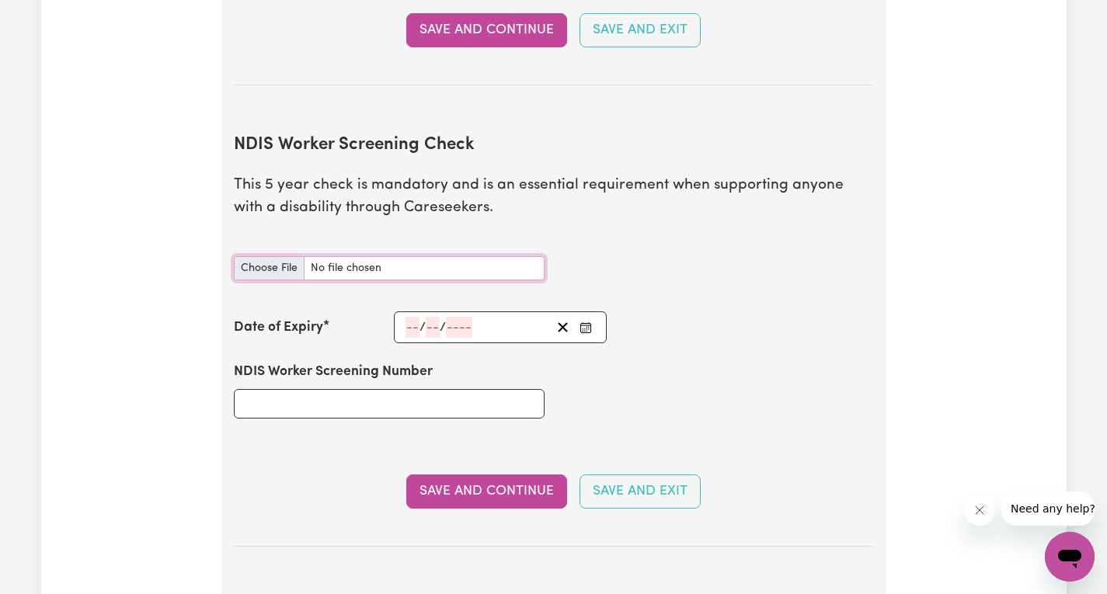
click at [269, 256] on input "NDIS Worker Screening Check document" at bounding box center [389, 268] width 311 height 24
type input "C:\fakepath\NDIS_Worker_Orientation_Completion_Certificate.pdf"
click at [292, 389] on input "NDIS Worker Screening Number" at bounding box center [389, 404] width 311 height 30
click at [468, 475] on button "Save and Continue" at bounding box center [486, 492] width 161 height 34
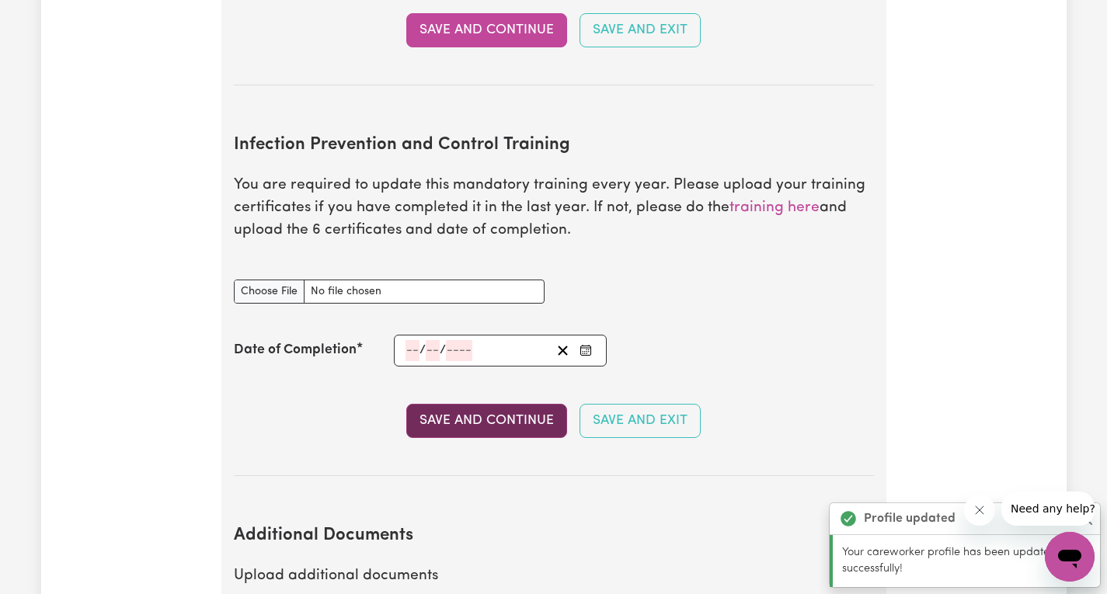
scroll to position [2415, 0]
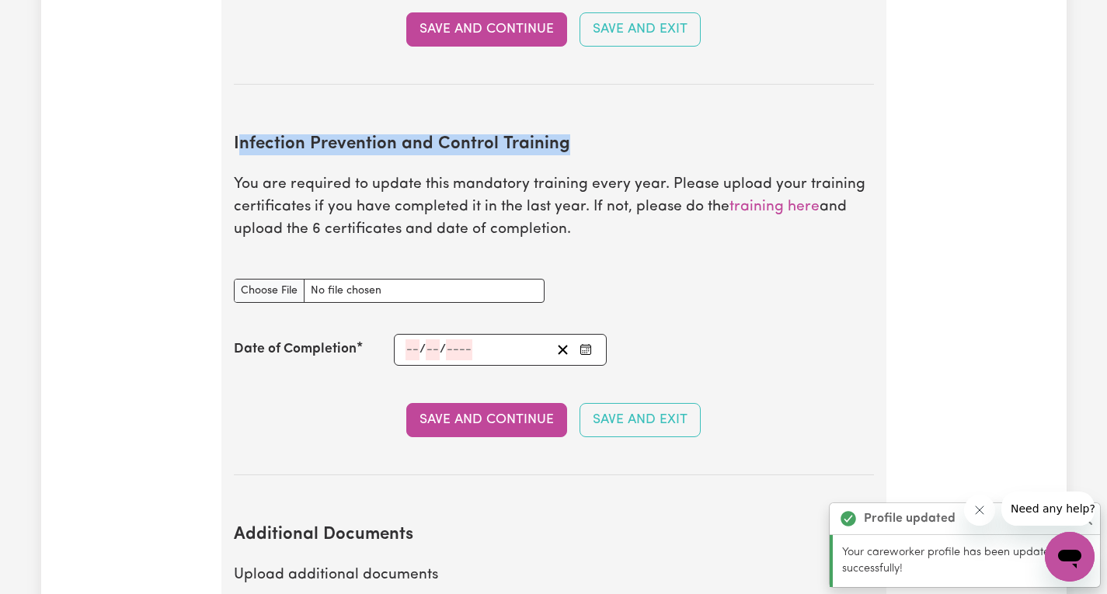
drag, startPoint x: 421, startPoint y: 126, endPoint x: 242, endPoint y: 123, distance: 179.5
click at [242, 134] on h2 "Infection Prevention and Control Training" at bounding box center [554, 144] width 640 height 21
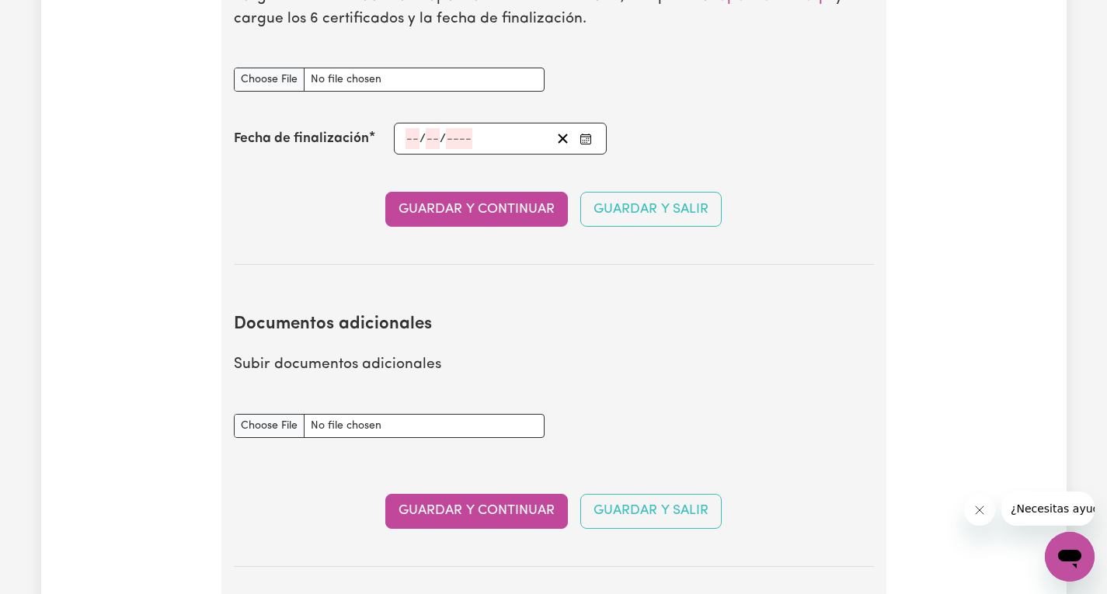
scroll to position [2648, 0]
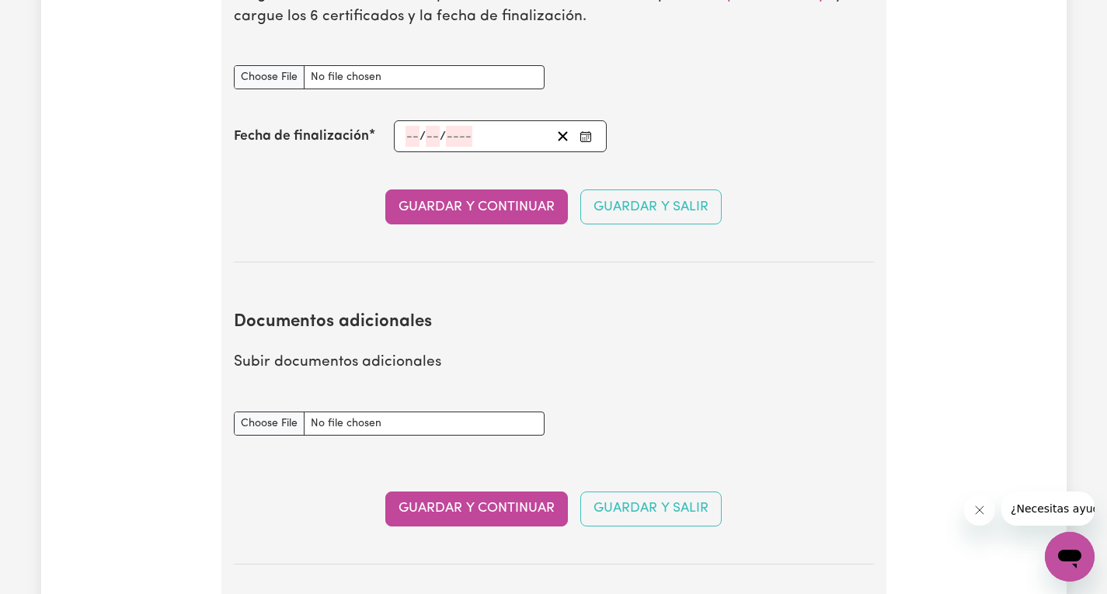
click at [545, 344] on section "Documentos adicionales Subir documentos adicionales Documentos adicionales Guar…" at bounding box center [554, 425] width 640 height 277
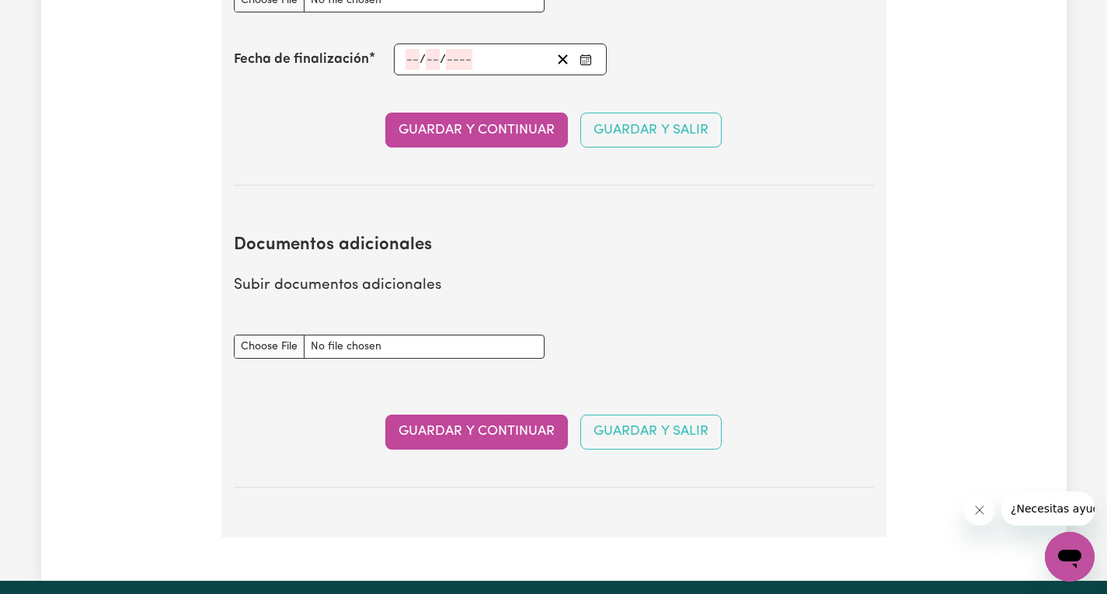
scroll to position [2726, 0]
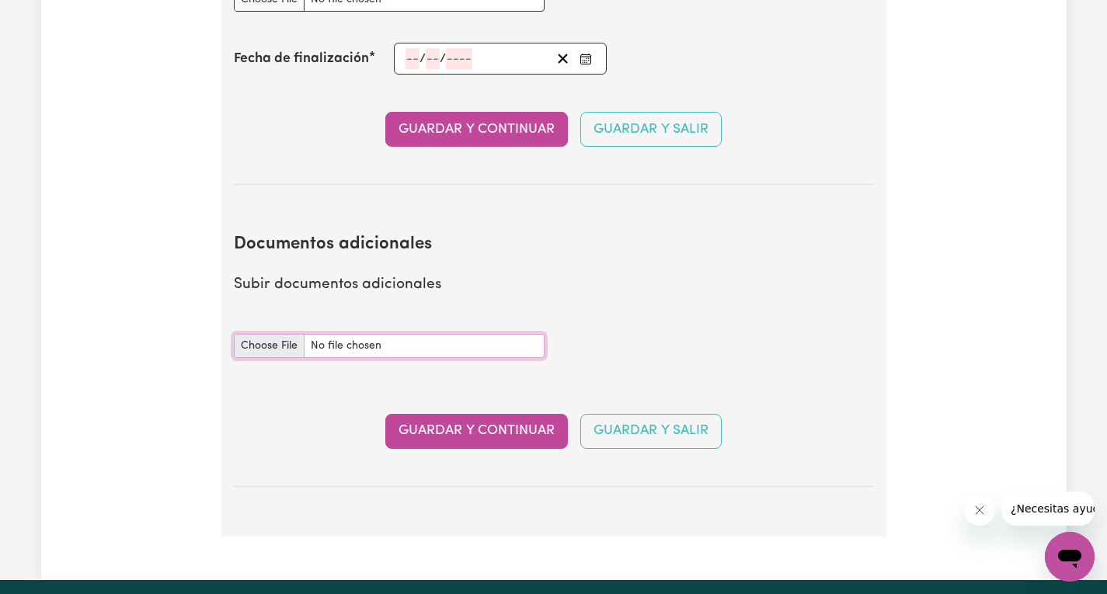
click at [267, 349] on input "Documentos adicionales" at bounding box center [389, 346] width 311 height 24
type input "C:\fakepath\VISA.pdf"
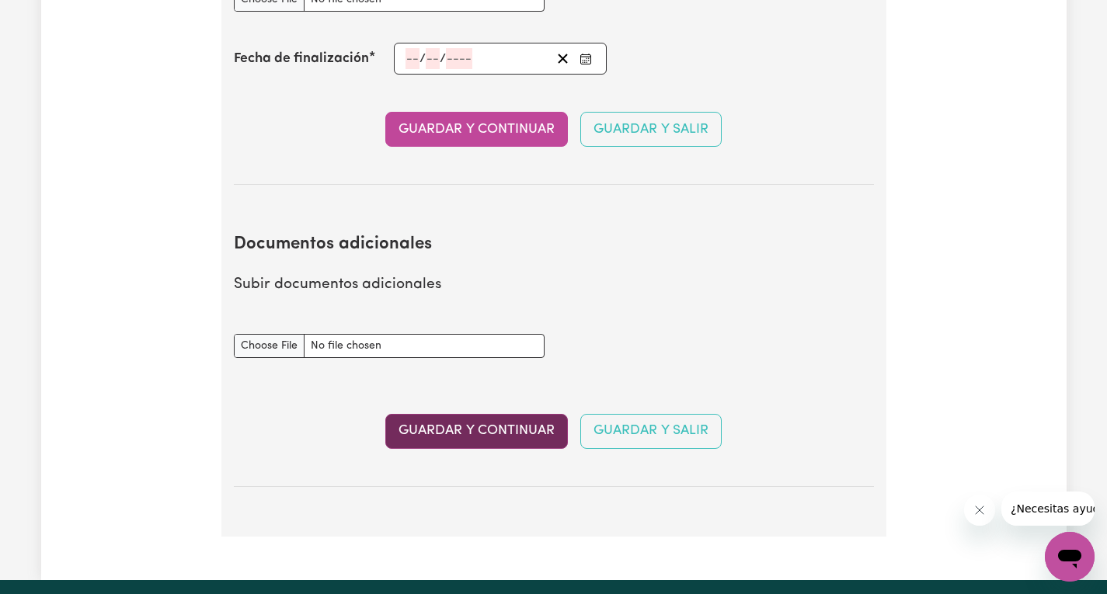
click at [445, 437] on font "Guardar y continuar" at bounding box center [476, 430] width 156 height 13
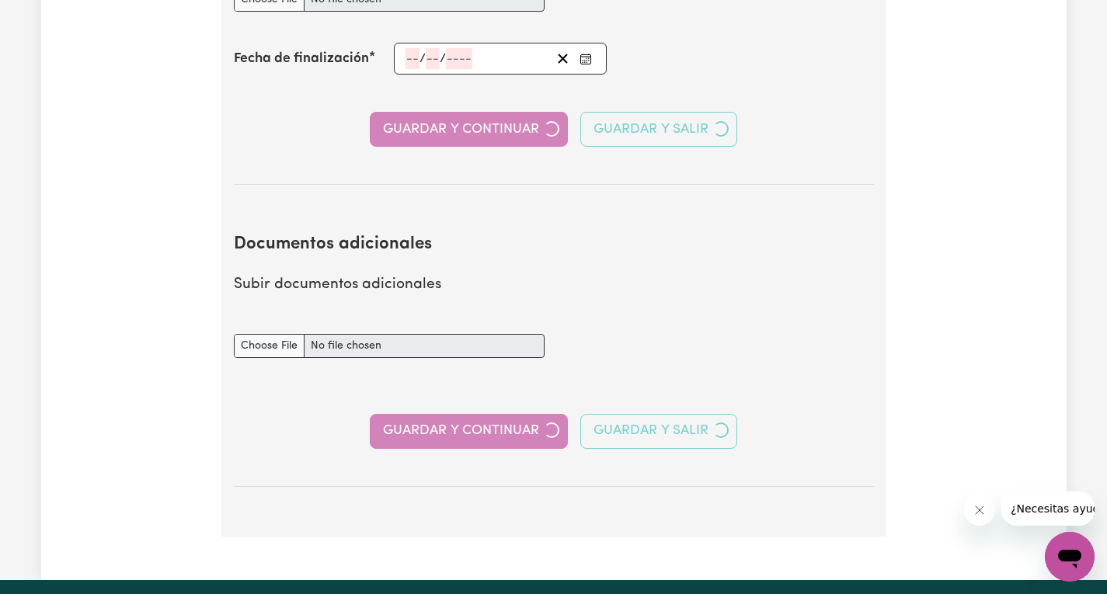
select select "Certificate III (Individual Support)"
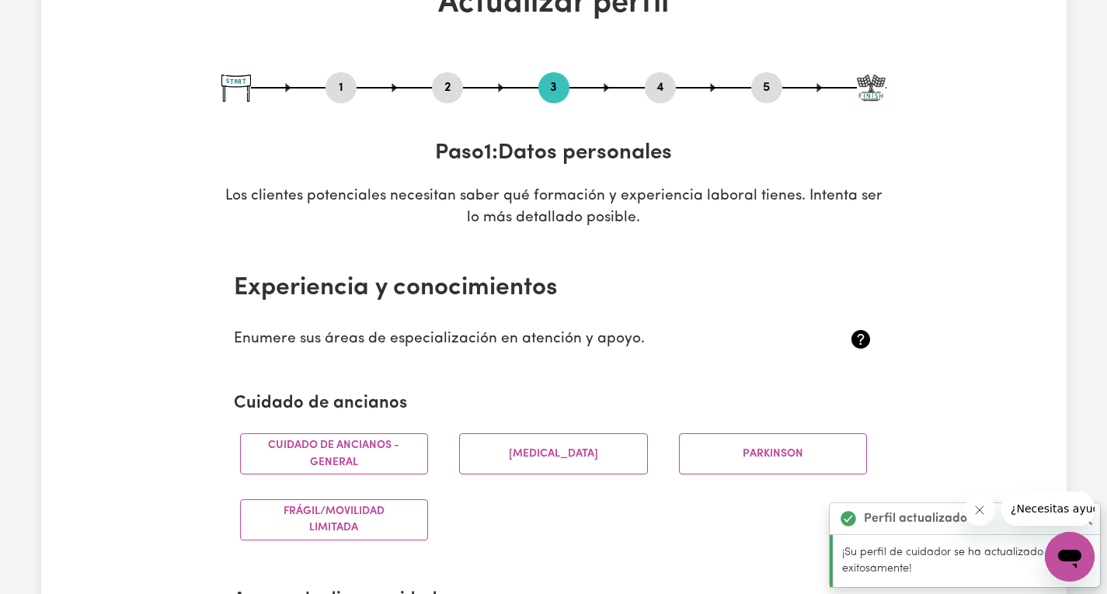
scroll to position [311, 0]
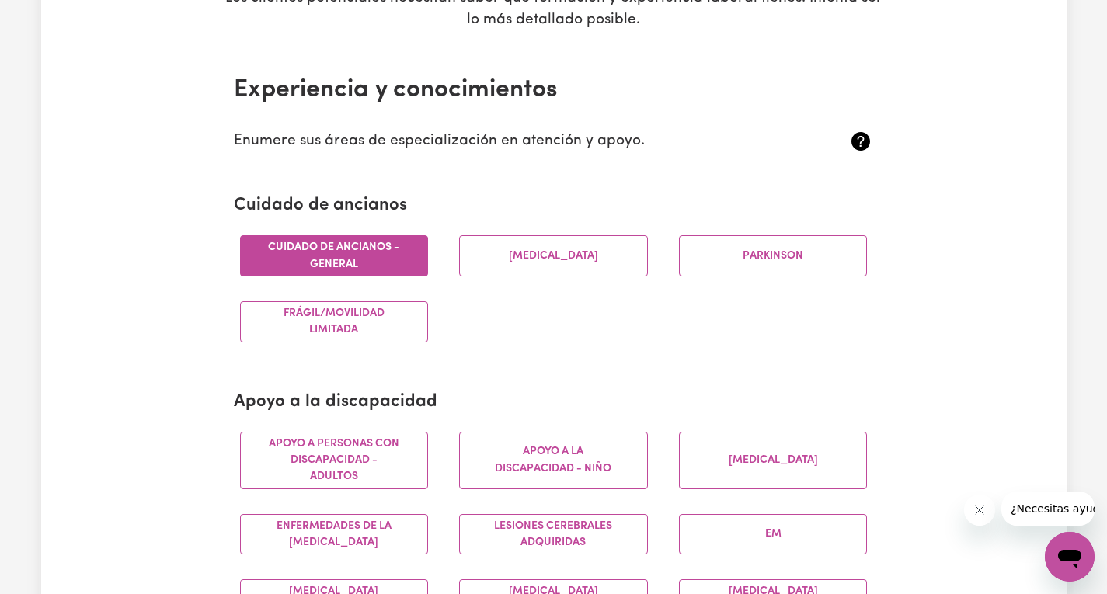
click at [334, 256] on font "Cuidado de ancianos - General" at bounding box center [333, 256] width 131 height 28
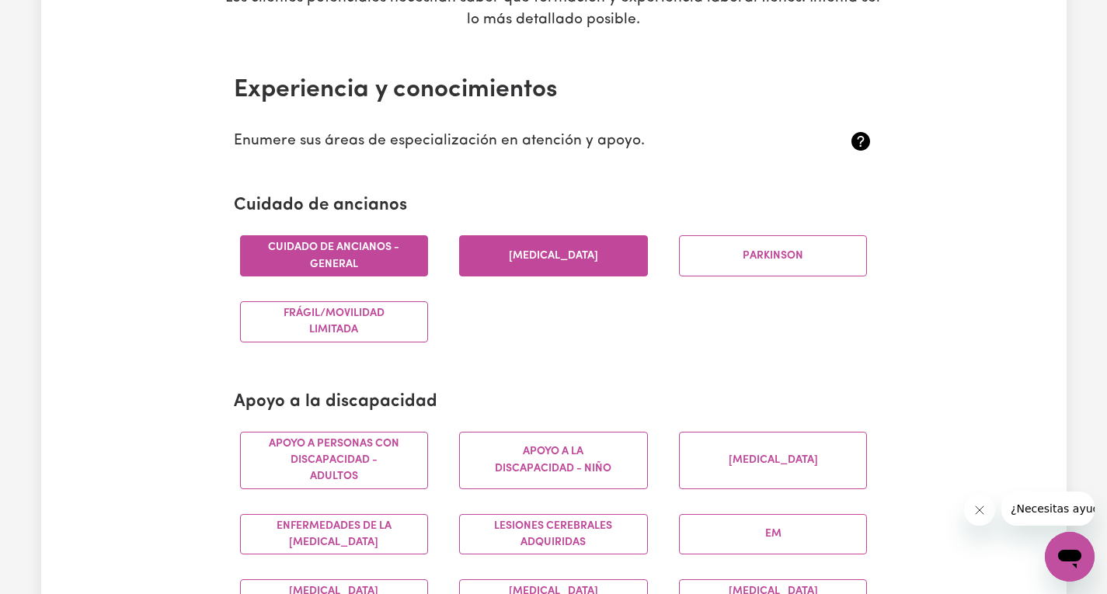
click at [521, 262] on button "Demencia" at bounding box center [553, 255] width 189 height 41
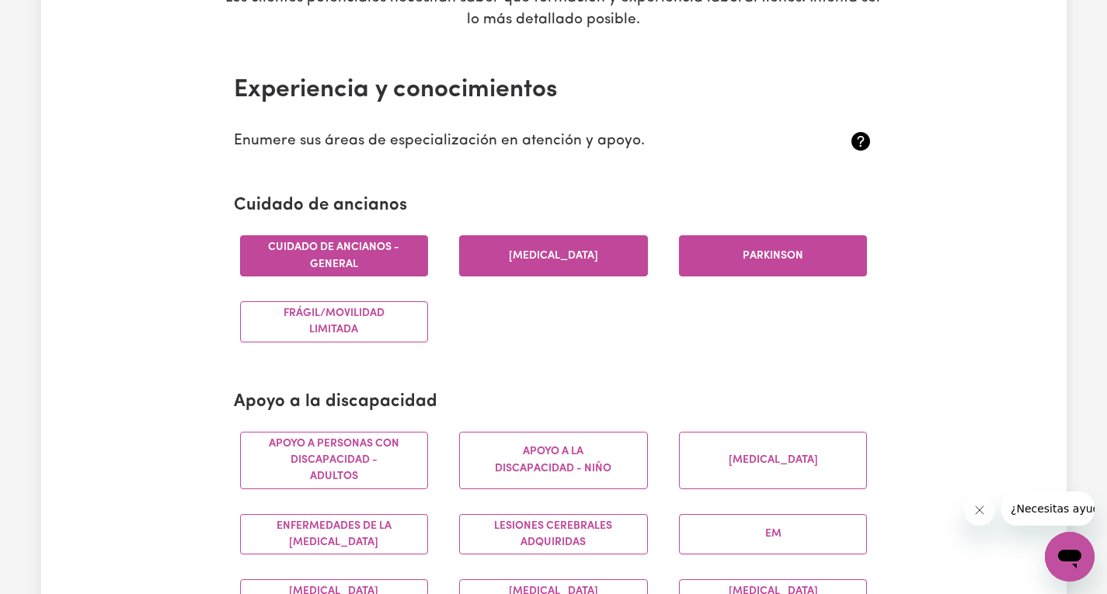
click at [767, 266] on button "Parkinson" at bounding box center [773, 255] width 189 height 41
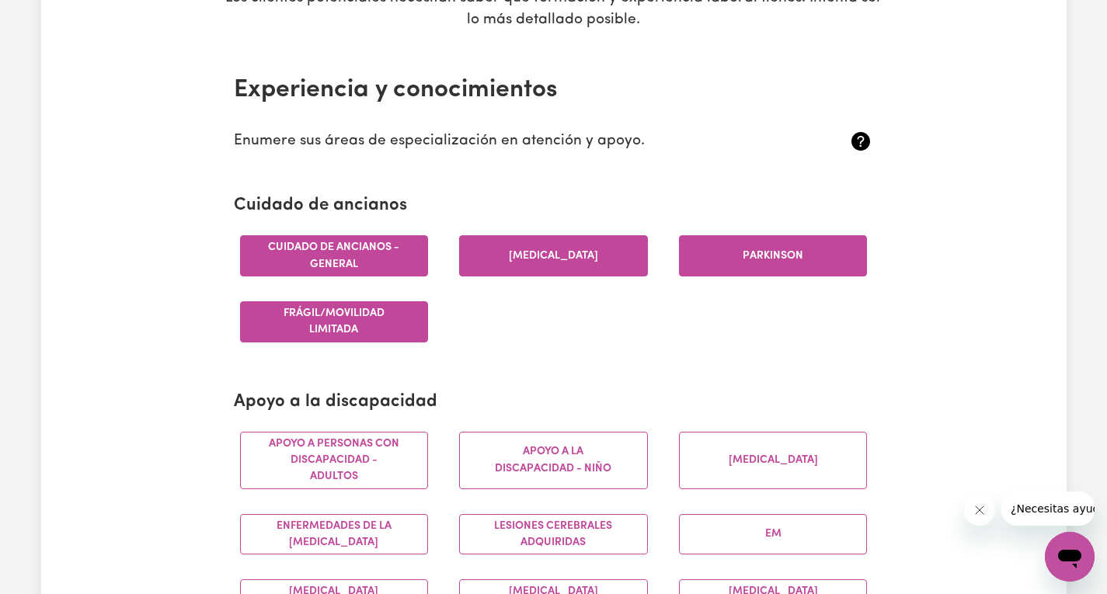
click at [356, 336] on font "Frágil/movilidad limitada" at bounding box center [334, 322] width 101 height 28
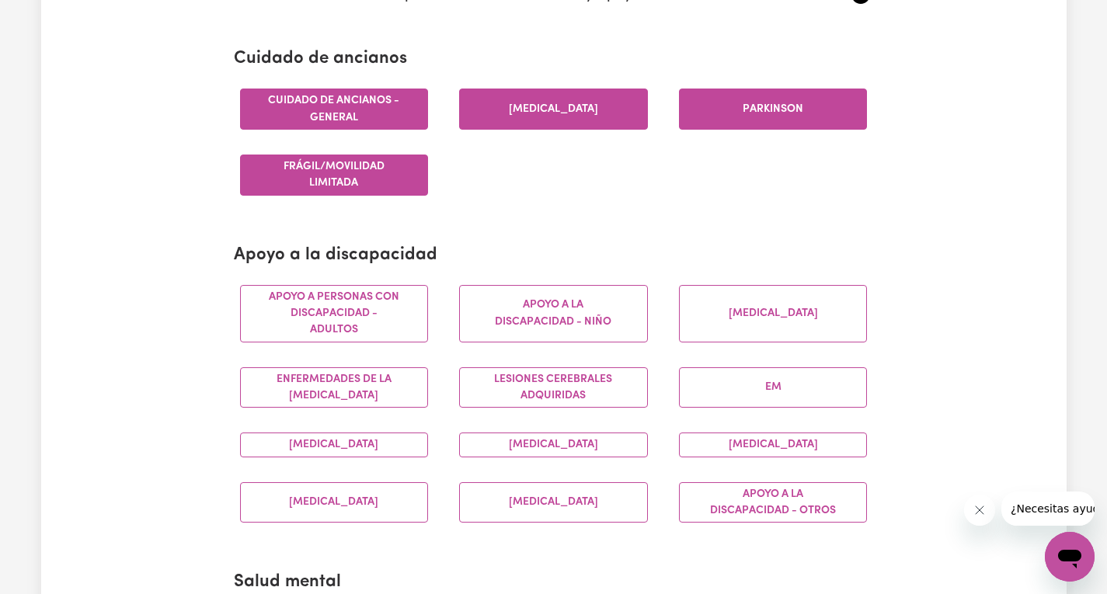
scroll to position [466, 0]
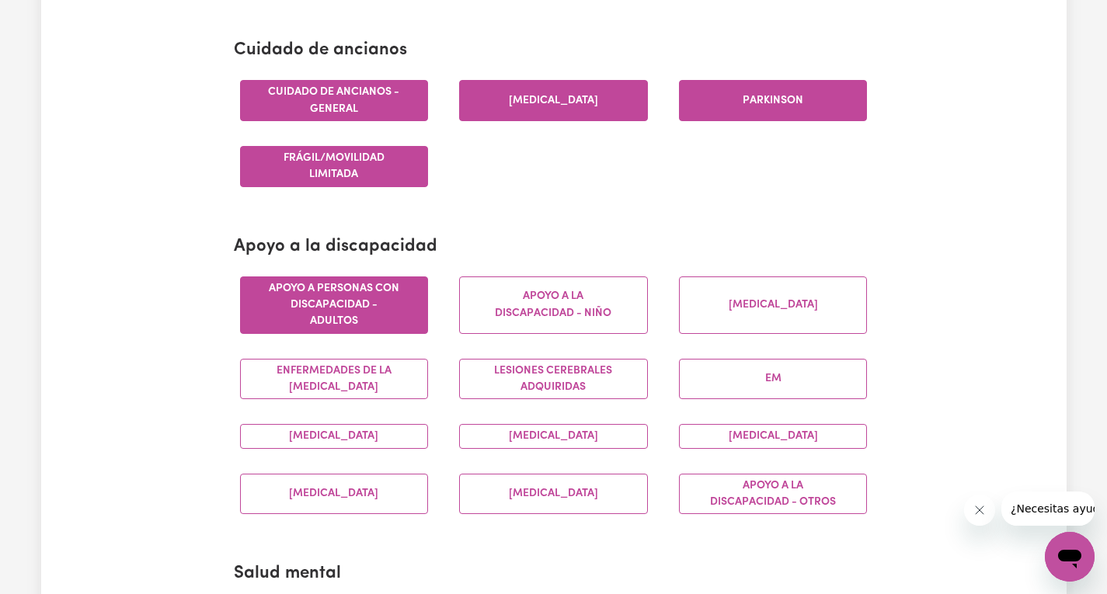
click at [349, 319] on font "Apoyo a personas con discapacidad - Adultos" at bounding box center [334, 305] width 130 height 45
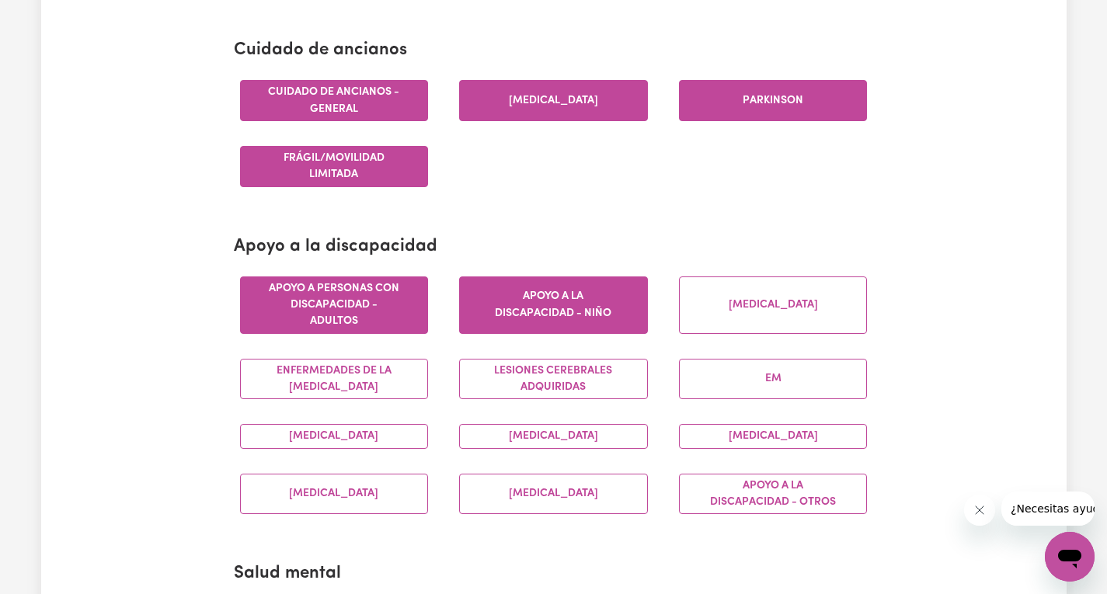
click at [510, 307] on font "Apoyo a la discapacidad - Niño" at bounding box center [553, 305] width 117 height 28
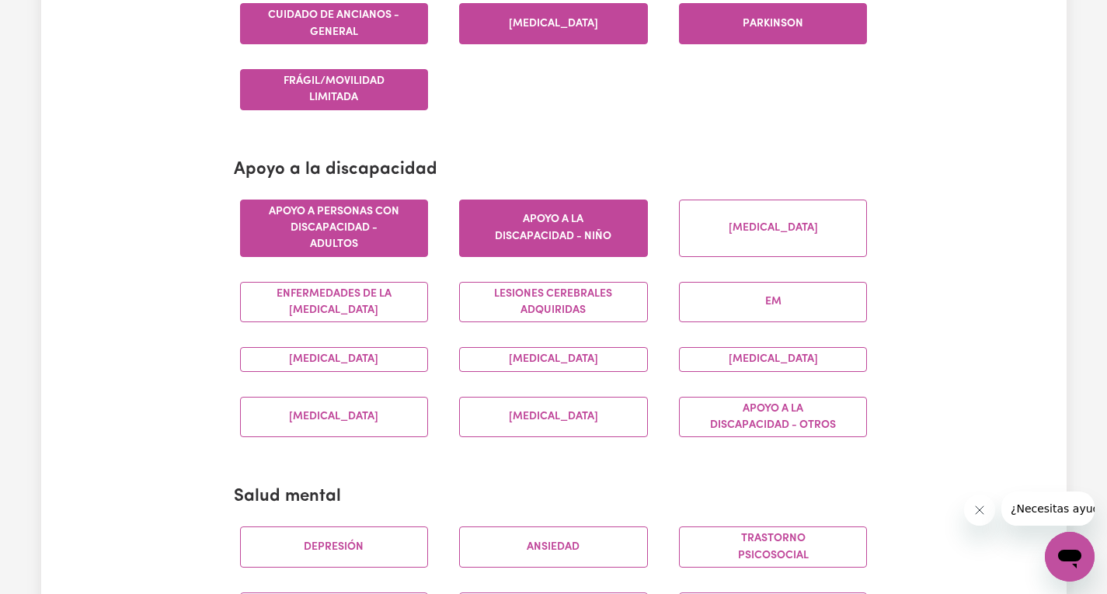
scroll to position [544, 0]
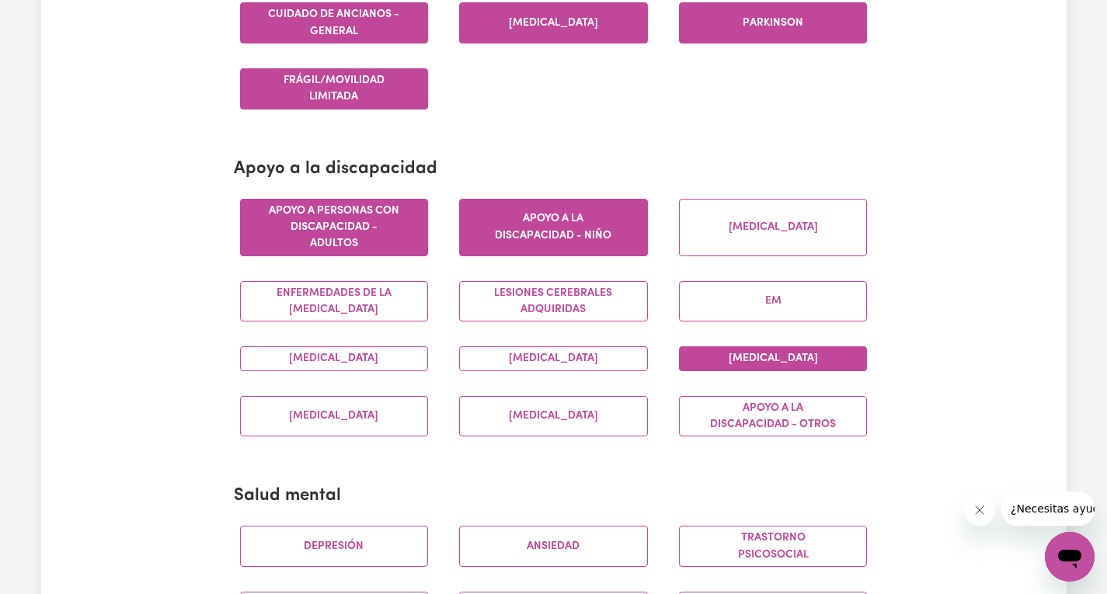
click at [785, 371] on button "Discapacidad intelectual" at bounding box center [773, 358] width 189 height 24
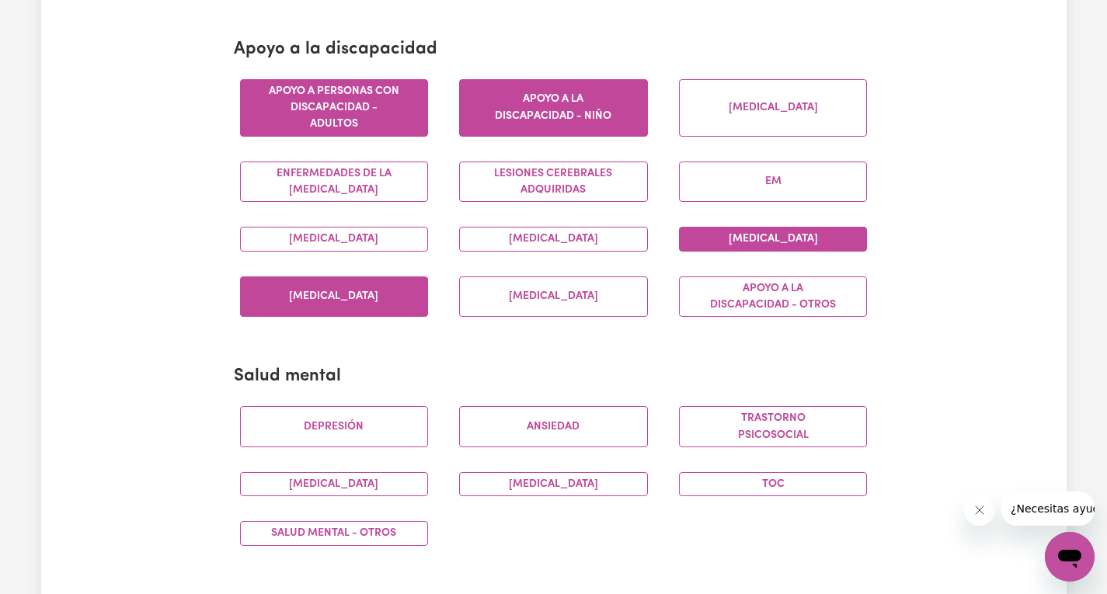
scroll to position [699, 0]
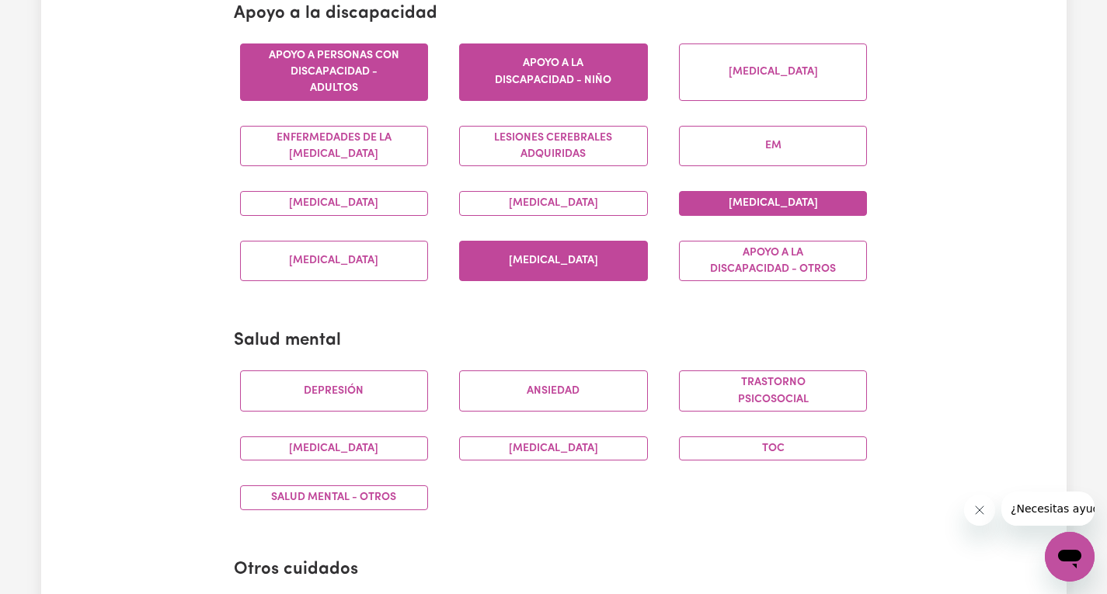
click at [606, 282] on button "Discapacidad visual" at bounding box center [553, 261] width 189 height 41
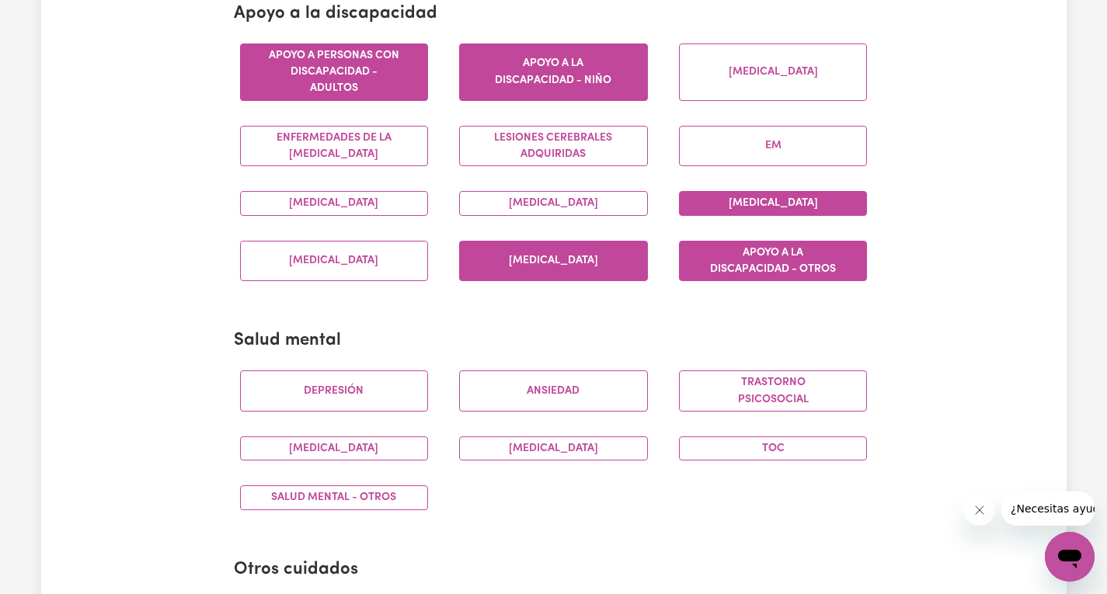
click at [826, 275] on font "Apoyo a la discapacidad - Otros" at bounding box center [773, 261] width 126 height 28
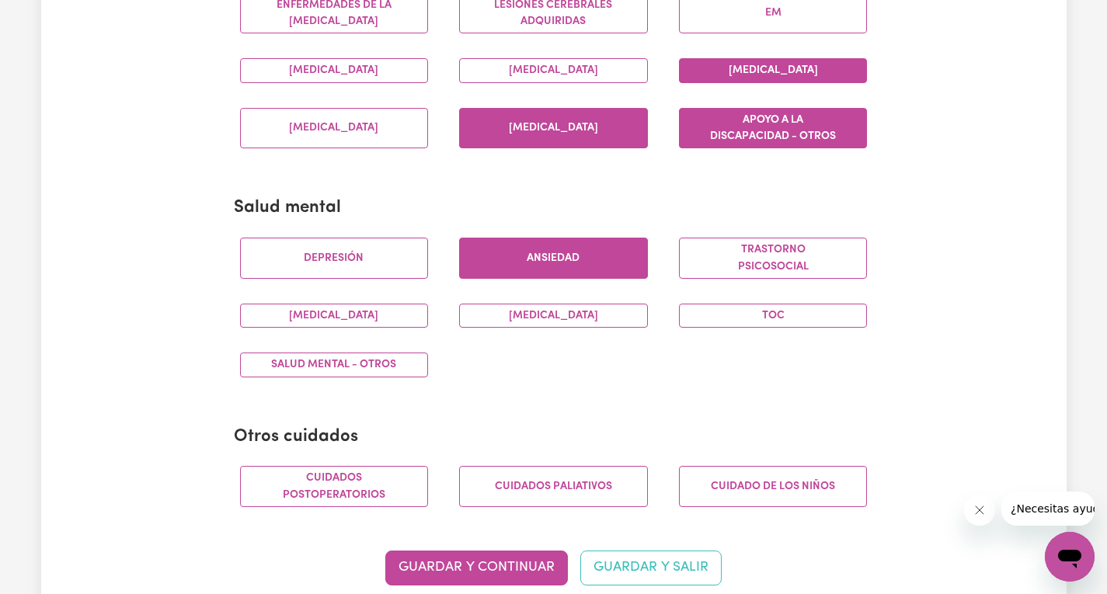
scroll to position [854, 0]
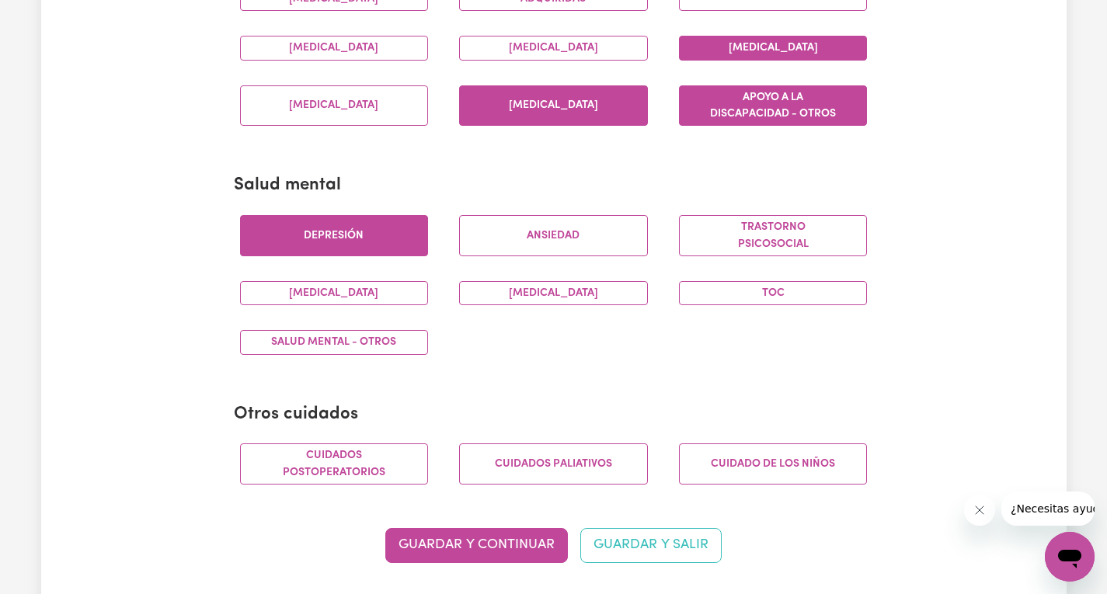
click at [388, 254] on button "Depresión" at bounding box center [334, 235] width 189 height 41
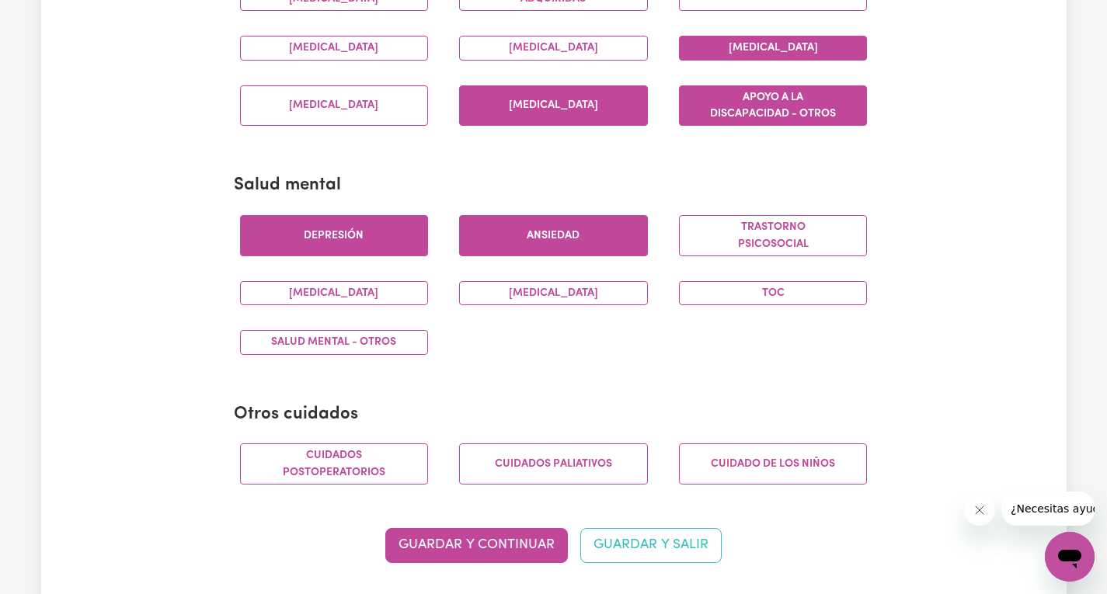
click at [560, 242] on font "Ansiedad" at bounding box center [553, 236] width 53 height 12
click at [753, 304] on button "TOC" at bounding box center [773, 293] width 189 height 24
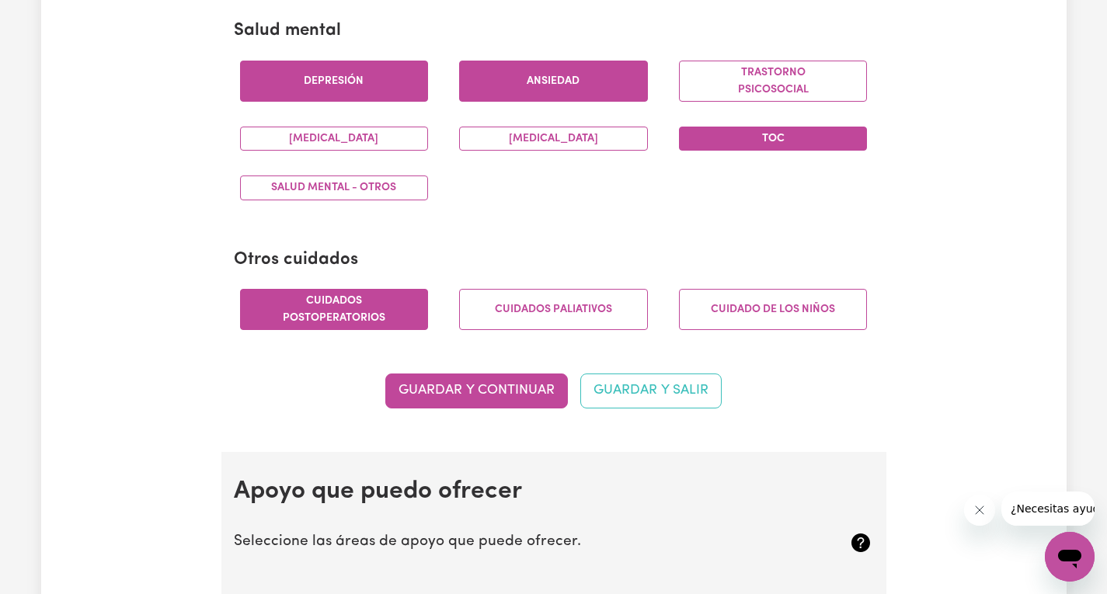
scroll to position [1010, 0]
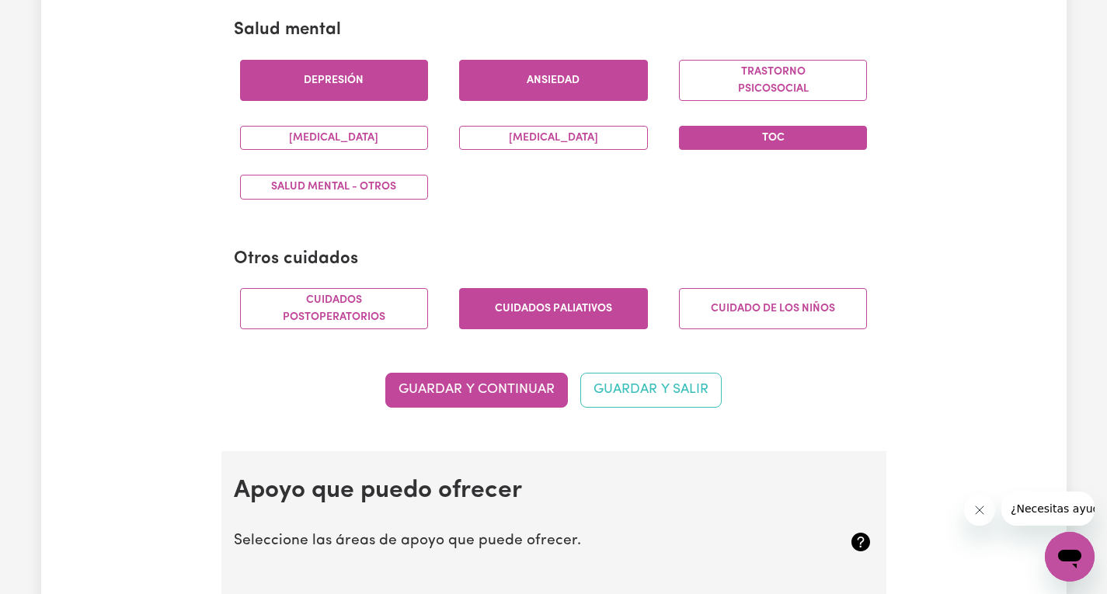
click at [528, 315] on font "Cuidados paliativos" at bounding box center [553, 309] width 117 height 12
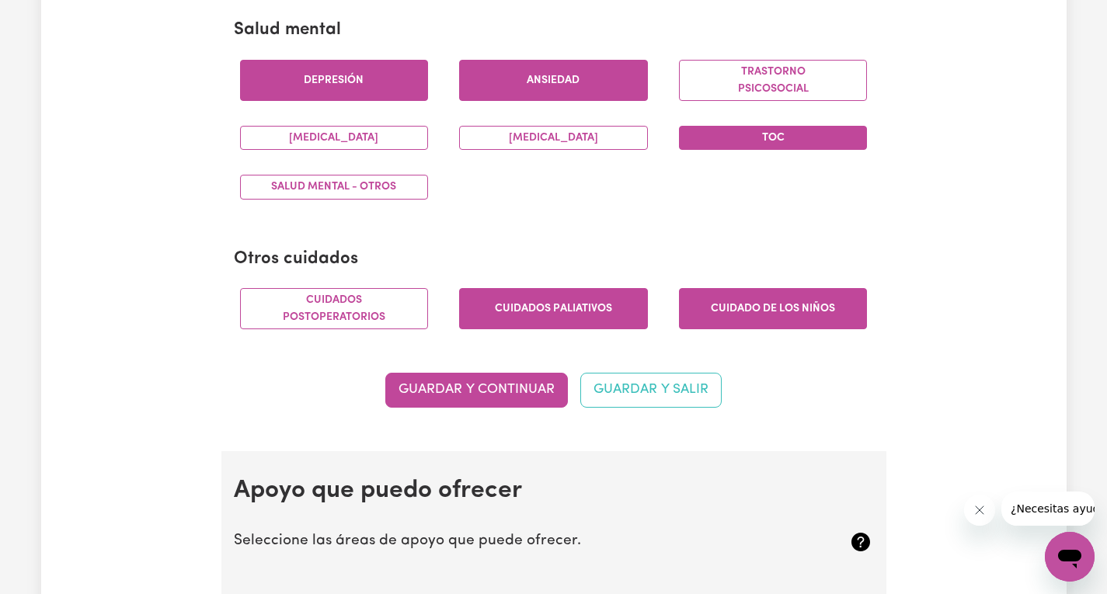
click at [795, 315] on font "Cuidado de los niños" at bounding box center [773, 309] width 124 height 12
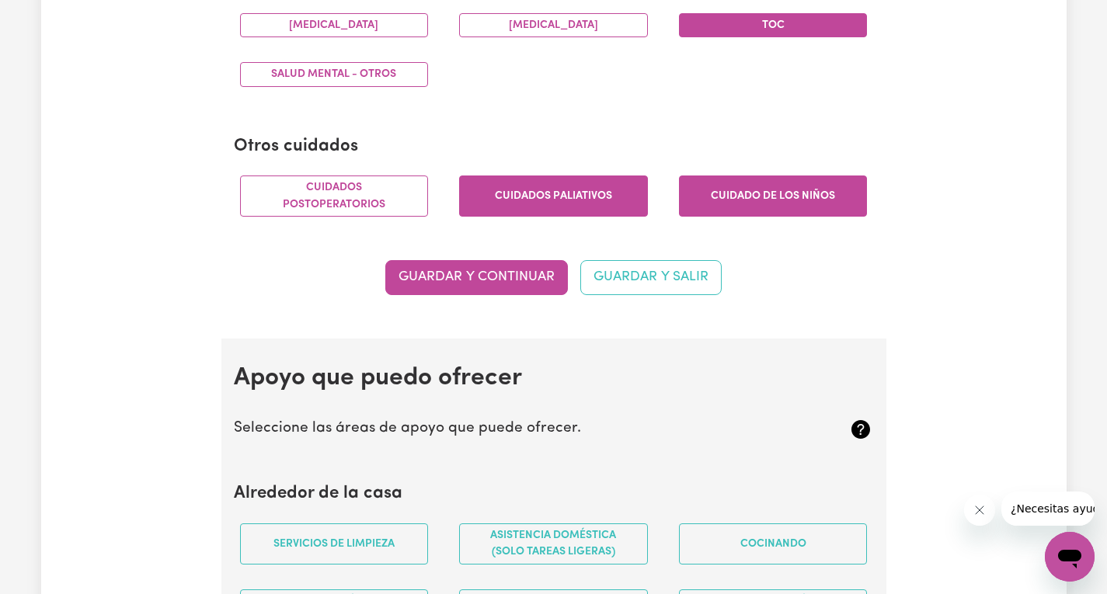
scroll to position [1165, 0]
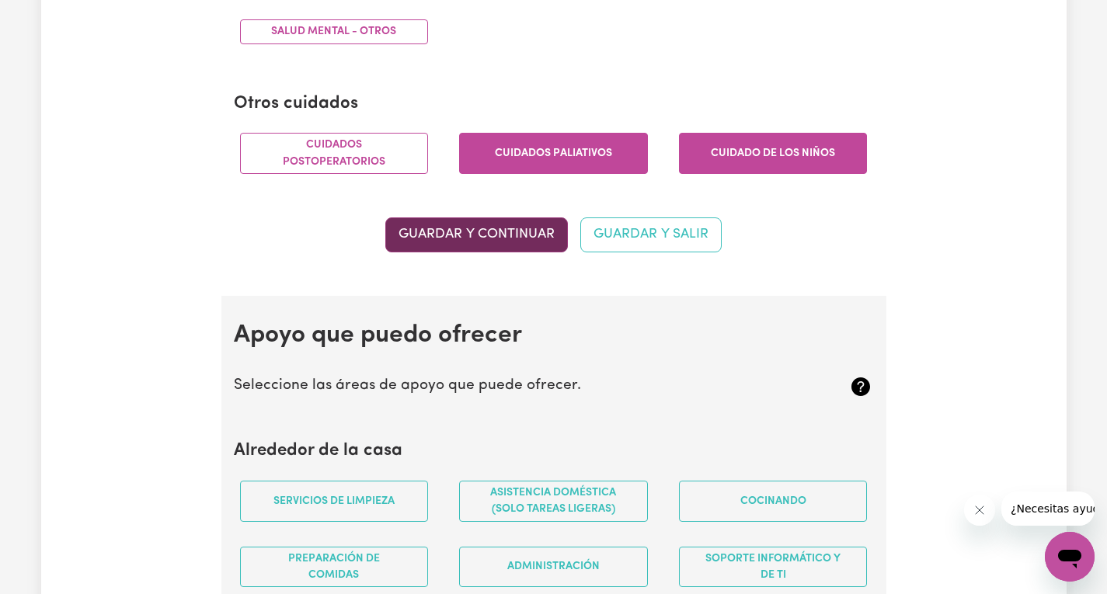
click at [466, 252] on button "Guardar y continuar" at bounding box center [476, 234] width 183 height 35
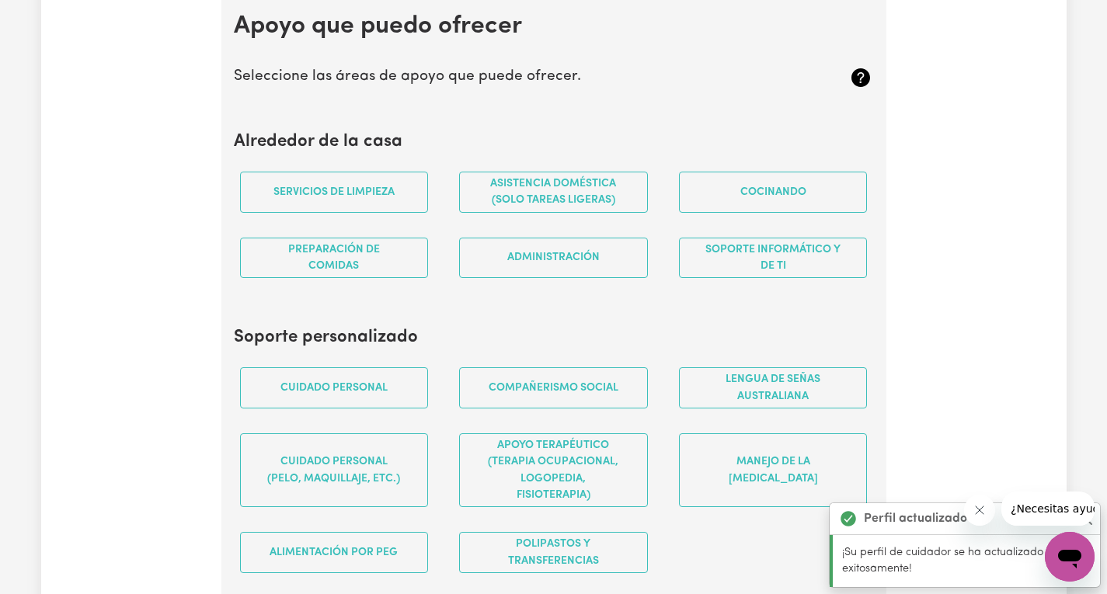
scroll to position [1476, 0]
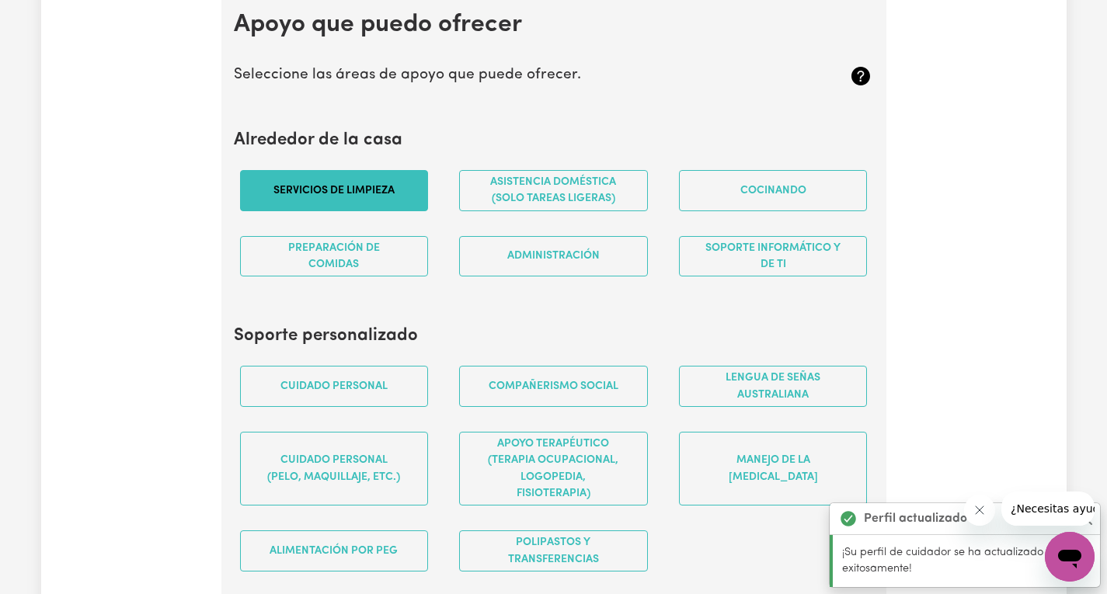
click at [376, 197] on font "Servicios de limpieza" at bounding box center [333, 191] width 121 height 12
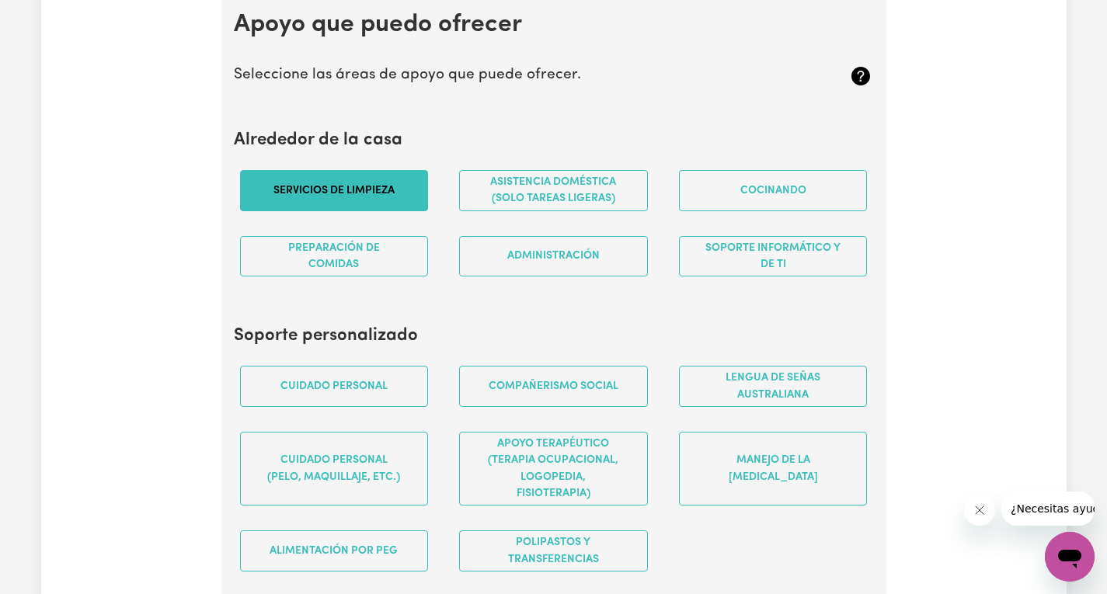
click at [377, 197] on font "Servicios de limpieza" at bounding box center [333, 191] width 121 height 12
click at [386, 197] on font "Servicios de limpieza" at bounding box center [333, 191] width 121 height 12
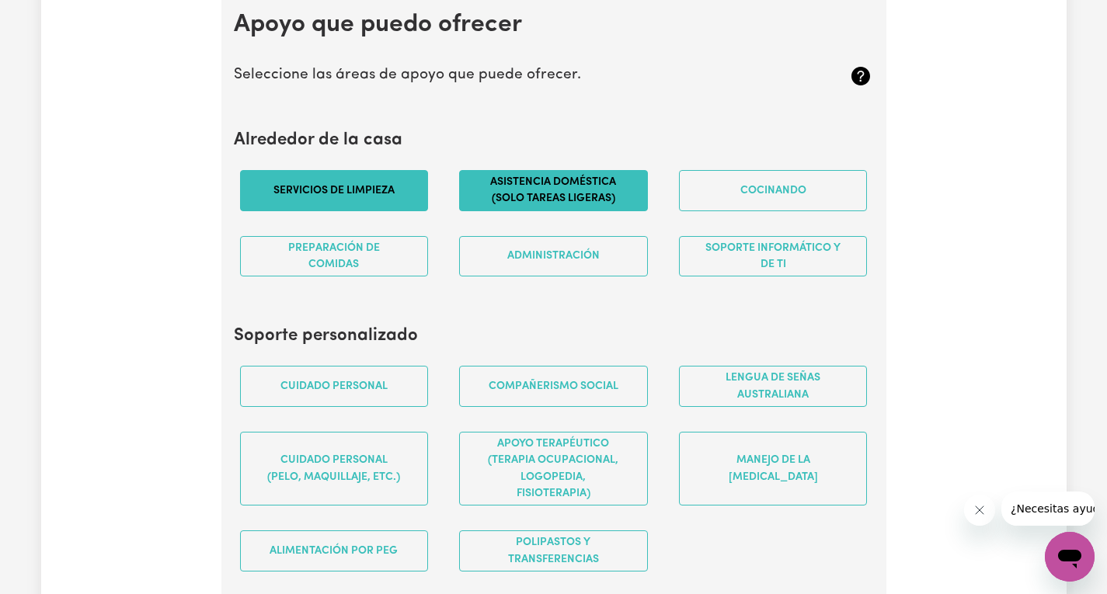
click at [523, 204] on font "Asistencia doméstica (solo tareas ligeras)" at bounding box center [553, 190] width 126 height 28
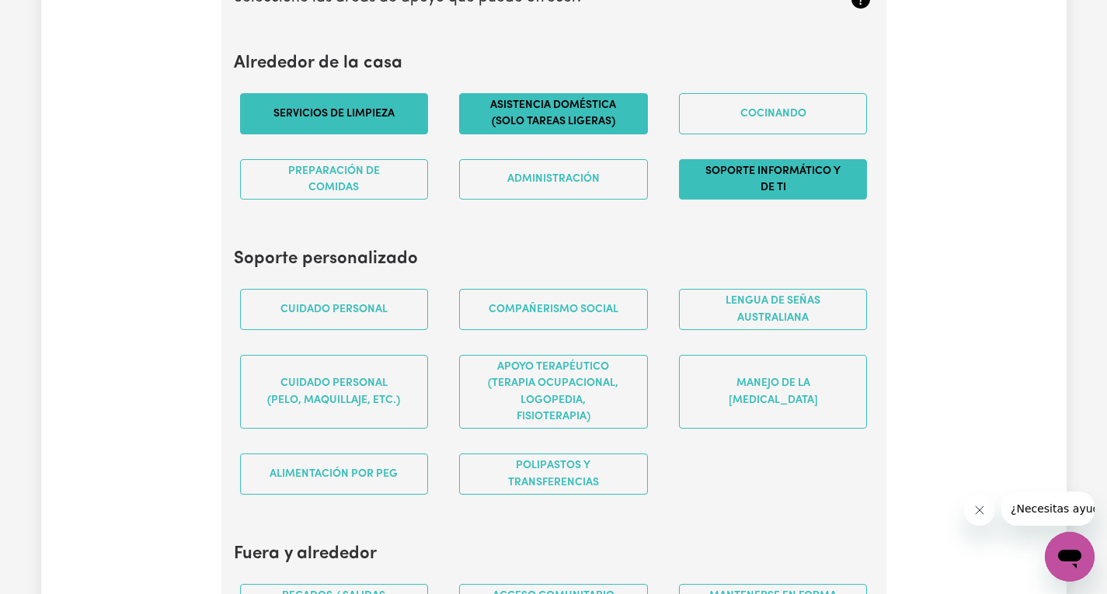
scroll to position [1554, 0]
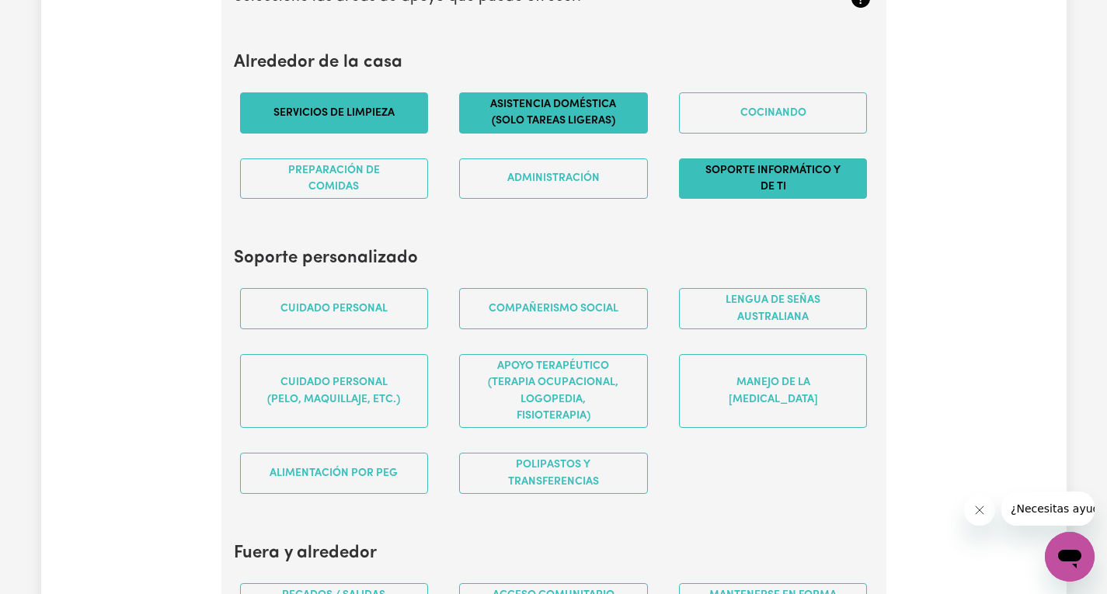
click at [812, 200] on button "Soporte informático y de TI" at bounding box center [773, 178] width 189 height 41
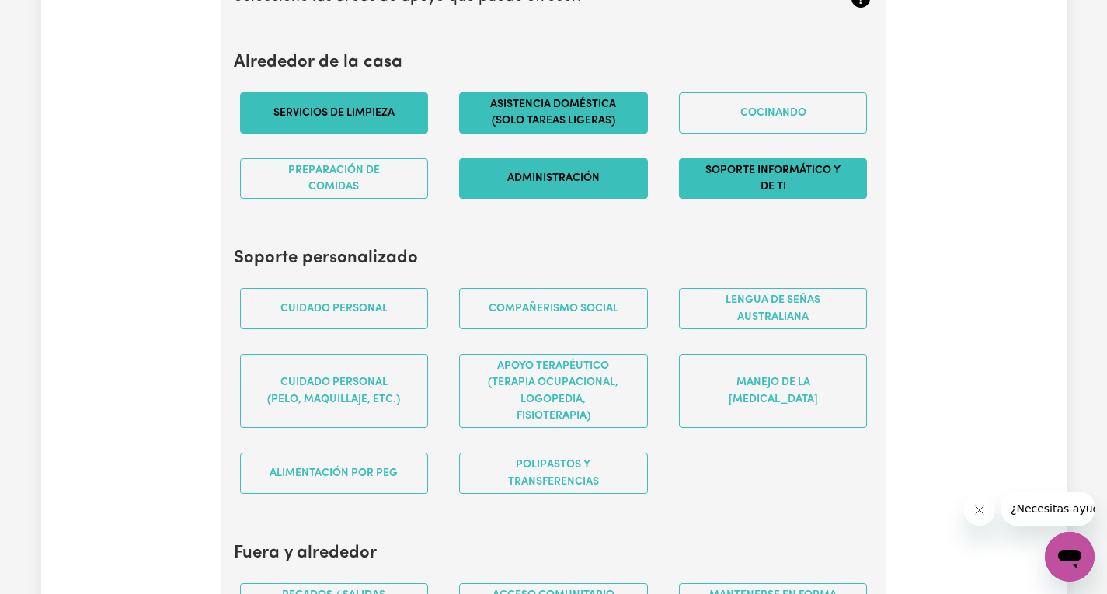
click at [571, 185] on font "Administración" at bounding box center [553, 179] width 92 height 12
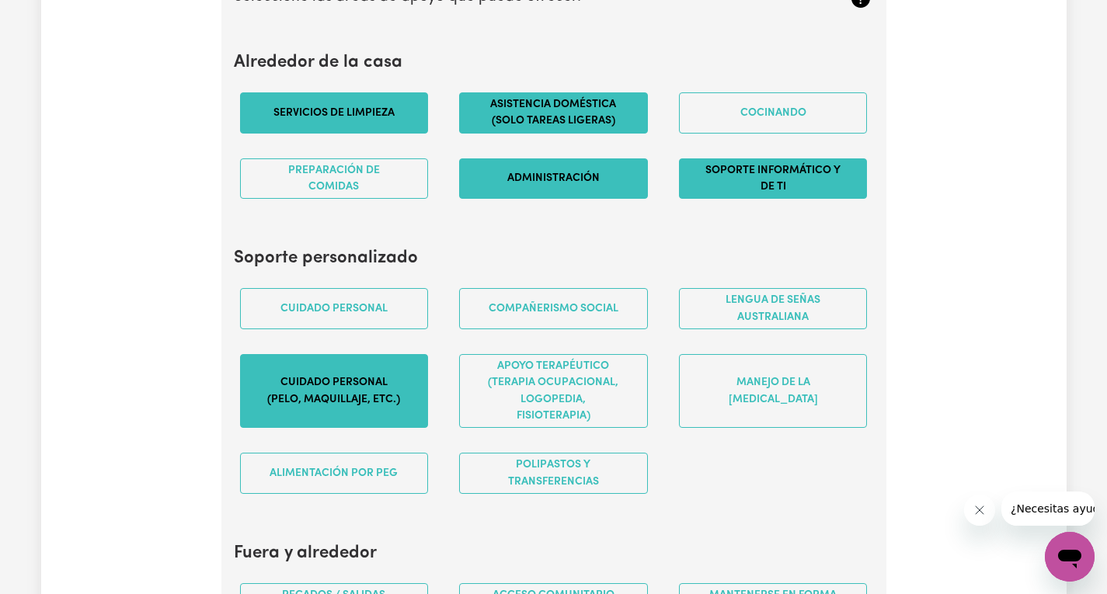
scroll to position [1631, 0]
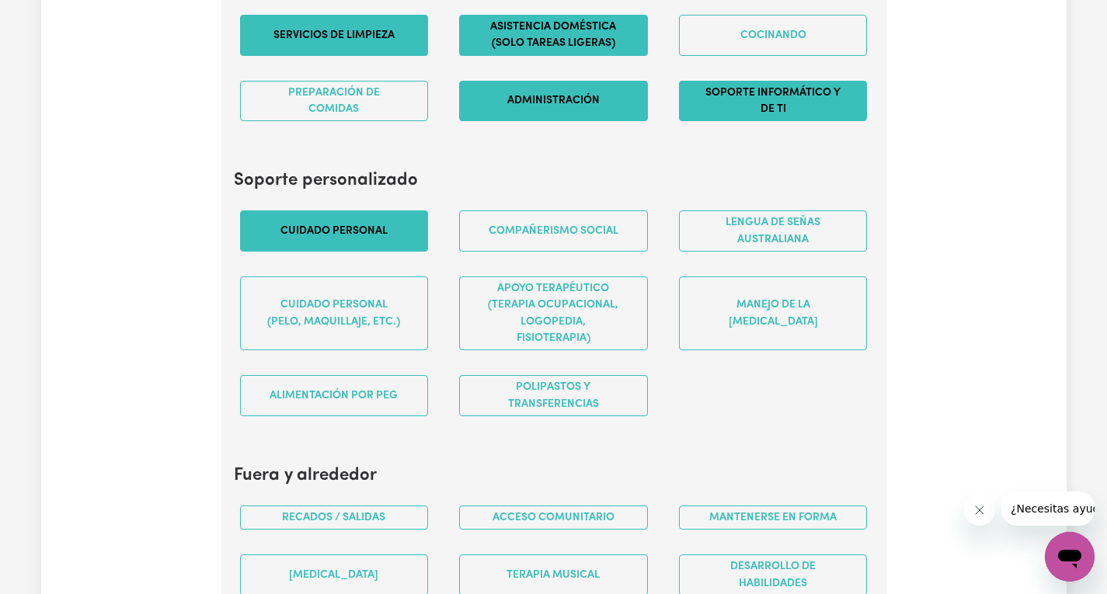
click at [407, 252] on button "Cuidado personal" at bounding box center [334, 231] width 189 height 41
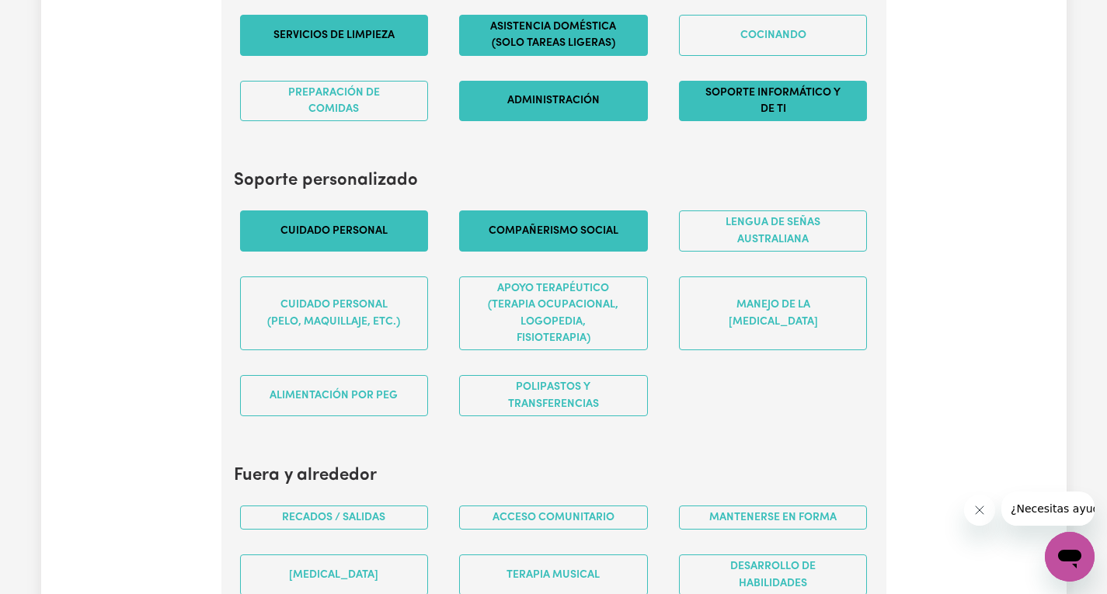
click at [482, 252] on button "Compañerismo social" at bounding box center [553, 231] width 189 height 41
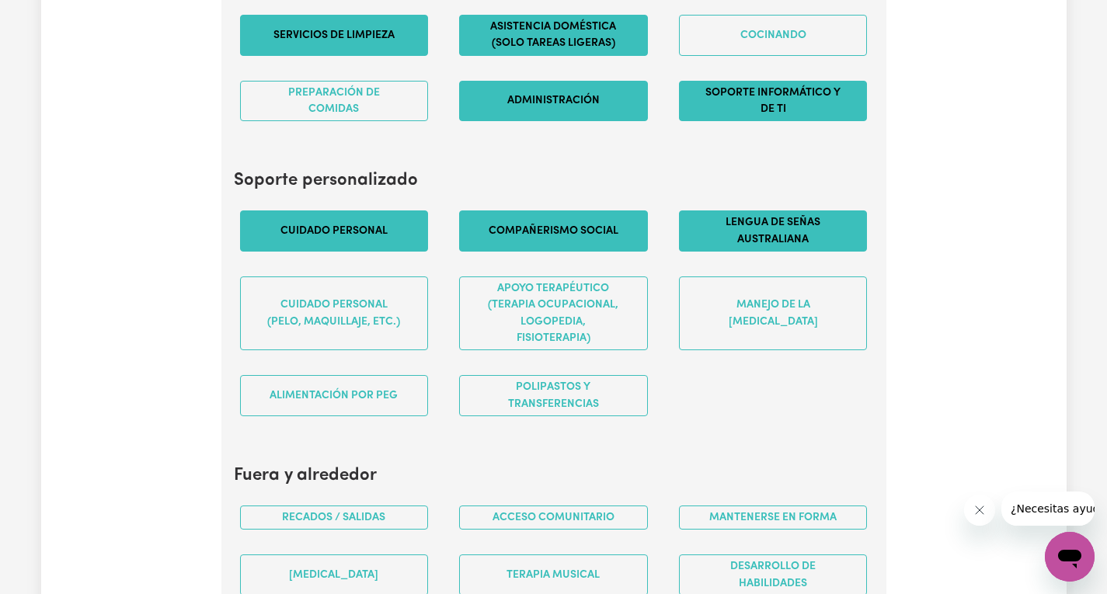
click at [772, 245] on font "Lengua de señas australiana" at bounding box center [773, 231] width 95 height 28
click at [744, 245] on font "Lengua de señas australiana" at bounding box center [773, 231] width 95 height 28
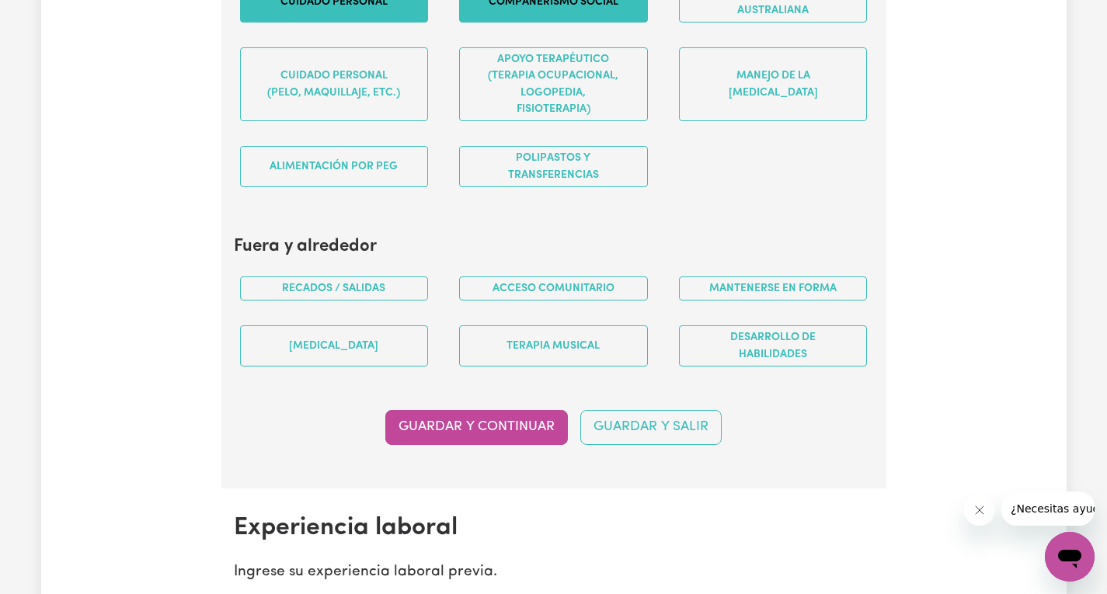
scroll to position [1864, 0]
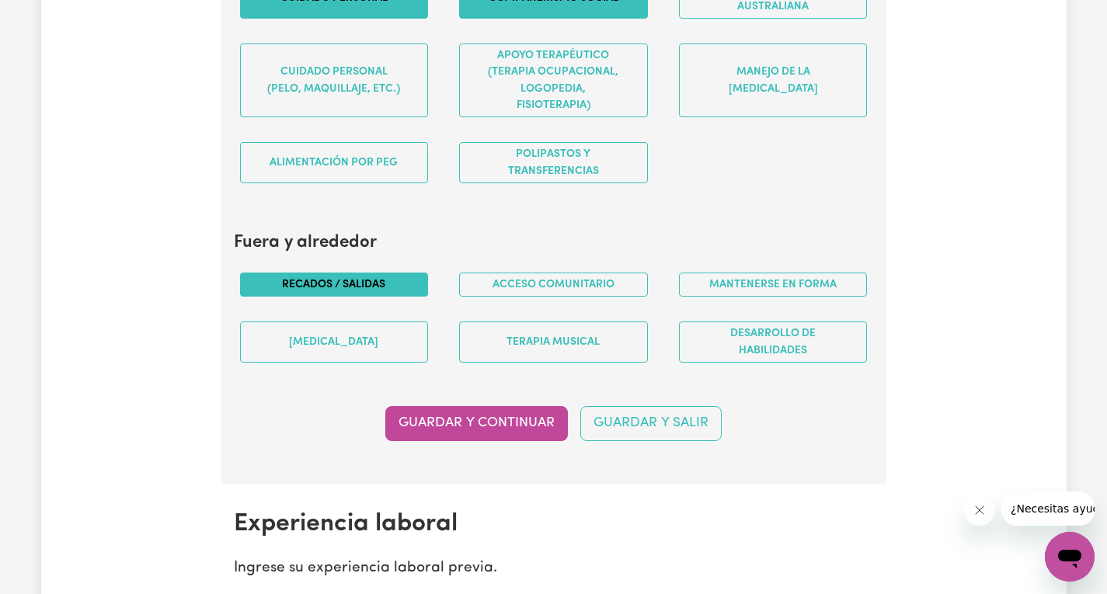
click at [374, 291] on font "Recados / Salidas" at bounding box center [333, 285] width 103 height 12
click at [633, 297] on button "Acceso comunitario" at bounding box center [553, 285] width 189 height 24
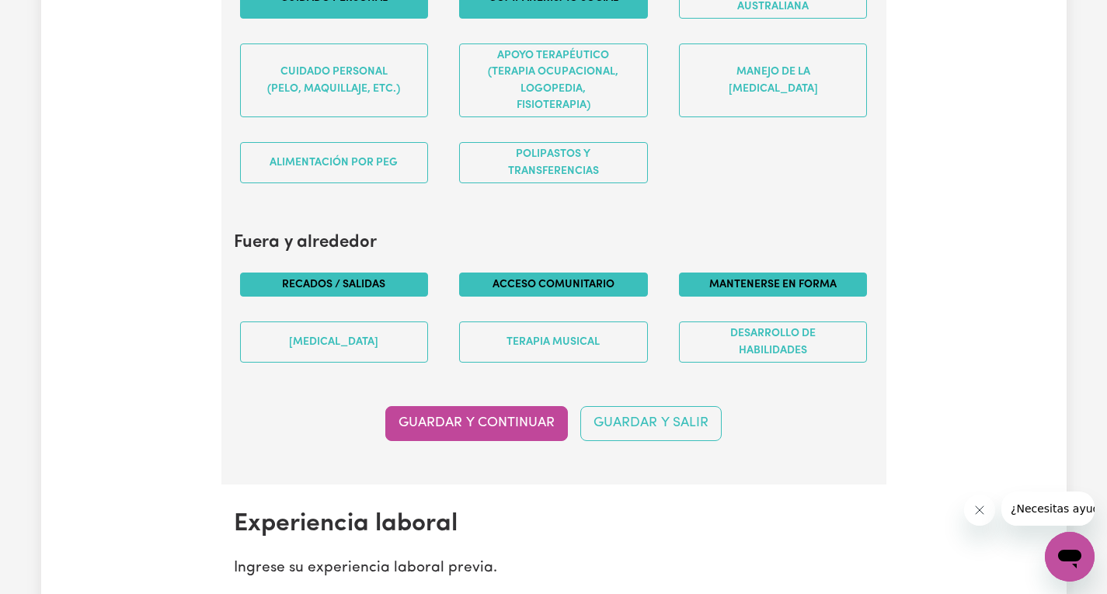
click at [738, 291] on font "Mantenerse en forma" at bounding box center [772, 285] width 127 height 12
click at [751, 297] on button "Mantenerse en forma" at bounding box center [773, 285] width 189 height 24
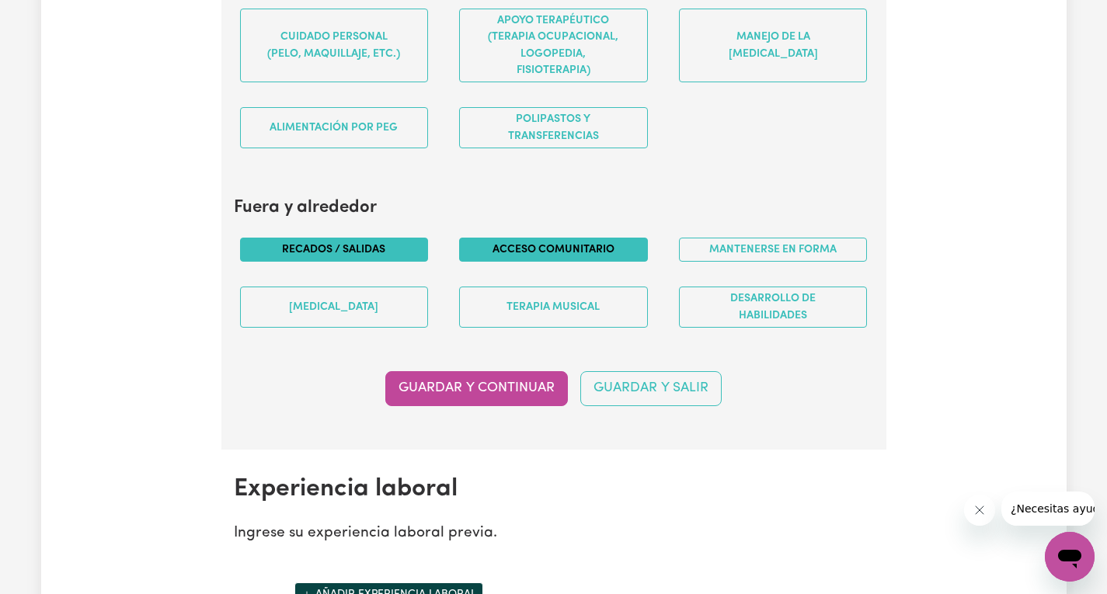
scroll to position [1942, 0]
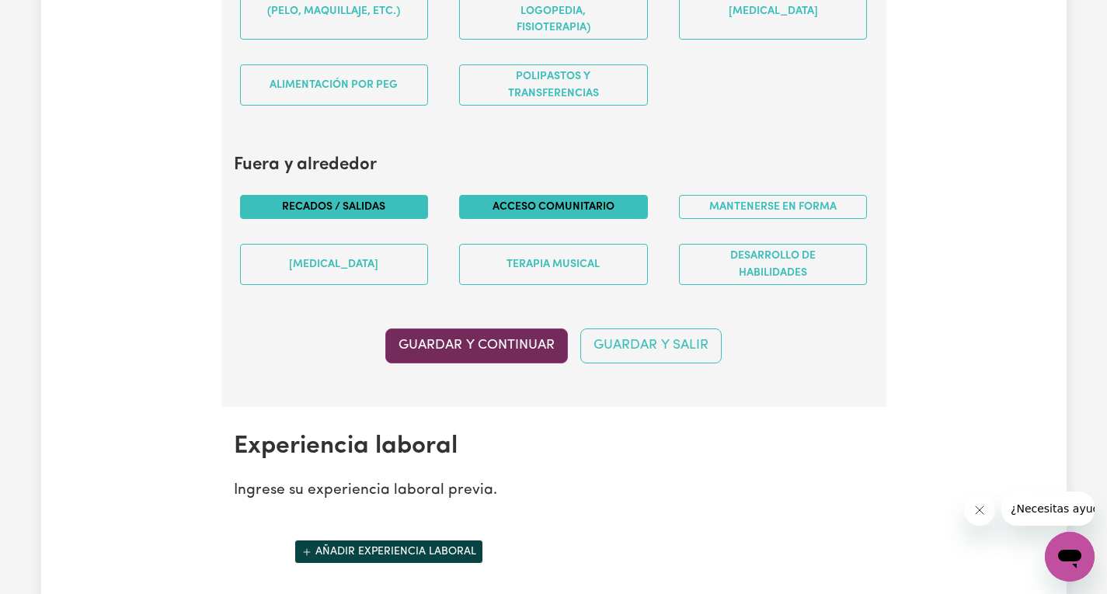
click at [495, 352] on font "Guardar y continuar" at bounding box center [476, 345] width 156 height 13
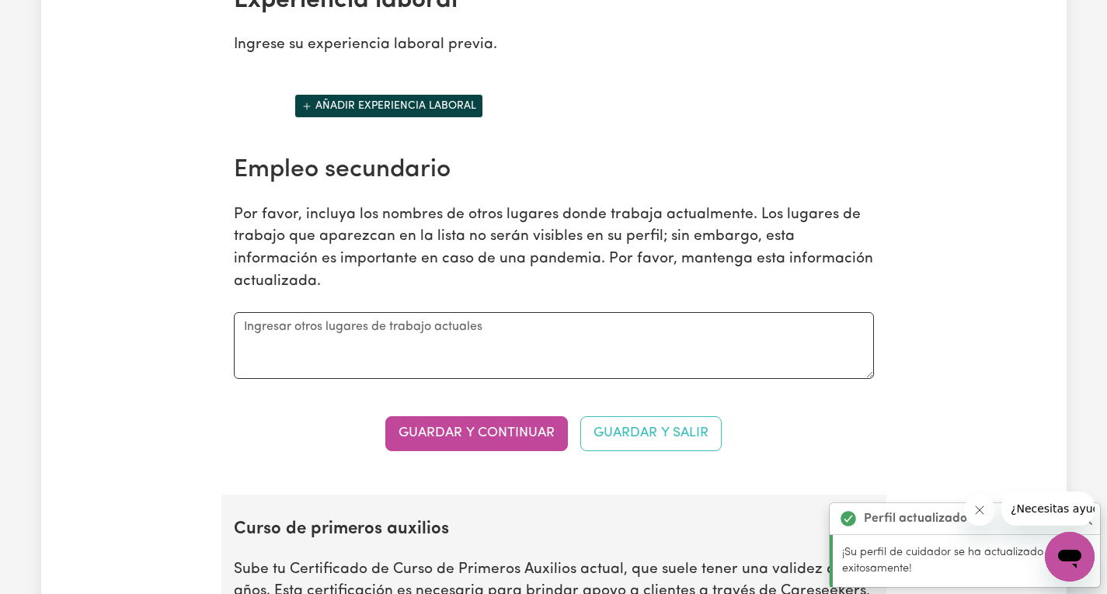
scroll to position [2392, 0]
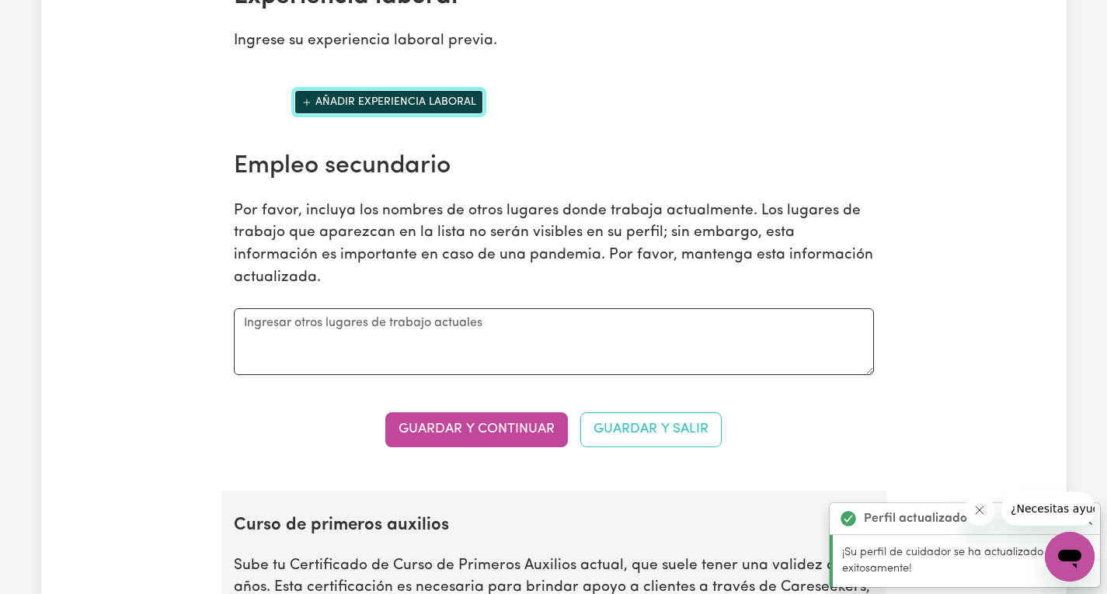
click at [305, 114] on button "Añadir experiencia laboral" at bounding box center [388, 102] width 189 height 24
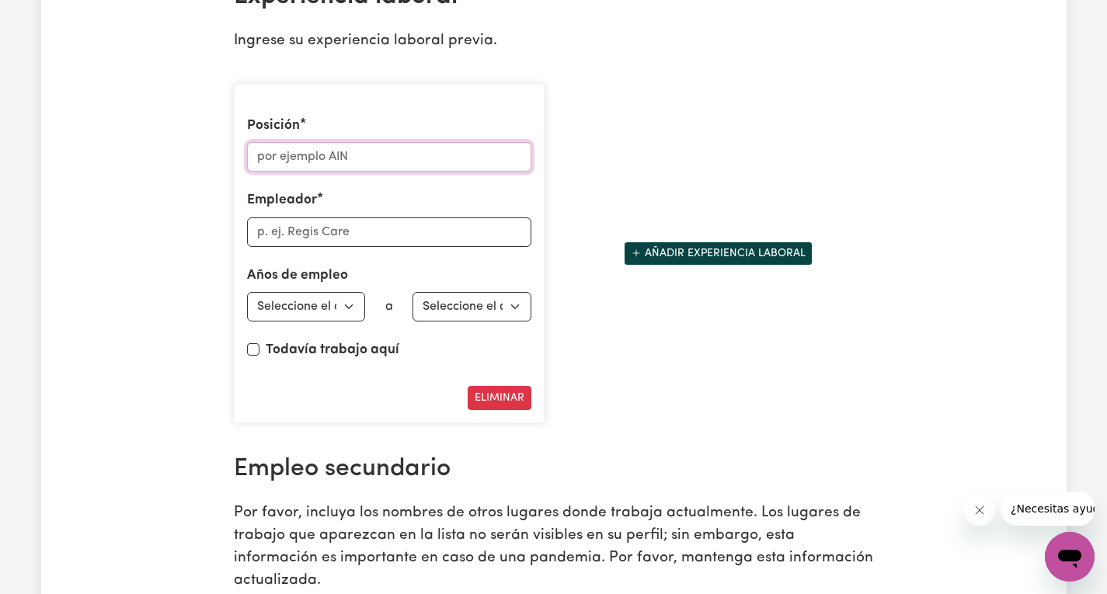
click at [353, 172] on input "Posición" at bounding box center [389, 157] width 284 height 30
drag, startPoint x: 324, startPoint y: 192, endPoint x: 323, endPoint y: 201, distance: 9.4
click at [324, 172] on input "Posición" at bounding box center [389, 157] width 284 height 30
paste input "Support Worker"
type input "Support Worker"
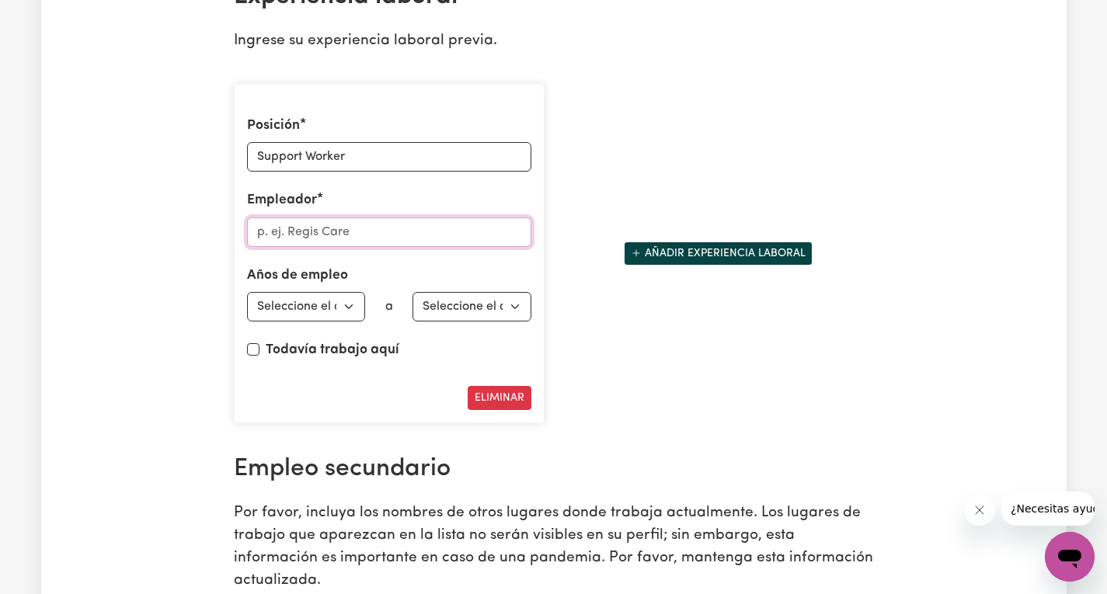
click at [339, 247] on input "Empleador" at bounding box center [389, 232] width 284 height 30
paste input "Home Services"
type input "Gold Care Home Services"
click at [349, 322] on select "Seleccione el año de inicio 1951 1952 1953 1954 1955 1956 1957 1958 1959 1960 1…" at bounding box center [306, 307] width 119 height 30
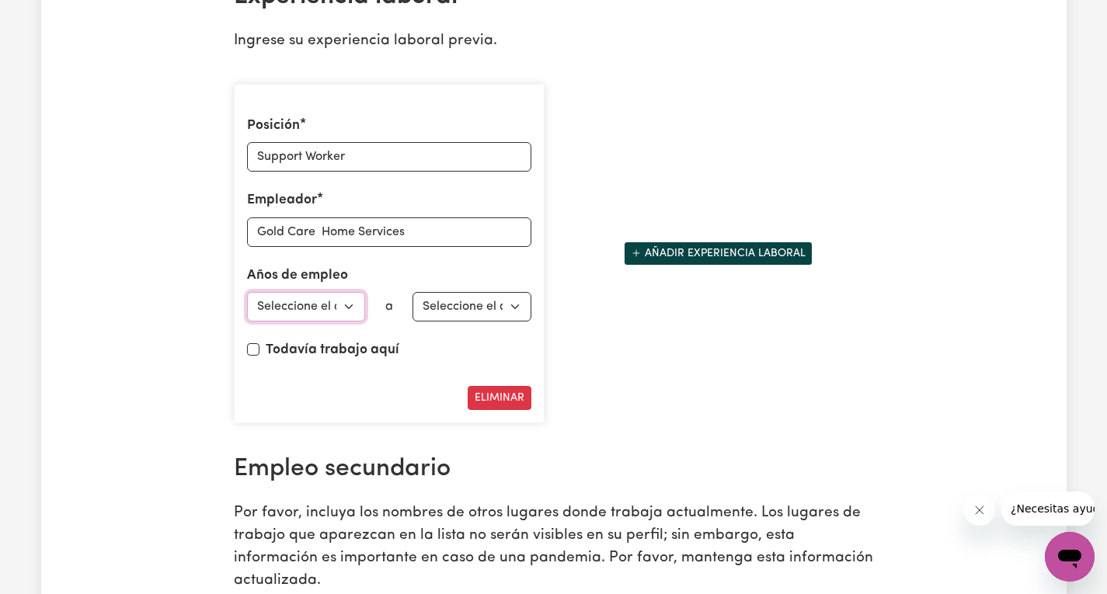
click at [347, 322] on select "Seleccione el año de inicio 1951 1952 1953 1954 1955 1956 1957 1958 1959 1960 1…" at bounding box center [306, 307] width 119 height 30
click at [247, 322] on select "Seleccione el año de inicio 1951 1952 1953 1954 1955 1956 1957 1958 1959 1960 1…" at bounding box center [306, 307] width 119 height 30
click at [332, 322] on select "Seleccione el año de inicio 1951 1952 1953 1954 1955 1956 1957 1958 1959 1960 1…" at bounding box center [306, 307] width 119 height 30
select select "2023"
click at [247, 322] on select "Seleccione el año de inicio 1951 1952 1953 1954 1955 1956 1957 1958 1959 1960 1…" at bounding box center [306, 307] width 119 height 30
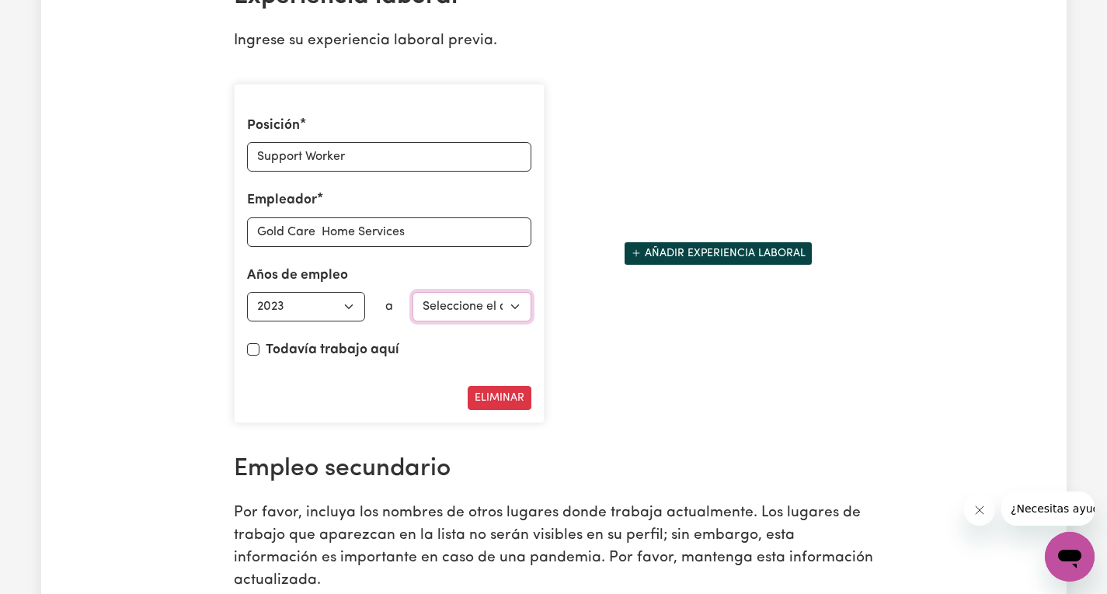
click at [506, 322] on select "Seleccione el año final 1951 1952 1953 1954 1955 1956 1957 1958 1959 1960 1961 …" at bounding box center [471, 307] width 119 height 30
click at [249, 356] on input "Todavía trabajo aquí" at bounding box center [253, 349] width 12 height 12
checkbox input "true"
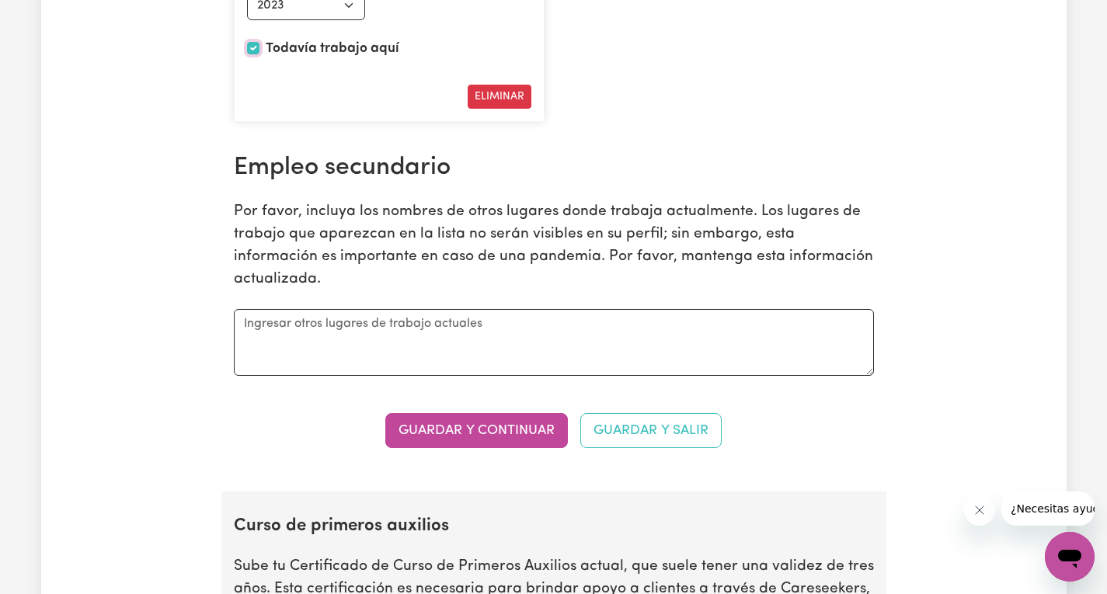
scroll to position [2780, 0]
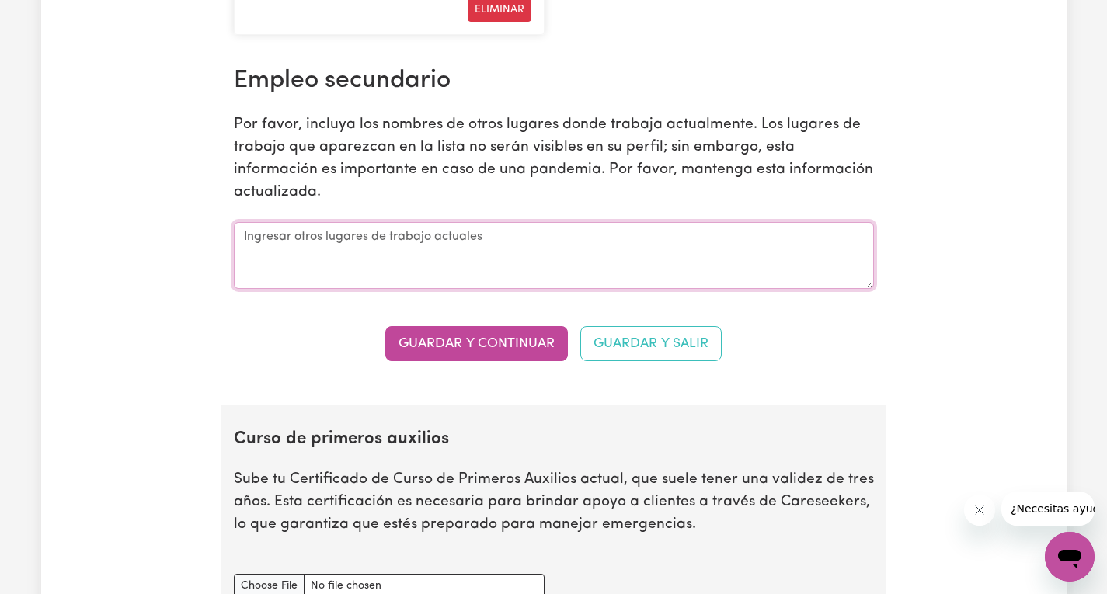
click at [350, 280] on textarea at bounding box center [554, 255] width 640 height 67
drag, startPoint x: 567, startPoint y: 172, endPoint x: 757, endPoint y: 172, distance: 189.5
click at [757, 172] on font "Por favor, incluya los nombres de otros lugares donde trabaja actualmente. Los …" at bounding box center [553, 158] width 639 height 82
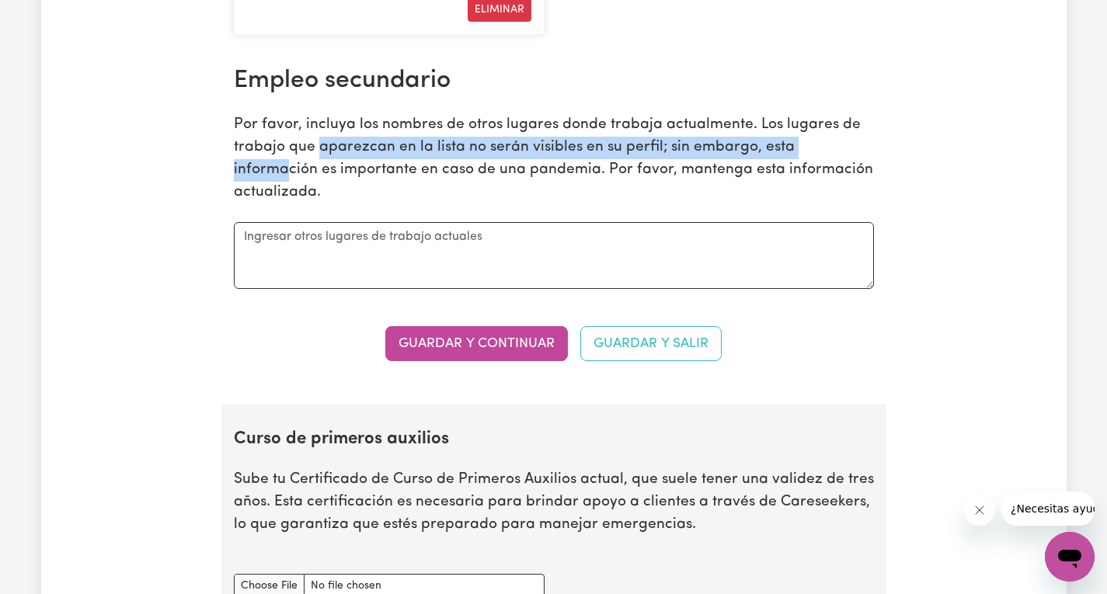
drag, startPoint x: 321, startPoint y: 198, endPoint x: 844, endPoint y: 197, distance: 522.8
click at [844, 197] on font "Por favor, incluya los nombres de otros lugares donde trabaja actualmente. Los …" at bounding box center [553, 158] width 639 height 82
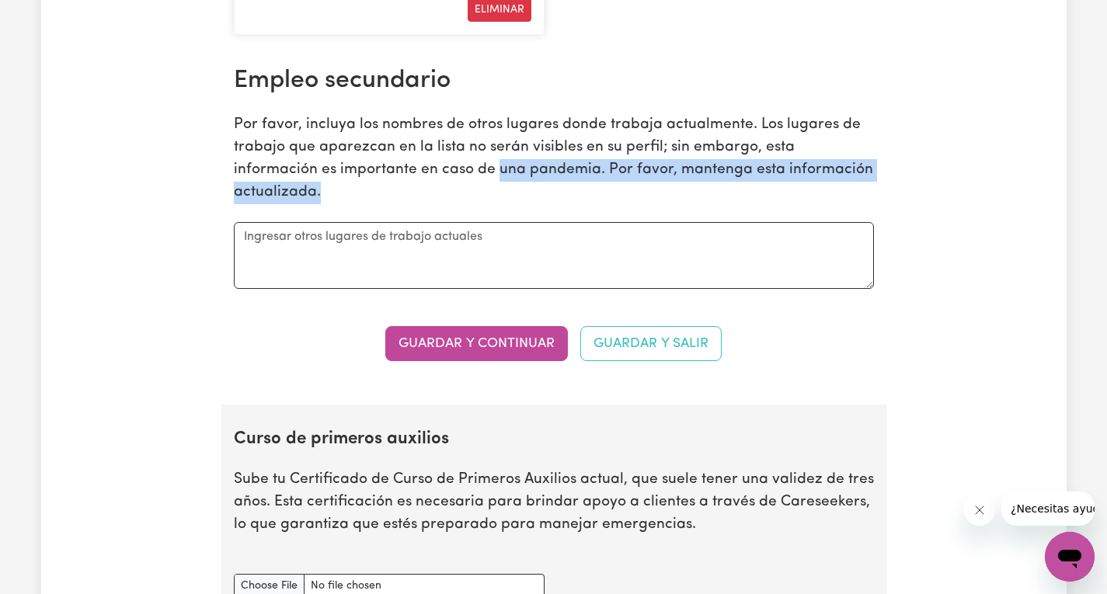
drag, startPoint x: 414, startPoint y: 217, endPoint x: 872, endPoint y: 226, distance: 458.4
click at [872, 204] on p "Por favor, incluya los nombres de otros lugares donde trabaja actualmente. Los …" at bounding box center [554, 158] width 640 height 89
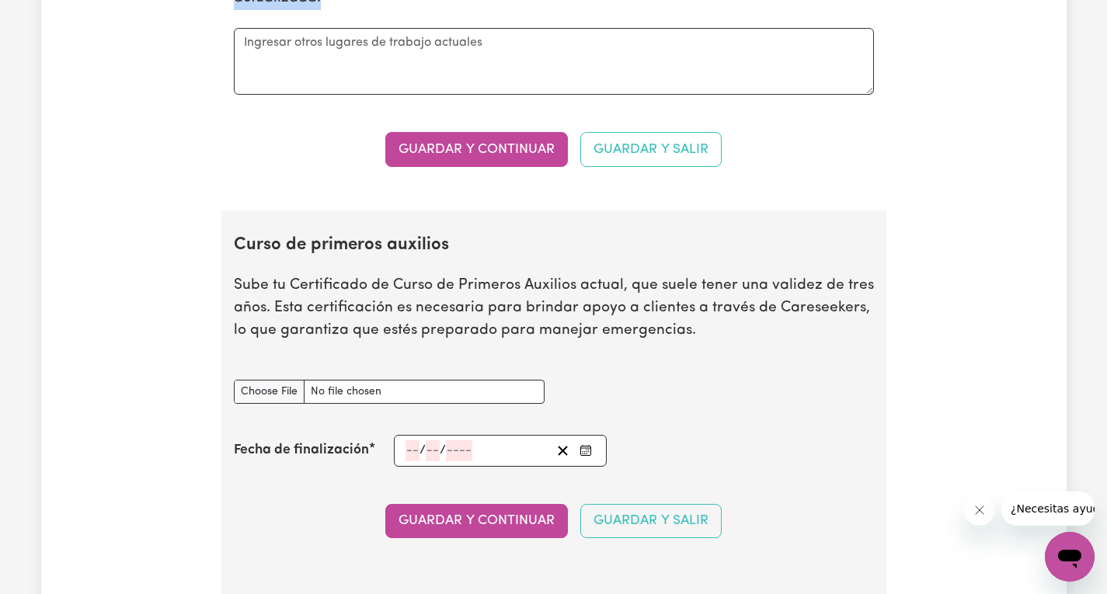
scroll to position [3091, 0]
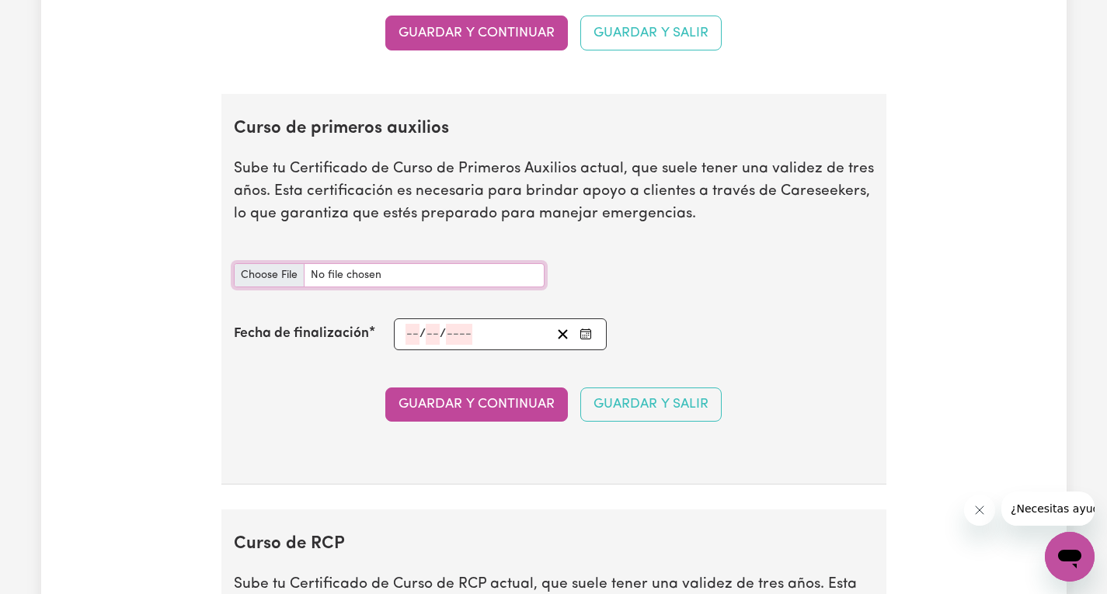
click at [250, 287] on input "Documento del curso de primeros auxilios" at bounding box center [389, 275] width 311 height 24
click at [252, 287] on input "Documento del curso de primeros auxilios" at bounding box center [389, 275] width 311 height 24
type input "C:\fakepath\Statement-of-Attainment-13903-Laura-Castaneda-Leon.pdf"
click at [263, 287] on input "Documento del curso de primeros auxilios" at bounding box center [389, 275] width 311 height 24
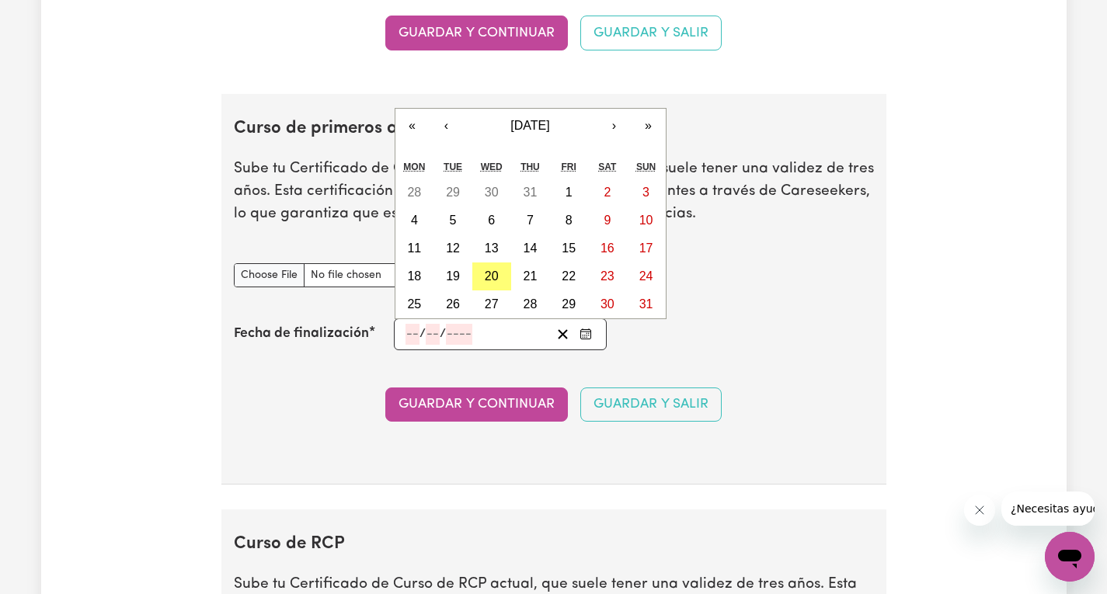
click at [406, 345] on input "number" at bounding box center [412, 334] width 14 height 21
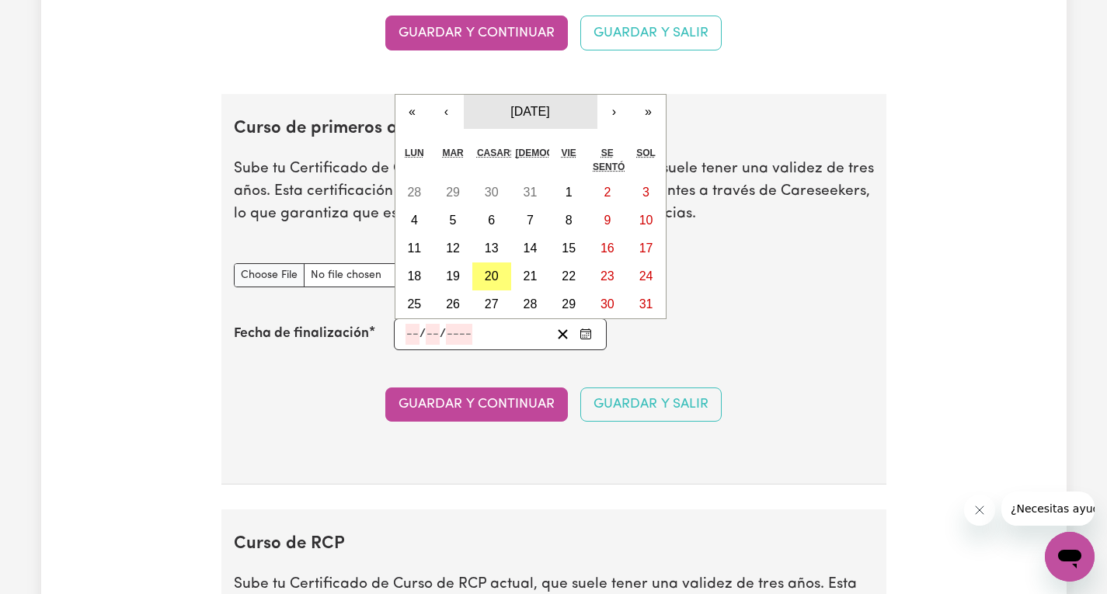
click at [549, 118] on font "[DATE]" at bounding box center [529, 111] width 39 height 13
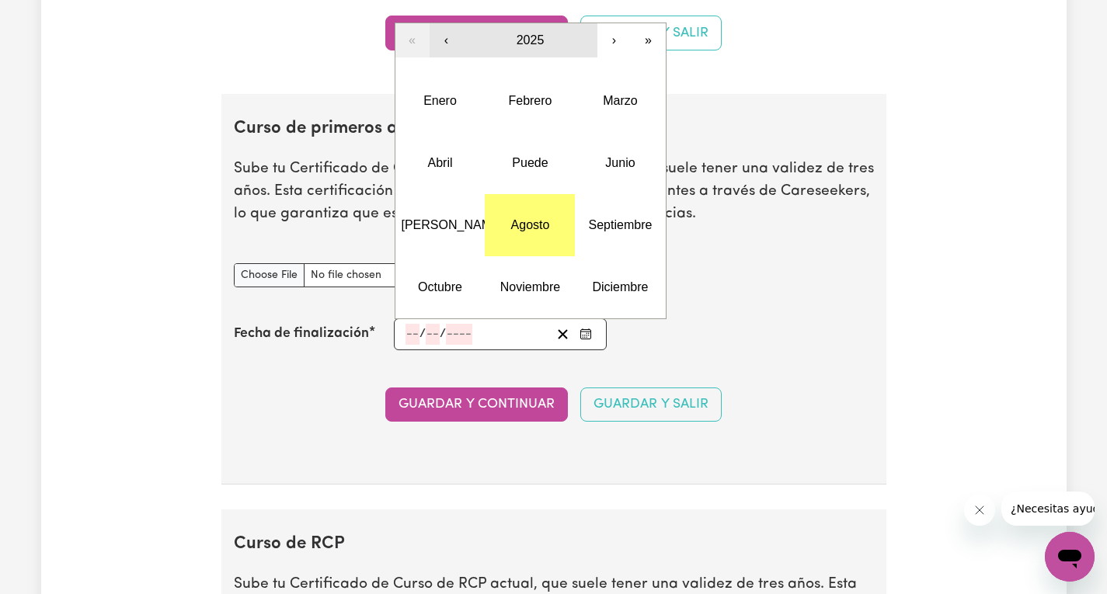
click at [450, 57] on button "‹" at bounding box center [447, 40] width 34 height 34
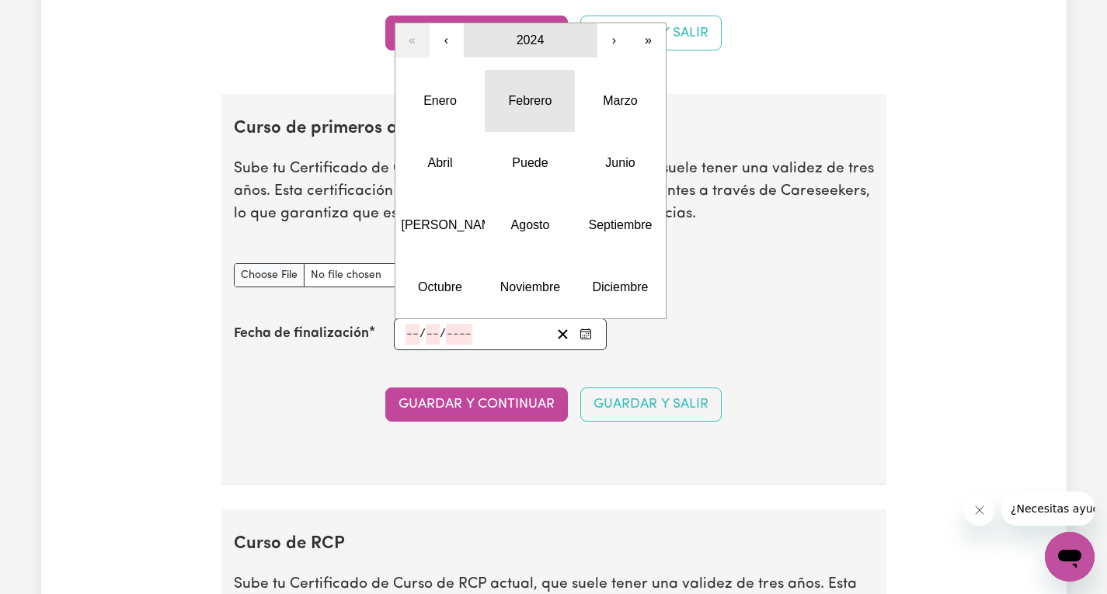
click at [506, 124] on button "Febrero" at bounding box center [530, 101] width 90 height 62
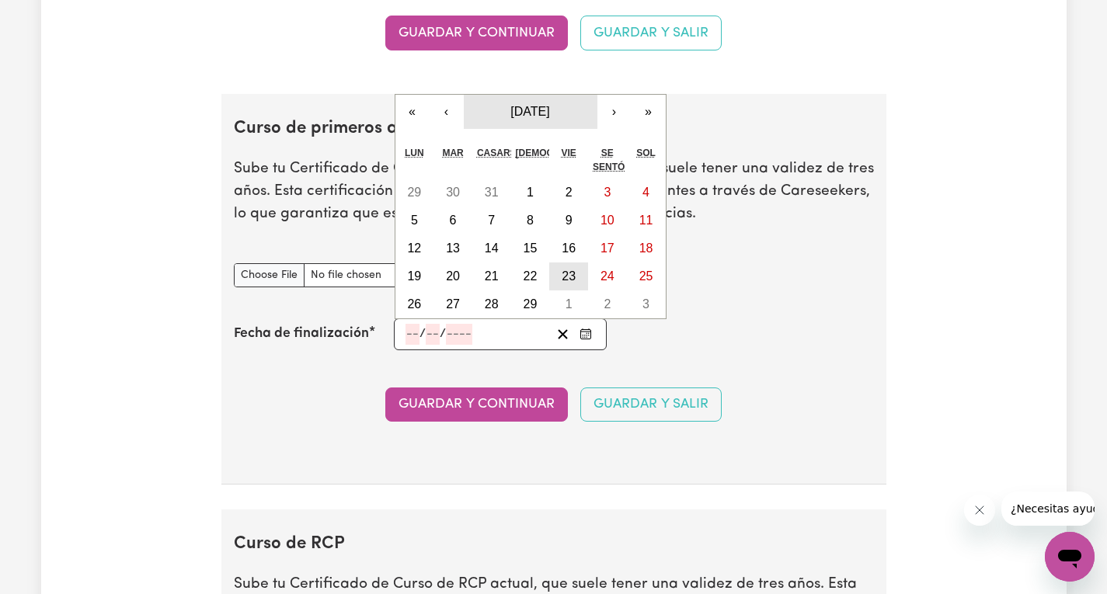
click at [574, 283] on font "23" at bounding box center [569, 276] width 14 height 13
type input "2024-02-23"
type input "23"
type input "2"
type input "2024"
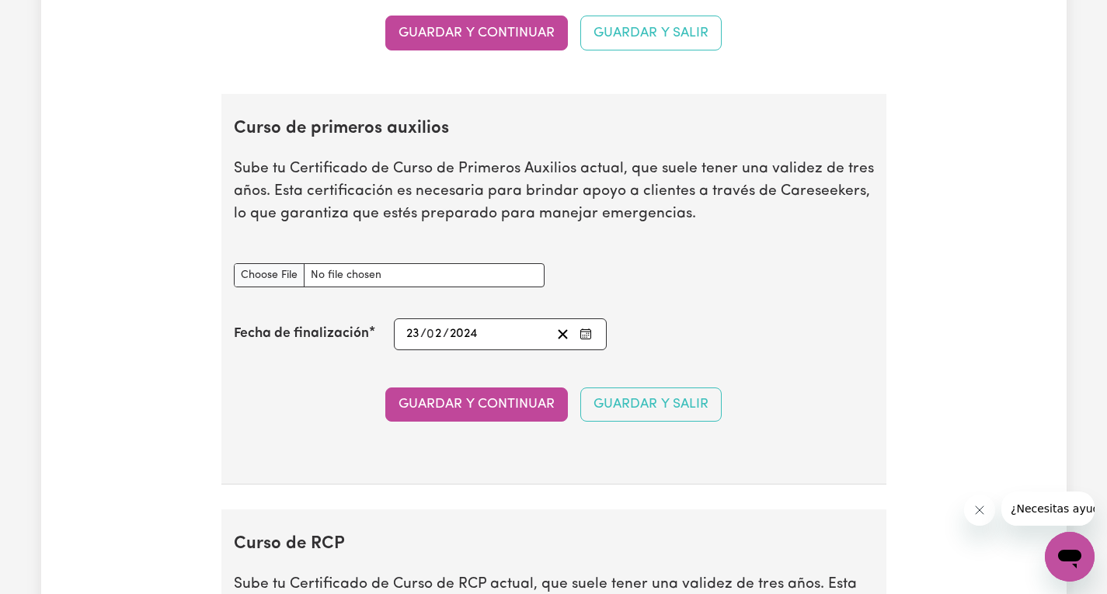
click at [415, 345] on input "23" at bounding box center [412, 334] width 15 height 21
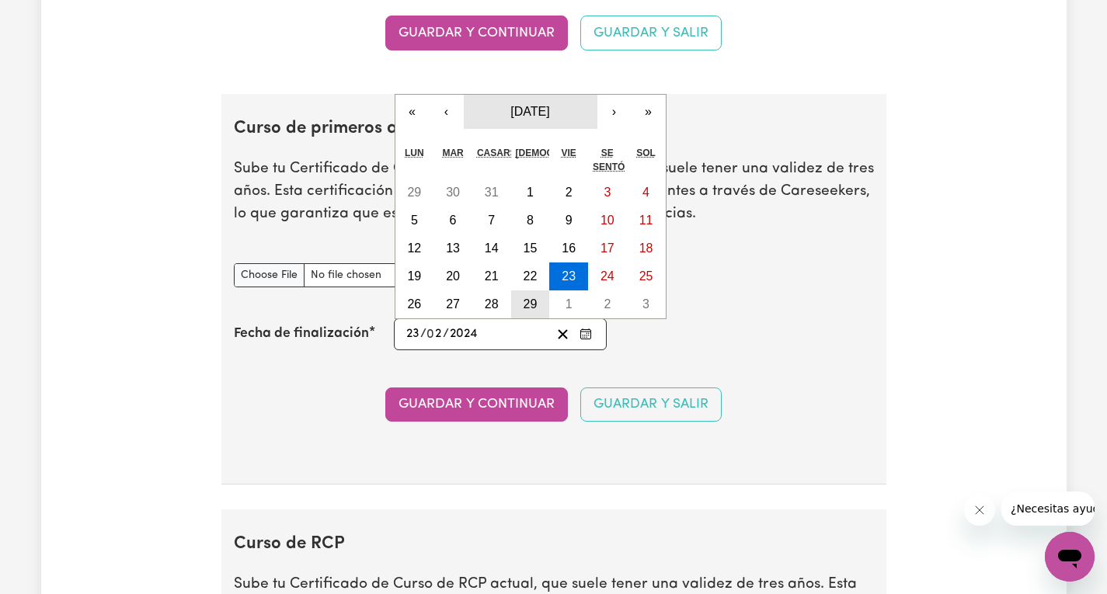
click at [542, 318] on button "29" at bounding box center [530, 305] width 39 height 28
type input "2024-02-29"
type input "29"
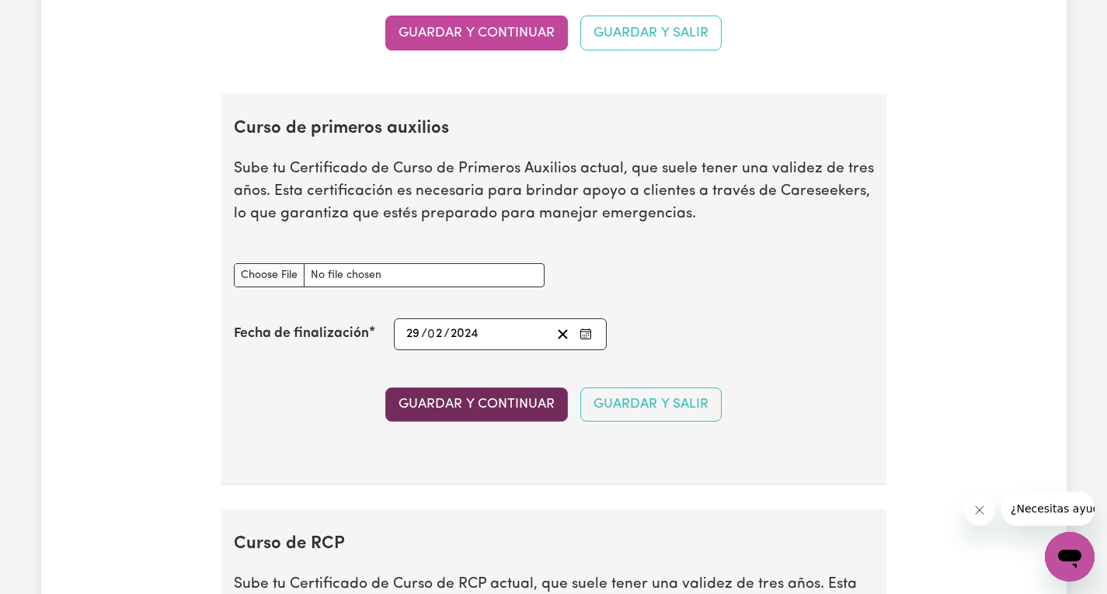
click at [518, 411] on font "Guardar y continuar" at bounding box center [476, 404] width 156 height 13
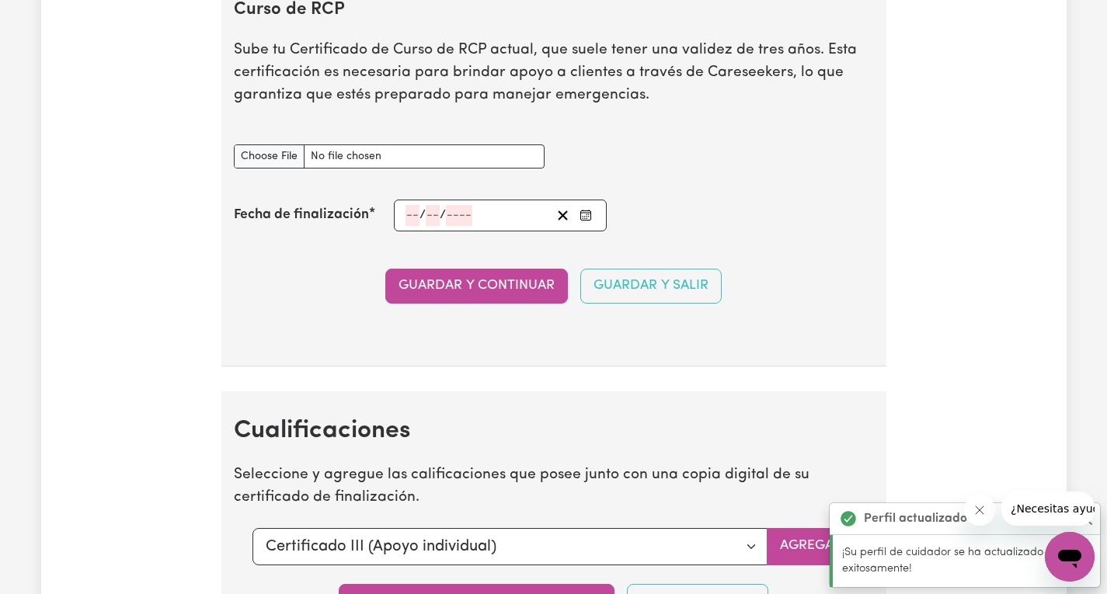
scroll to position [3626, 0]
click at [263, 168] on input "Documento del curso de RCP" at bounding box center [389, 156] width 311 height 24
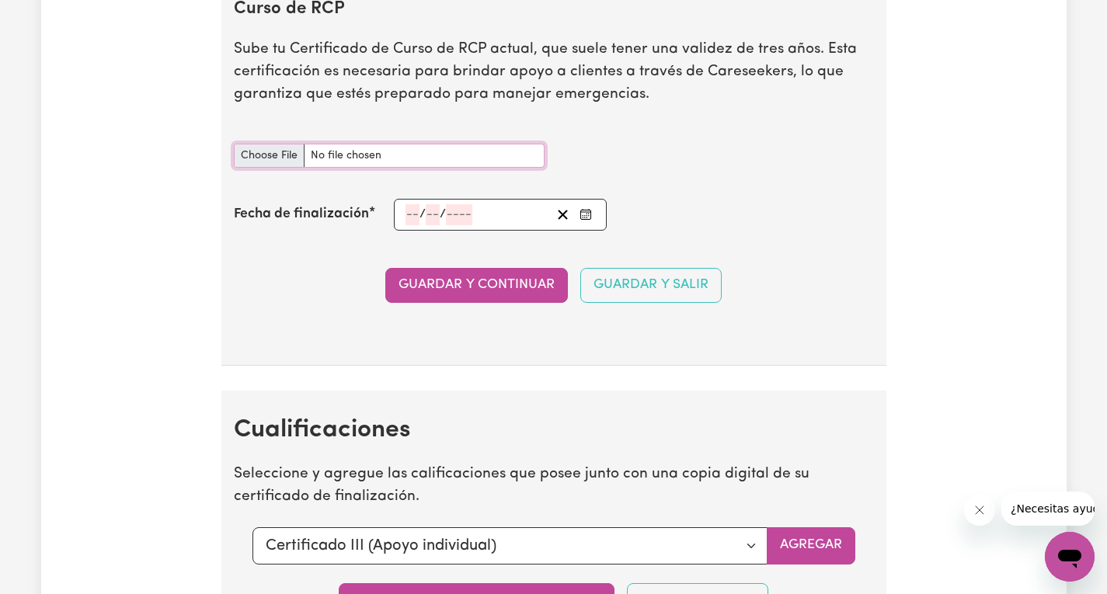
type input "C:\fakepath\Statement-of-Attainment-13903-Laura-Castaneda-Leon.pdf"
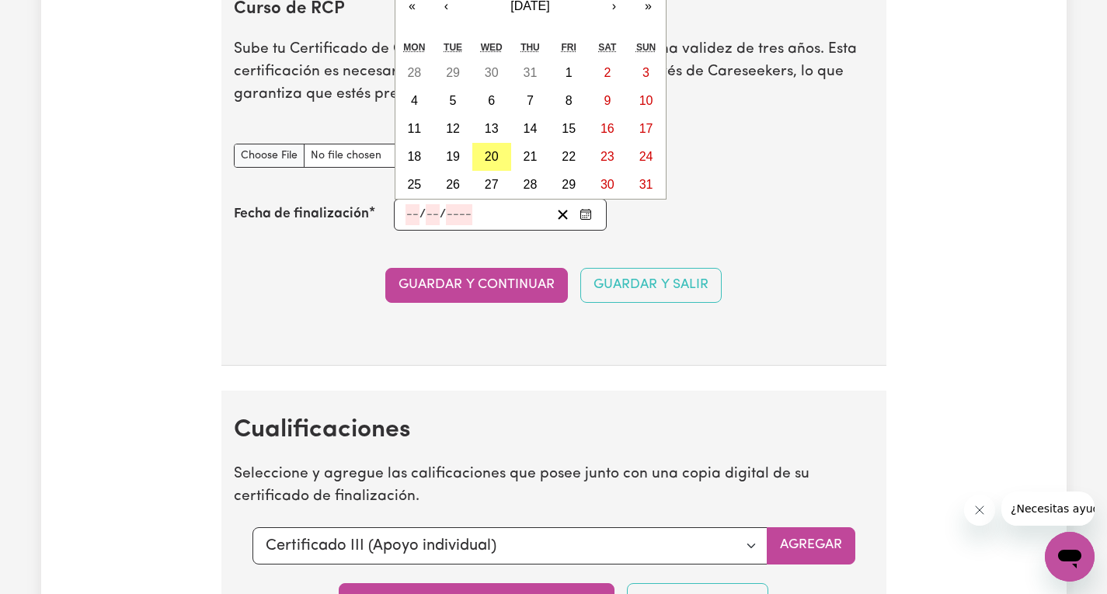
click at [415, 225] on input "number" at bounding box center [412, 214] width 14 height 21
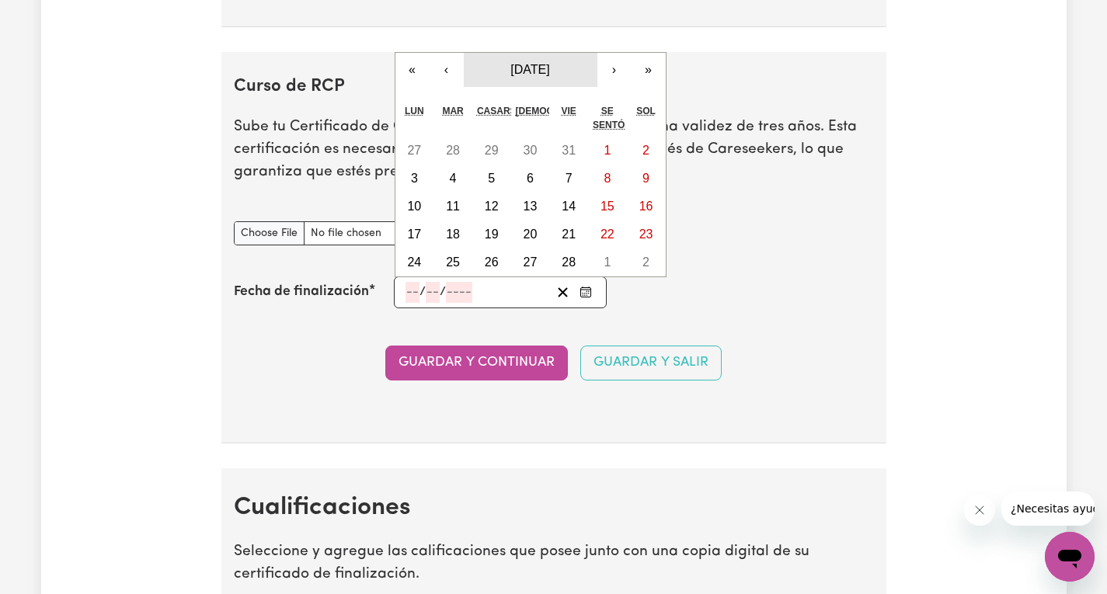
scroll to position [3548, 0]
click at [453, 87] on button "‹" at bounding box center [447, 70] width 34 height 34
click at [531, 76] on font "Enero de 2025" at bounding box center [529, 69] width 39 height 13
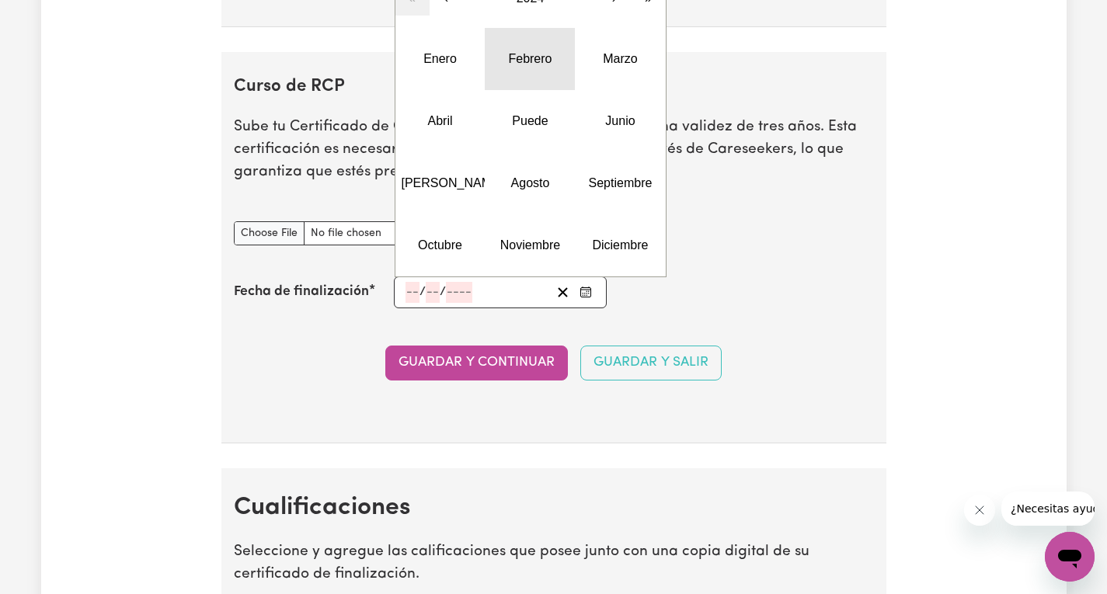
click at [528, 65] on font "Febrero" at bounding box center [529, 58] width 43 height 13
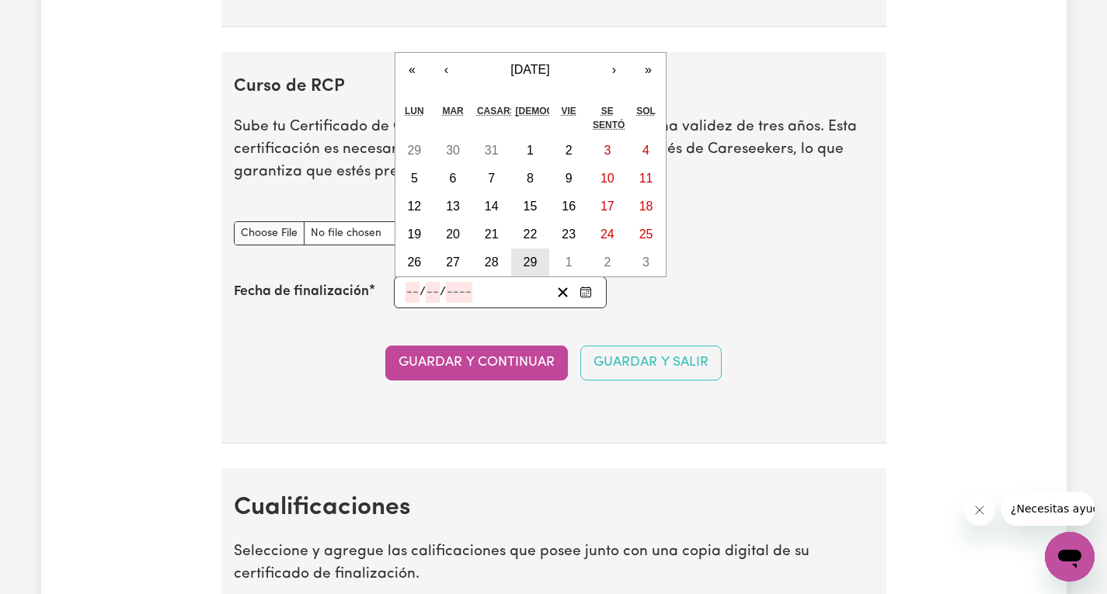
click at [520, 277] on button "29" at bounding box center [530, 263] width 39 height 28
type input "2024-02-29"
type input "29"
type input "2"
type input "2024"
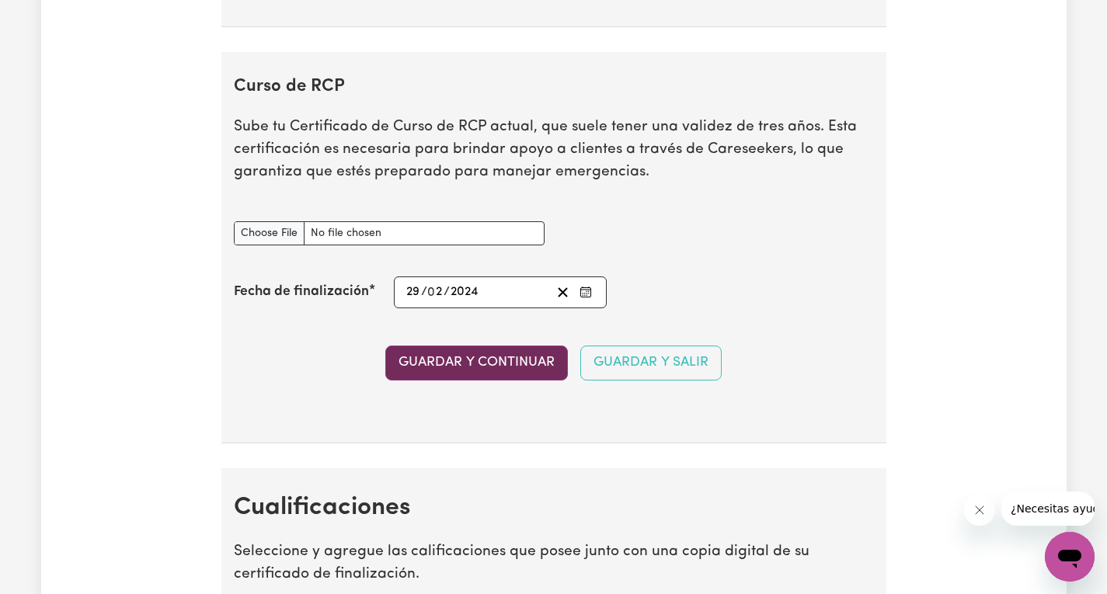
click at [534, 369] on font "Guardar y continuar" at bounding box center [476, 362] width 156 height 13
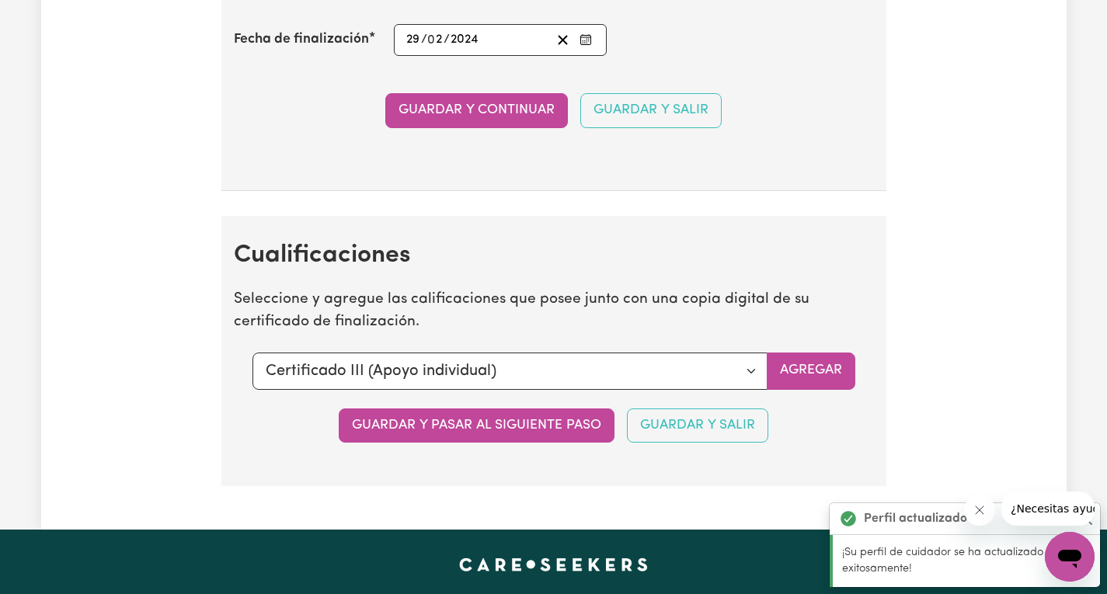
scroll to position [3888, 0]
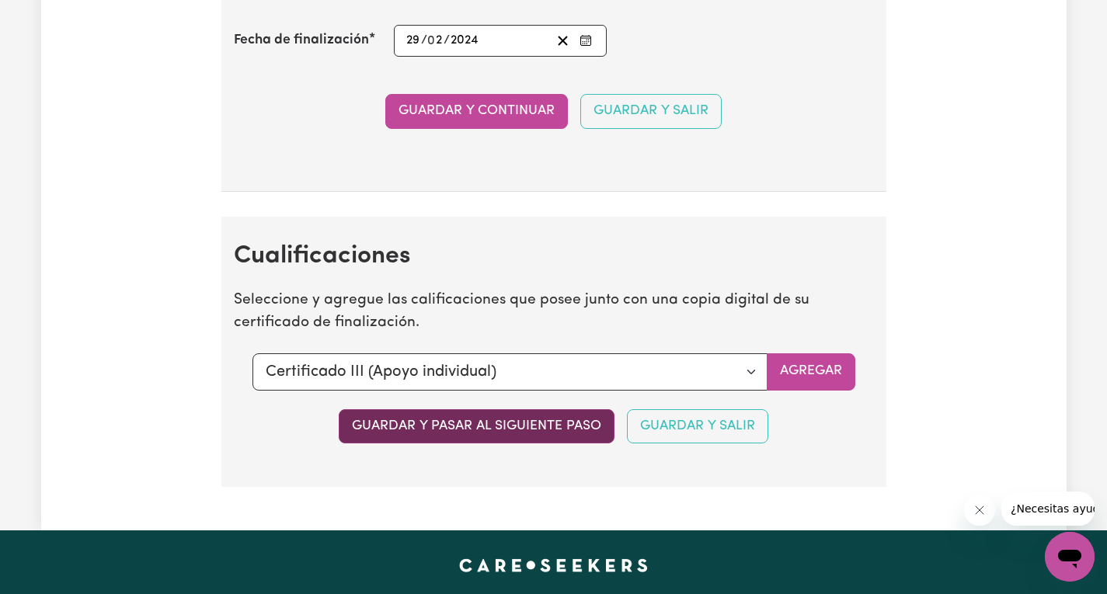
click at [564, 433] on font "Guardar y pasar al siguiente paso" at bounding box center [476, 425] width 249 height 13
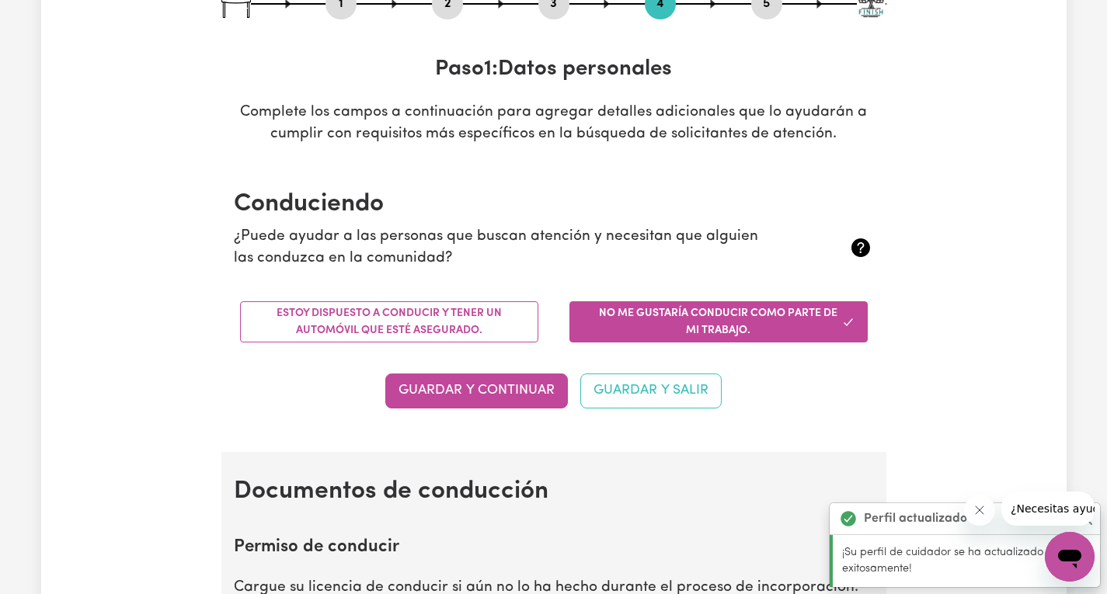
scroll to position [233, 0]
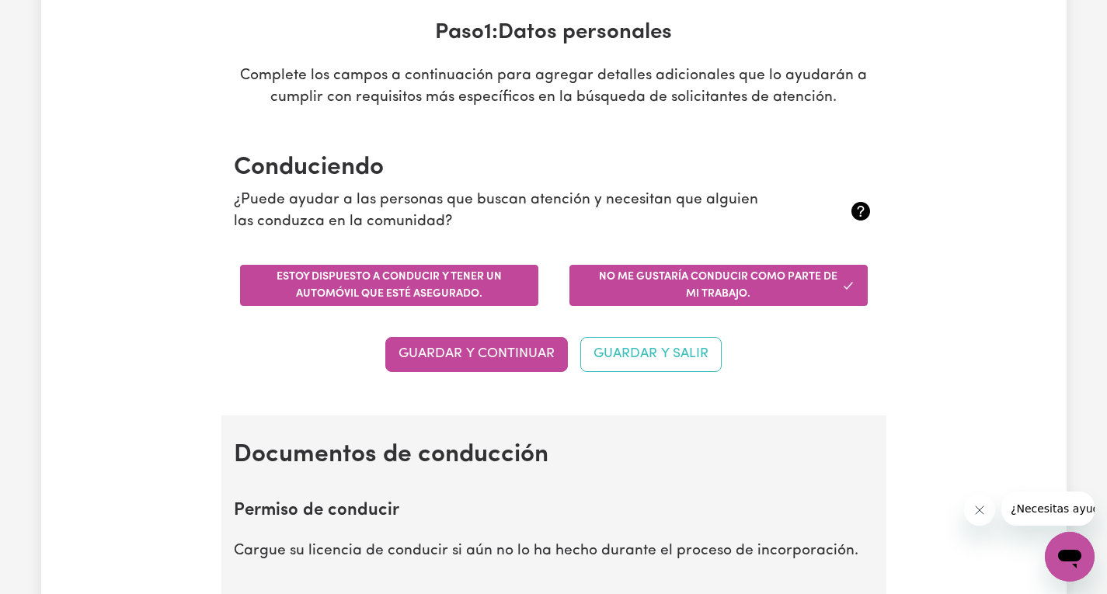
click at [353, 290] on font "Estoy dispuesto a conducir y tener un automóvil que esté asegurado." at bounding box center [389, 286] width 225 height 28
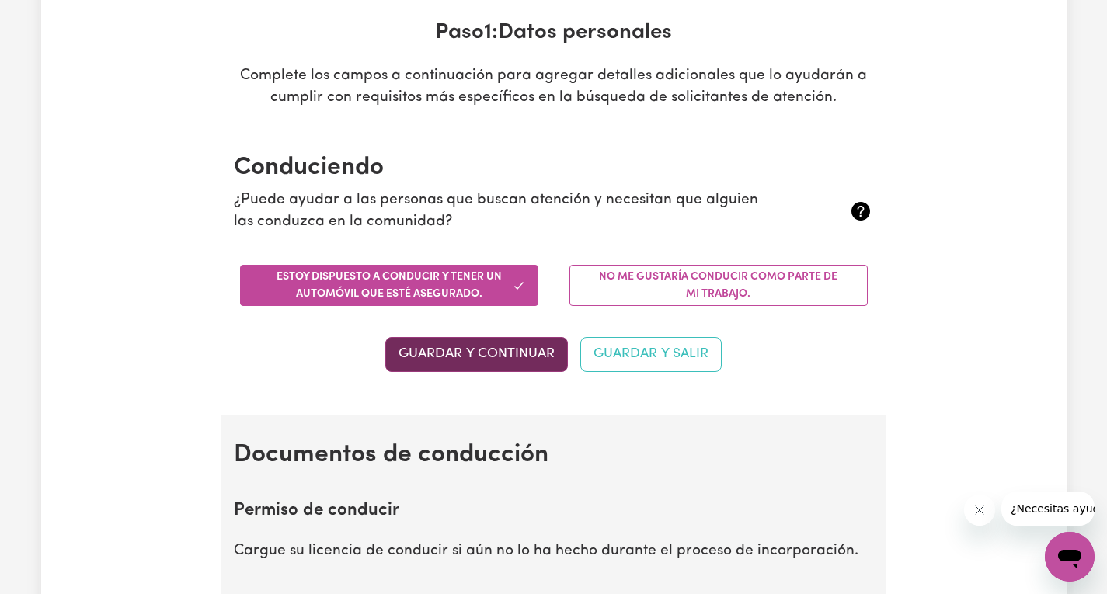
click at [503, 360] on font "Guardar y continuar" at bounding box center [476, 353] width 156 height 13
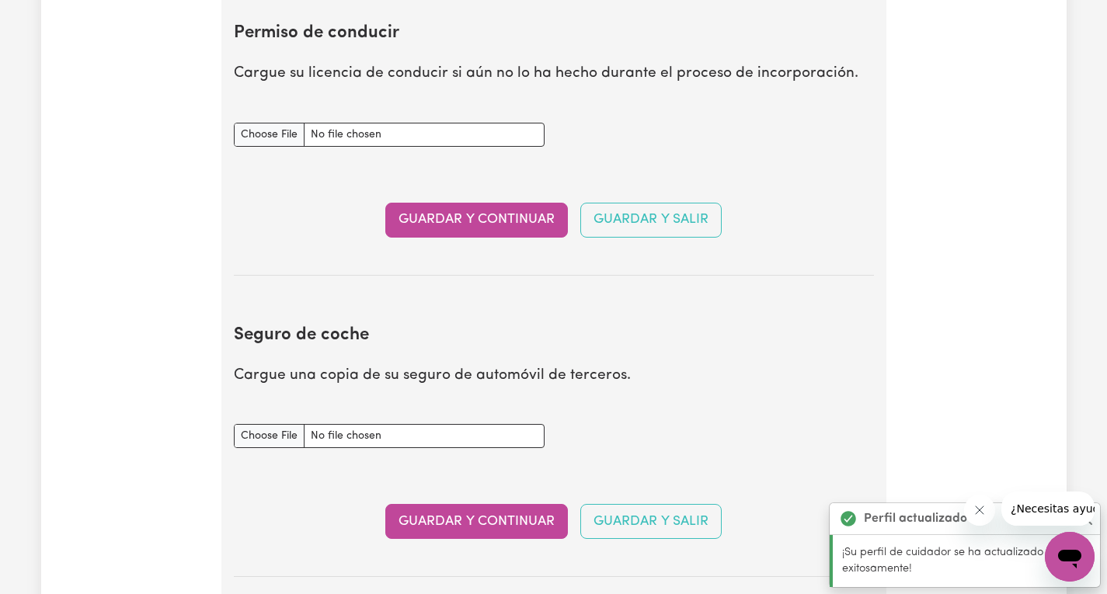
scroll to position [715, 0]
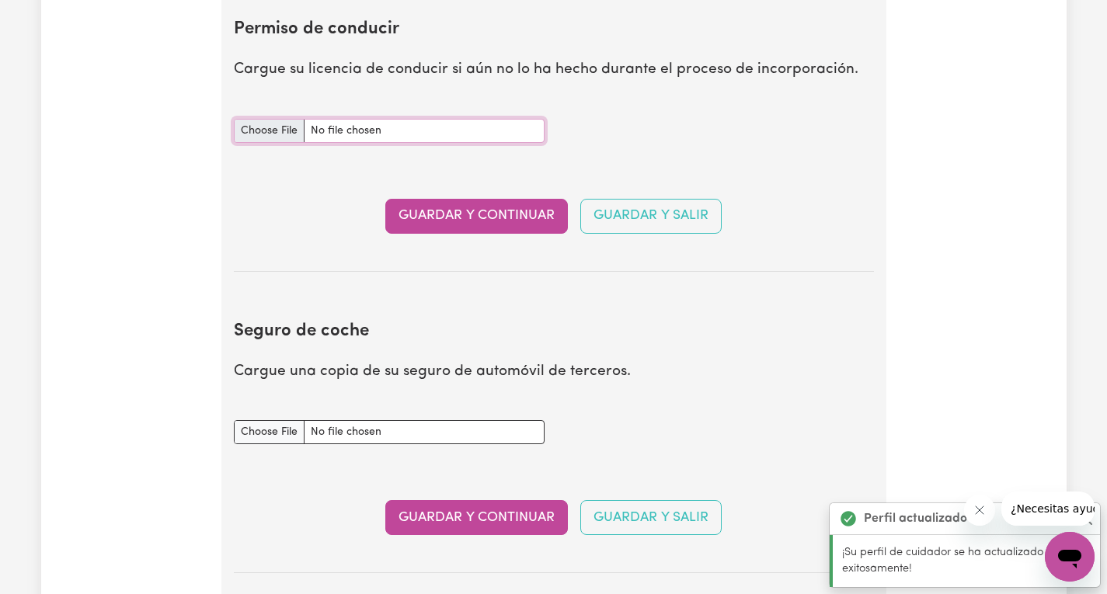
click at [261, 134] on input "Documento de permiso de conducir" at bounding box center [389, 131] width 311 height 24
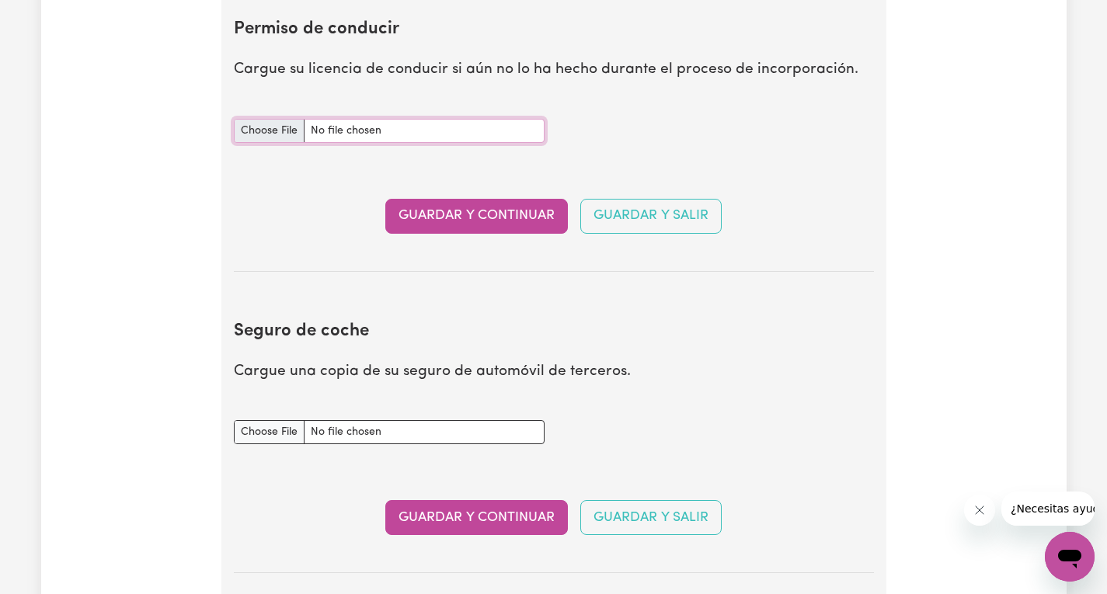
type input "C:\fakepath\Driver Lince.jpeg"
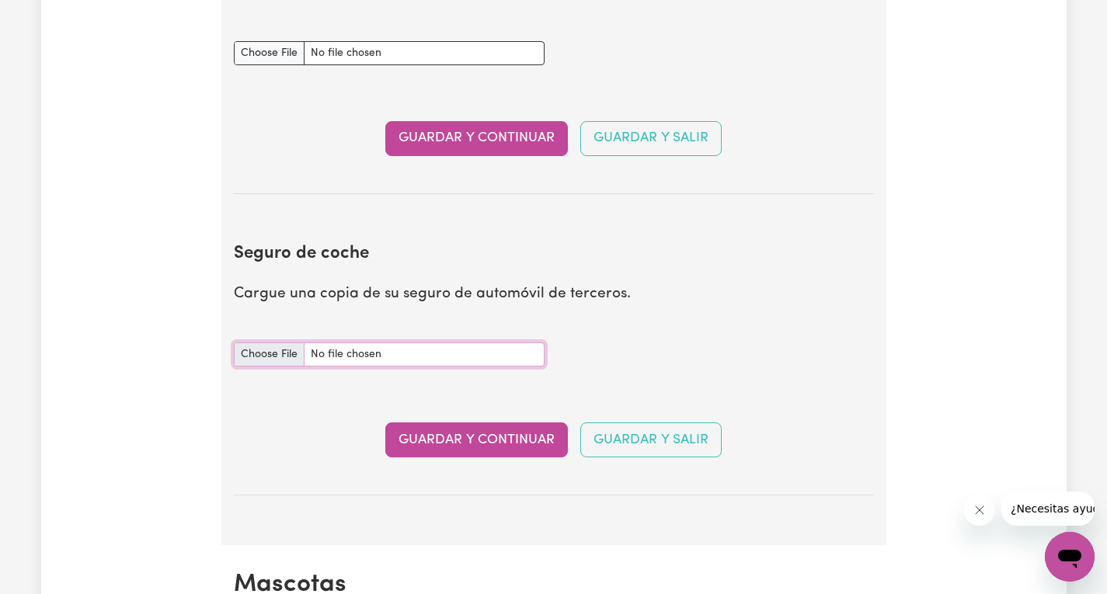
click at [258, 356] on input "Documento de seguro de automóvil" at bounding box center [389, 355] width 311 height 24
type input "C:\fakepath\NRMA_MOT_CERTIFICATE_OF_INSURANCE_MOTN0003810329_20250202103314877.…"
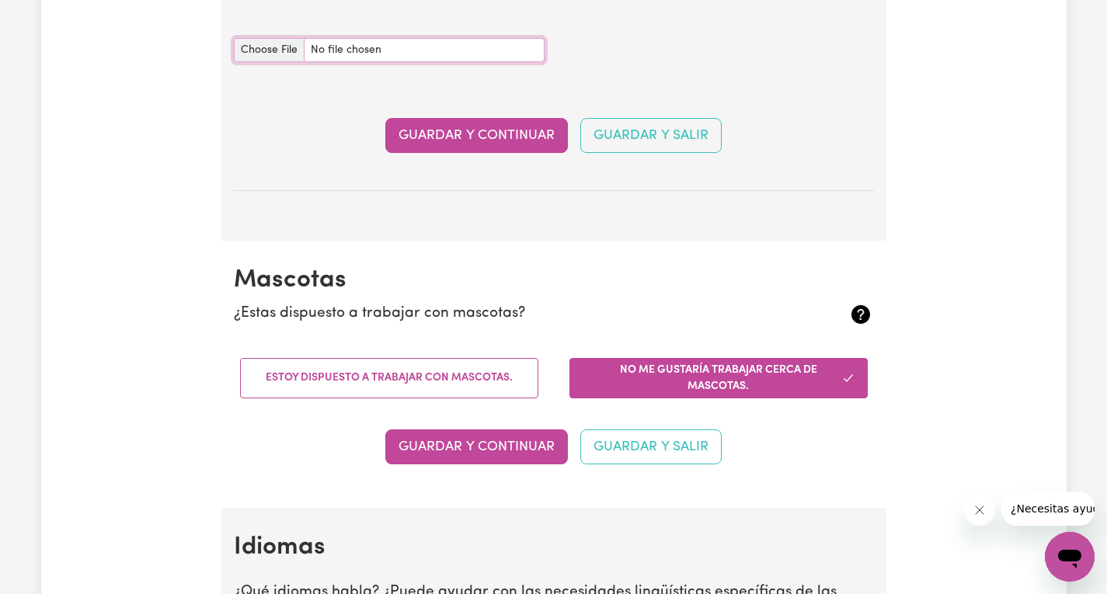
scroll to position [1103, 0]
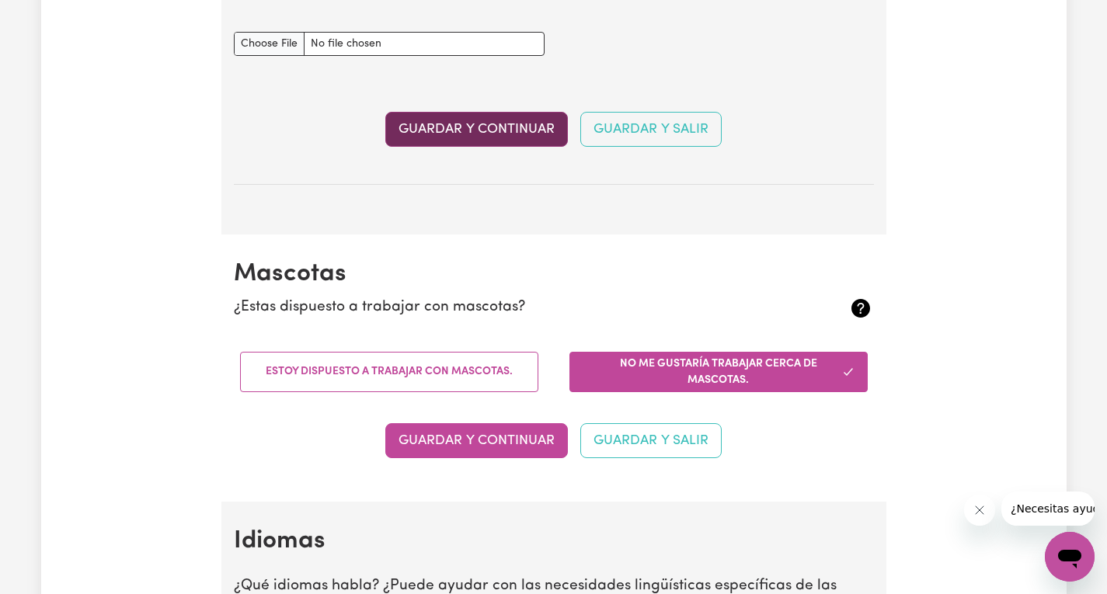
click at [458, 130] on font "Guardar y continuar" at bounding box center [476, 128] width 156 height 13
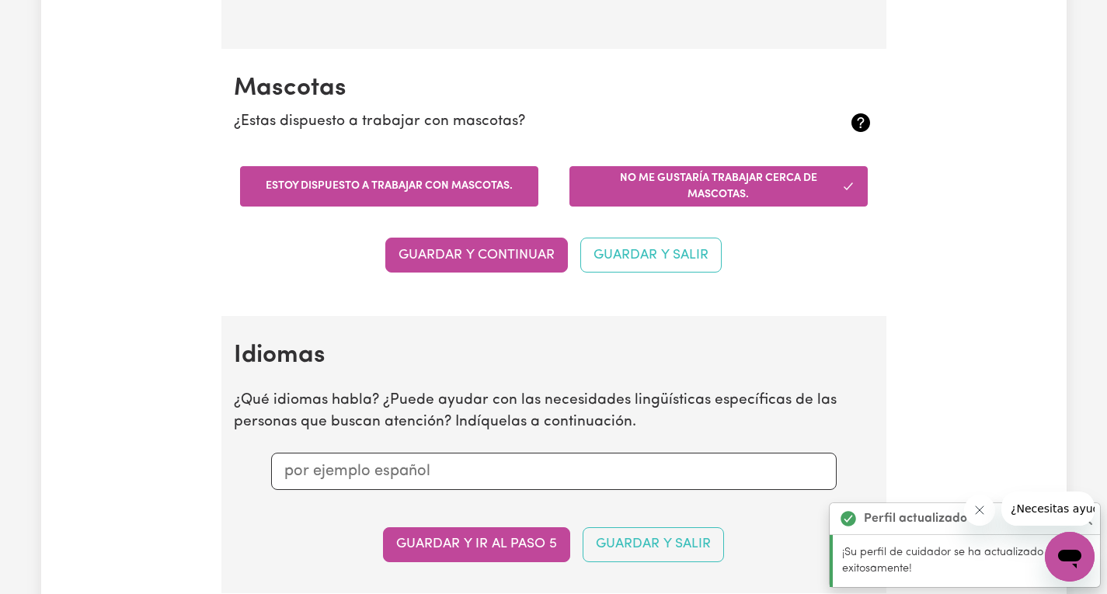
scroll to position [1377, 0]
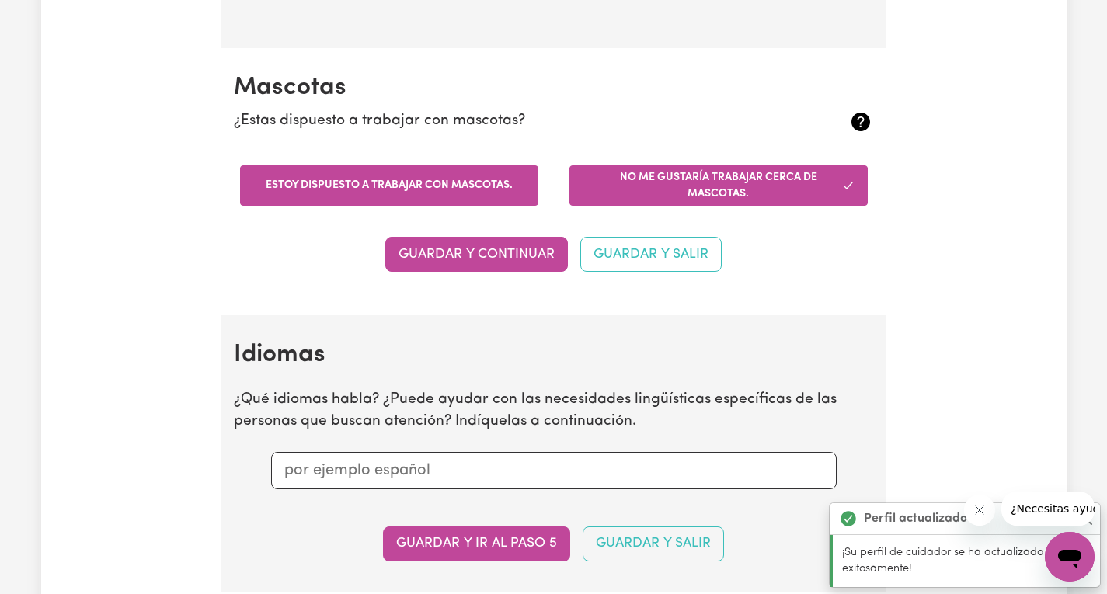
click at [388, 197] on button "Estoy dispuesto a trabajar con mascotas." at bounding box center [389, 185] width 298 height 41
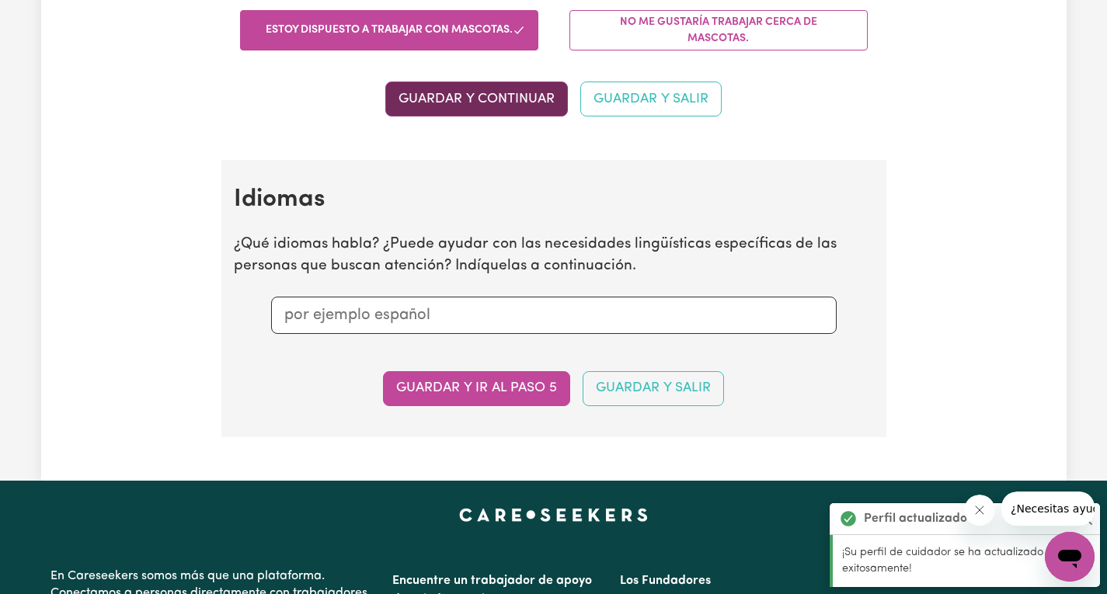
click at [492, 105] on font "Guardar y continuar" at bounding box center [476, 98] width 156 height 13
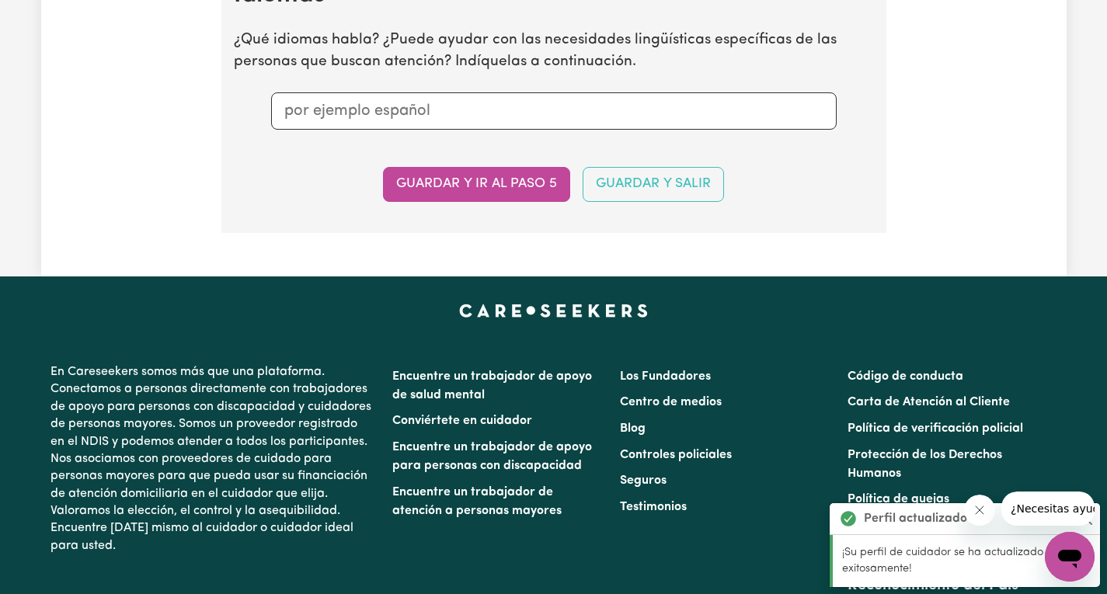
scroll to position [1738, 0]
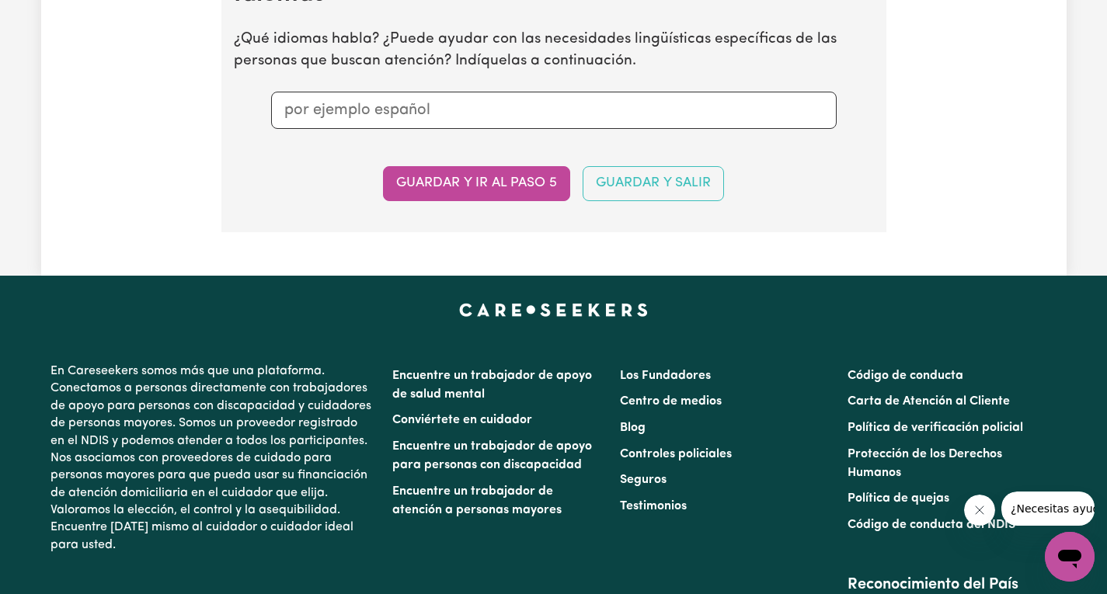
click at [351, 122] on input "text" at bounding box center [553, 110] width 539 height 23
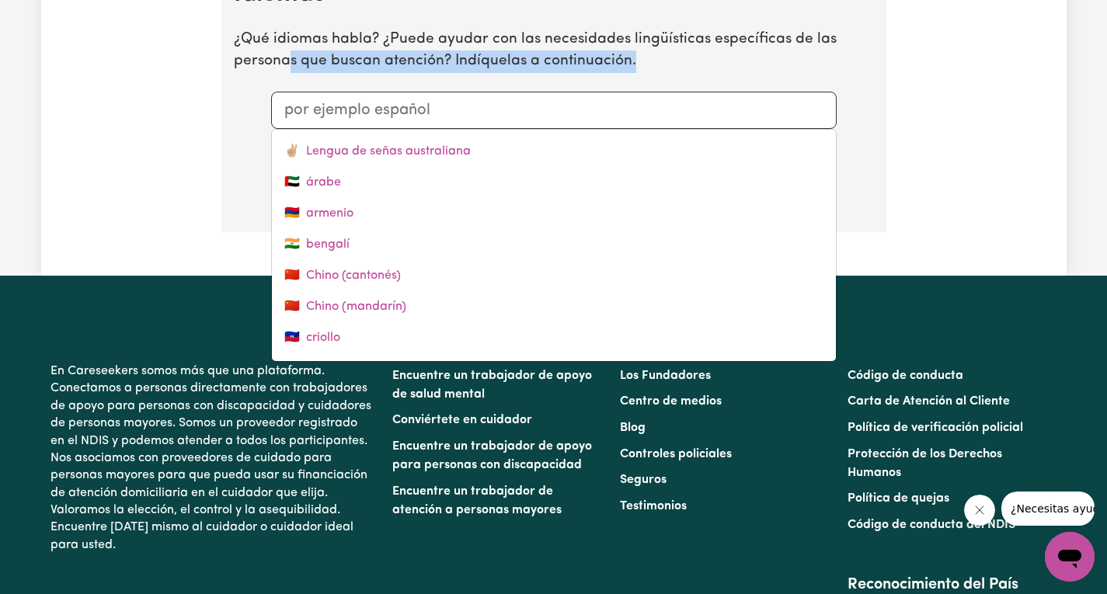
drag, startPoint x: 287, startPoint y: 77, endPoint x: 643, endPoint y: 68, distance: 355.9
click at [643, 68] on p "¿Qué idiomas habla? ¿Puede ayudar con las necesidades lingüísticas específicas …" at bounding box center [554, 51] width 640 height 45
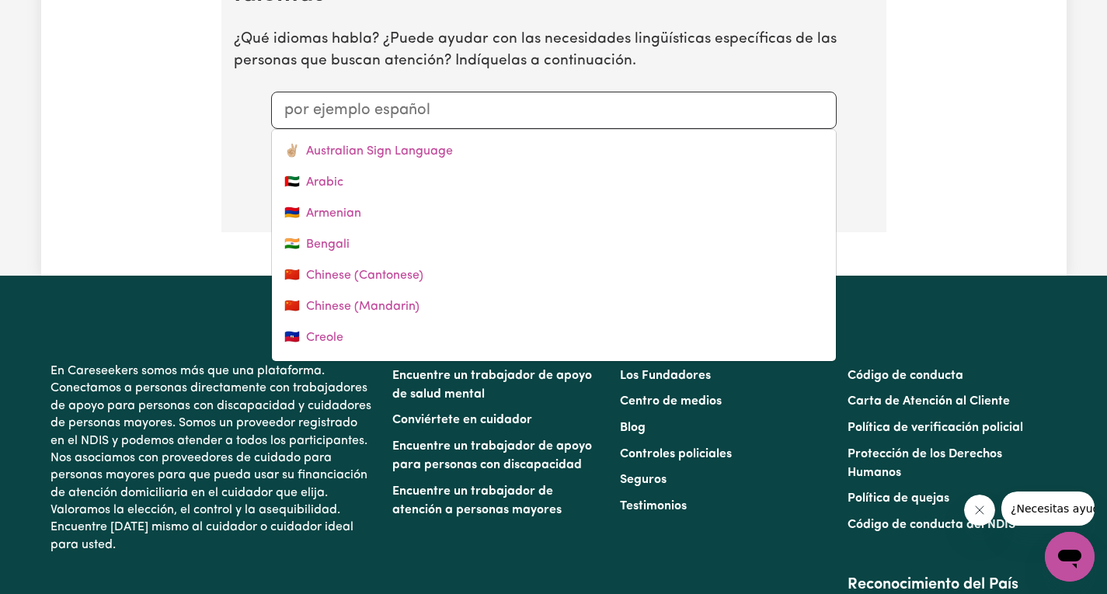
click at [309, 122] on input "text" at bounding box center [553, 110] width 539 height 23
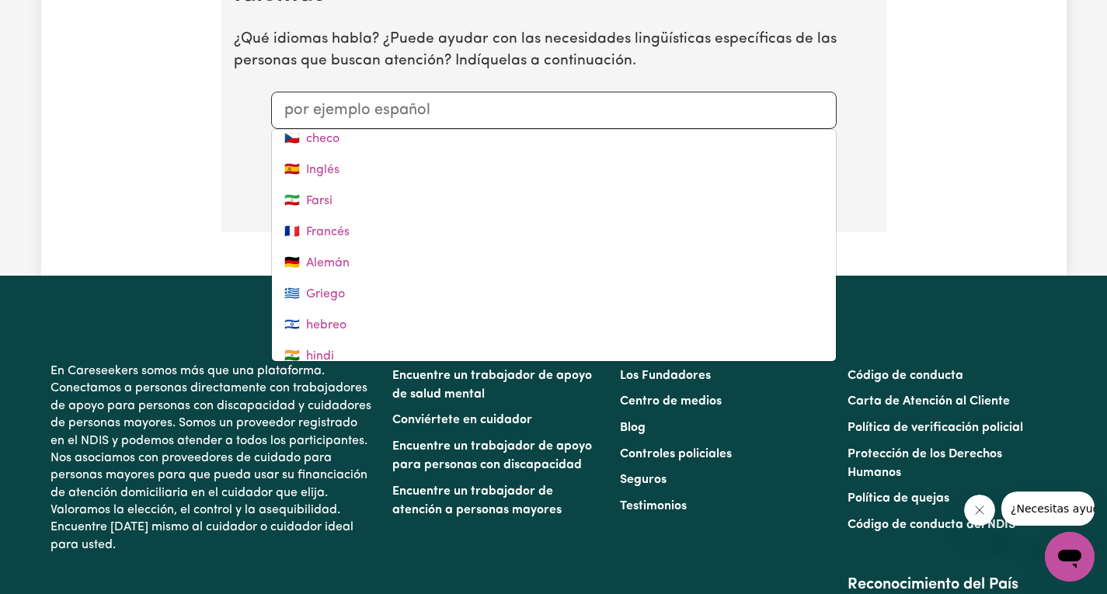
scroll to position [233, 0]
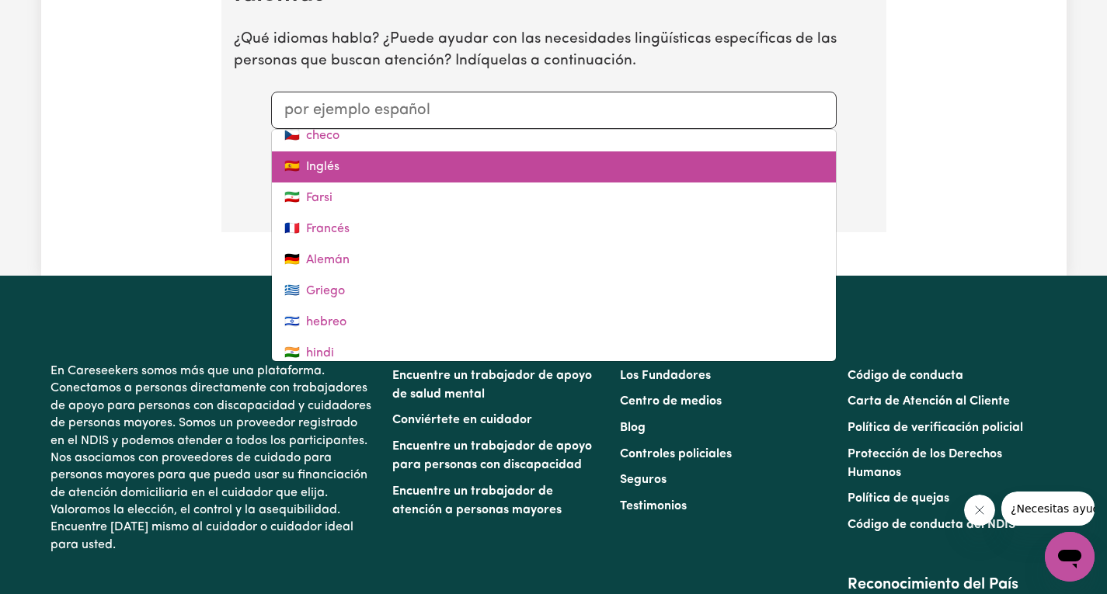
click at [338, 183] on link "🇪🇸 Inglés" at bounding box center [554, 166] width 564 height 31
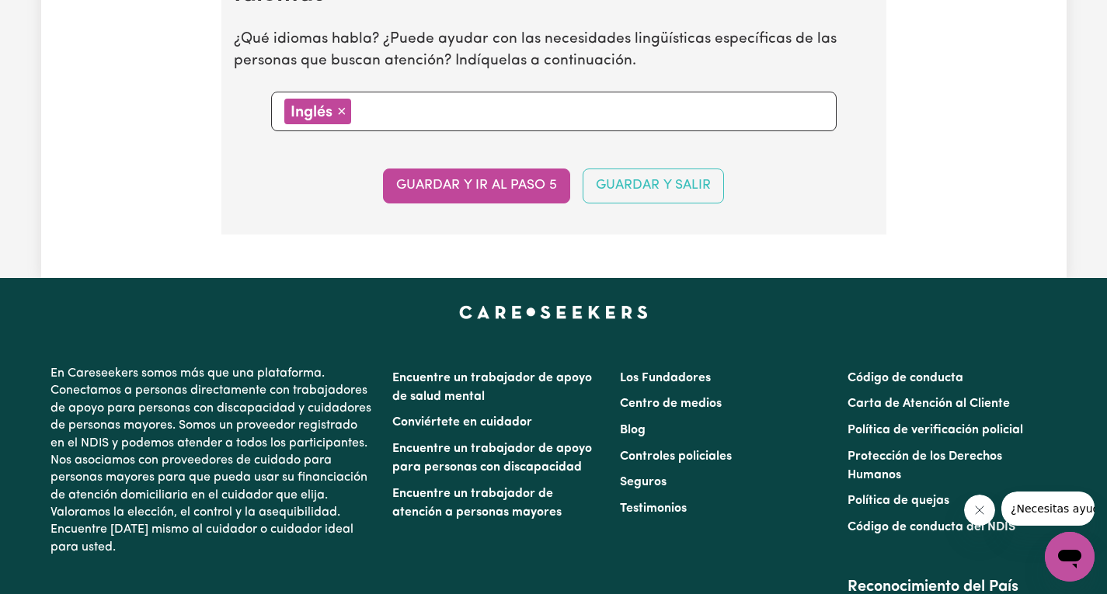
click at [382, 122] on input "text" at bounding box center [590, 110] width 468 height 23
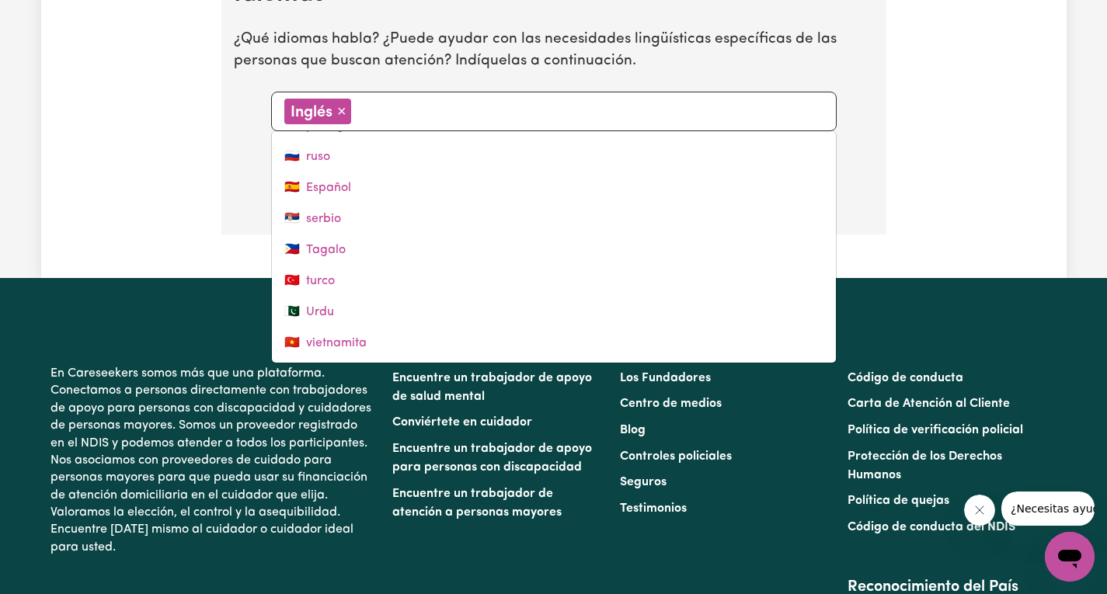
scroll to position [620, 0]
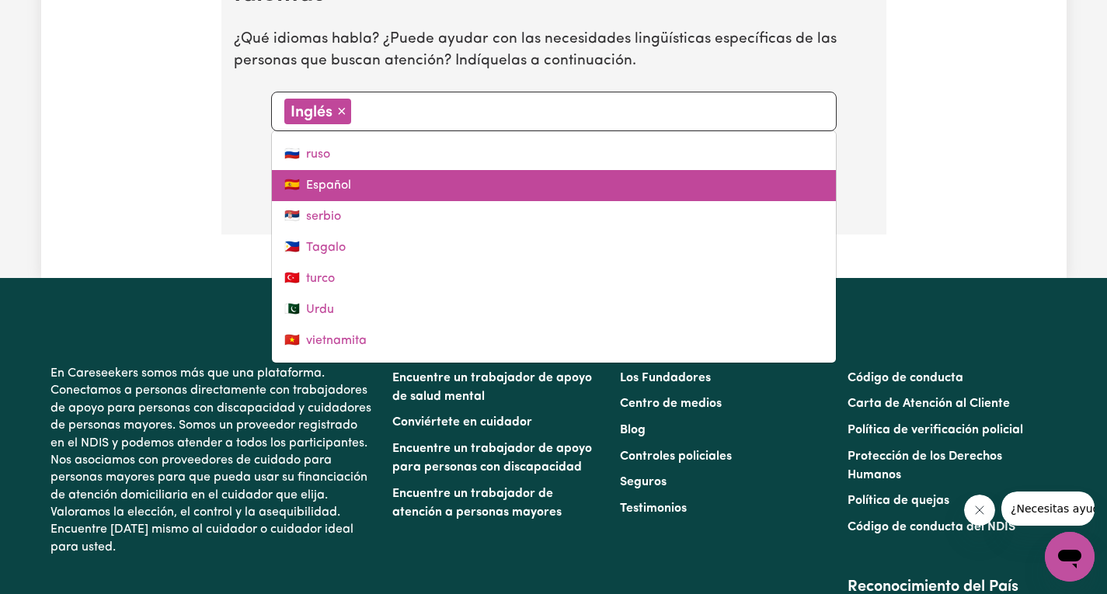
click at [347, 200] on link "🇪🇸 Español" at bounding box center [554, 185] width 564 height 31
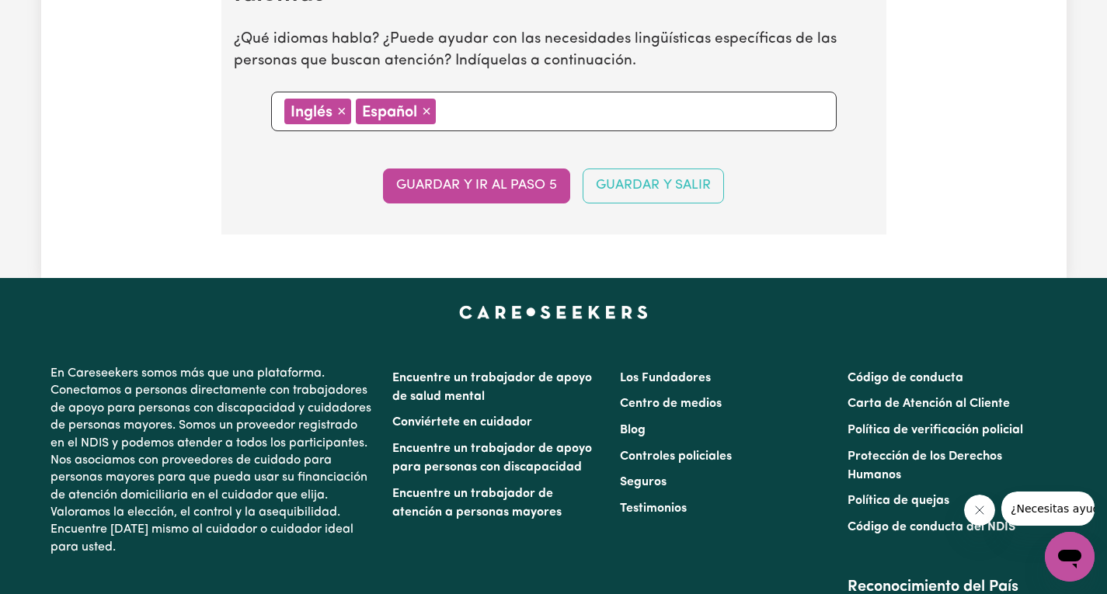
click at [496, 122] on input "text" at bounding box center [631, 110] width 382 height 23
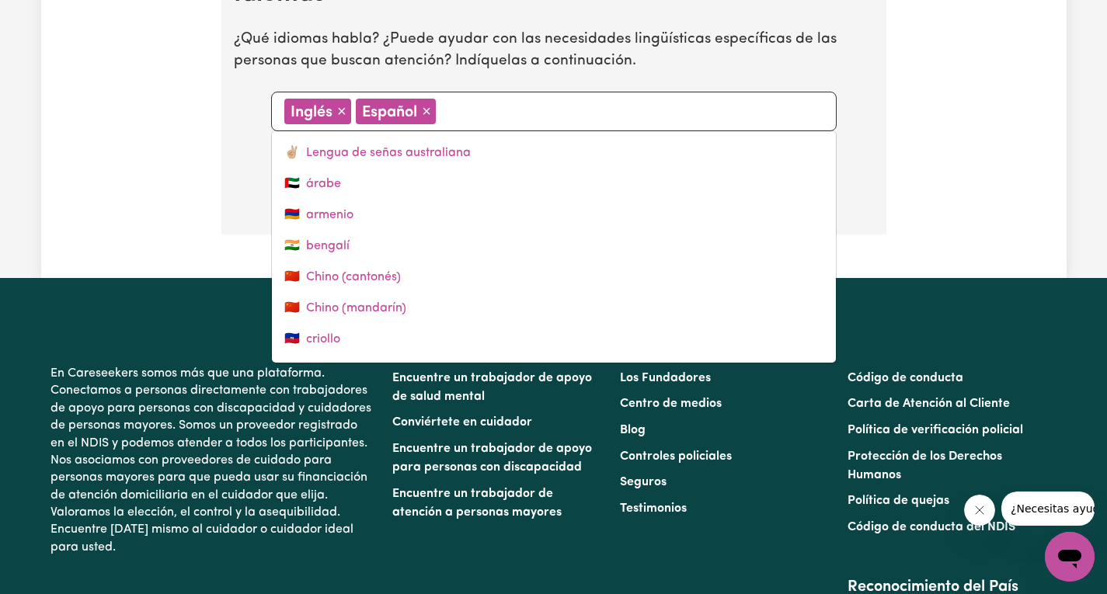
click at [879, 133] on section "Idiomas ¿Qué idiomas habla? ¿Puede ayudar con las necesidades lingüísticas espe…" at bounding box center [553, 95] width 665 height 280
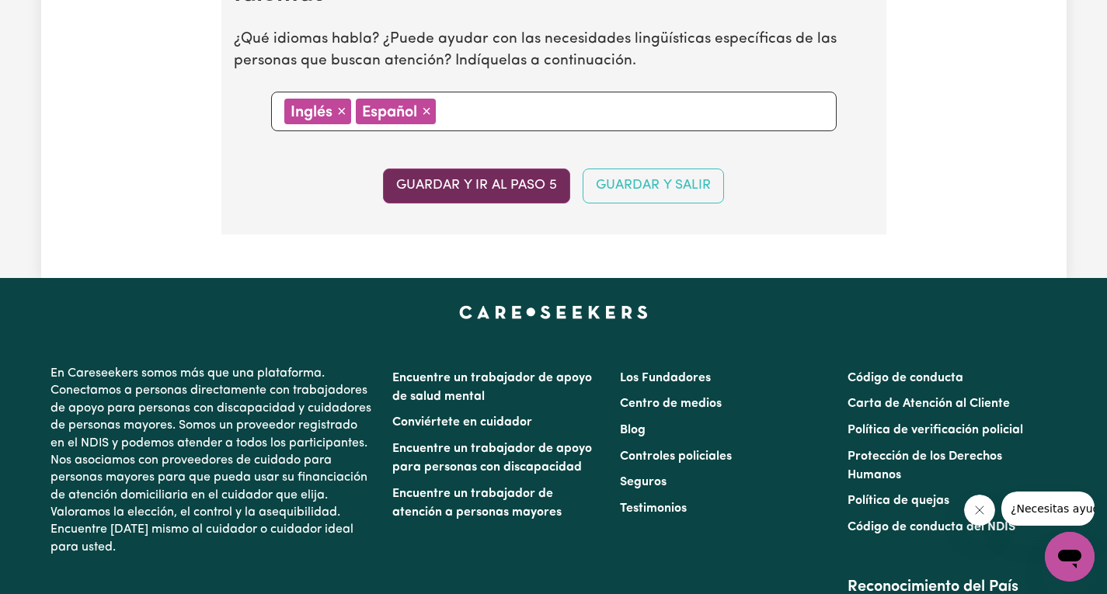
click at [451, 192] on font "Guardar y ir al paso 5" at bounding box center [476, 185] width 161 height 13
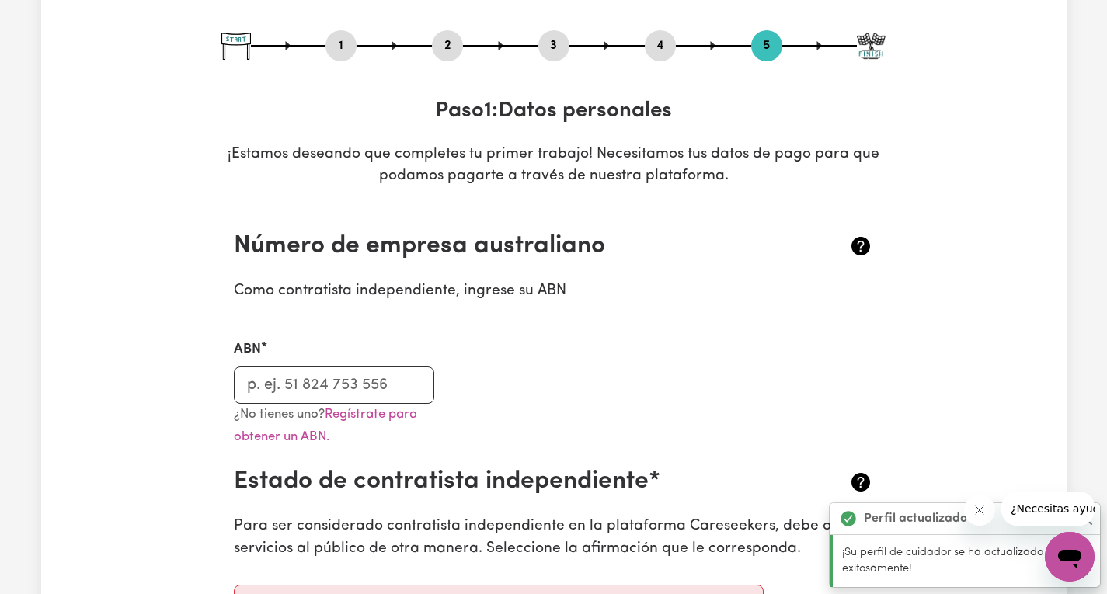
scroll to position [155, 0]
click at [374, 385] on input "ABN" at bounding box center [334, 384] width 201 height 37
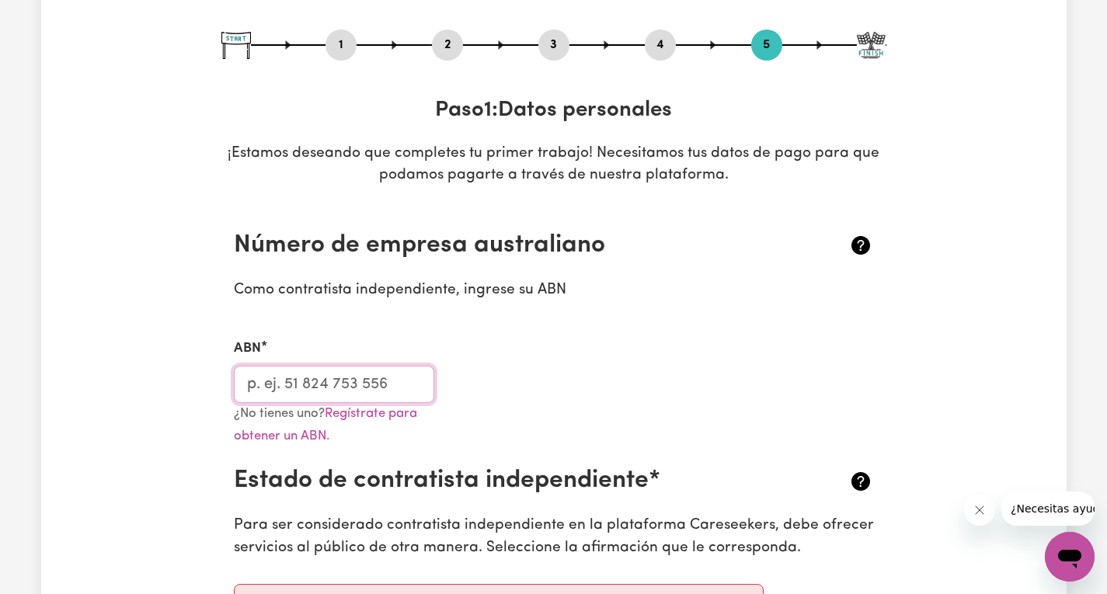
click at [322, 376] on input "ABN" at bounding box center [334, 384] width 201 height 37
paste input "99684027072"
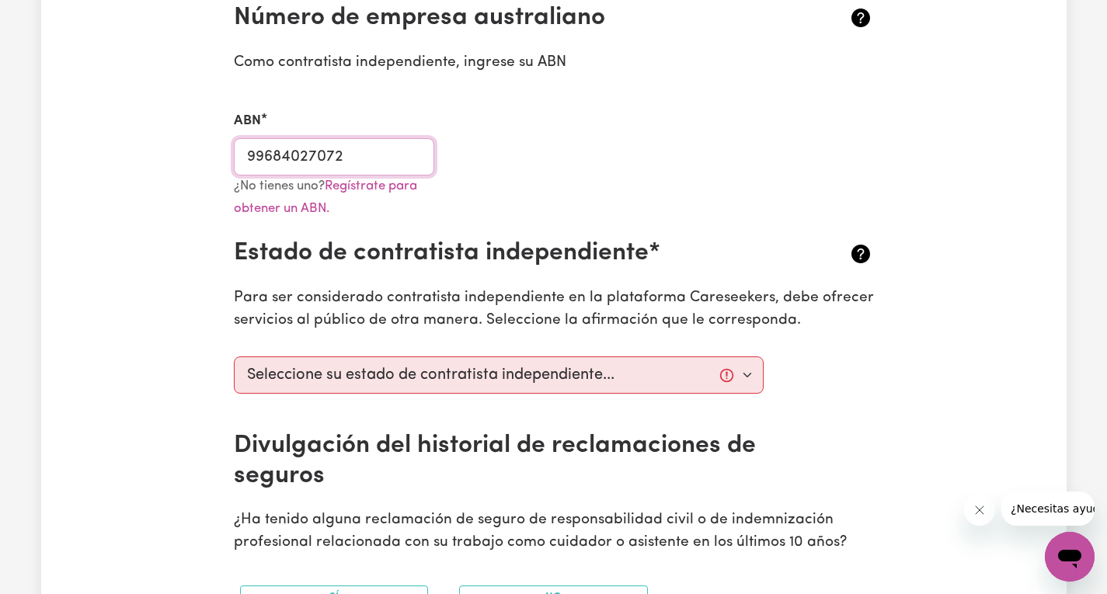
scroll to position [388, 0]
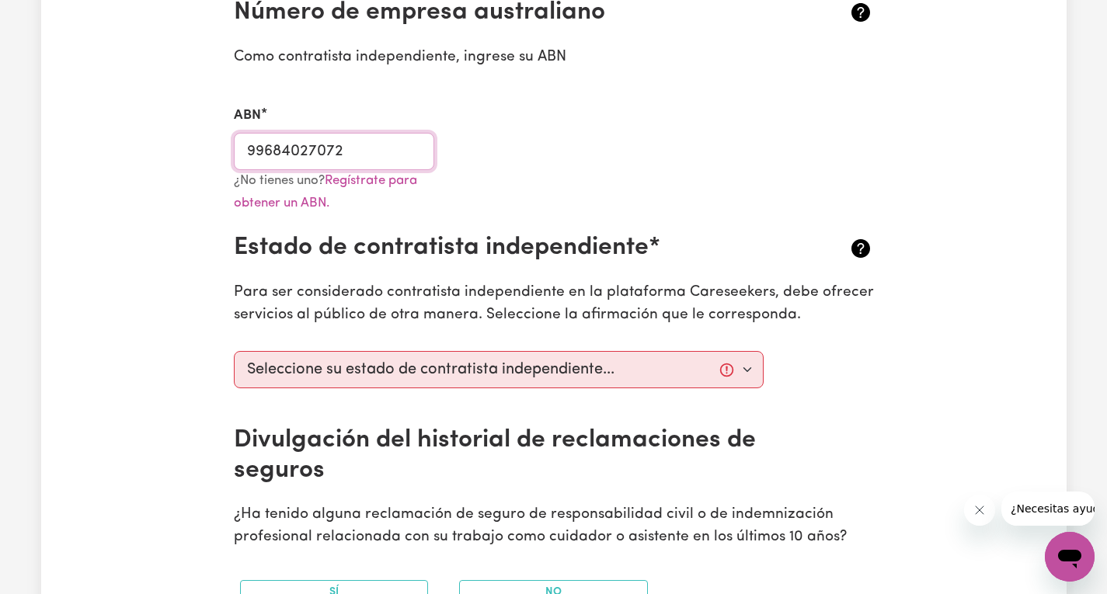
type input "99684027072"
click at [374, 378] on select "Seleccione su estado de contratista independiente... Estoy brindando servicios …" at bounding box center [499, 369] width 531 height 37
select select "I am providing services privately on my own"
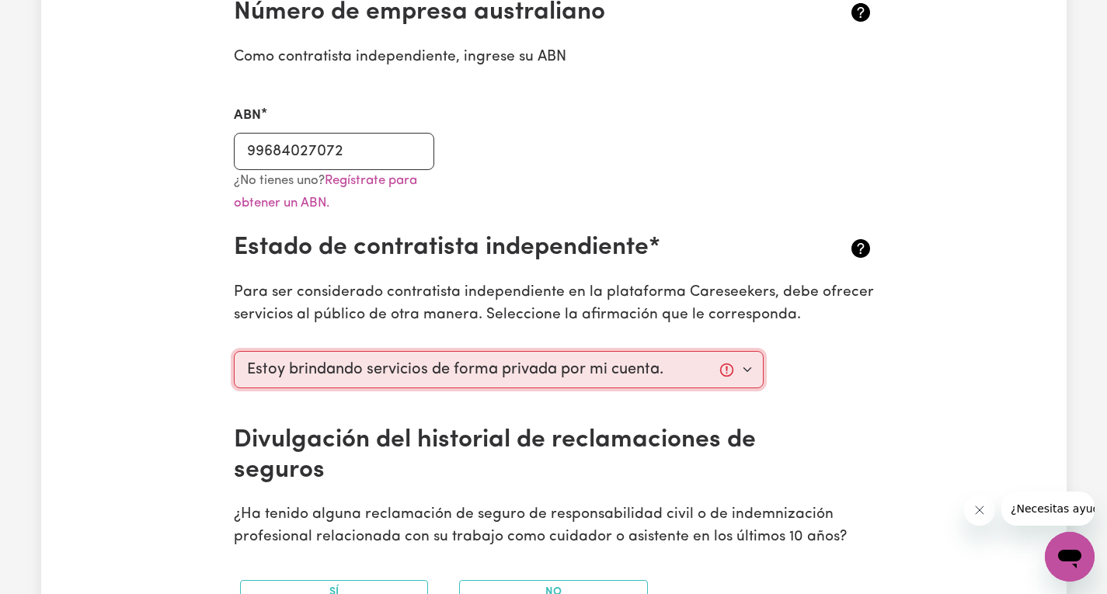
click at [234, 351] on select "Seleccione su estado de contratista independiente... Estoy brindando servicios …" at bounding box center [499, 369] width 531 height 37
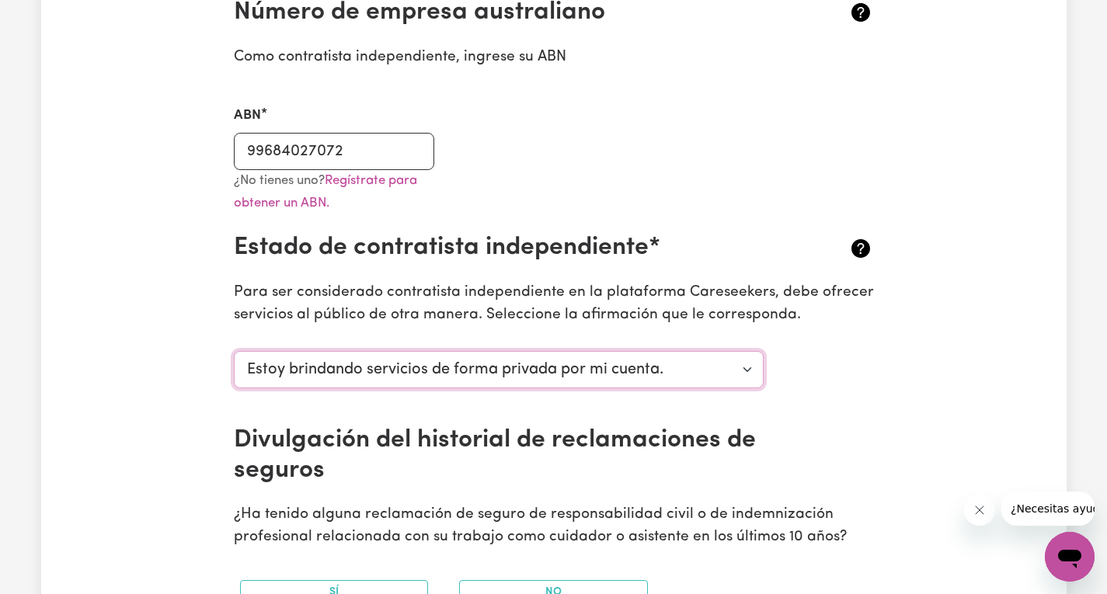
click at [461, 369] on select "Seleccione su estado de contratista independiente... Estoy brindando servicios …" at bounding box center [499, 369] width 531 height 37
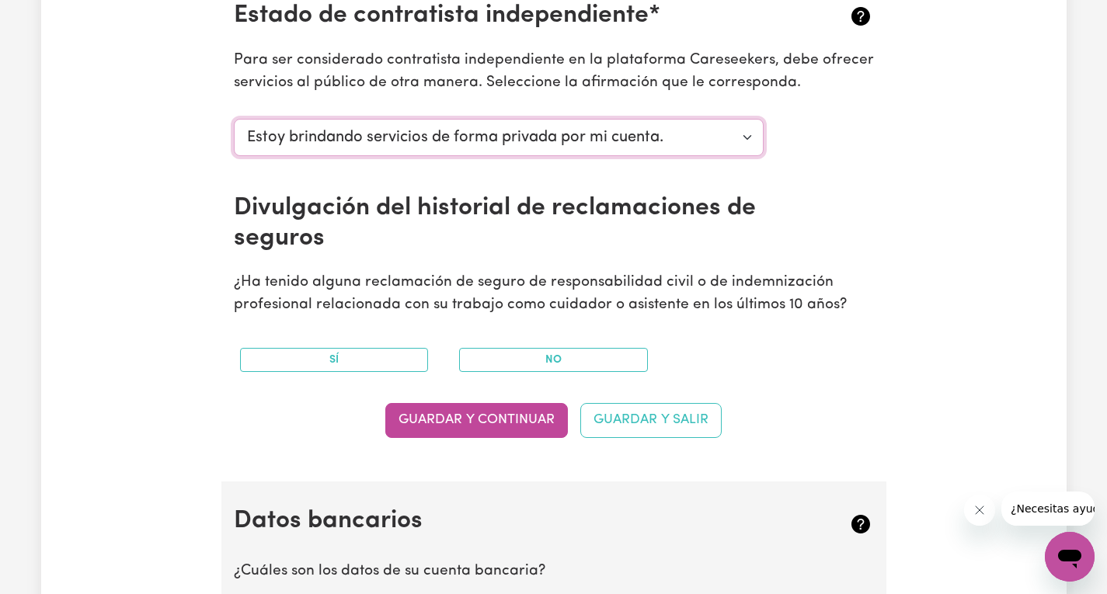
scroll to position [621, 0]
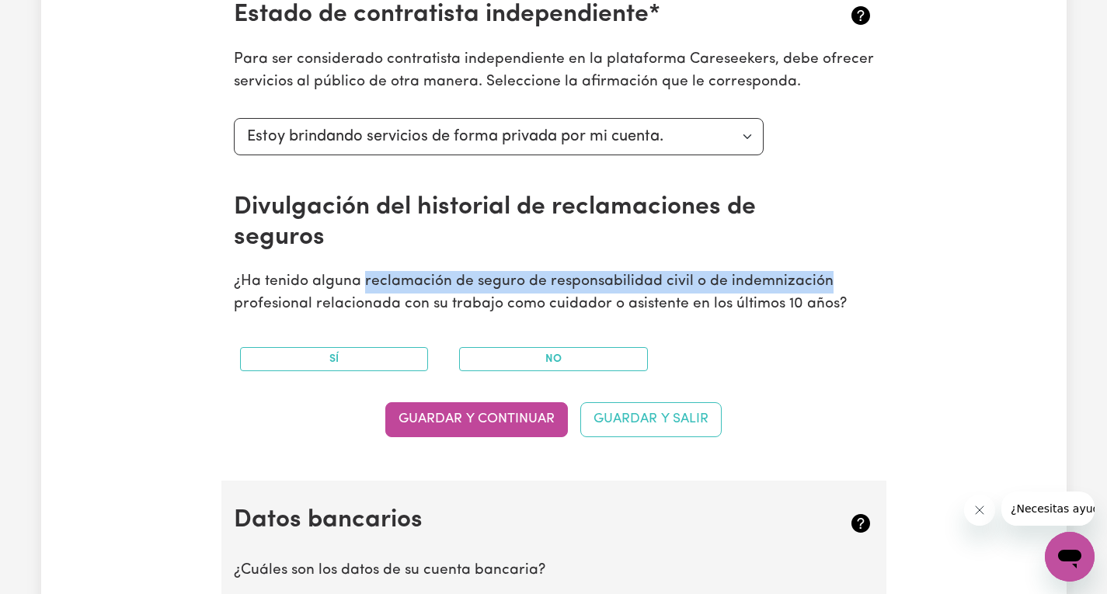
drag, startPoint x: 364, startPoint y: 286, endPoint x: 855, endPoint y: 285, distance: 490.9
click at [855, 285] on p "¿Ha tenido alguna reclamación de seguro de responsabilidad civil o de indemniza…" at bounding box center [554, 293] width 640 height 45
click at [519, 367] on button "No" at bounding box center [553, 359] width 189 height 24
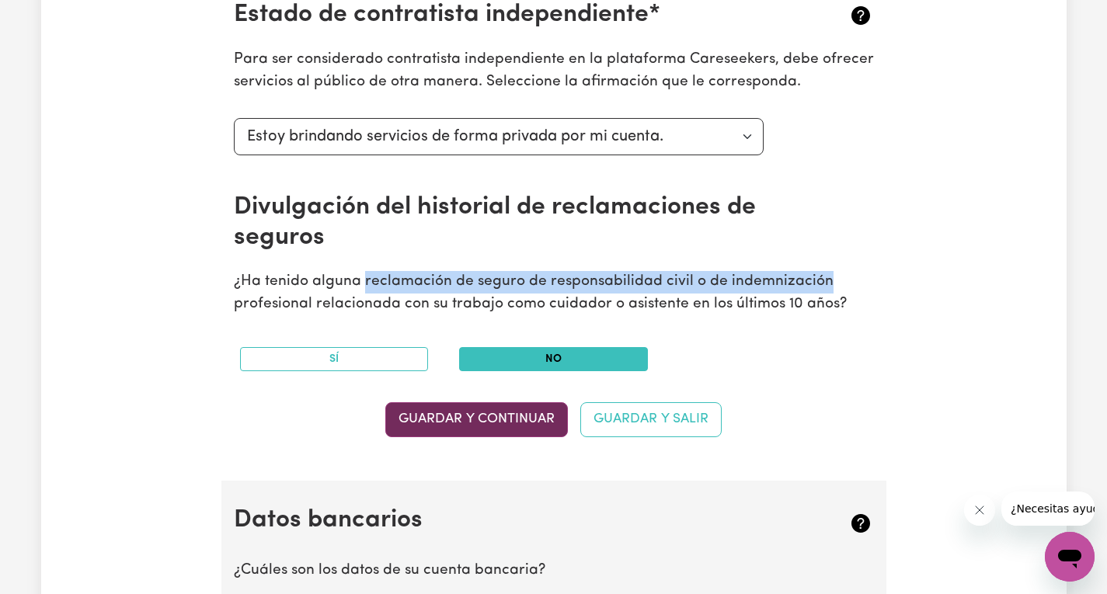
click at [512, 425] on font "Guardar y continuar" at bounding box center [476, 418] width 156 height 13
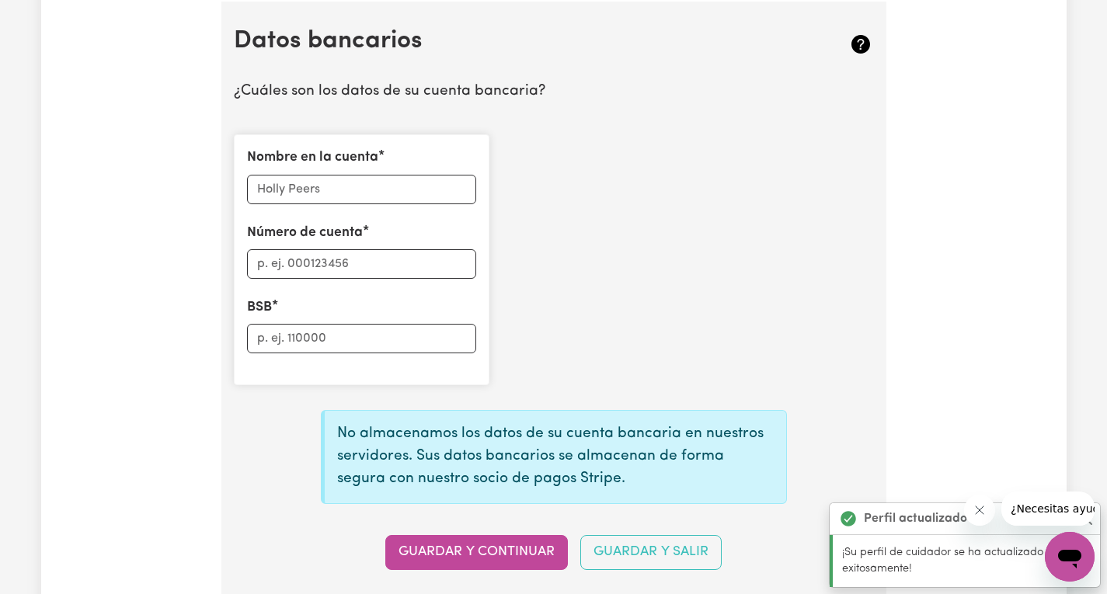
scroll to position [1105, 0]
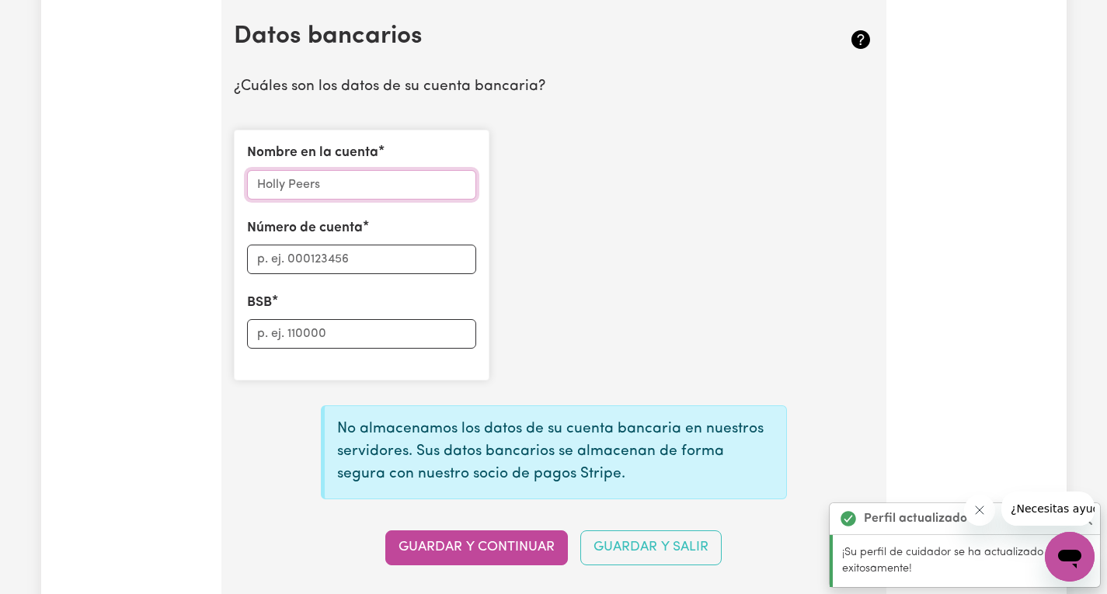
click at [302, 193] on input "Nombre en la cuenta" at bounding box center [361, 185] width 229 height 30
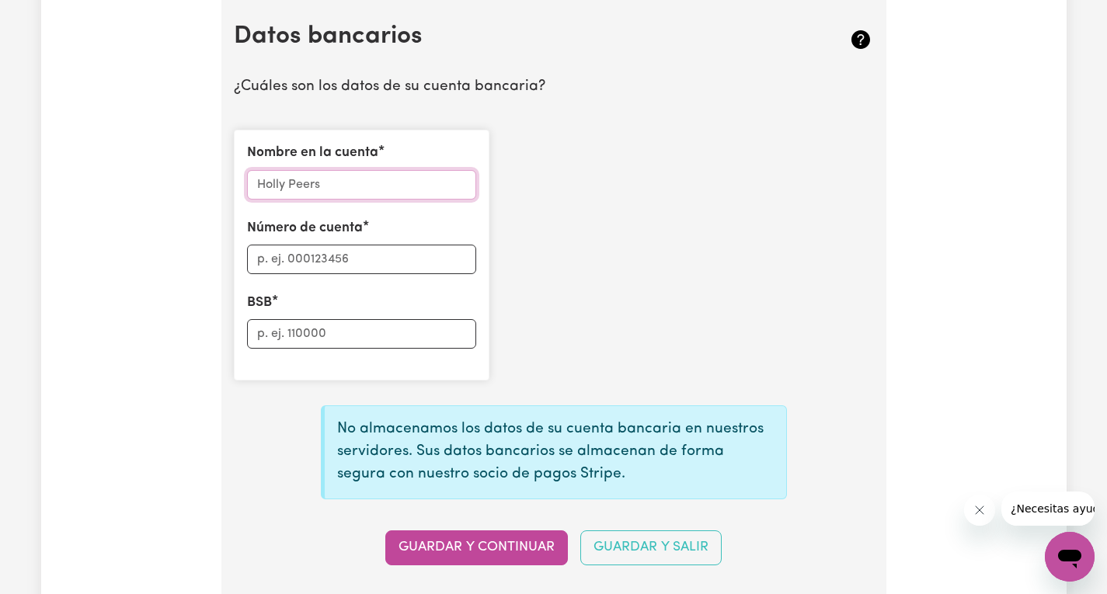
click at [268, 184] on input "Nombre en la cuenta" at bounding box center [361, 185] width 229 height 30
type input "Laura Castaneda L"
click at [291, 274] on input "Número de cuenta" at bounding box center [361, 260] width 229 height 30
click at [332, 262] on input "Número de cuenta" at bounding box center [361, 260] width 229 height 30
click at [332, 261] on input "Número de cuenta" at bounding box center [361, 260] width 229 height 30
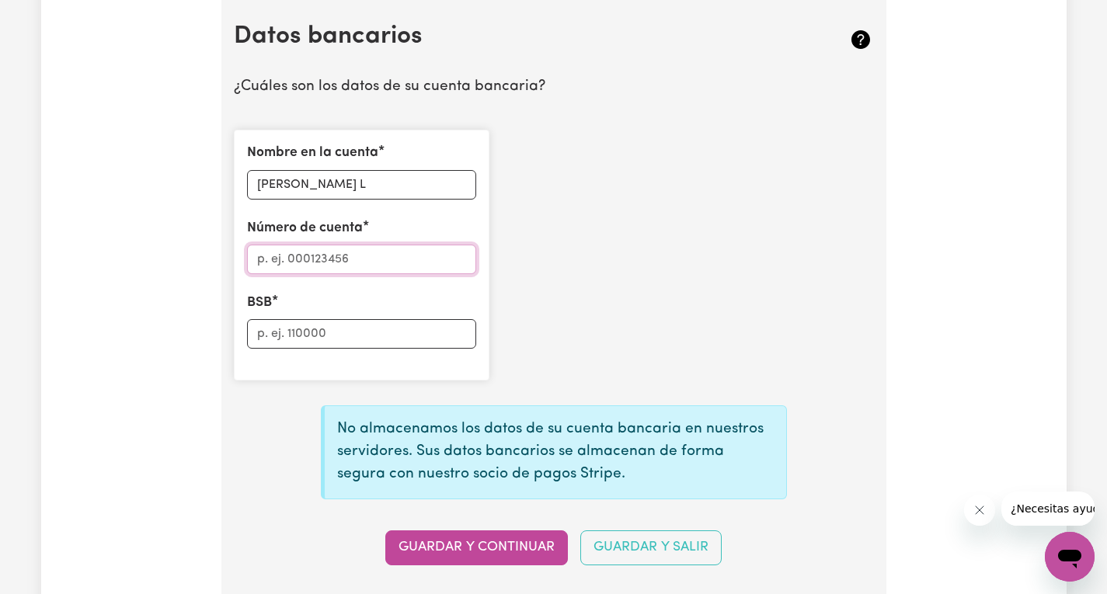
click at [332, 261] on input "Número de cuenta" at bounding box center [361, 260] width 229 height 30
type input "5217295417462326"
click at [334, 332] on input "BSB" at bounding box center [361, 334] width 229 height 30
type input "062016"
drag, startPoint x: 385, startPoint y: 261, endPoint x: 253, endPoint y: 263, distance: 132.1
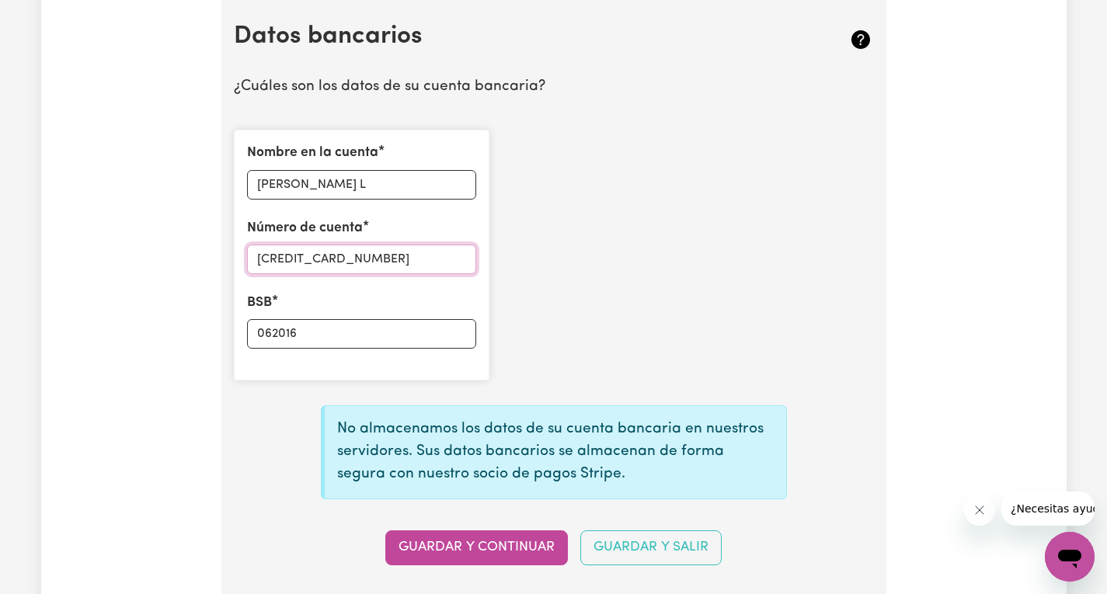
click at [253, 263] on input "5217295417462326" at bounding box center [361, 260] width 229 height 30
click at [305, 343] on input "062016" at bounding box center [361, 334] width 229 height 30
click at [516, 331] on div "Nombre en la cuenta Laura Castaneda L Número de cuenta 11918807 BSB 062016" at bounding box center [553, 255] width 659 height 276
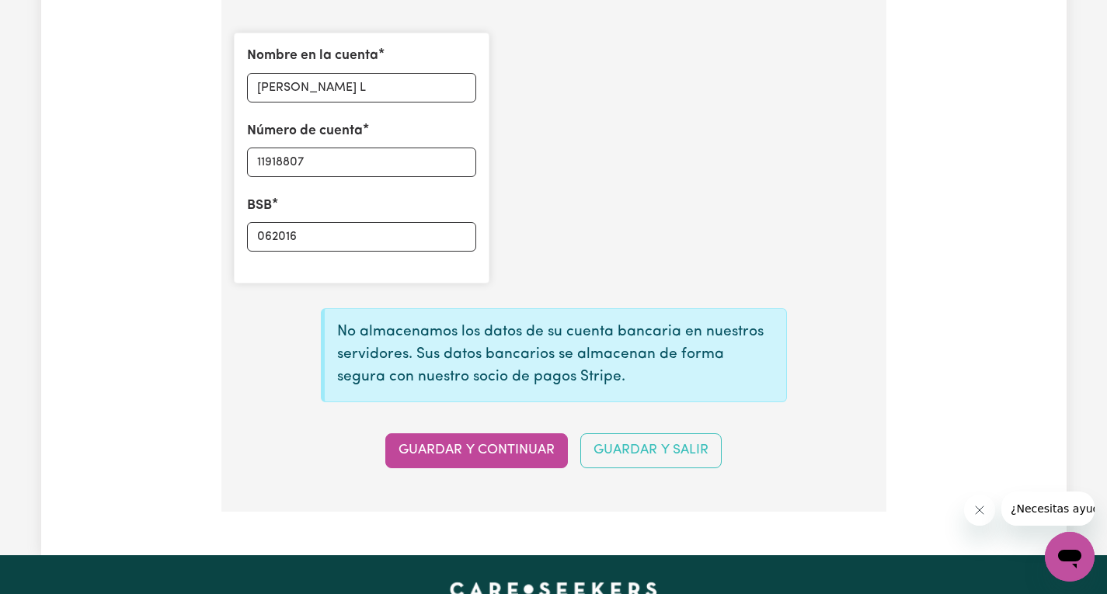
scroll to position [1338, 0]
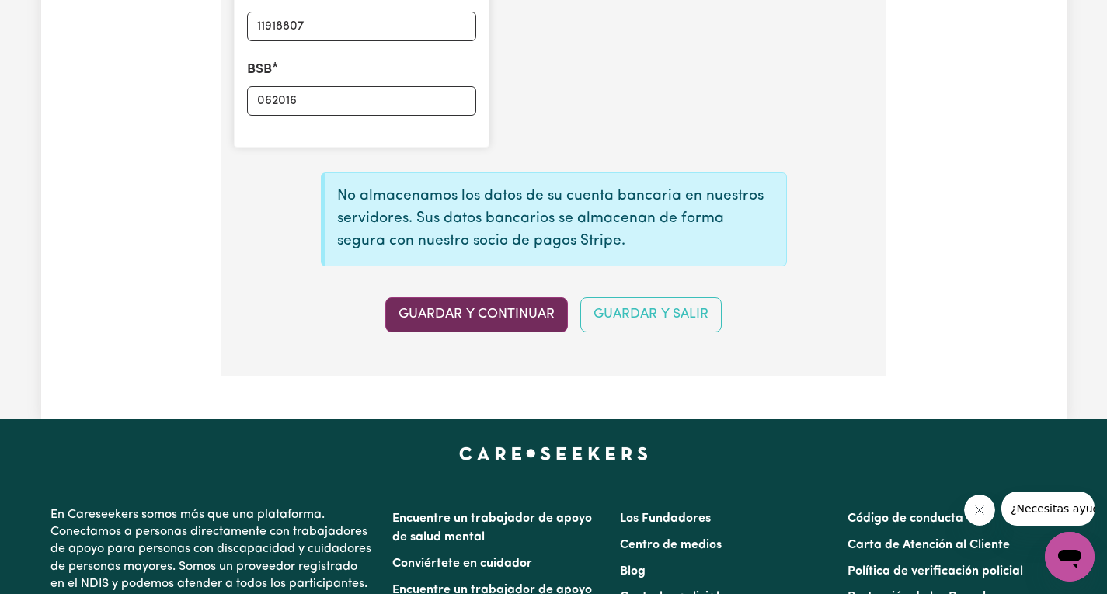
click at [503, 321] on font "Guardar y continuar" at bounding box center [476, 314] width 156 height 13
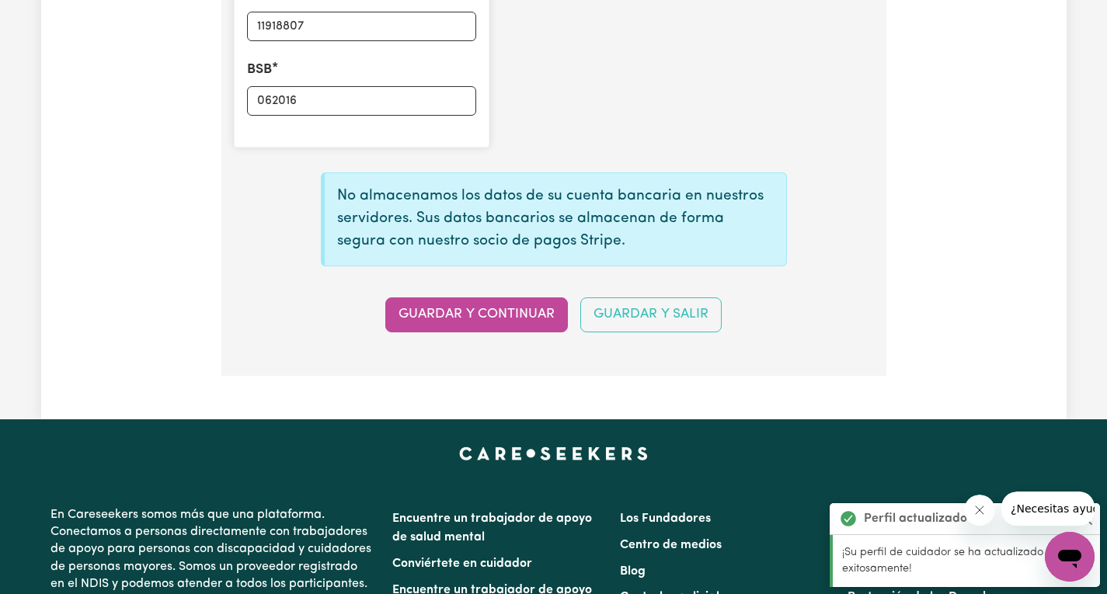
type input "****8807"
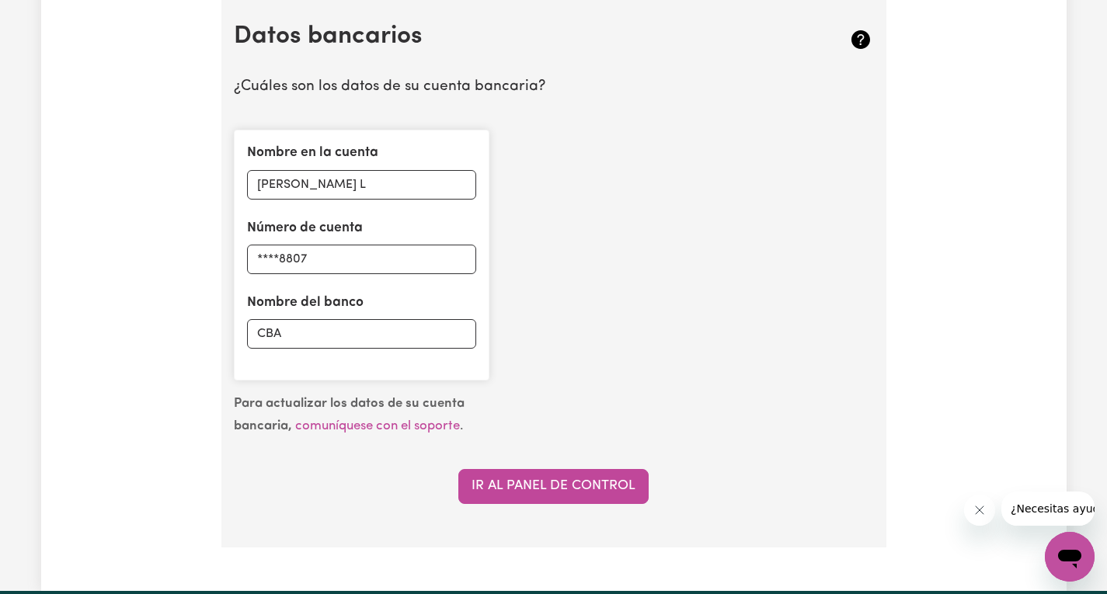
scroll to position [1105, 0]
click at [587, 305] on div "Nombre en la cuenta Laura Castaneda L Número de cuenta ****8807 Nombre del banc…" at bounding box center [553, 255] width 659 height 276
click at [329, 345] on input "CBA" at bounding box center [361, 334] width 229 height 30
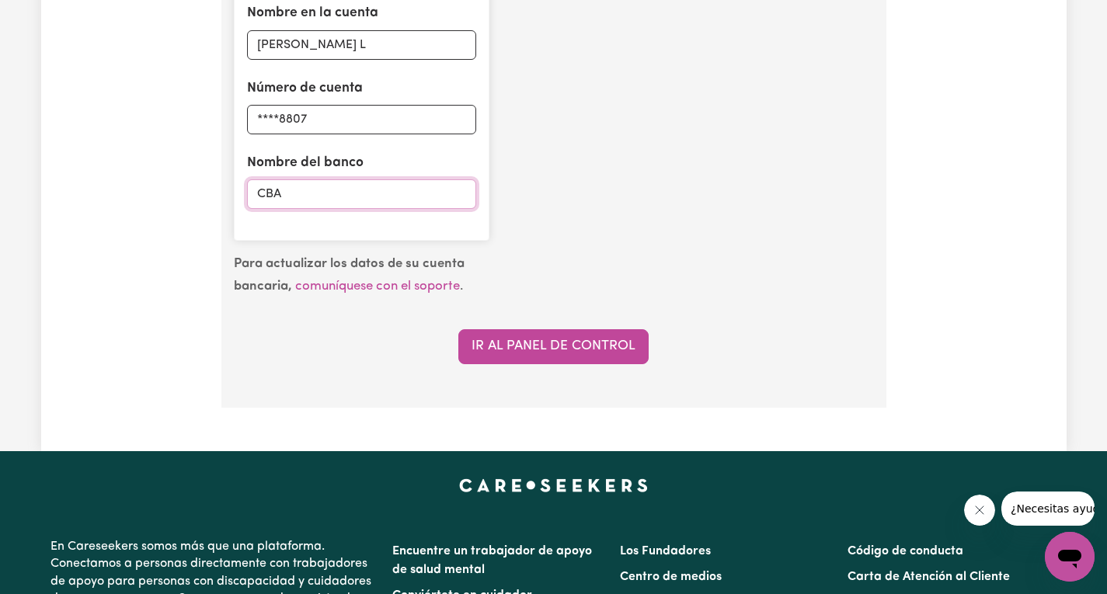
scroll to position [1261, 0]
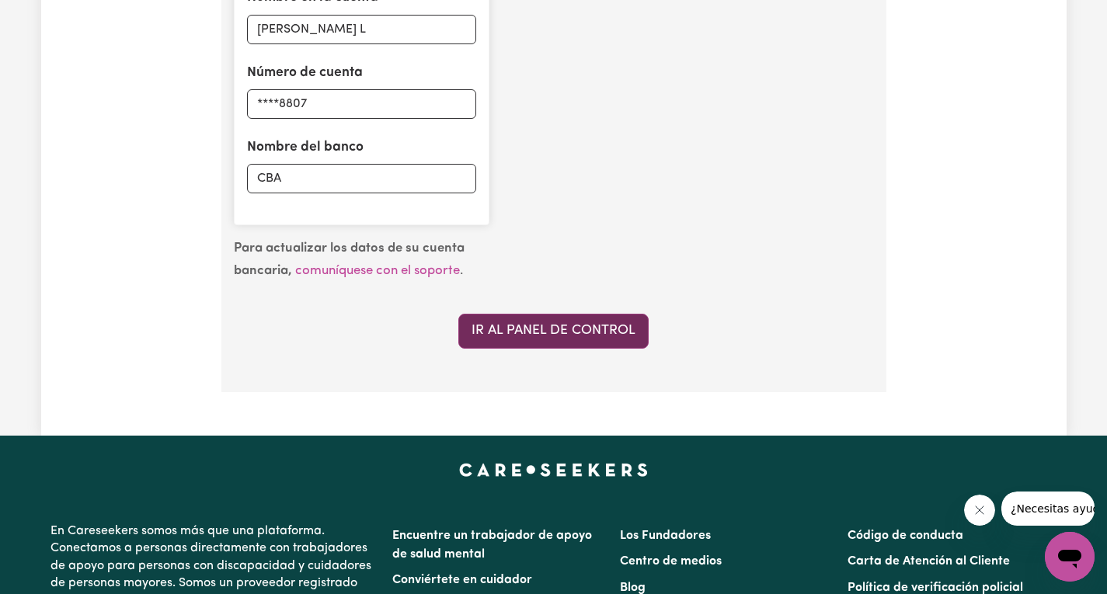
click at [555, 337] on font "Ir al panel de control" at bounding box center [554, 330] width 164 height 13
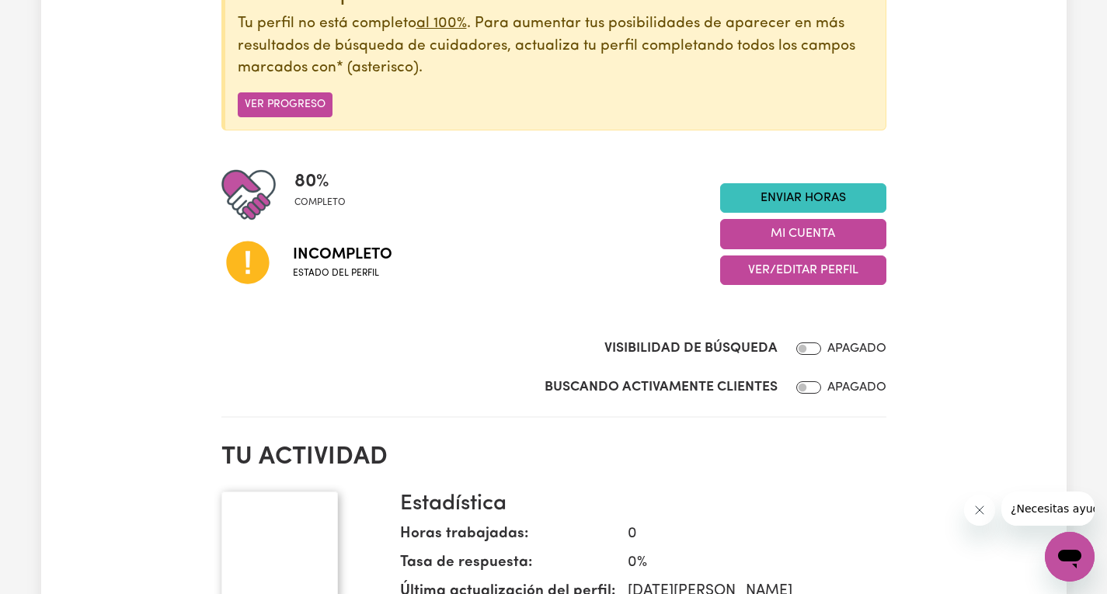
scroll to position [233, 0]
click at [318, 257] on font "Incompleto" at bounding box center [342, 254] width 99 height 16
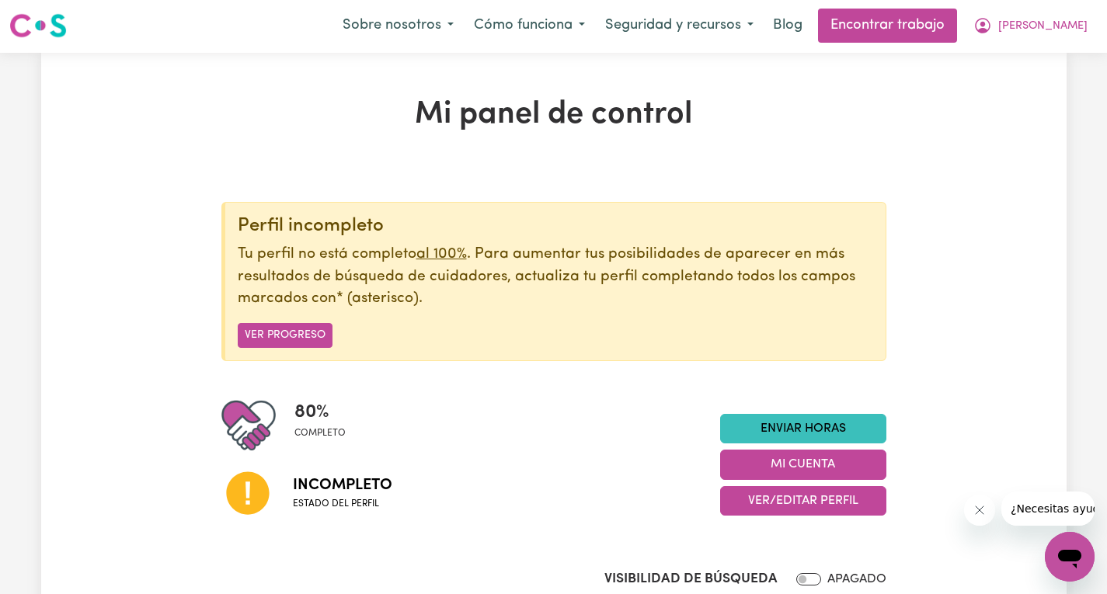
scroll to position [0, 0]
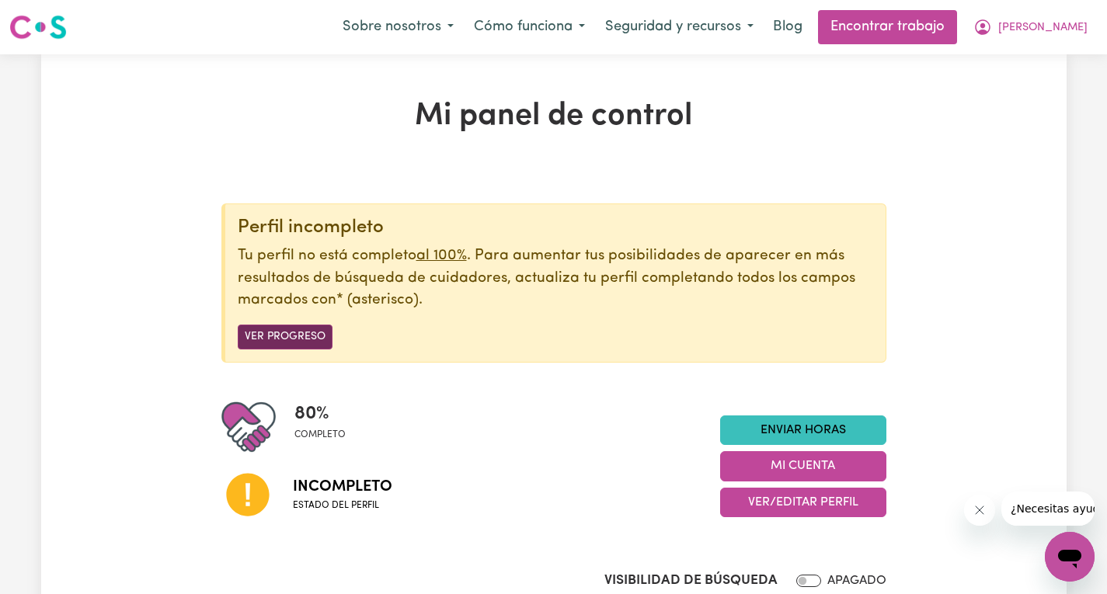
click at [296, 343] on font "Ver progreso" at bounding box center [285, 338] width 81 height 12
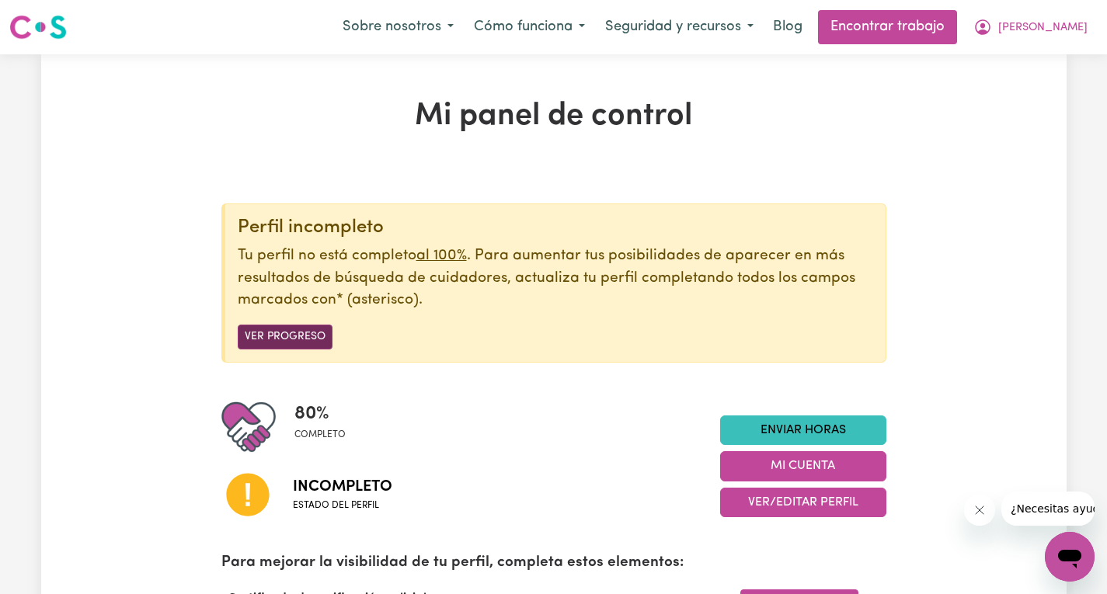
click at [296, 337] on font "Ver progreso" at bounding box center [285, 338] width 81 height 12
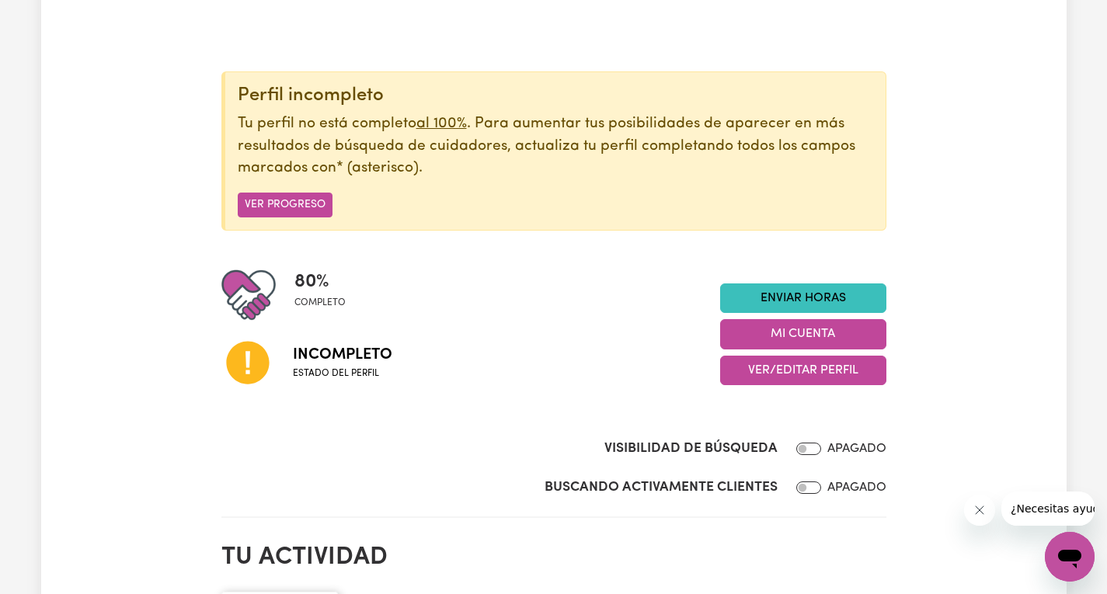
scroll to position [155, 0]
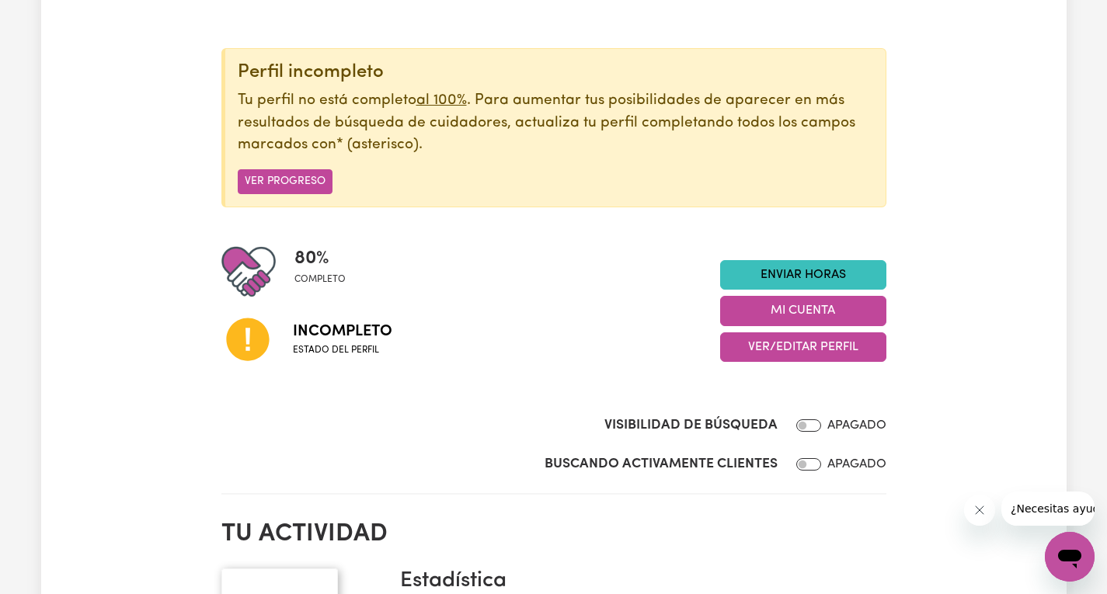
drag, startPoint x: 303, startPoint y: 276, endPoint x: 405, endPoint y: 280, distance: 101.8
click at [306, 276] on font "completo" at bounding box center [319, 279] width 51 height 9
drag, startPoint x: 299, startPoint y: 330, endPoint x: 416, endPoint y: 339, distance: 116.8
click at [360, 330] on font "Incompleto" at bounding box center [342, 332] width 99 height 16
click at [225, 349] on icon at bounding box center [247, 339] width 53 height 53
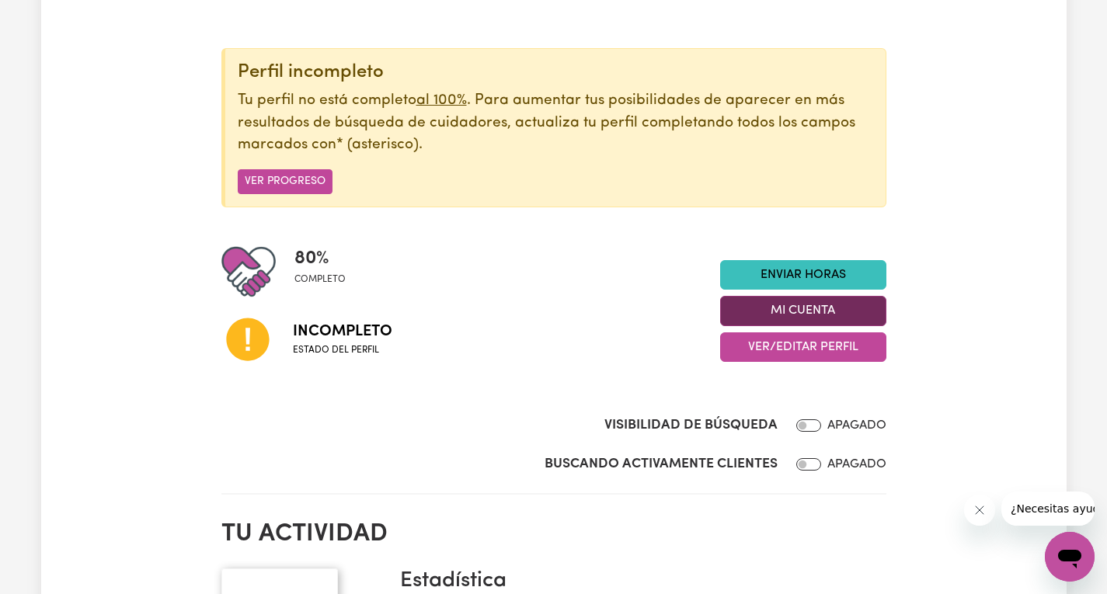
click at [803, 314] on font "Mi cuenta" at bounding box center [803, 311] width 64 height 12
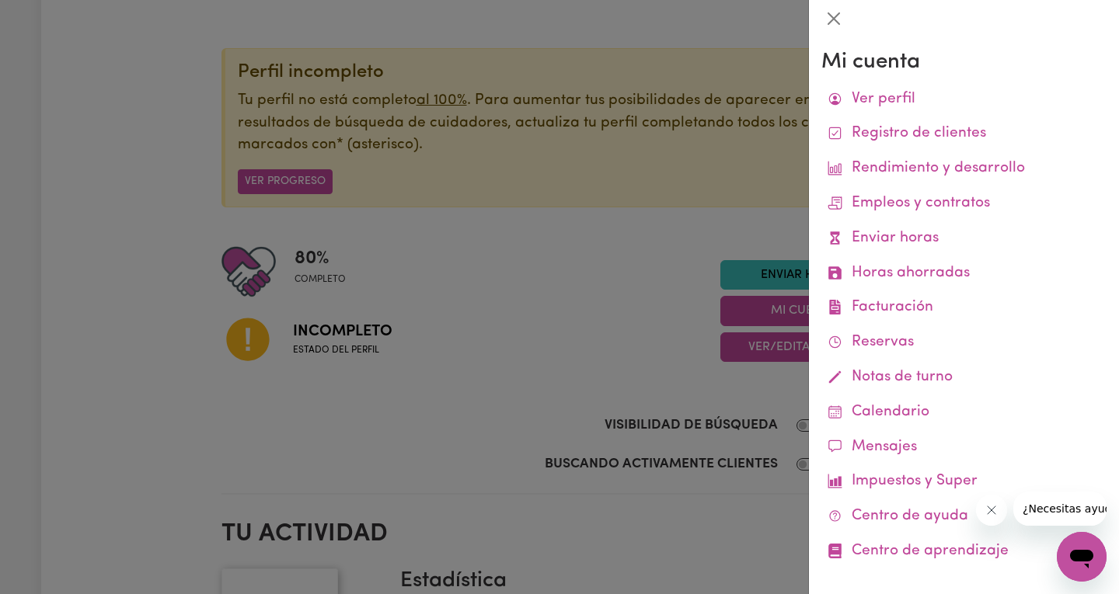
click at [754, 355] on div at bounding box center [559, 297] width 1119 height 594
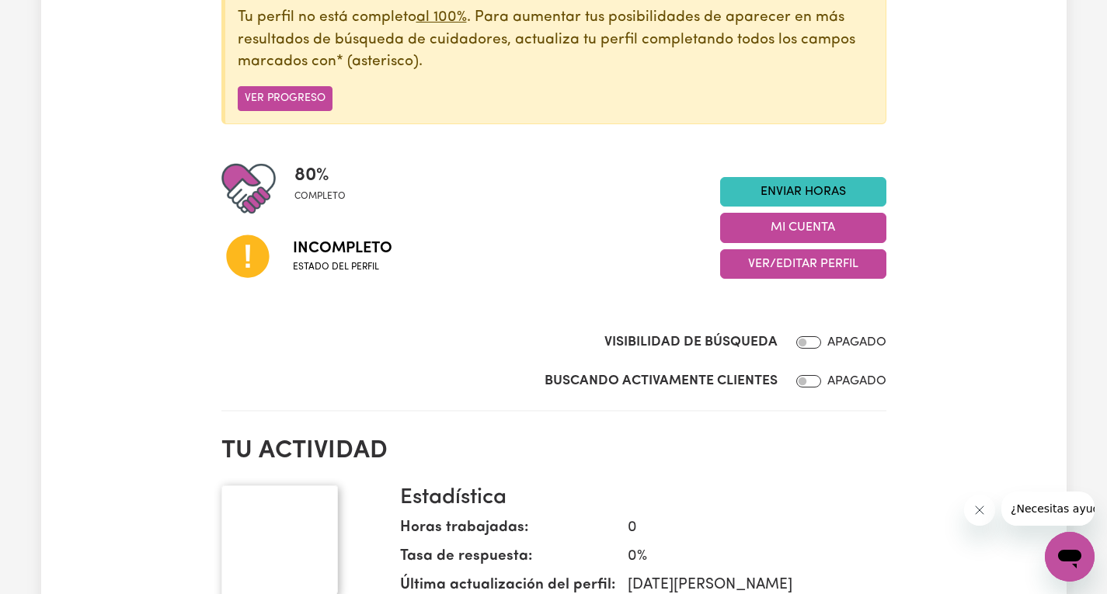
scroll to position [311, 0]
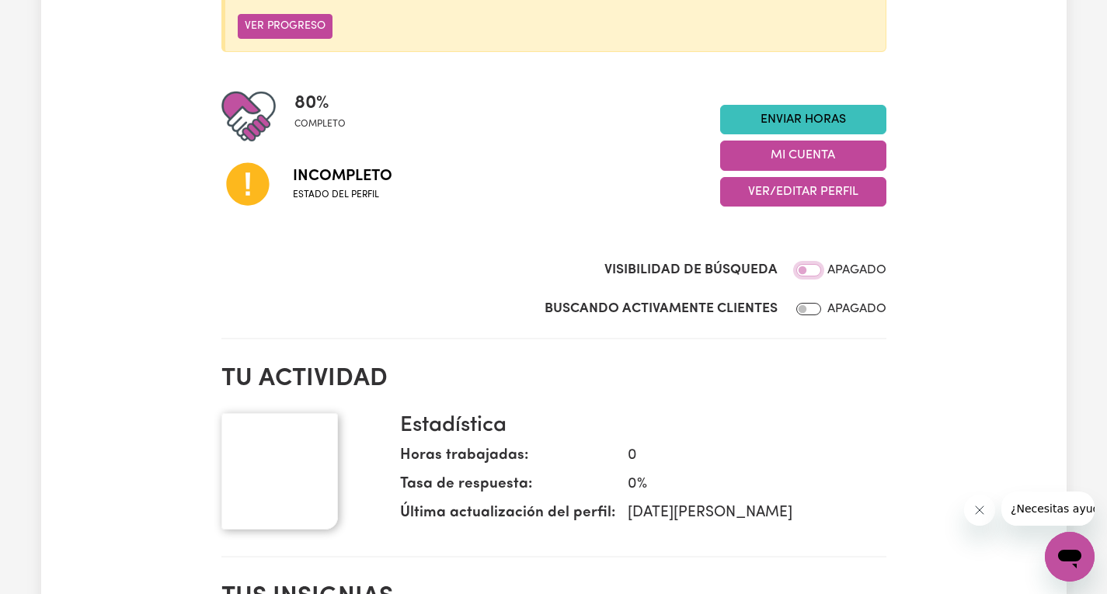
click at [799, 270] on input "Visibilidad de búsqueda" at bounding box center [808, 270] width 25 height 12
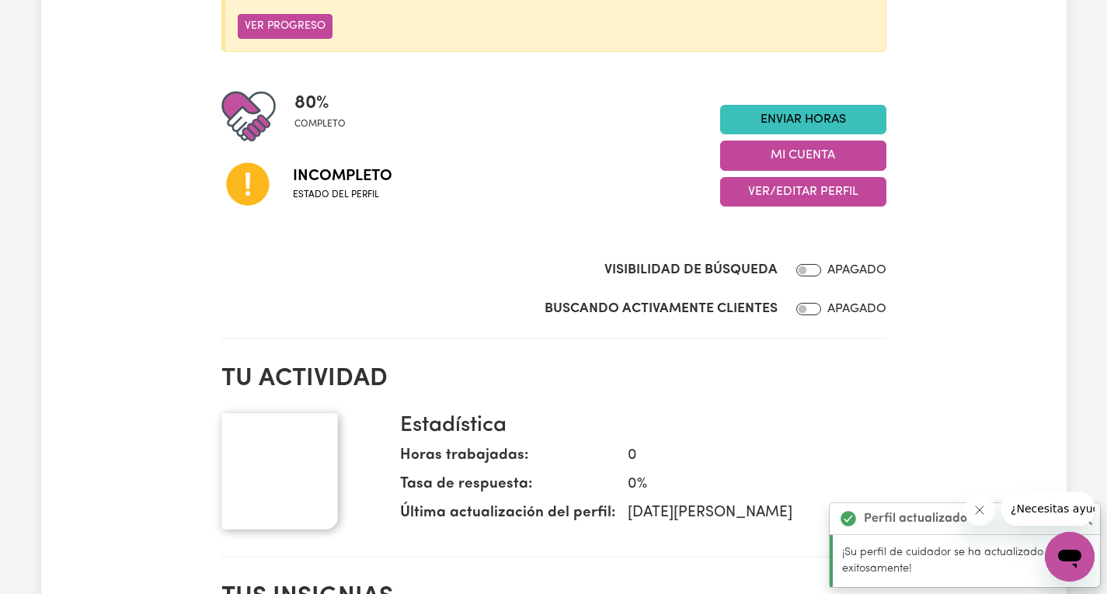
drag, startPoint x: 583, startPoint y: 357, endPoint x: 265, endPoint y: 411, distance: 323.1
click at [583, 357] on section "Tu actividad Estadística Horas trabajadas: 0 Tasa de respuesta: 0 % Última actu…" at bounding box center [553, 454] width 665 height 205
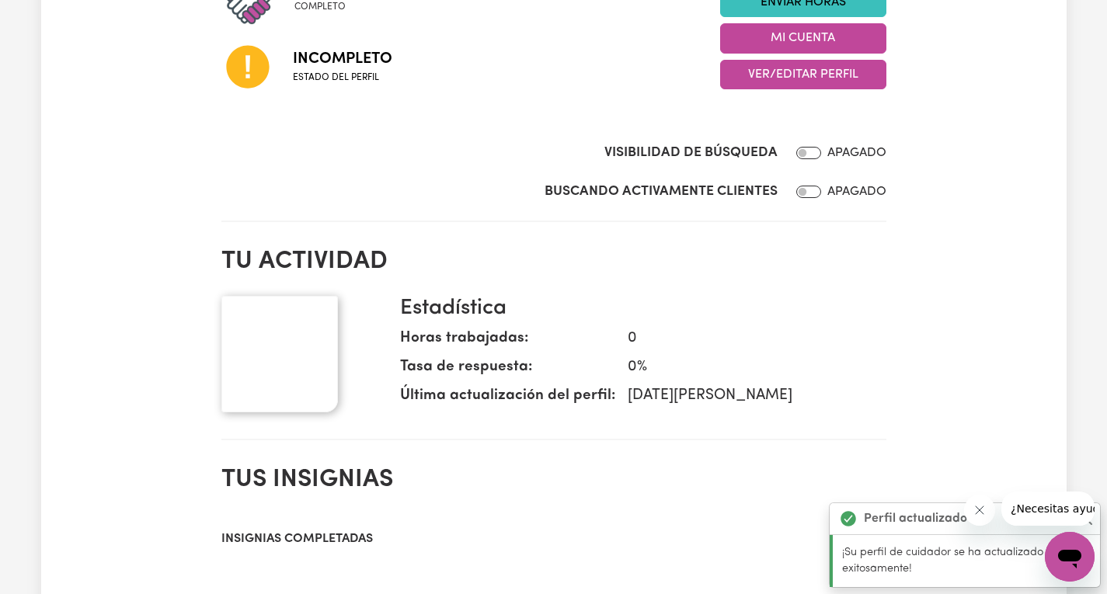
scroll to position [466, 0]
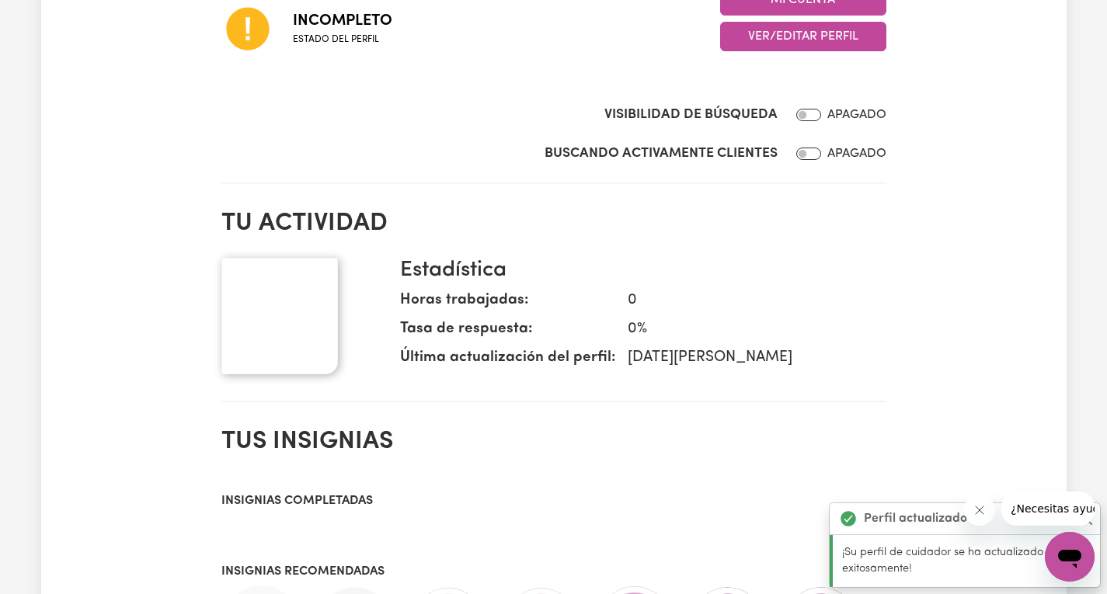
click at [260, 335] on img at bounding box center [279, 316] width 117 height 117
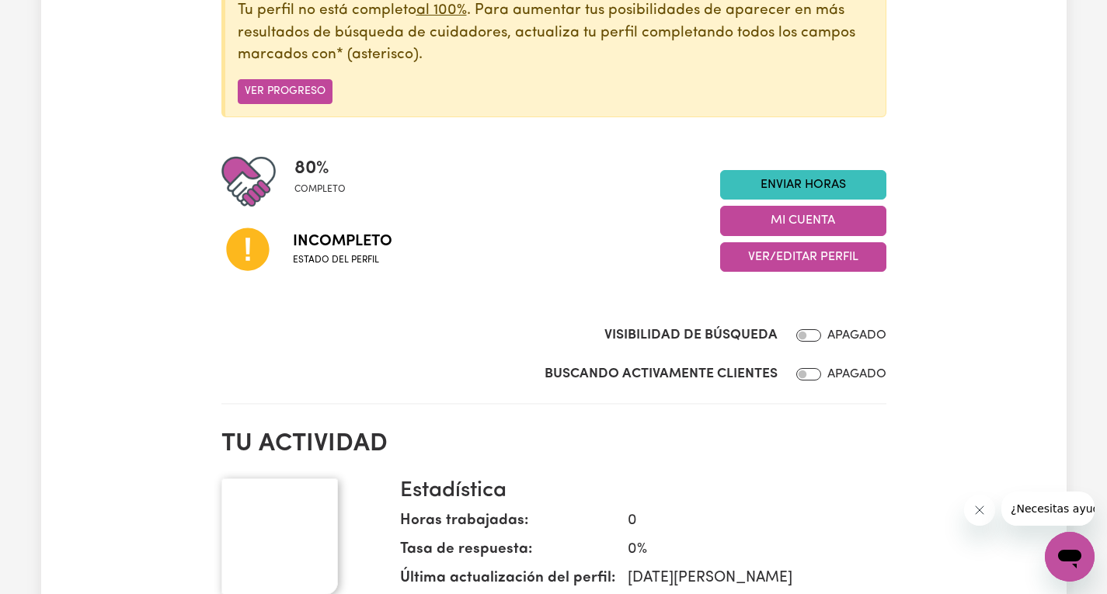
scroll to position [311, 0]
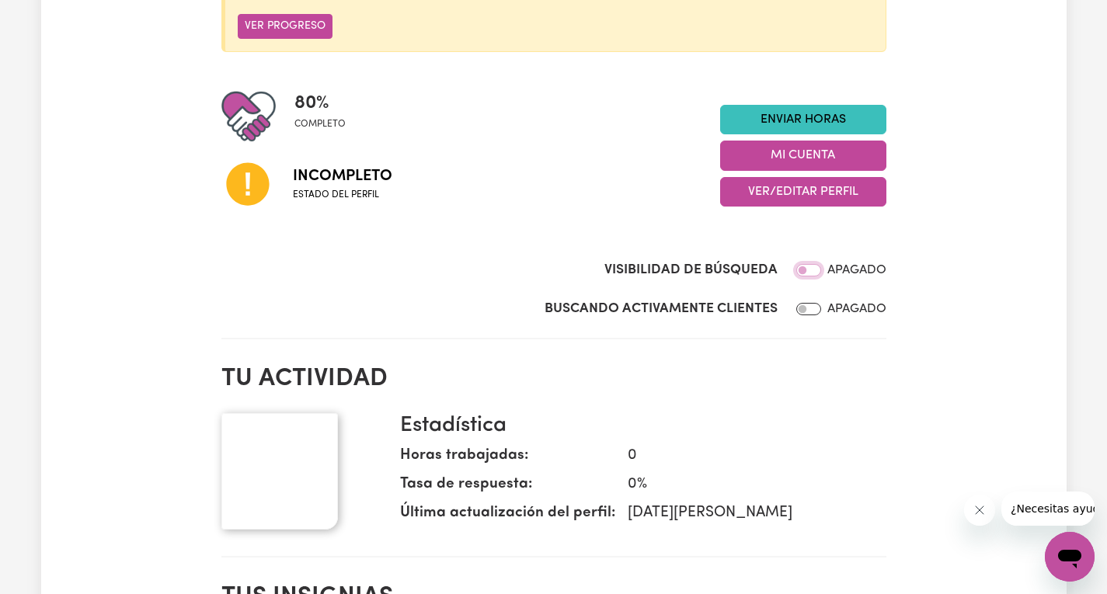
click at [819, 273] on input "Visibilidad de búsqueda" at bounding box center [808, 270] width 25 height 12
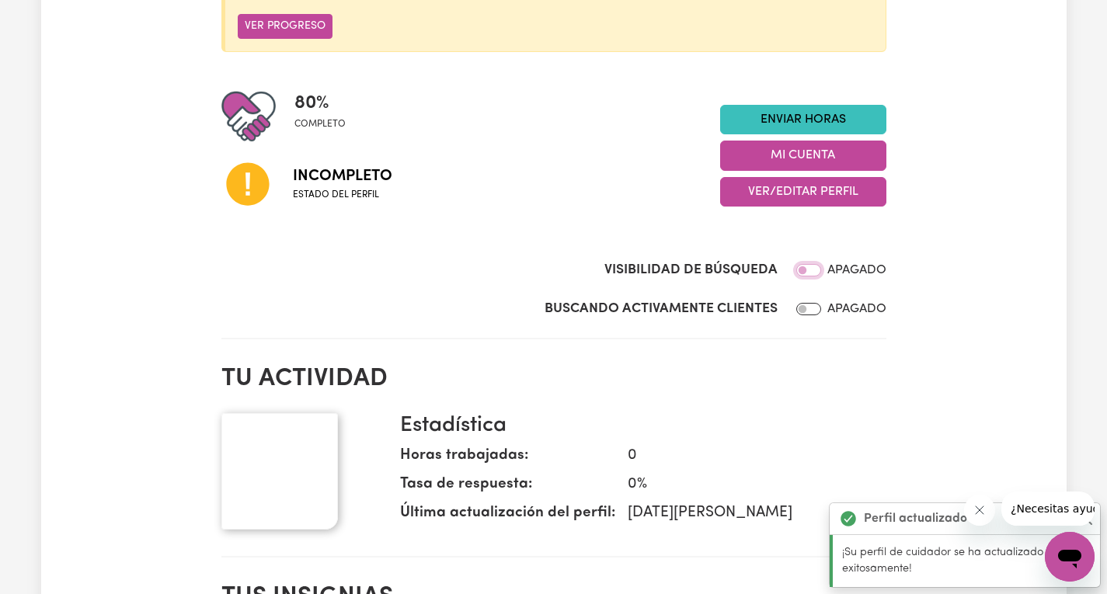
click at [817, 277] on input "Visibilidad de búsqueda" at bounding box center [808, 270] width 25 height 12
checkbox input "false"
drag, startPoint x: 1067, startPoint y: 544, endPoint x: 2123, endPoint y: 976, distance: 1140.9
click html
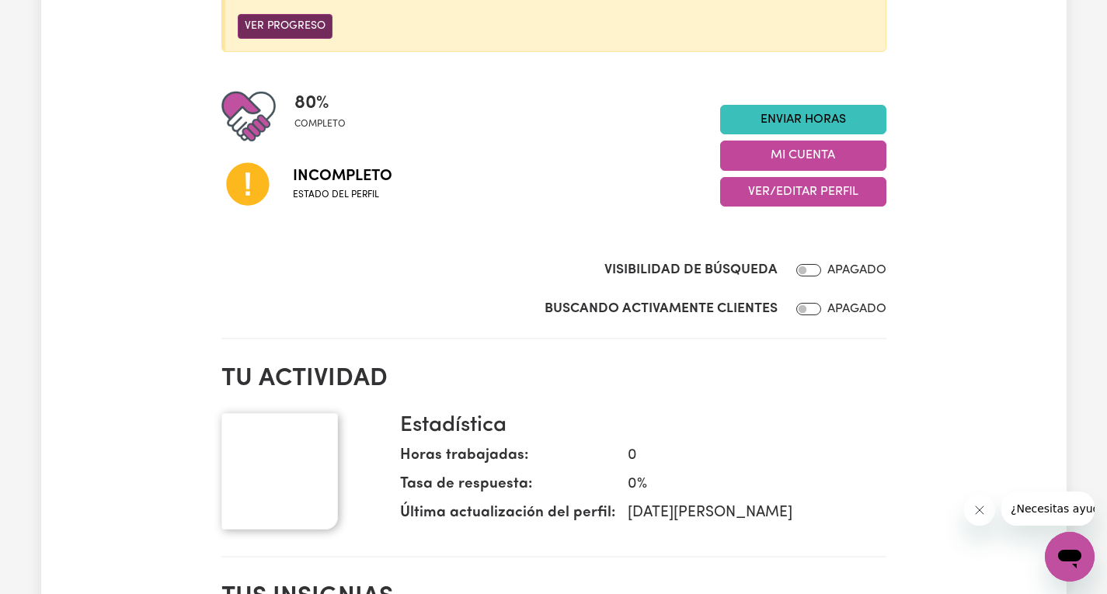
click at [246, 27] on font "Ver progreso" at bounding box center [285, 27] width 81 height 12
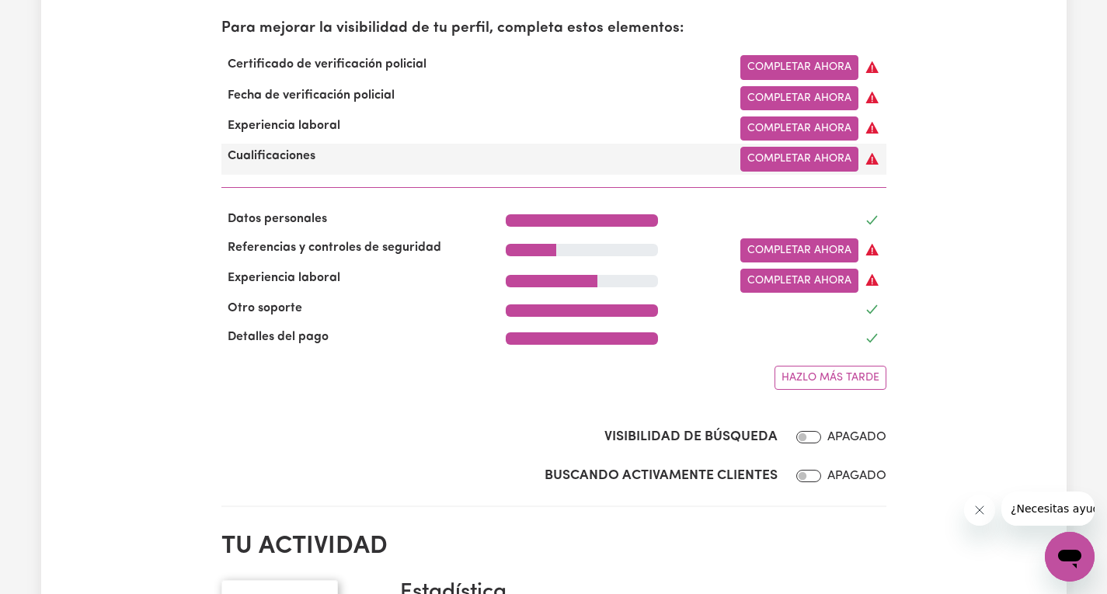
scroll to position [544, 0]
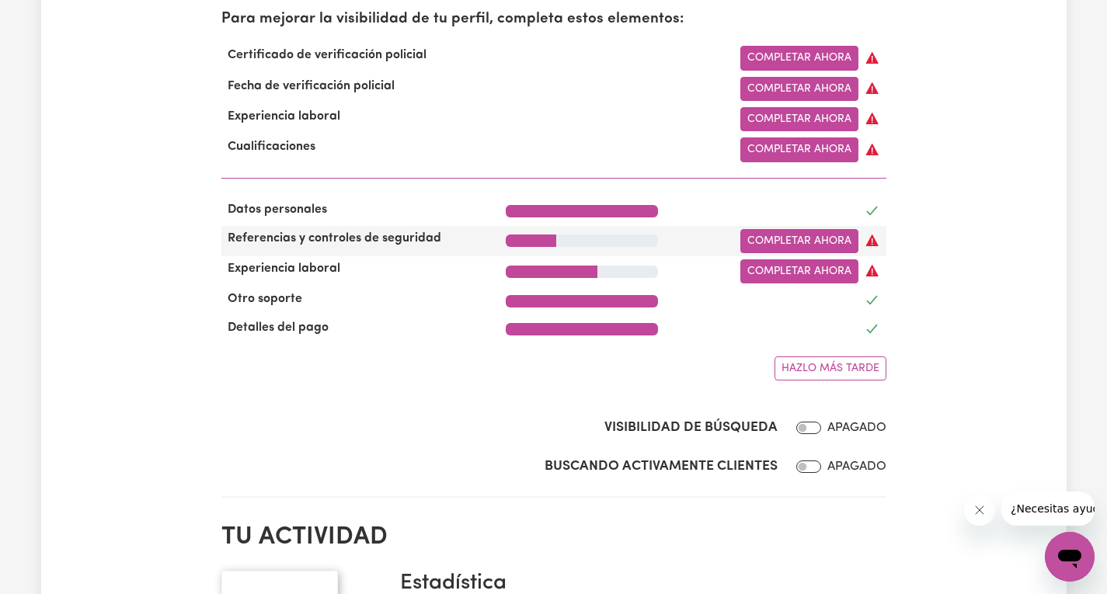
click at [588, 247] on div at bounding box center [582, 241] width 152 height 12
click at [781, 247] on font "Completar ahora" at bounding box center [799, 241] width 104 height 12
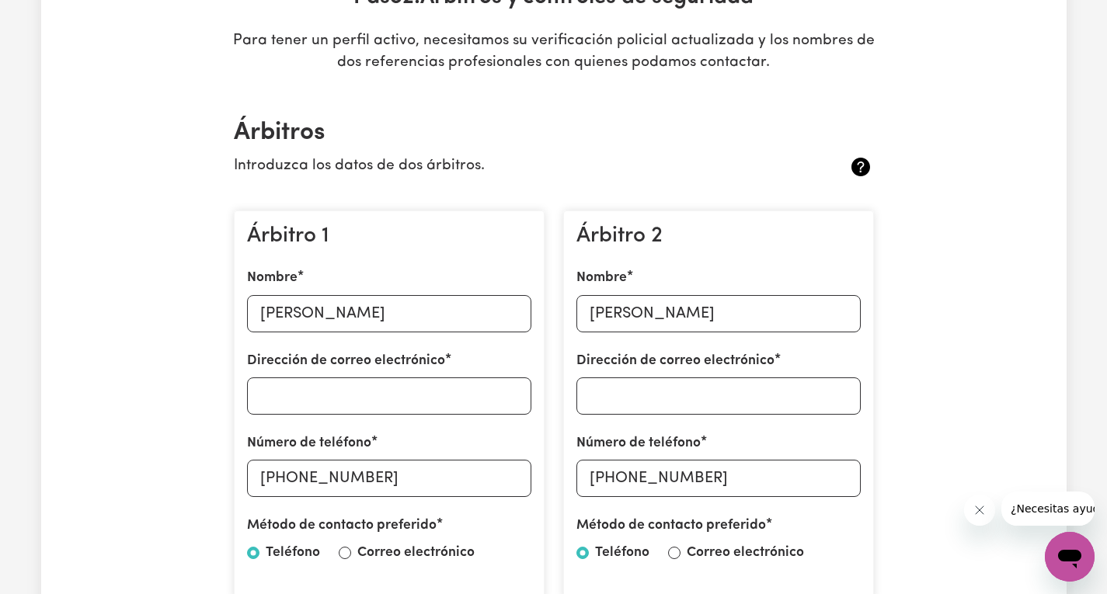
scroll to position [311, 0]
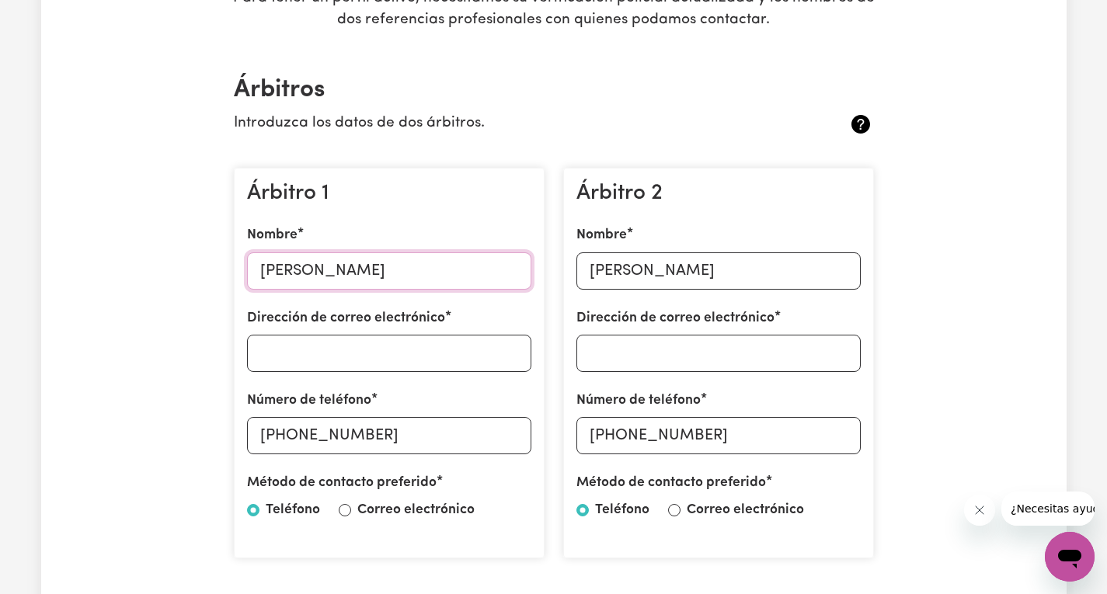
click at [364, 280] on input "Alejandra" at bounding box center [389, 270] width 284 height 37
type input "Alejandra Rueda"
drag, startPoint x: 349, startPoint y: 348, endPoint x: 335, endPoint y: 371, distance: 26.5
click at [339, 374] on div "Árbitro 1 Nombre Alejandra Rueda Dirección de correo electrónico Número de telé…" at bounding box center [389, 363] width 311 height 391
drag, startPoint x: 130, startPoint y: 254, endPoint x: 153, endPoint y: 234, distance: 30.8
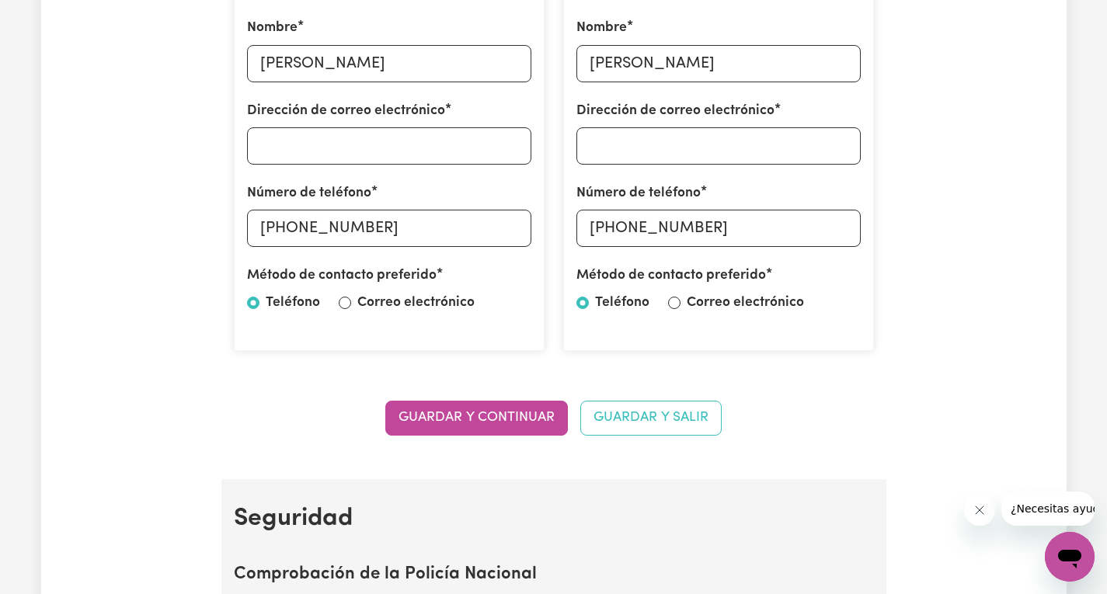
scroll to position [621, 0]
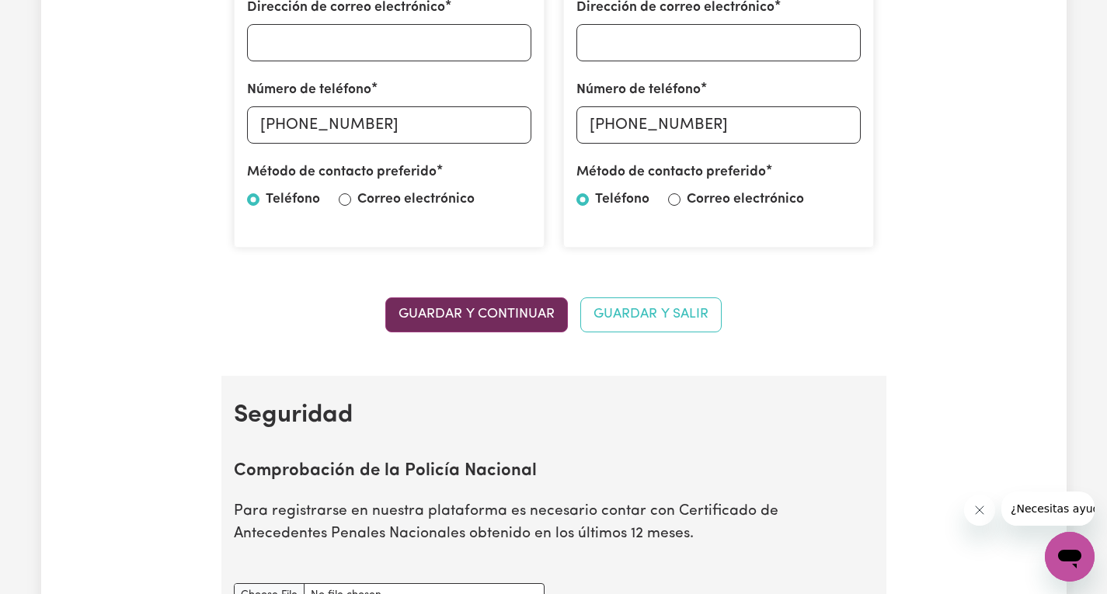
click at [499, 319] on font "Guardar y continuar" at bounding box center [476, 314] width 156 height 13
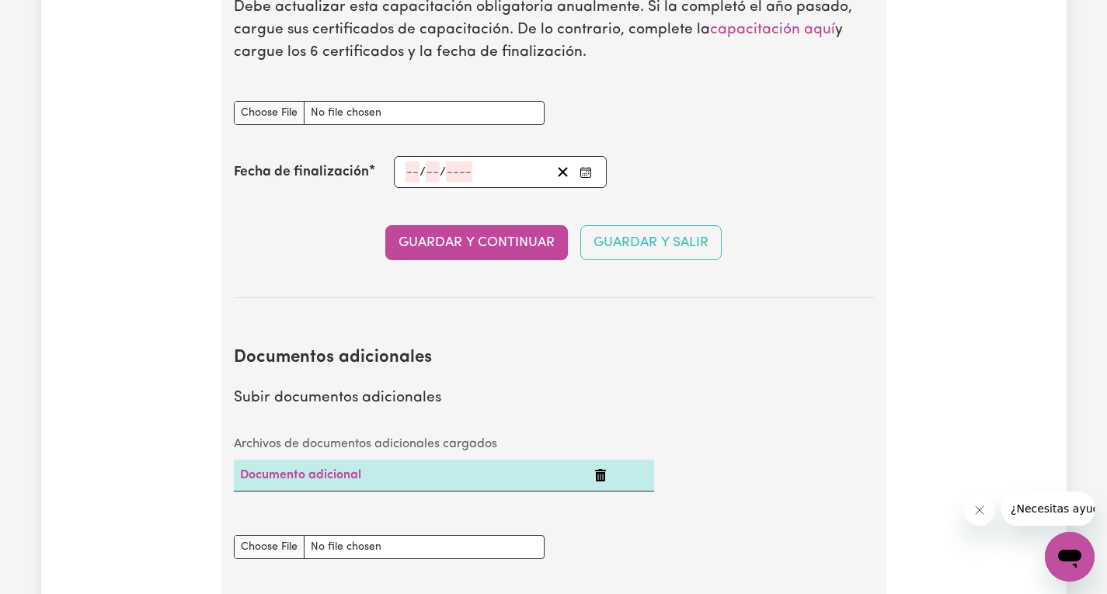
scroll to position [3001, 0]
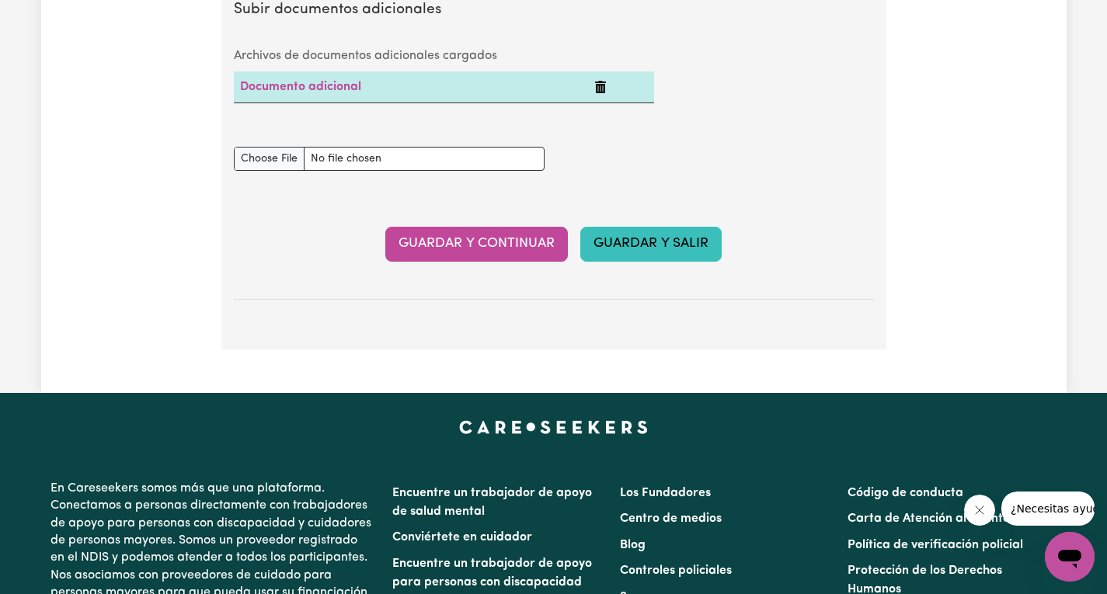
click at [666, 262] on button "Guardar y salir" at bounding box center [650, 244] width 141 height 35
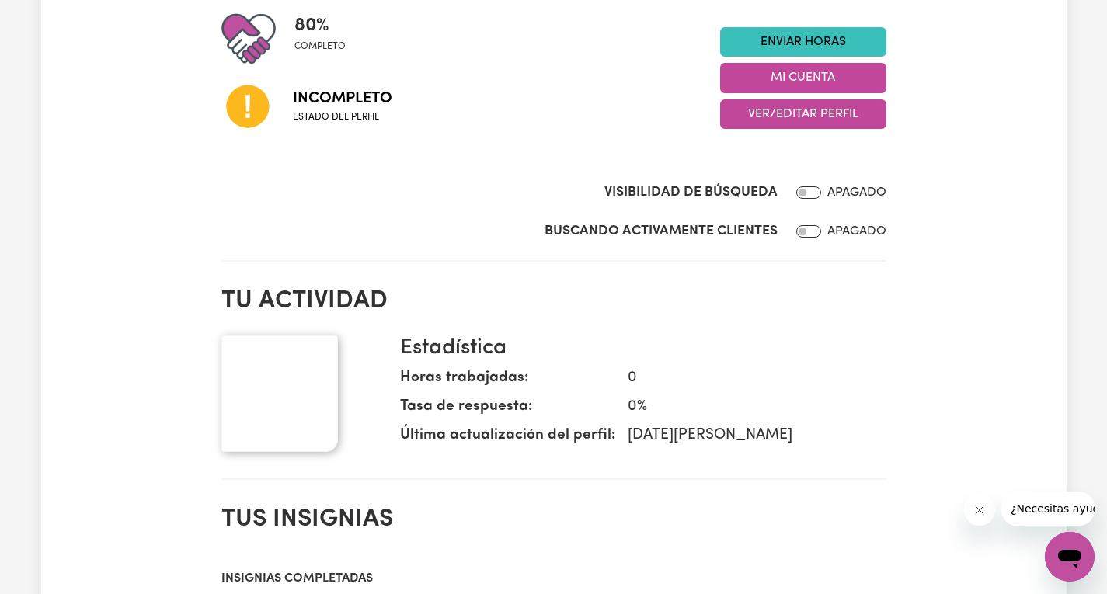
scroll to position [155, 0]
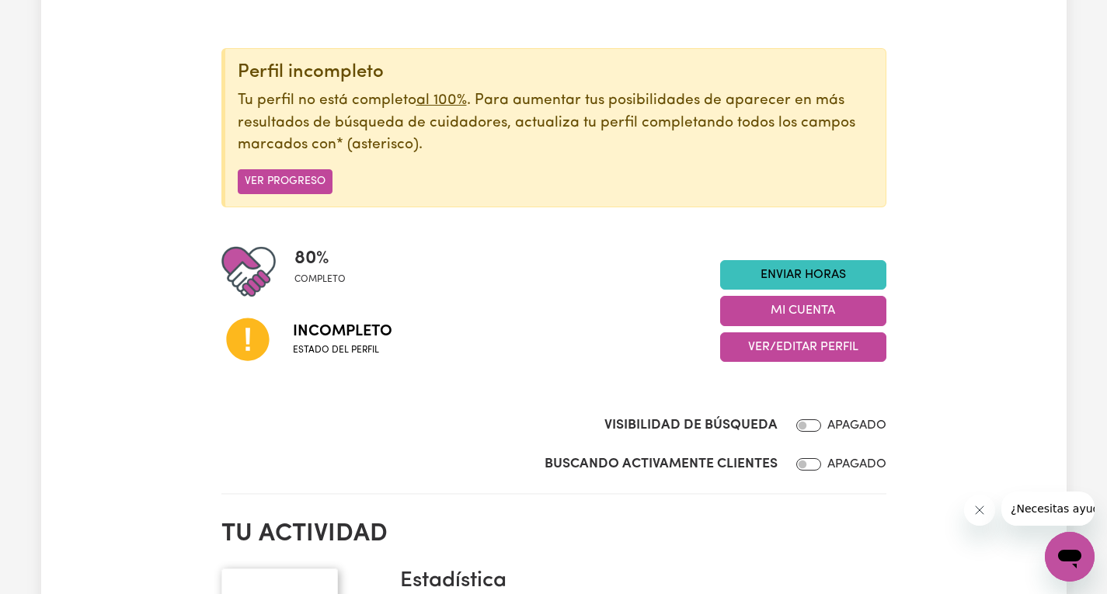
click at [816, 433] on div at bounding box center [805, 425] width 31 height 19
click at [818, 430] on input "Visibilidad de búsqueda" at bounding box center [808, 425] width 25 height 12
checkbox input "false"
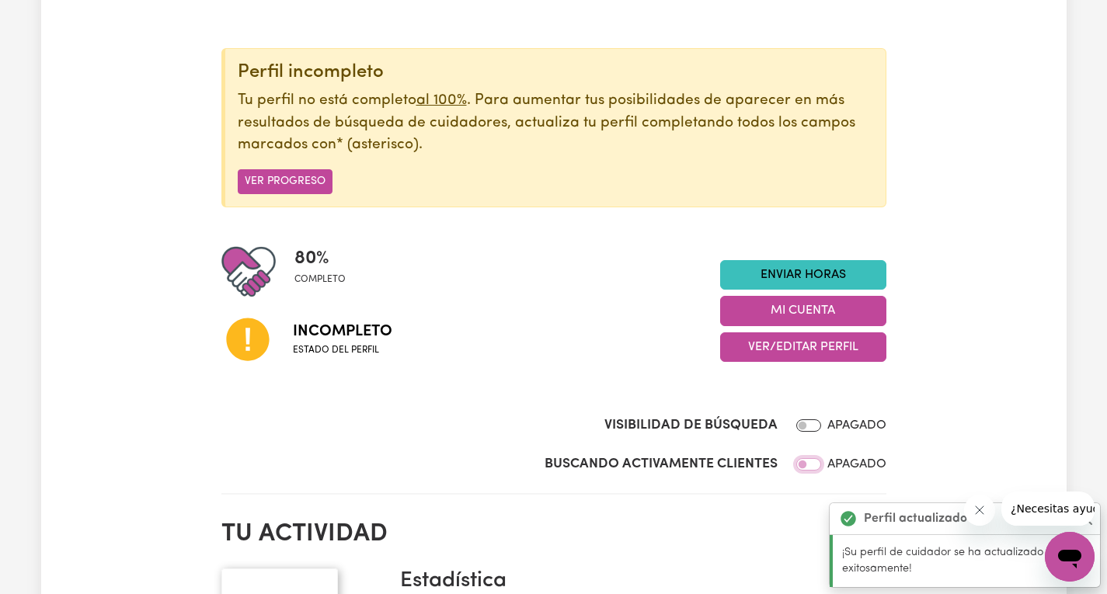
click at [819, 466] on input "Buscando activamente clientes" at bounding box center [808, 464] width 25 height 12
checkbox input "true"
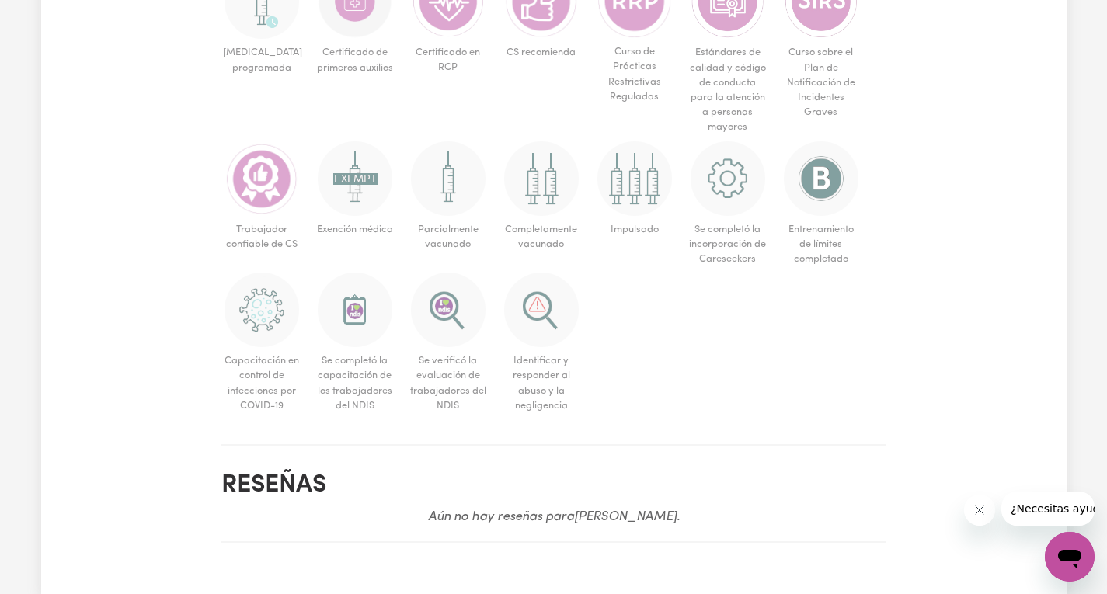
click at [313, 162] on ul "Vacunación programada Certificado de primeros auxilios Certificado en RCP CS re…" at bounding box center [553, 191] width 665 height 454
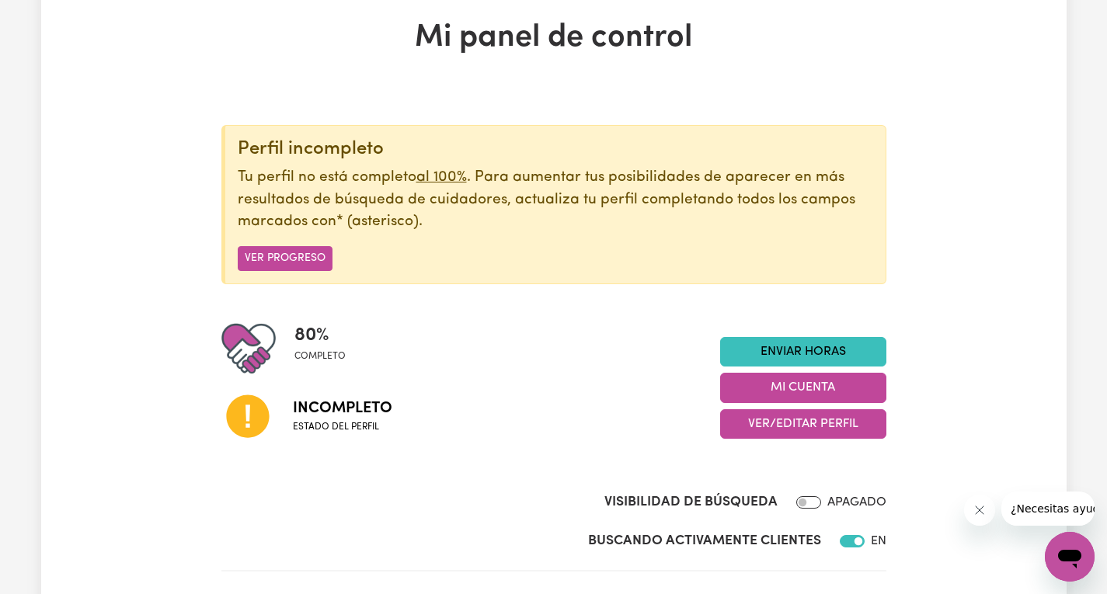
scroll to position [78, 0]
click at [273, 256] on font "Ver progreso" at bounding box center [285, 260] width 81 height 12
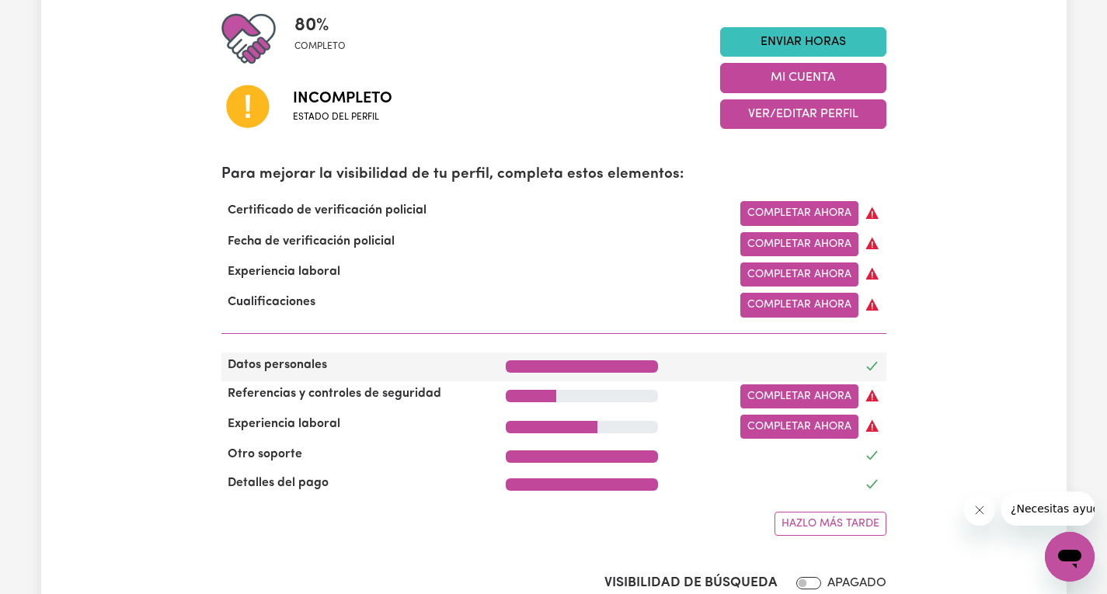
scroll to position [388, 0]
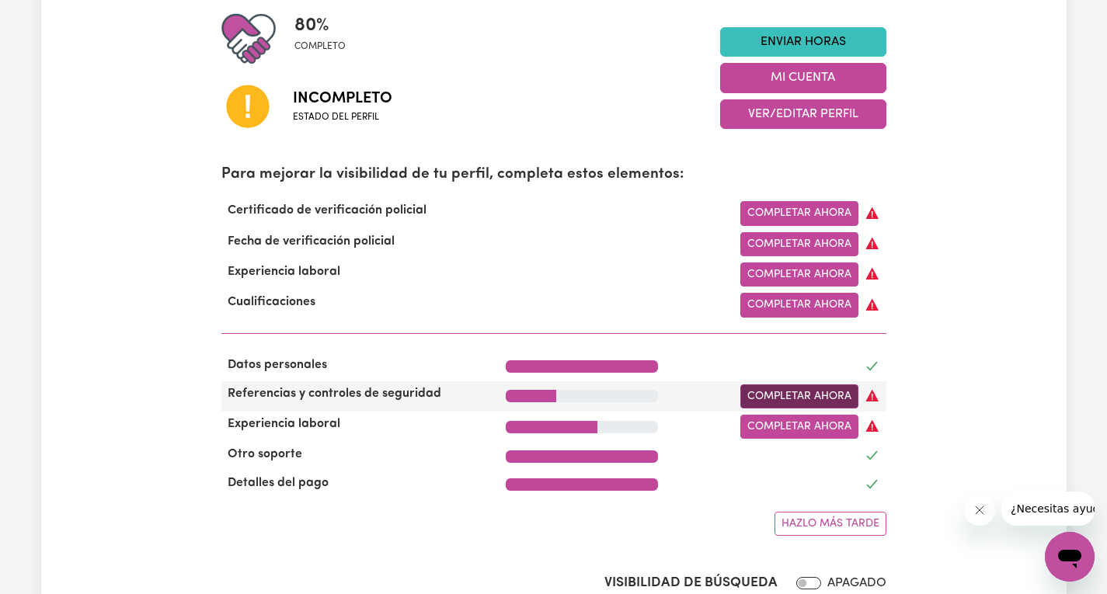
click at [762, 402] on font "Completar ahora" at bounding box center [799, 397] width 104 height 12
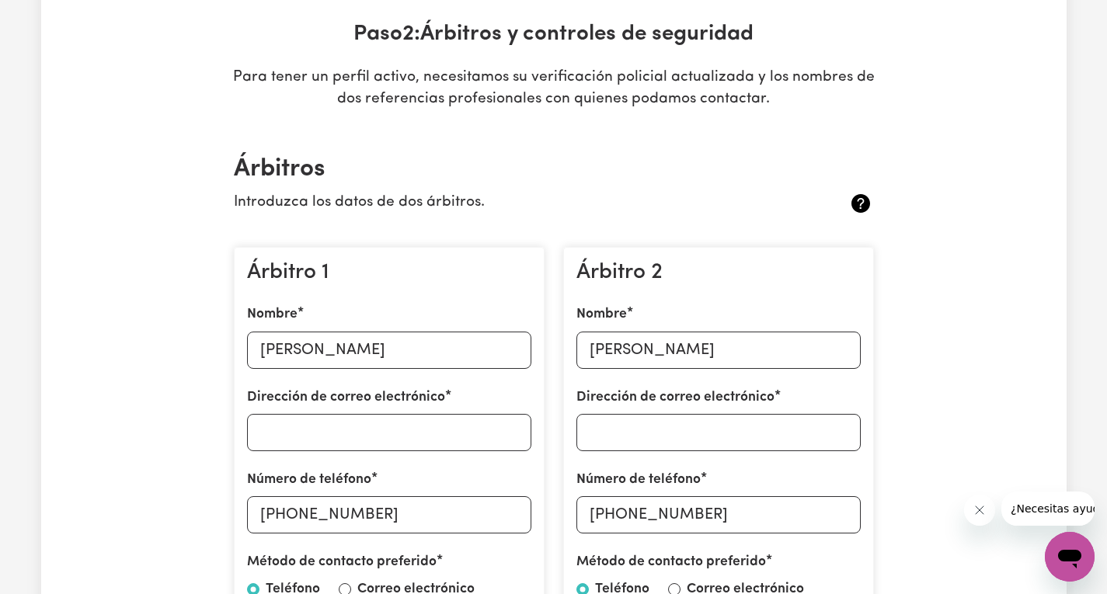
scroll to position [233, 0]
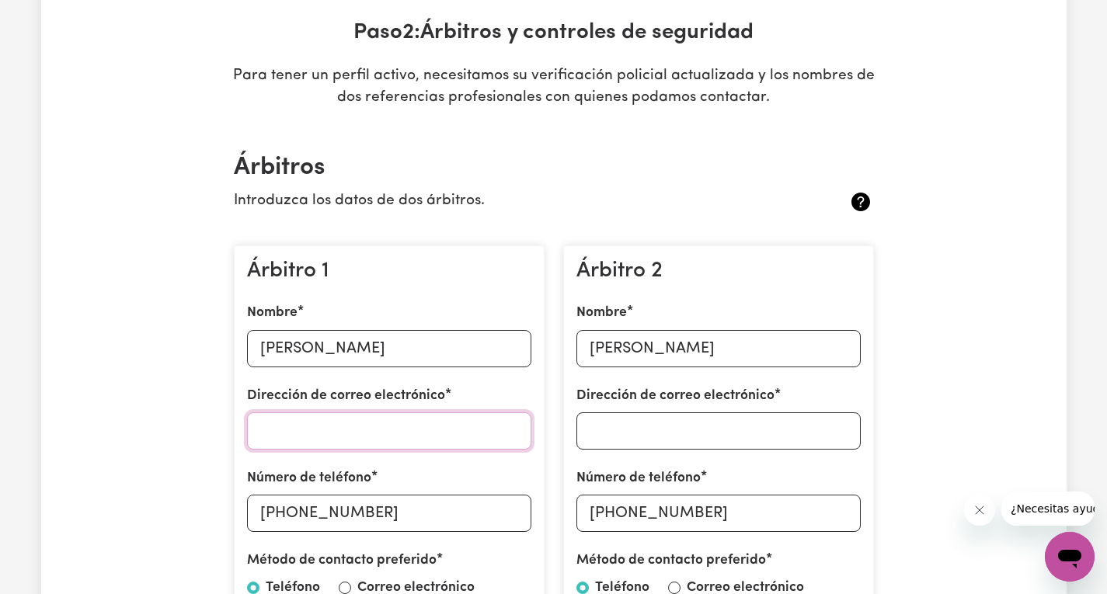
click at [353, 436] on input "Dirección de correo electrónico" at bounding box center [389, 430] width 284 height 37
paste input "alcaruro@gmail.com"
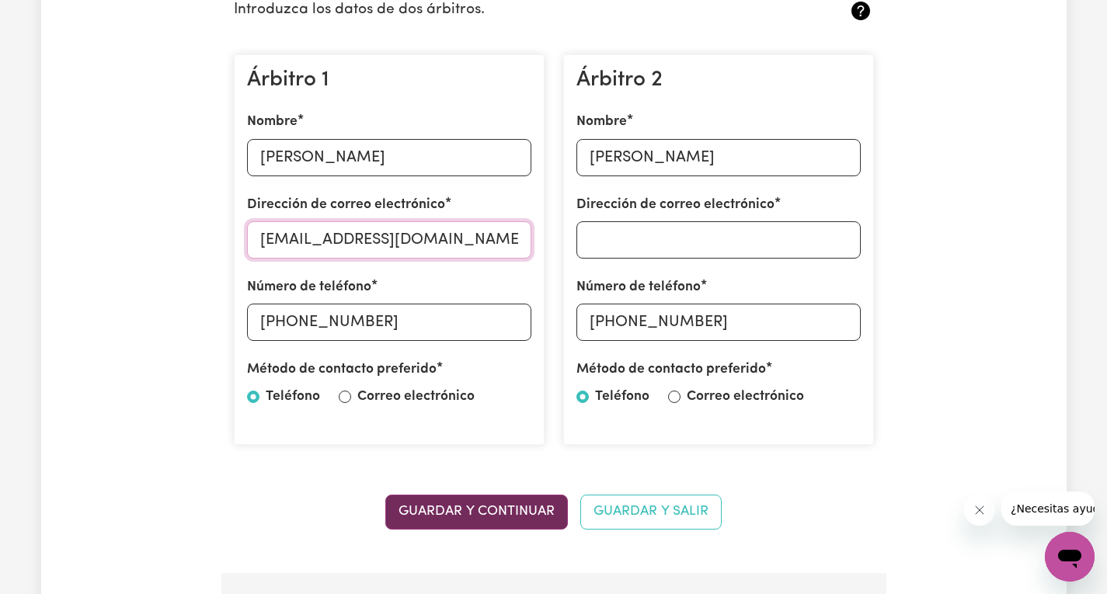
scroll to position [466, 0]
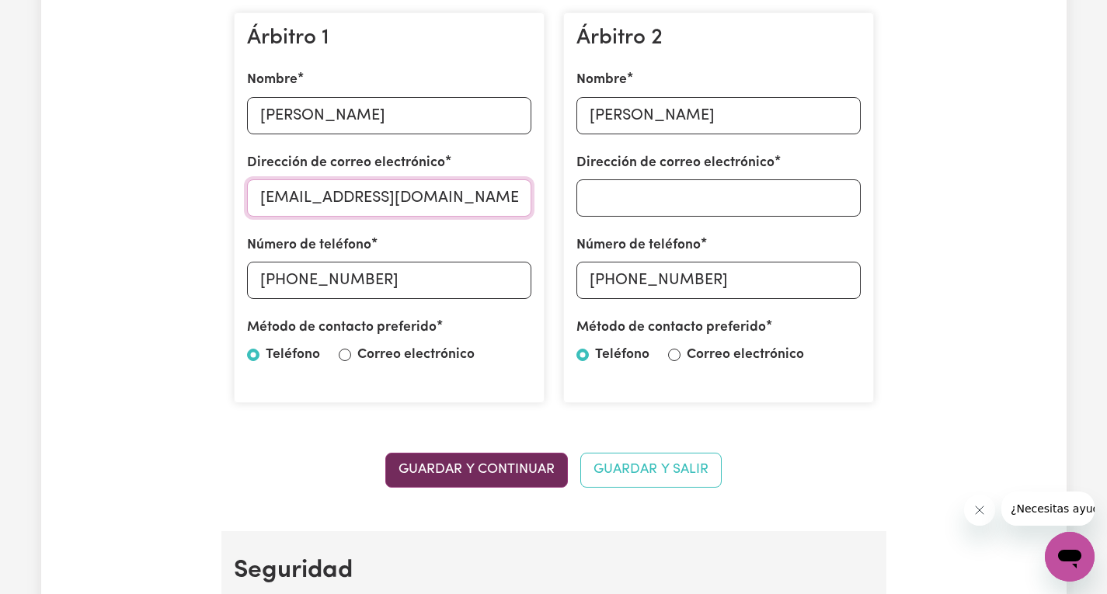
type input "alcaruro@gmail.com"
click at [458, 476] on font "Guardar y continuar" at bounding box center [476, 469] width 156 height 13
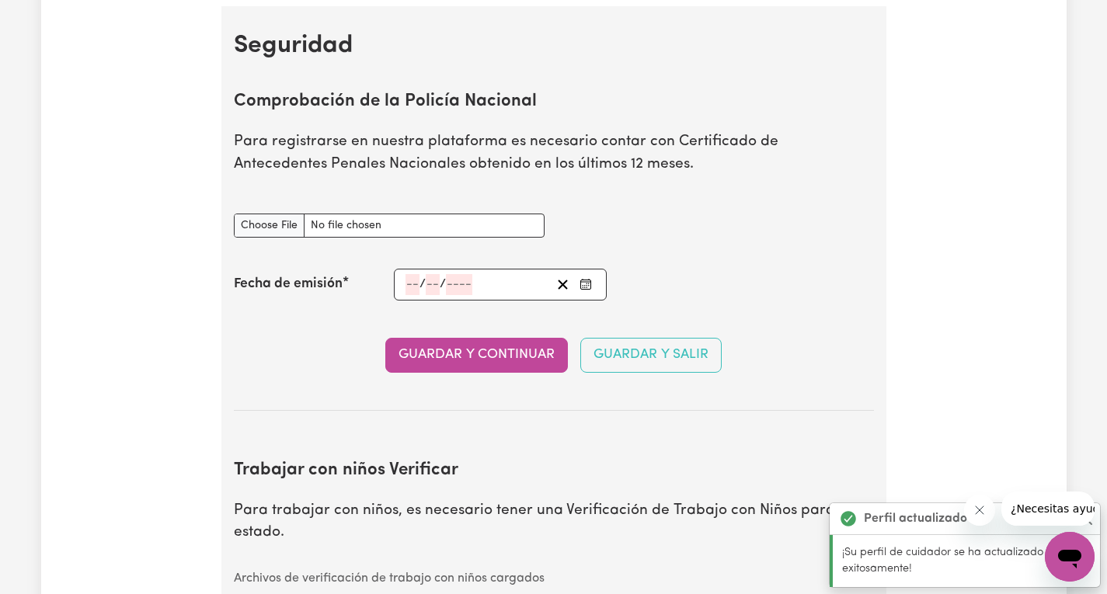
scroll to position [999, 0]
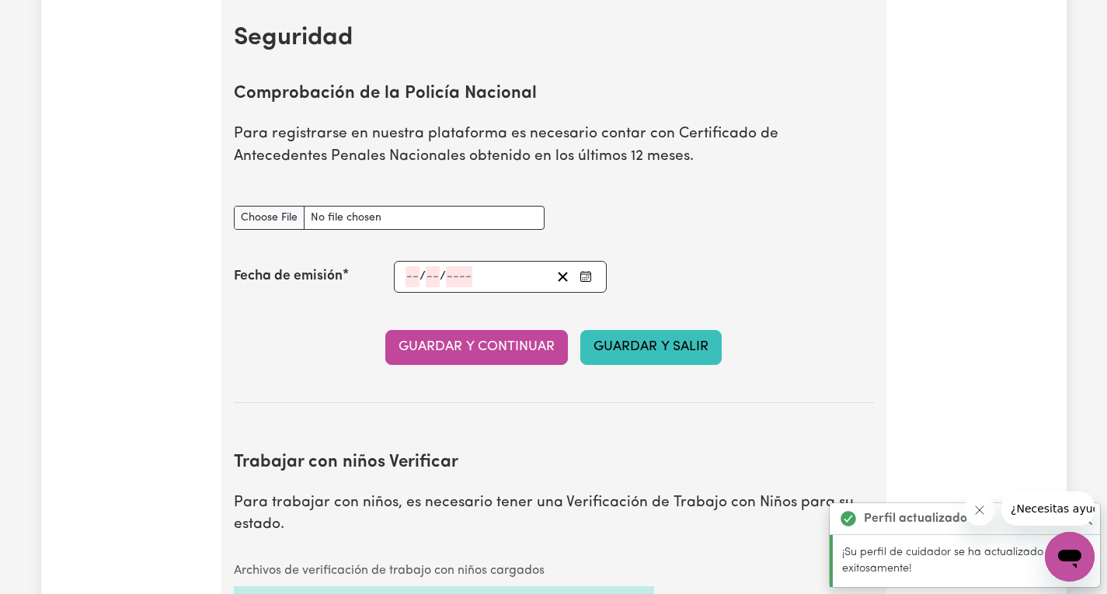
click at [659, 353] on font "Guardar y salir" at bounding box center [650, 346] width 115 height 13
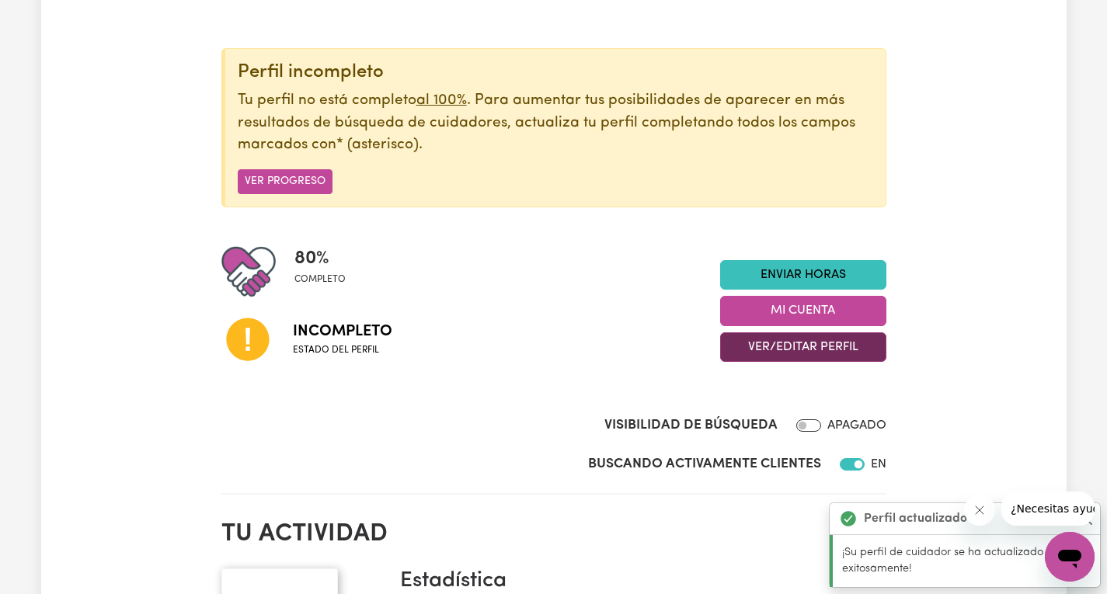
scroll to position [187, 0]
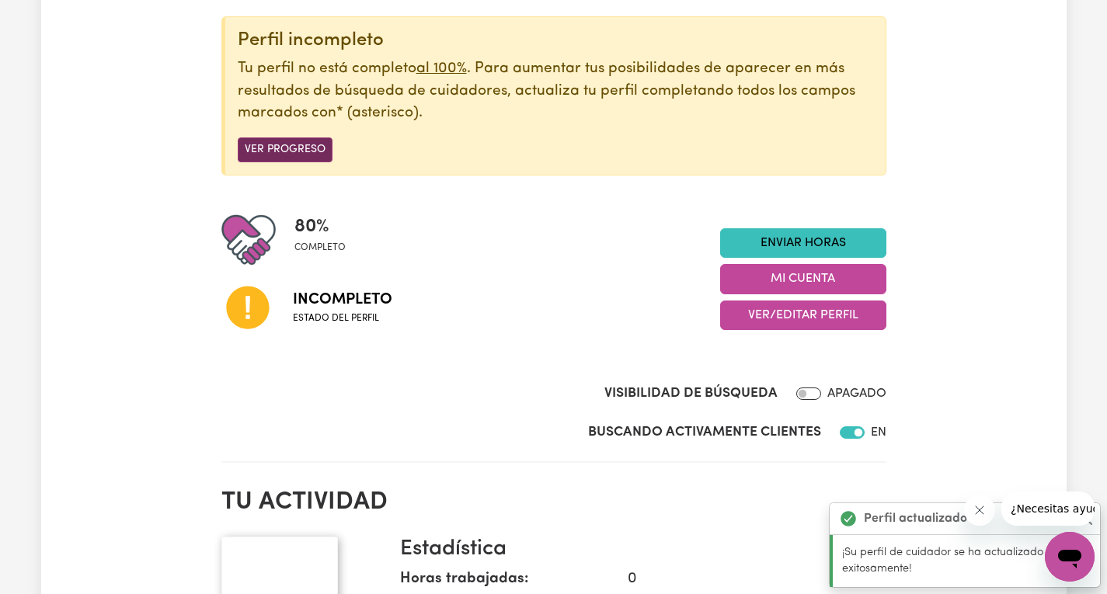
click at [286, 148] on font "Ver progreso" at bounding box center [285, 150] width 81 height 12
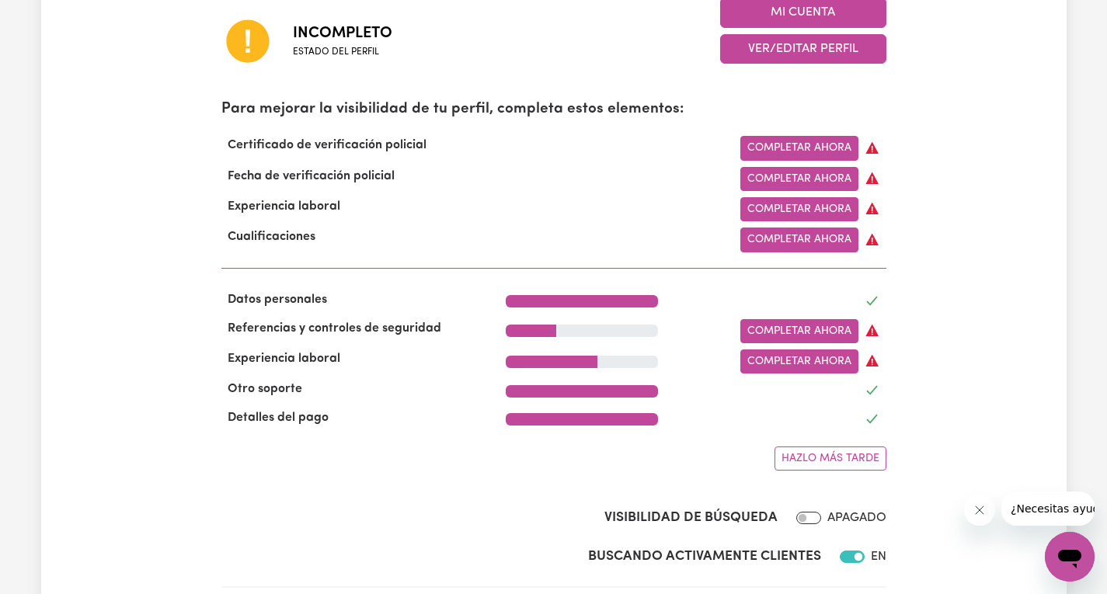
scroll to position [544, 0]
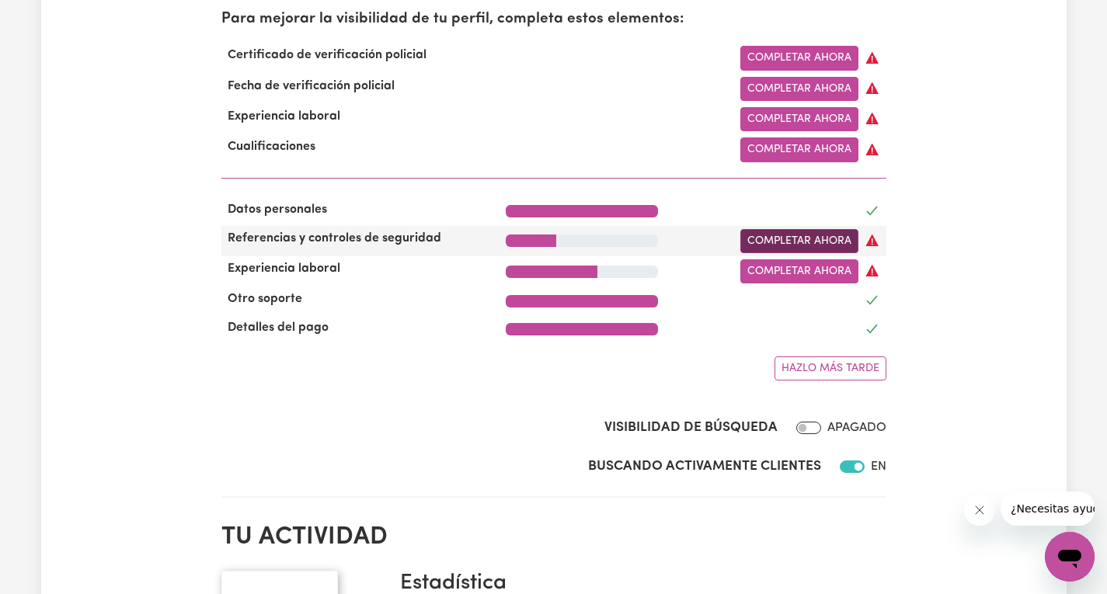
click at [819, 247] on font "Completar ahora" at bounding box center [799, 241] width 104 height 12
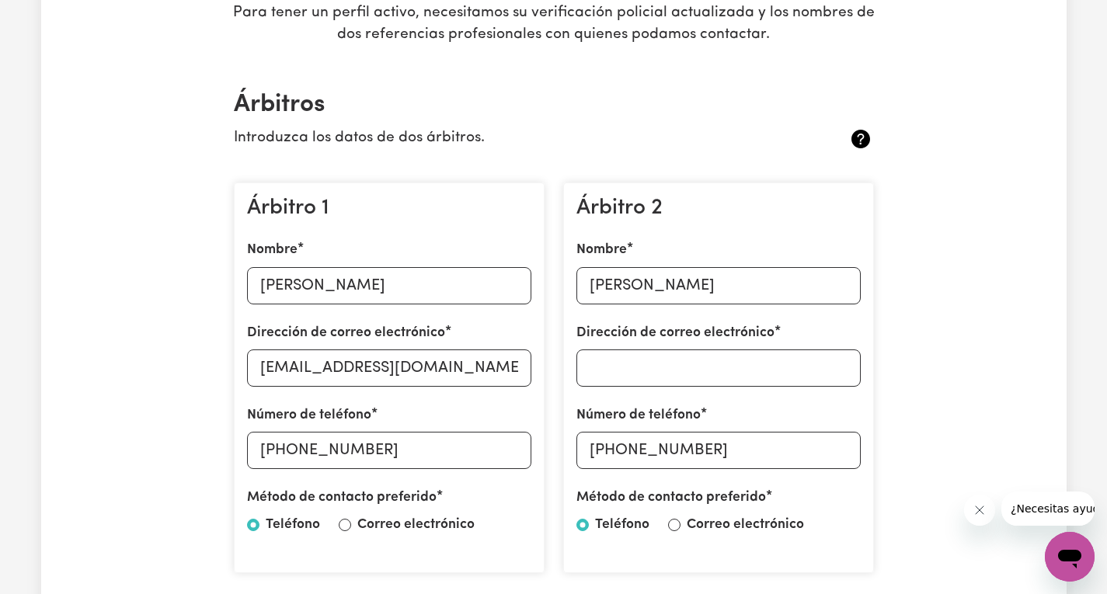
scroll to position [311, 0]
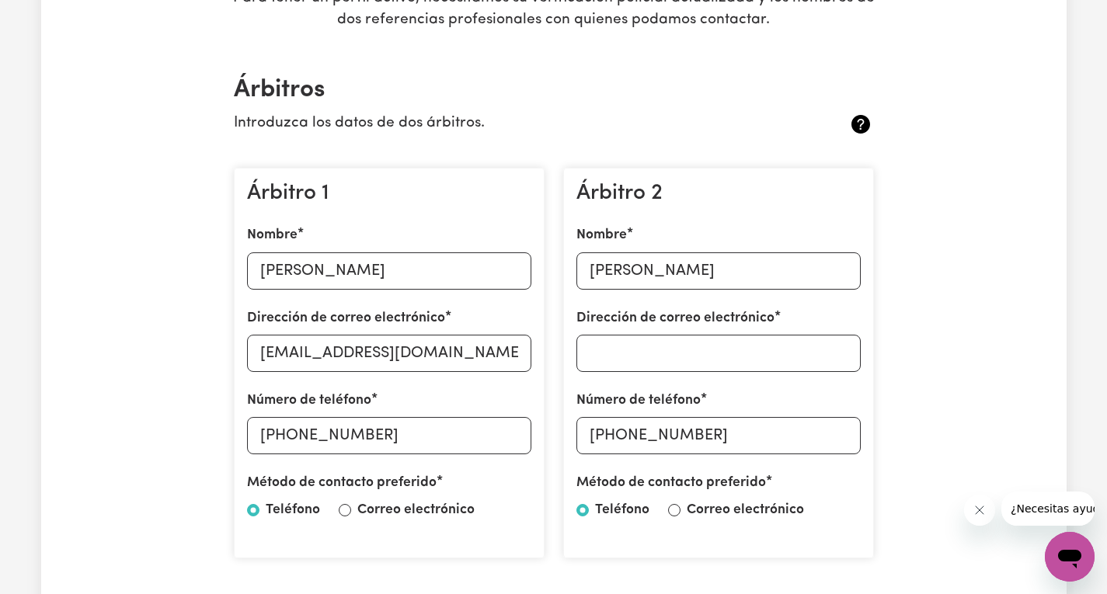
click at [619, 378] on div "Árbitro 2 Nombre Karen Dirección de correo electrónico Número de teléfono +61 4…" at bounding box center [718, 363] width 311 height 391
click at [642, 355] on input "Dirección de correo electrónico" at bounding box center [718, 353] width 284 height 37
drag, startPoint x: 660, startPoint y: 271, endPoint x: 572, endPoint y: 273, distance: 87.8
click at [572, 273] on div "Árbitro 2 Nombre Karen Dirección de correo electrónico Número de teléfono +61 4…" at bounding box center [718, 363] width 311 height 391
type input "Diana Lagos Leon"
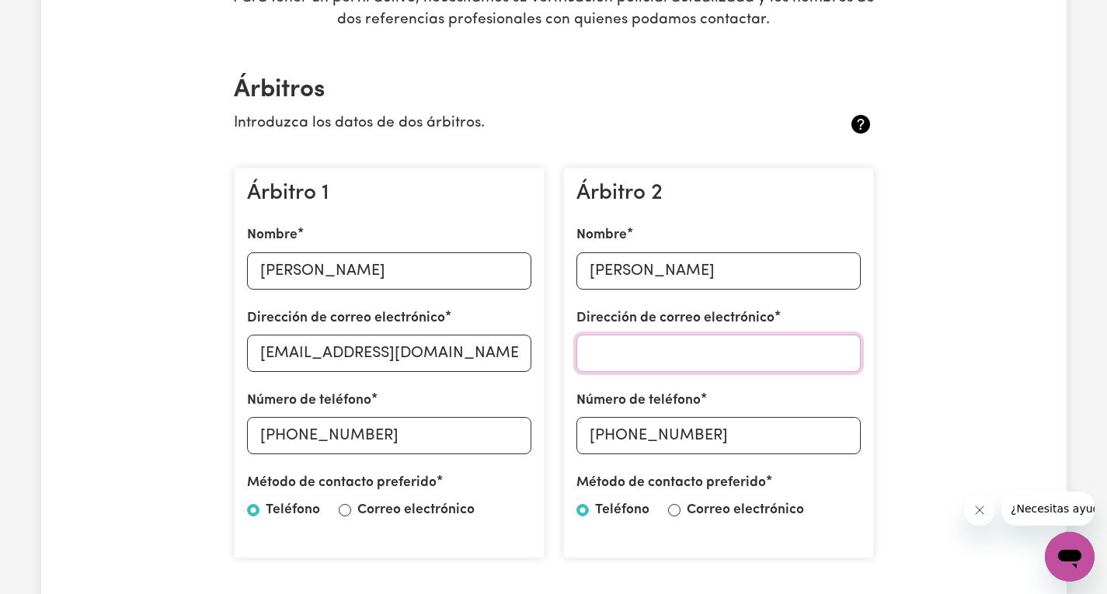
drag, startPoint x: 619, startPoint y: 368, endPoint x: 625, endPoint y: 362, distance: 8.3
click at [619, 368] on input "Dirección de correo electrónico" at bounding box center [718, 353] width 284 height 37
type input "dianalagos1@hotmail.com"
drag, startPoint x: 711, startPoint y: 435, endPoint x: 583, endPoint y: 438, distance: 128.2
click at [587, 441] on input "+61 415 743 441" at bounding box center [718, 435] width 284 height 37
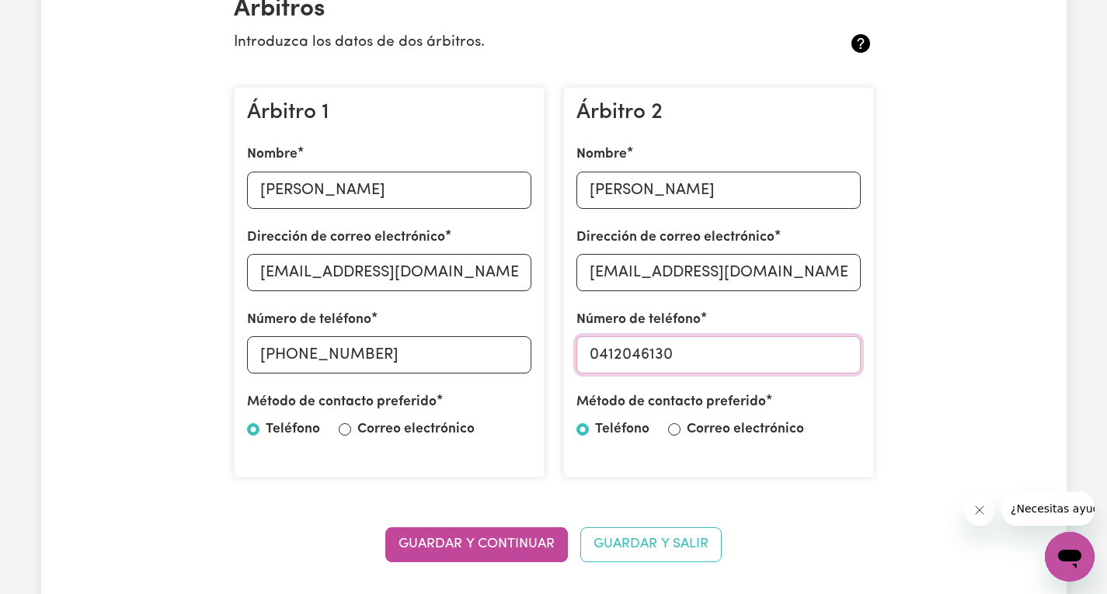
scroll to position [466, 0]
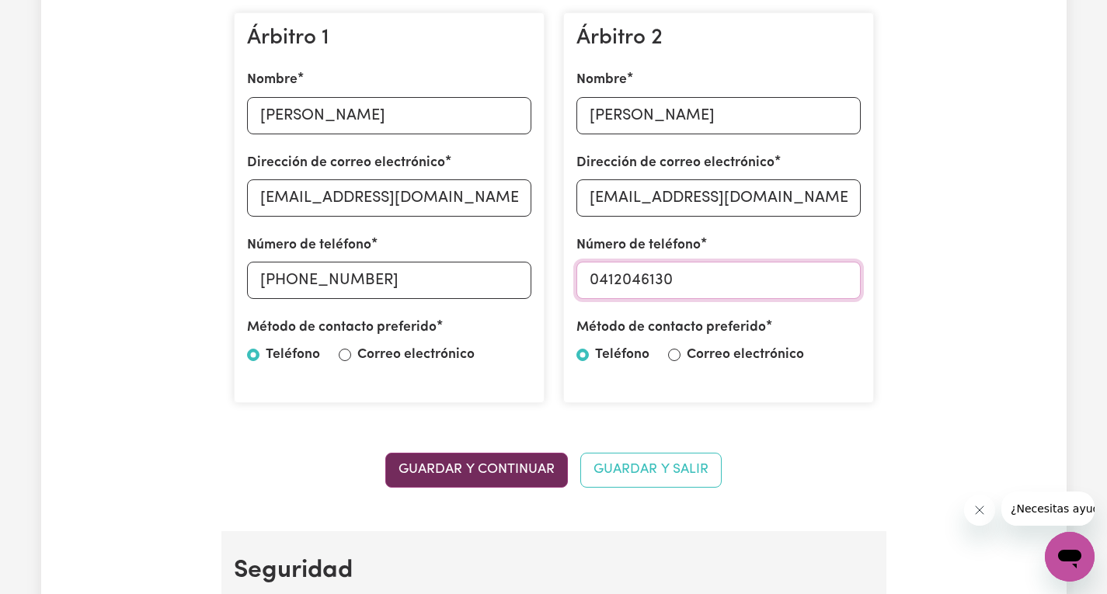
type input "0412046130"
click at [417, 484] on button "Guardar y continuar" at bounding box center [476, 470] width 183 height 35
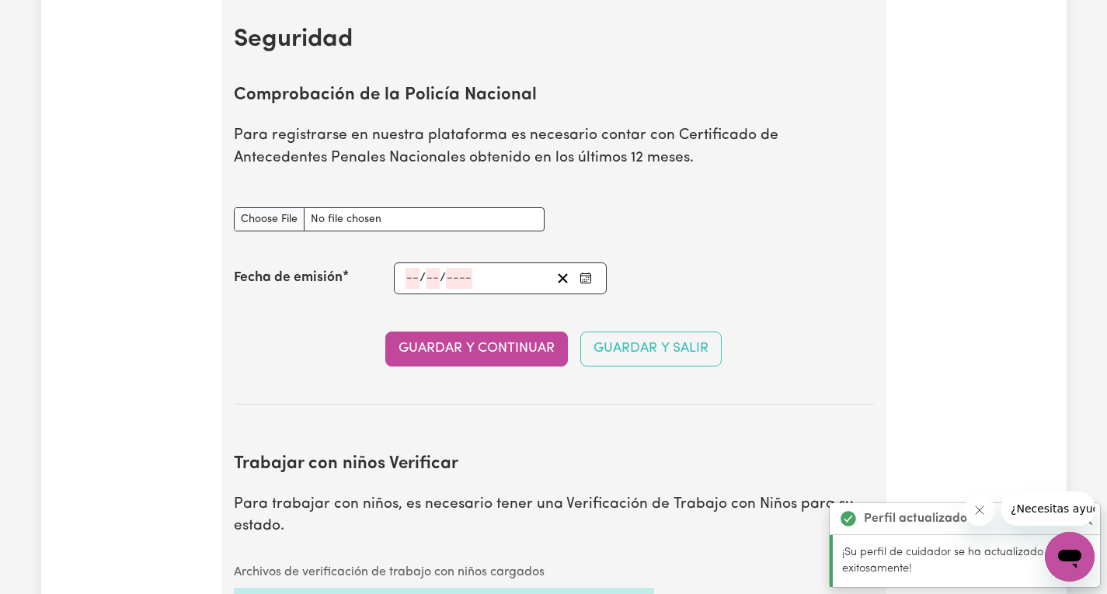
scroll to position [999, 0]
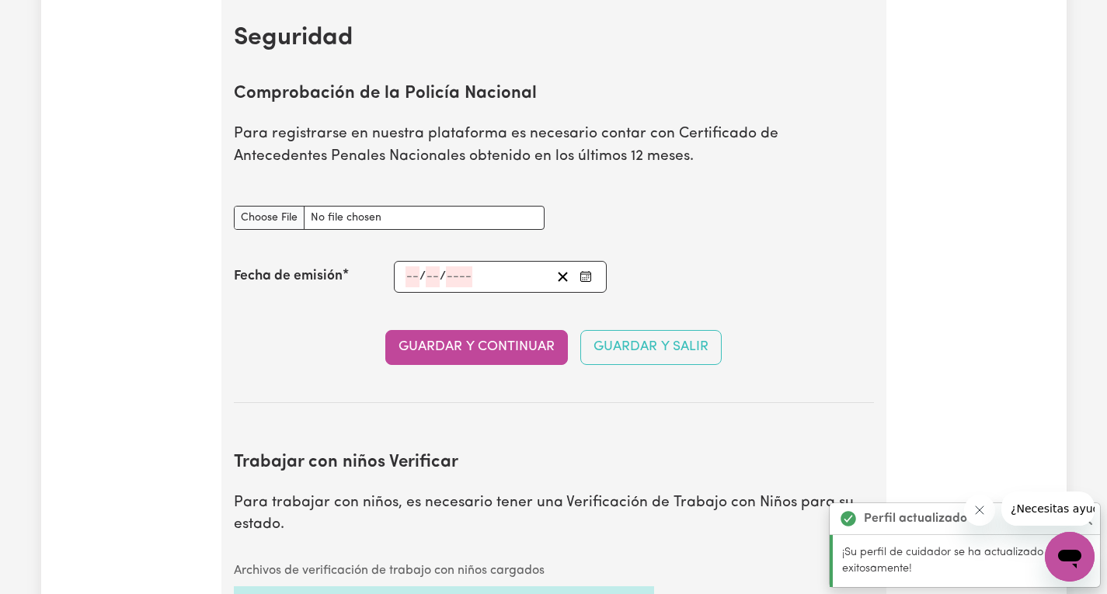
click at [571, 337] on div "Guardar y continuar Guardar y salir" at bounding box center [554, 347] width 640 height 35
click at [602, 350] on font "Guardar y salir" at bounding box center [650, 346] width 115 height 13
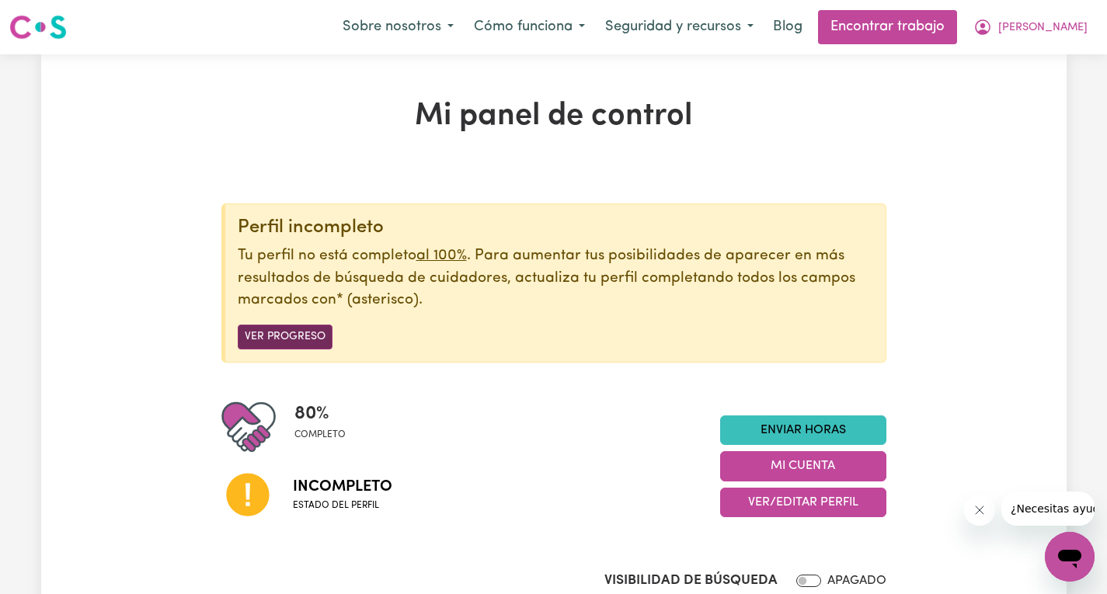
click at [273, 339] on font "Ver progreso" at bounding box center [285, 338] width 81 height 12
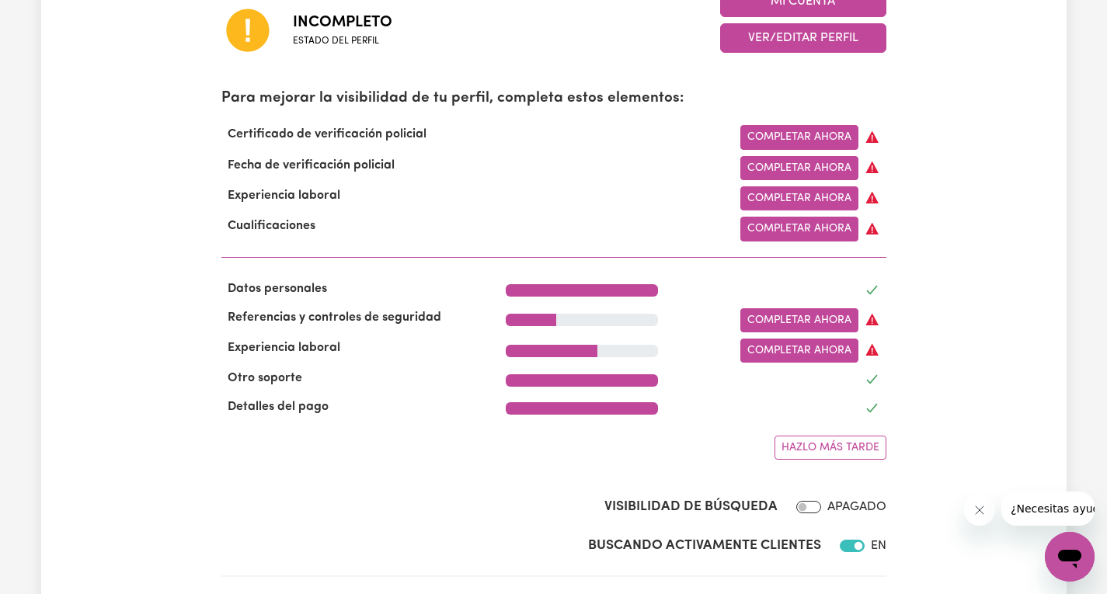
scroll to position [466, 0]
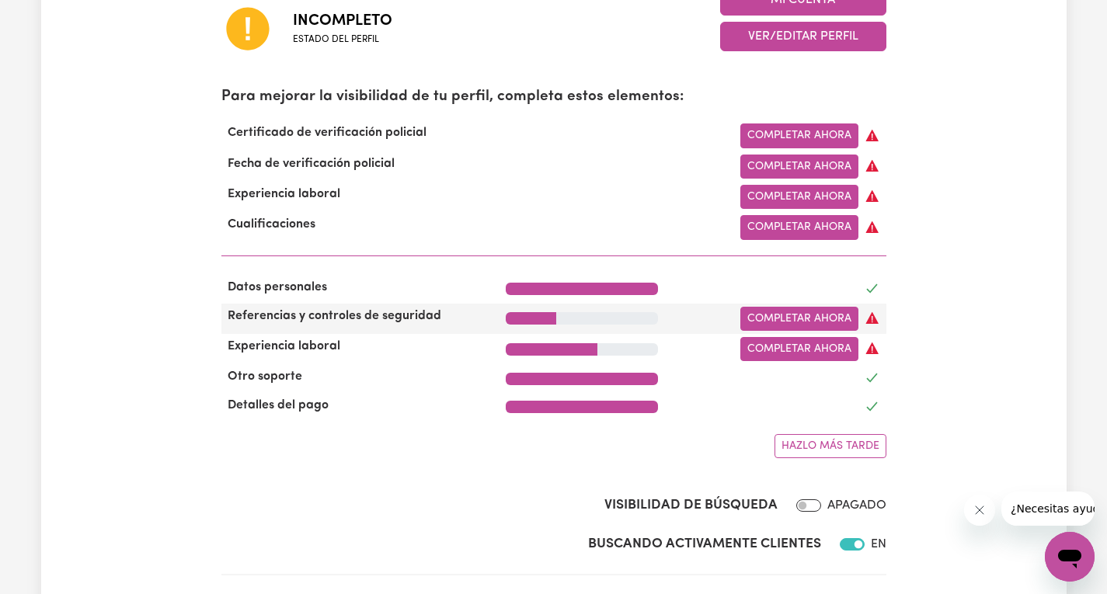
click at [862, 325] on span at bounding box center [871, 318] width 27 height 15
click at [868, 324] on icon at bounding box center [872, 318] width 12 height 12
click at [828, 325] on font "Completar ahora" at bounding box center [799, 319] width 104 height 12
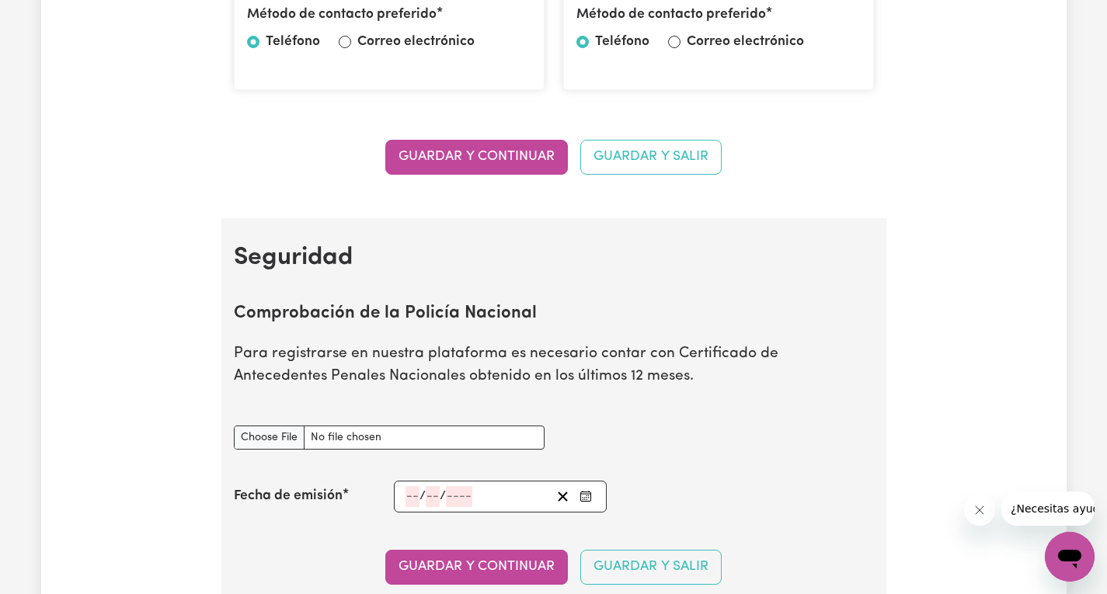
scroll to position [777, 0]
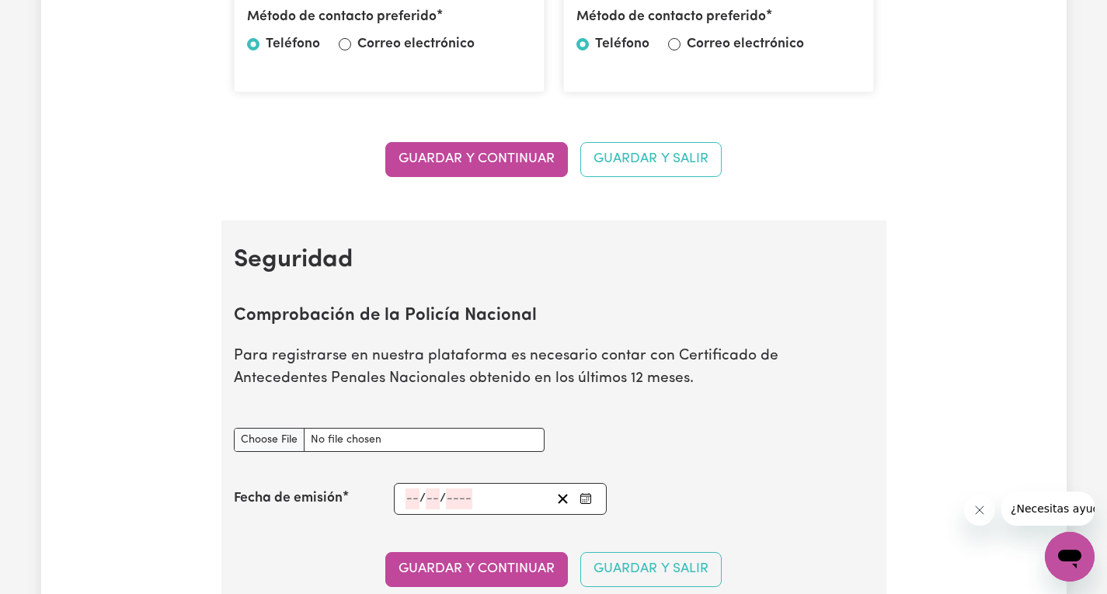
click at [693, 153] on font "Guardar y salir" at bounding box center [650, 158] width 115 height 13
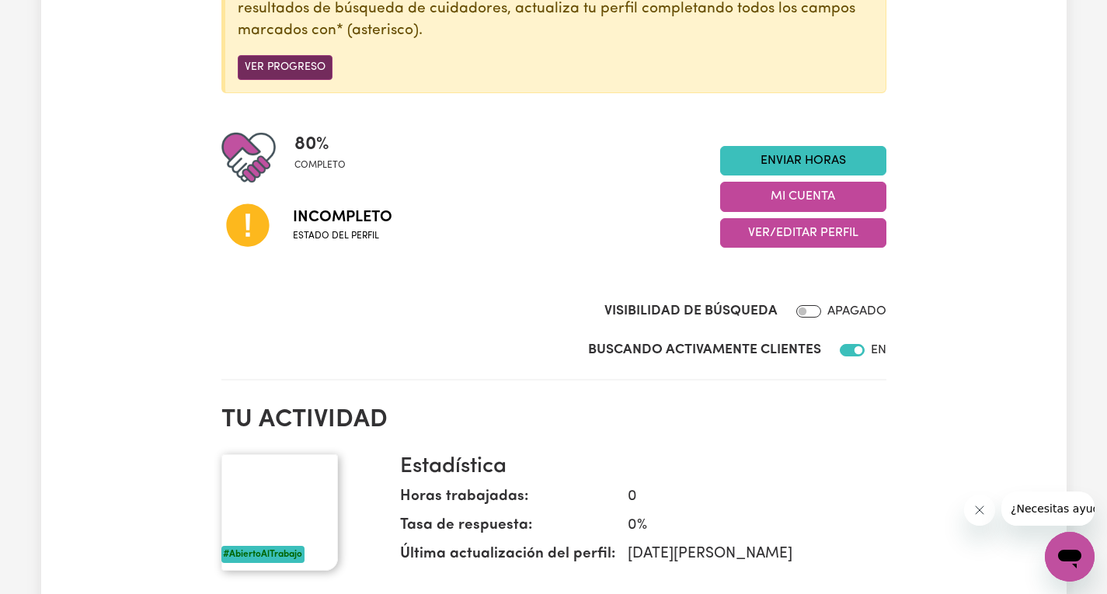
scroll to position [155, 0]
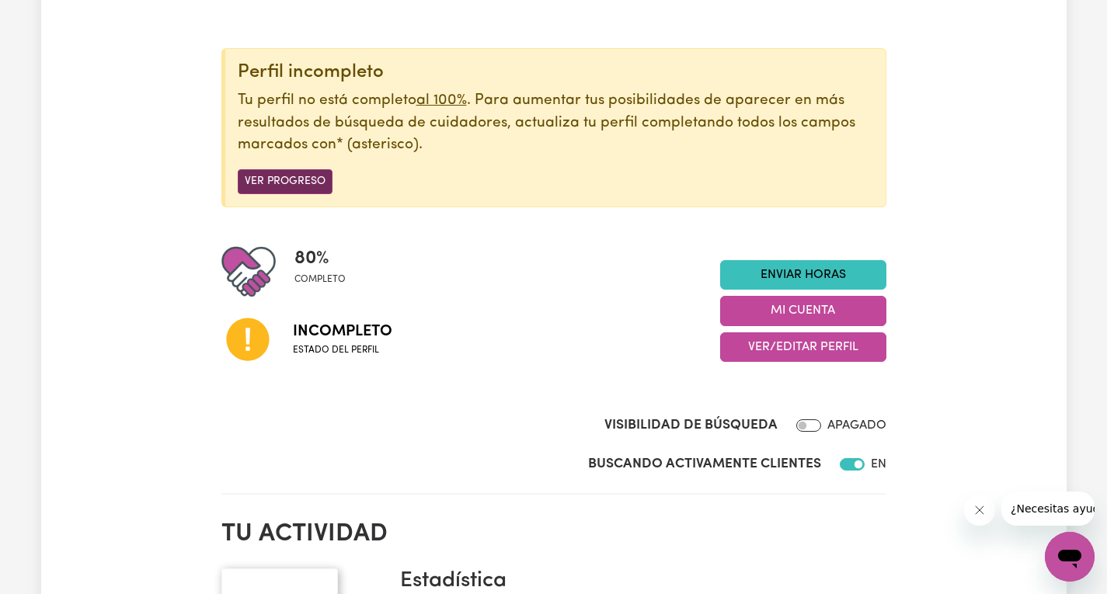
drag, startPoint x: 250, startPoint y: 189, endPoint x: 263, endPoint y: 179, distance: 16.2
click at [250, 188] on font "Ver progreso" at bounding box center [285, 182] width 81 height 12
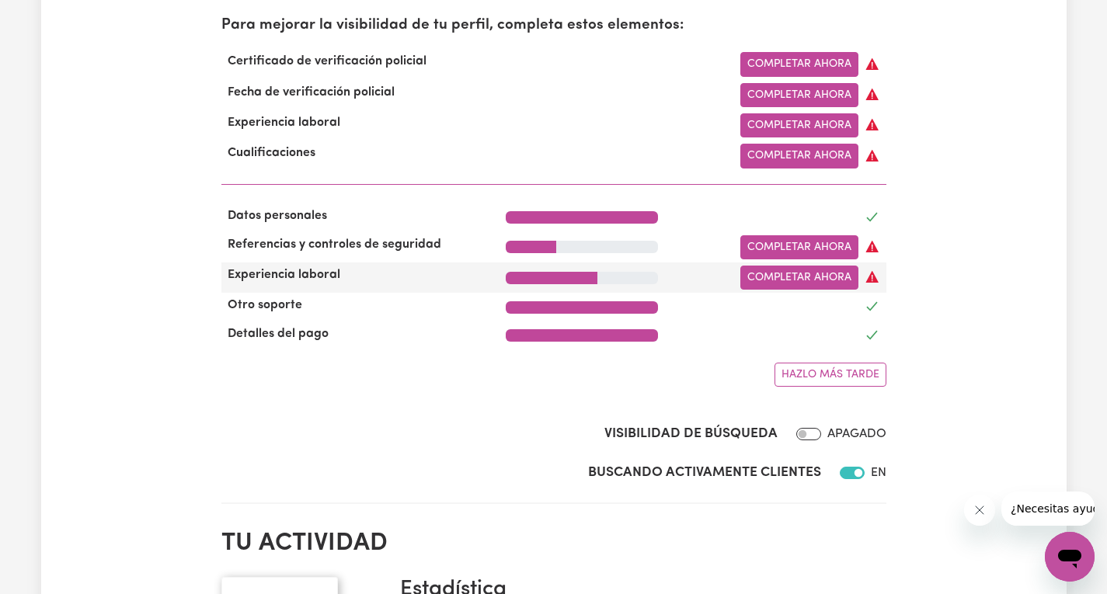
scroll to position [544, 0]
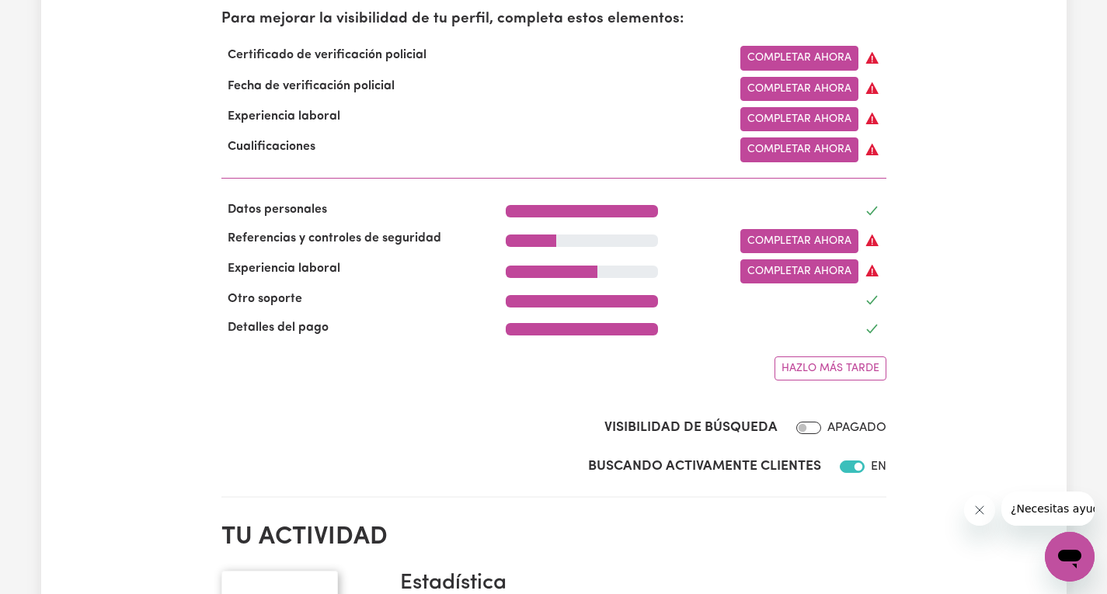
click at [427, 422] on div "Visibilidad de búsqueda APAGADO" at bounding box center [553, 413] width 665 height 64
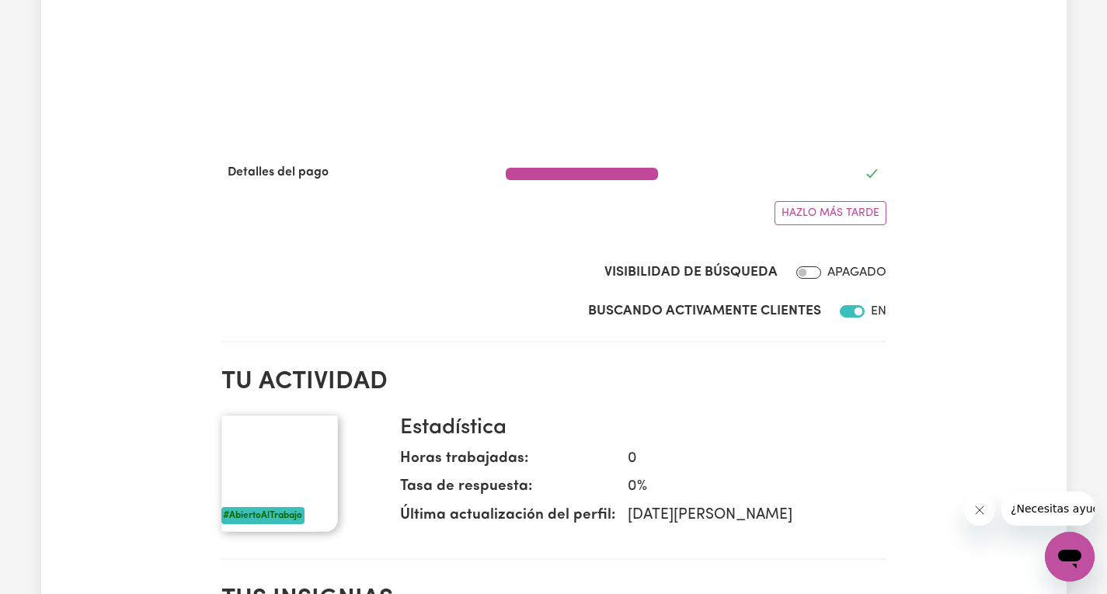
scroll to position [699, 0]
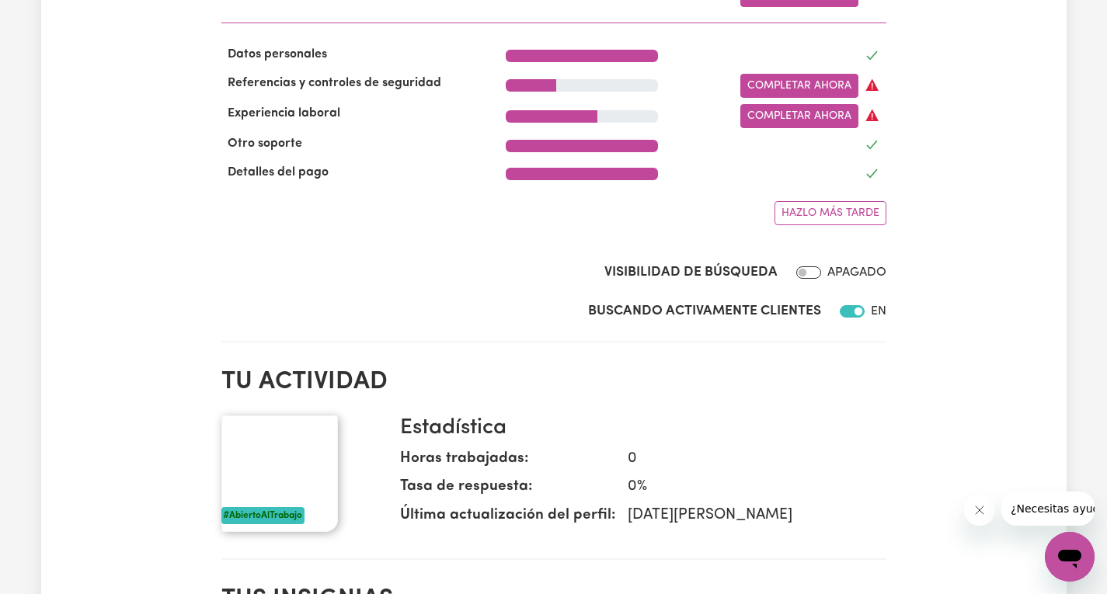
drag, startPoint x: 975, startPoint y: 2, endPoint x: 836, endPoint y: 440, distance: 460.4
click at [836, 467] on dd "0" at bounding box center [744, 459] width 259 height 23
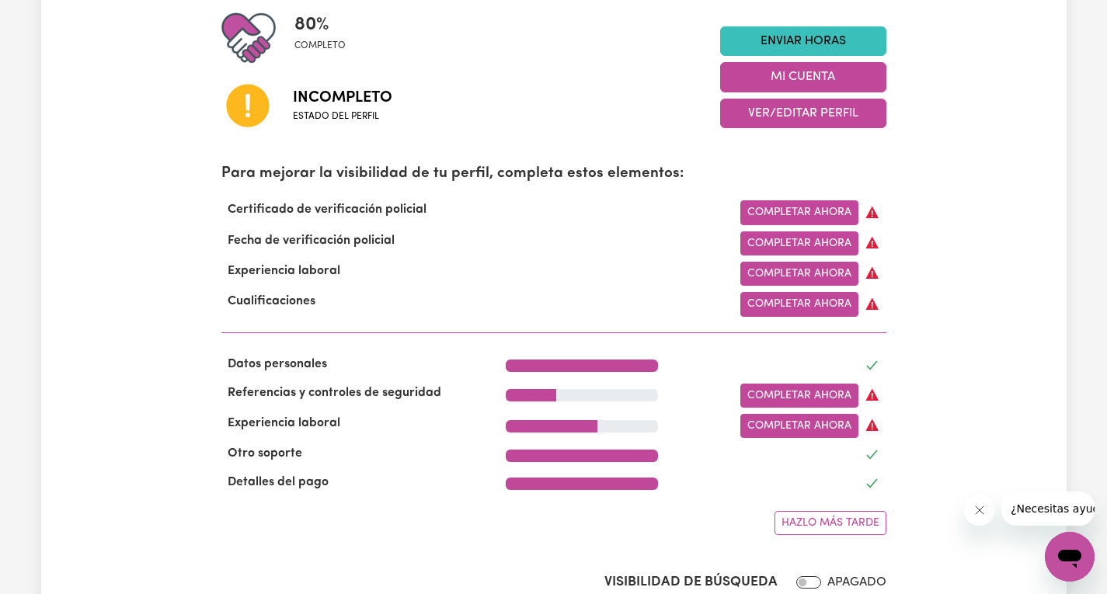
scroll to position [388, 0]
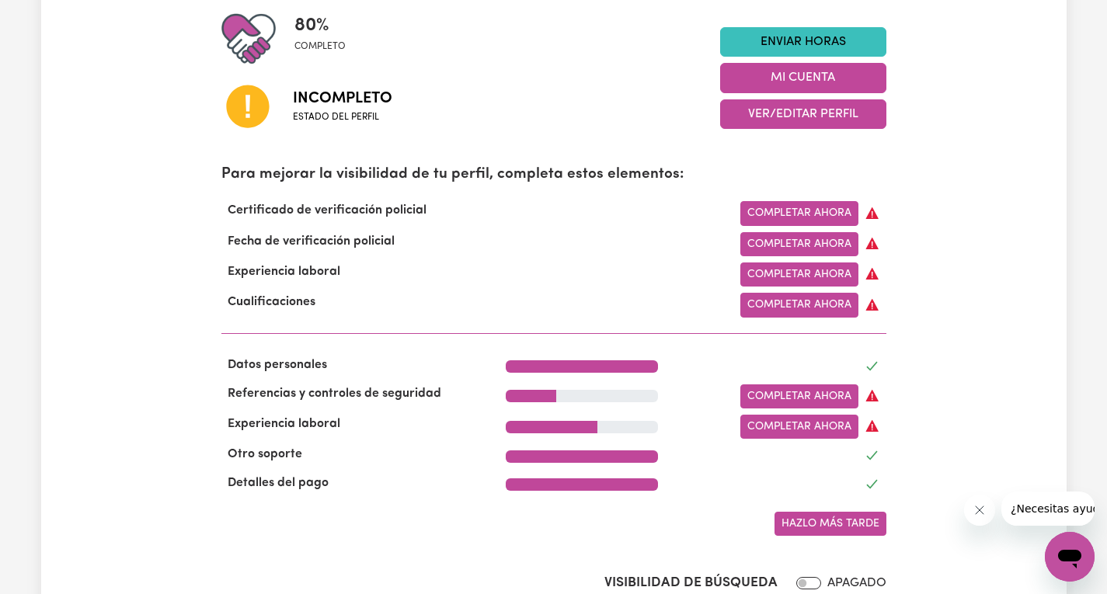
click at [803, 530] on font "Hazlo más tarde" at bounding box center [830, 524] width 98 height 12
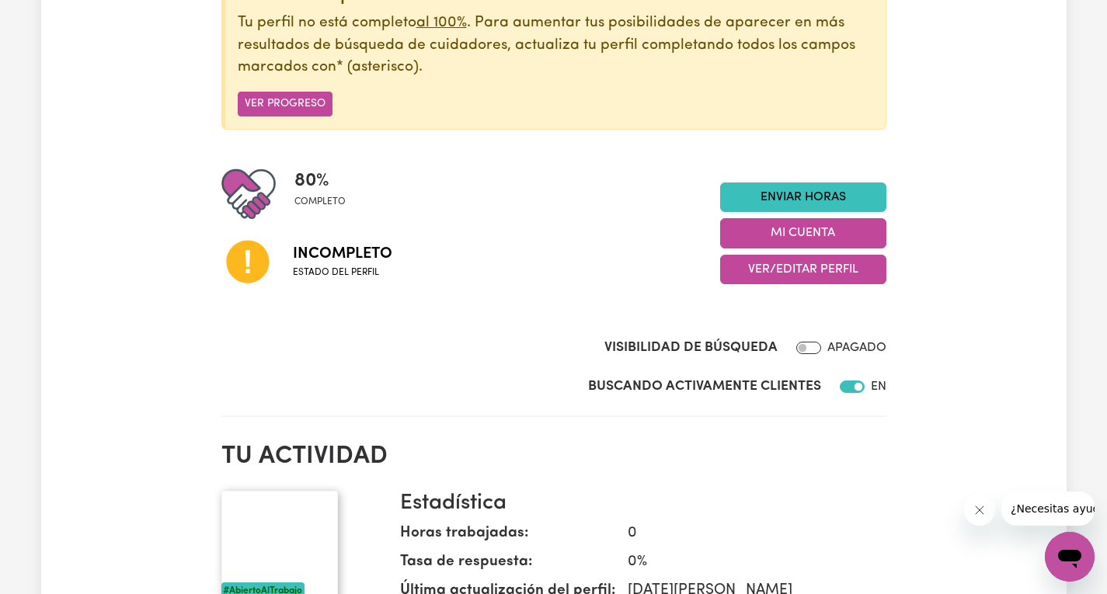
scroll to position [0, 0]
